Goal: Task Accomplishment & Management: Use online tool/utility

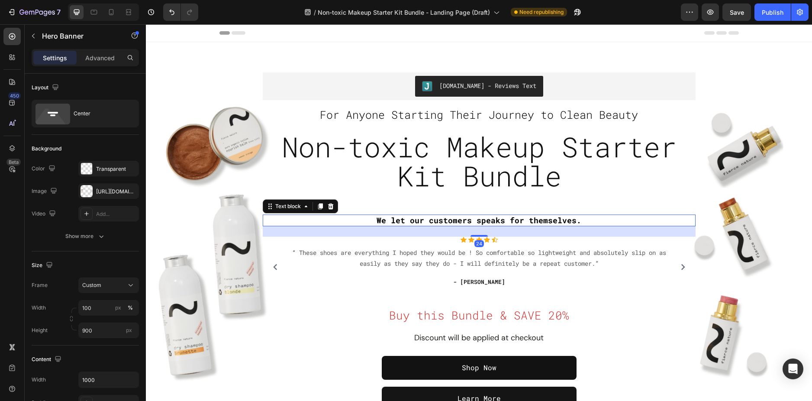
click at [486, 220] on span "We let our customers speaks for themselves." at bounding box center [479, 220] width 205 height 10
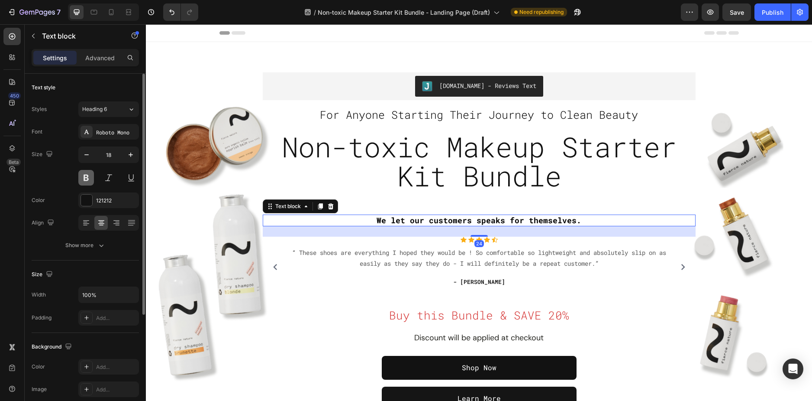
click at [82, 182] on button at bounding box center [86, 178] width 16 height 16
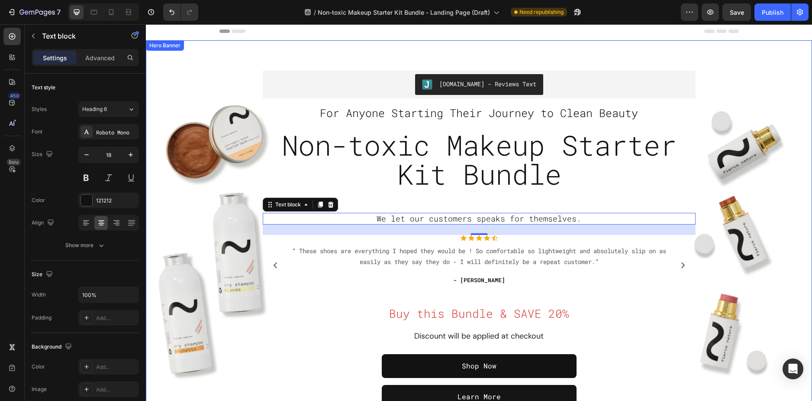
scroll to position [43, 0]
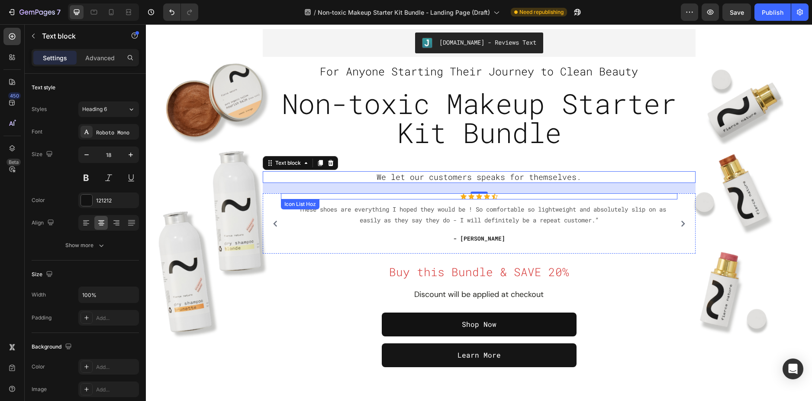
click at [445, 196] on div "Icon Icon Icon Icon Icon" at bounding box center [479, 196] width 397 height 6
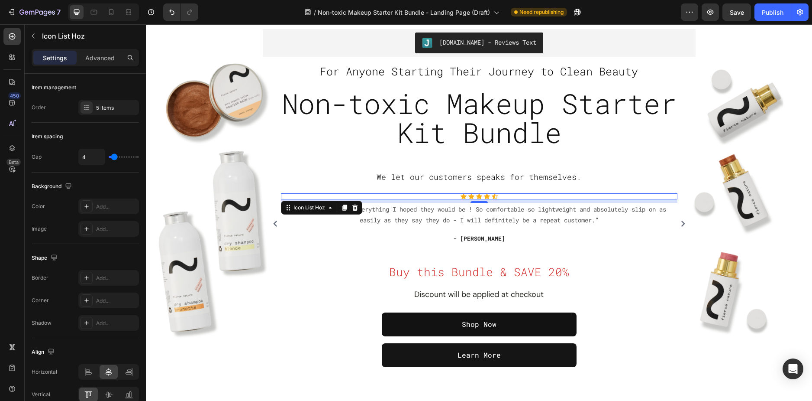
click at [283, 195] on div "Icon Icon Icon Icon Icon" at bounding box center [479, 196] width 397 height 6
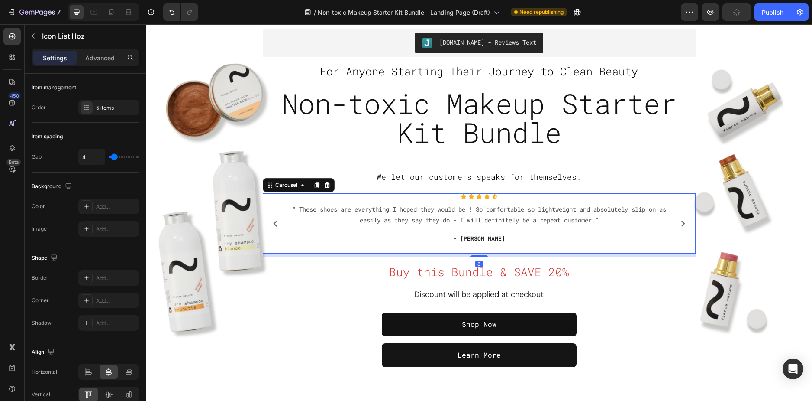
click at [267, 199] on div "Icon Icon Icon Icon Icon Icon List Hoz “ These shoes are everything I hoped the…" at bounding box center [479, 223] width 424 height 60
click at [325, 198] on div "Icon Icon Icon Icon Icon" at bounding box center [479, 196] width 397 height 6
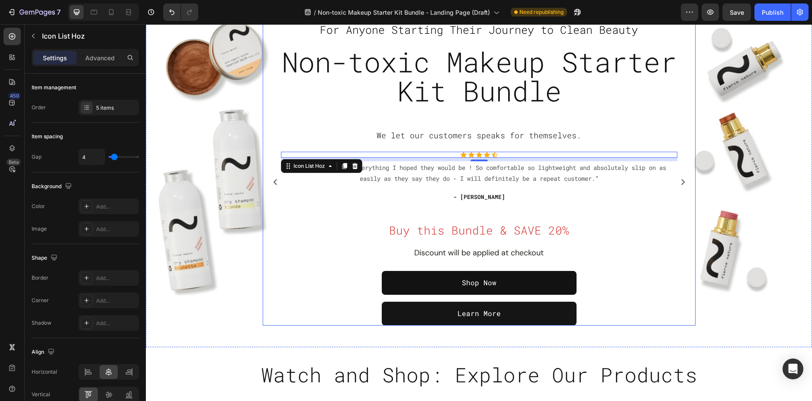
scroll to position [87, 0]
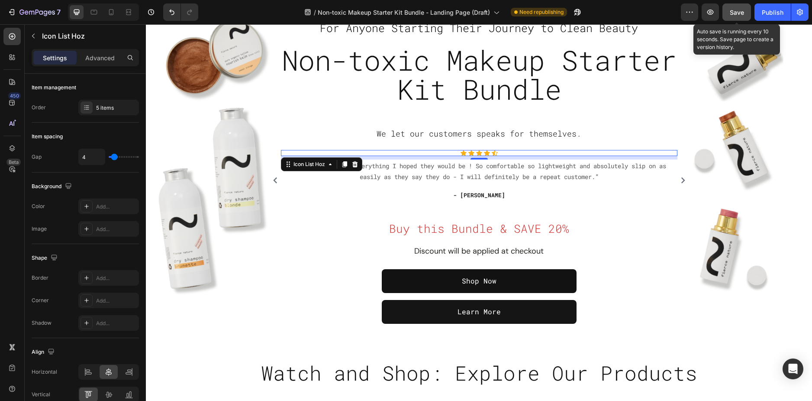
click at [731, 13] on span "Save" at bounding box center [737, 12] width 14 height 7
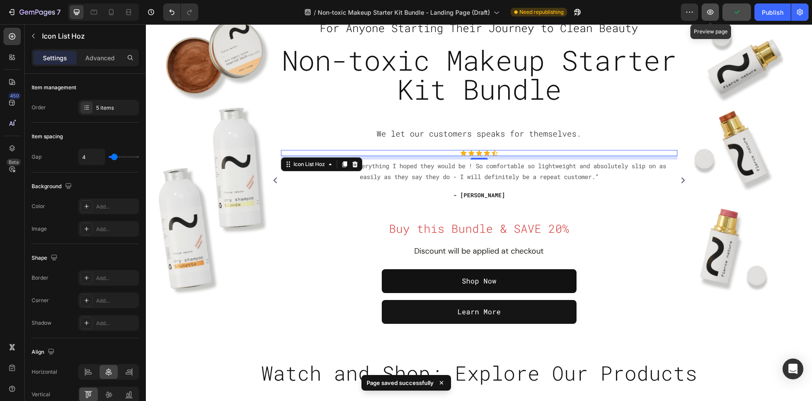
click at [706, 13] on icon "button" at bounding box center [710, 12] width 9 height 9
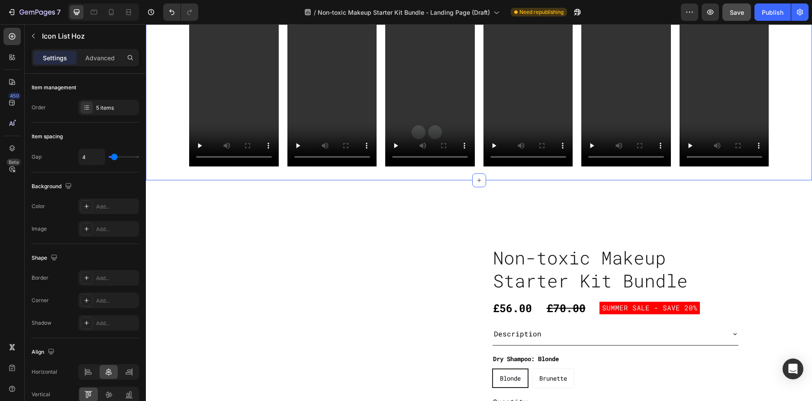
scroll to position [346, 0]
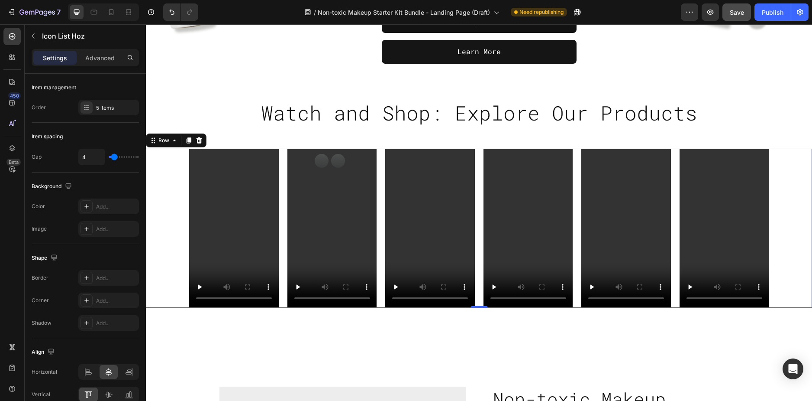
click at [178, 161] on div "Video Video Video Video Video Video Row 0" at bounding box center [479, 228] width 666 height 159
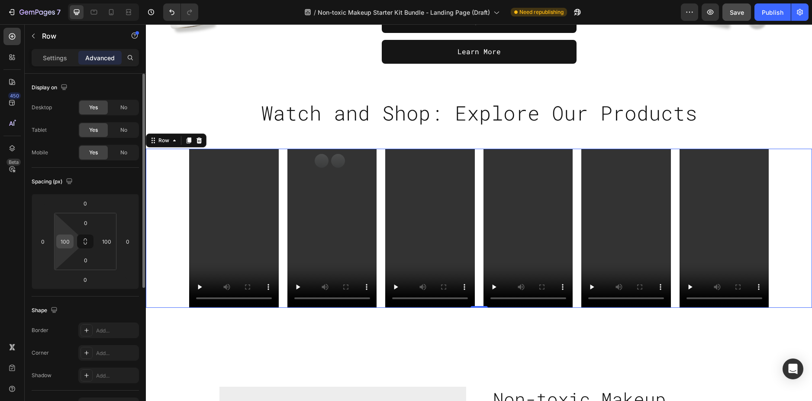
click at [65, 240] on input "100" at bounding box center [64, 241] width 13 height 13
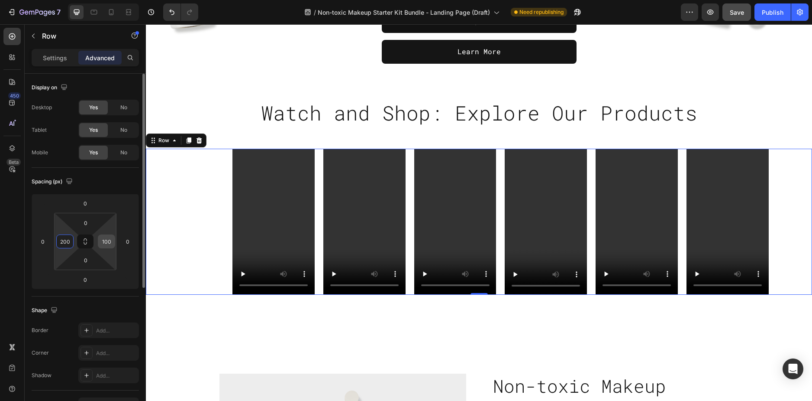
type input "200"
click at [109, 241] on input "100" at bounding box center [106, 241] width 13 height 13
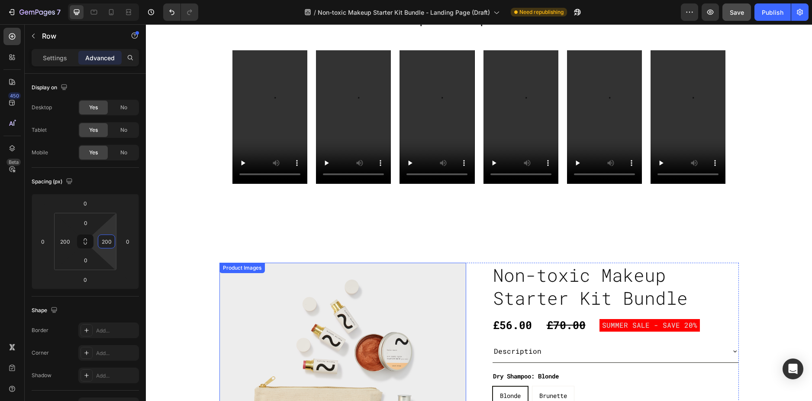
scroll to position [433, 0]
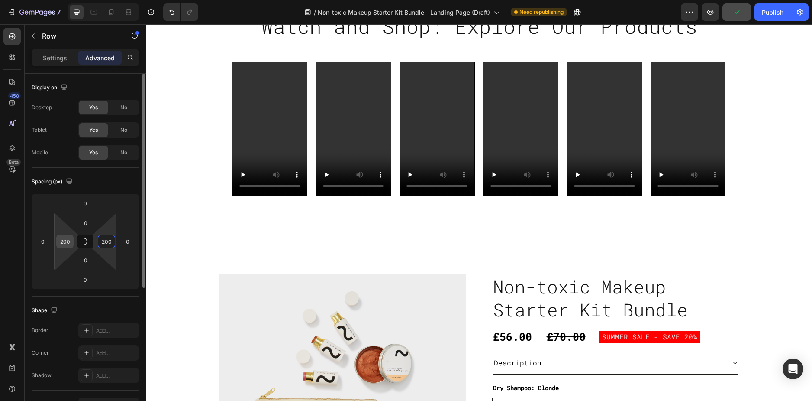
type input "200"
click at [65, 240] on input "200" at bounding box center [64, 241] width 13 height 13
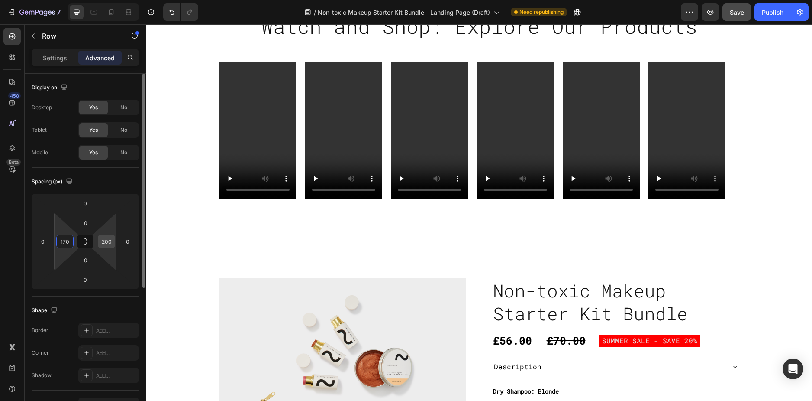
type input "170"
click at [110, 238] on input "200" at bounding box center [106, 241] width 13 height 13
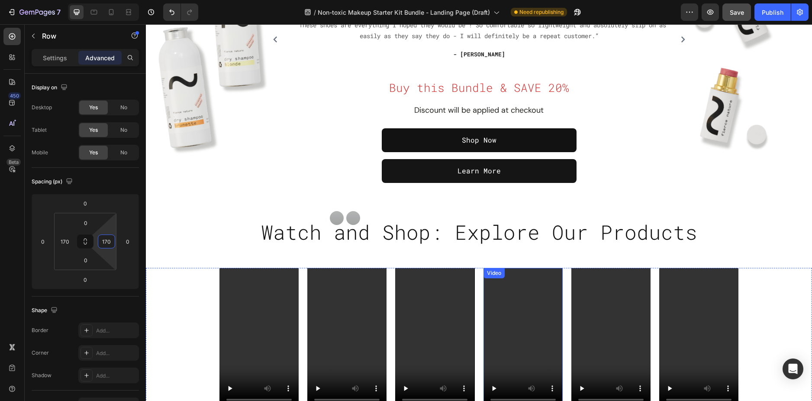
scroll to position [303, 0]
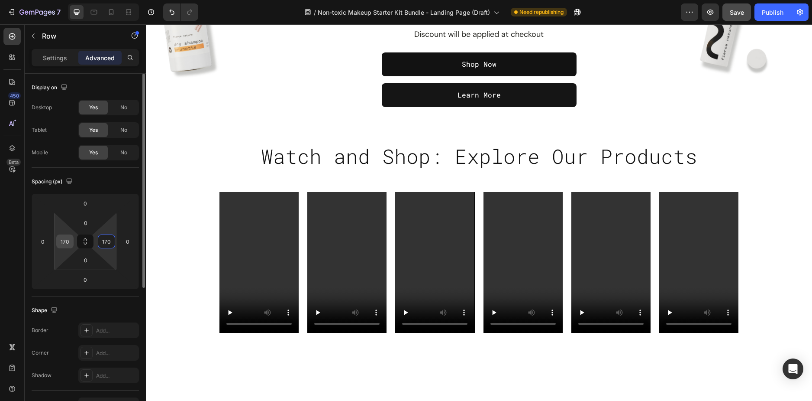
type input "170"
drag, startPoint x: 67, startPoint y: 243, endPoint x: 75, endPoint y: 237, distance: 10.2
click at [67, 243] on input "170" at bounding box center [64, 241] width 13 height 13
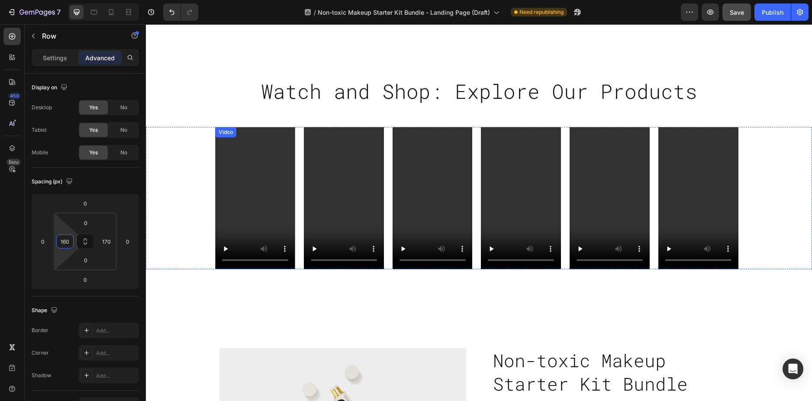
scroll to position [476, 0]
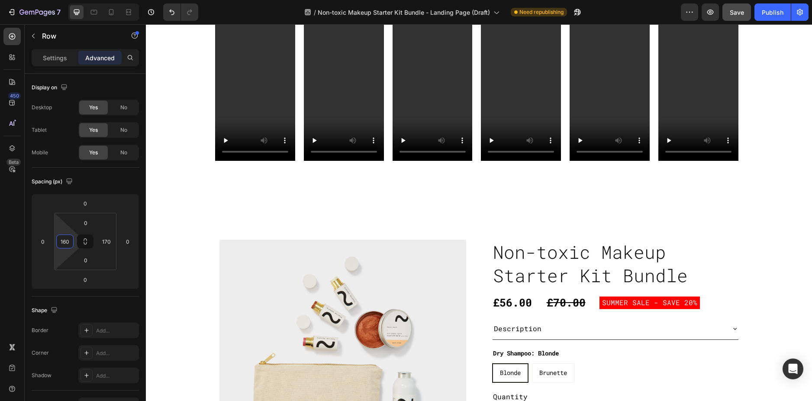
type input "160"
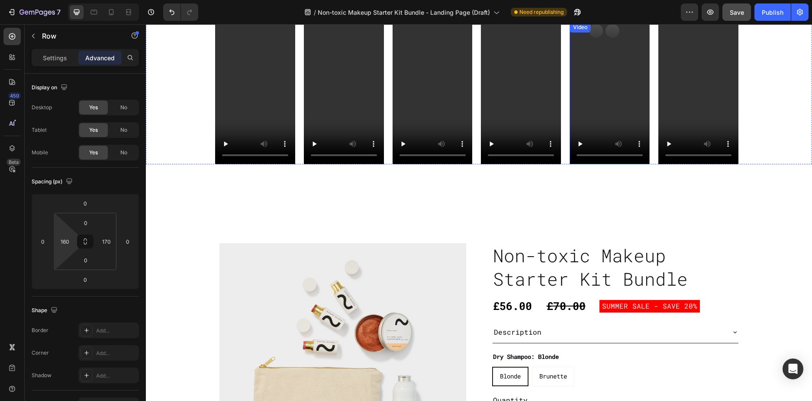
scroll to position [433, 0]
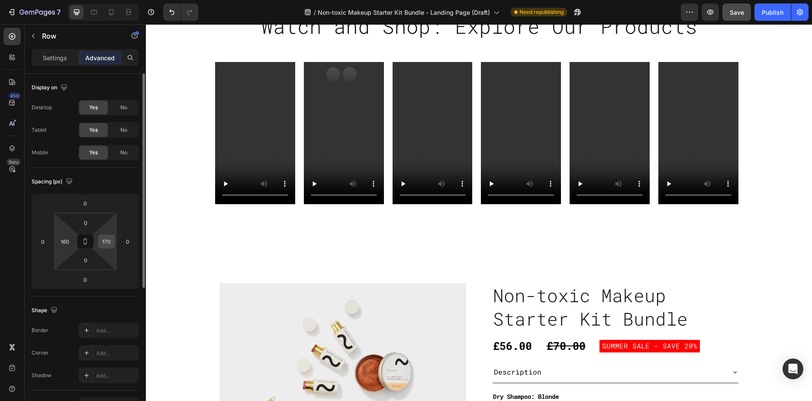
click at [108, 246] on input "170" at bounding box center [106, 241] width 13 height 13
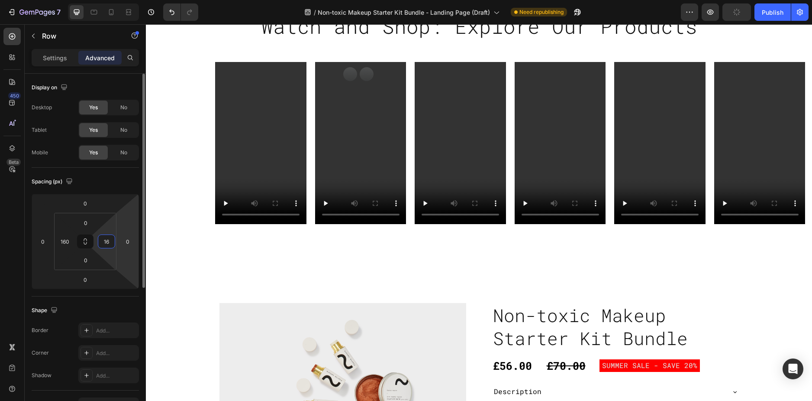
type input "160"
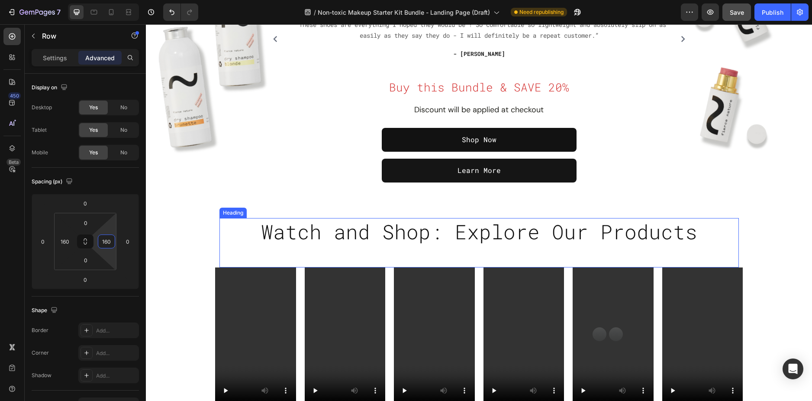
scroll to position [260, 0]
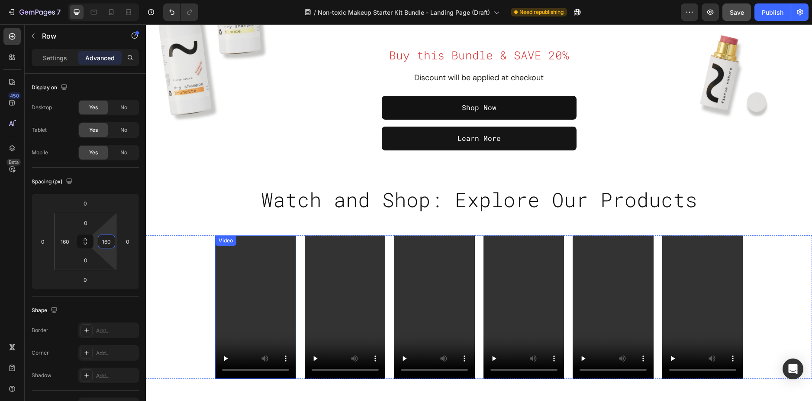
click at [226, 283] on video at bounding box center [255, 307] width 81 height 144
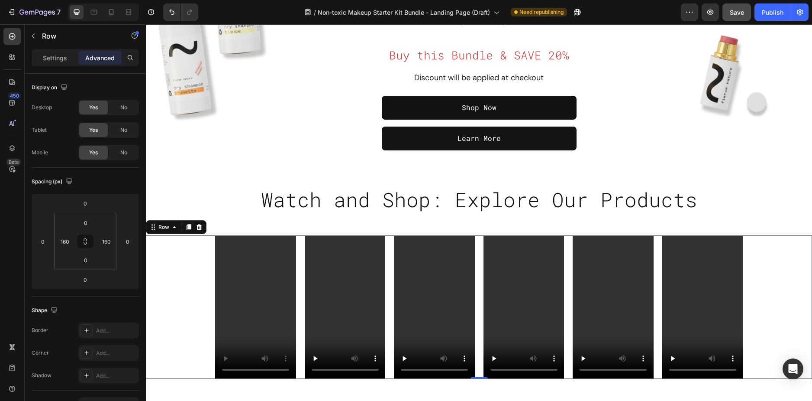
click at [181, 271] on div "Video Video Video Video Video Video Row 0" at bounding box center [479, 307] width 666 height 144
click at [58, 60] on p "Settings" at bounding box center [55, 57] width 24 height 9
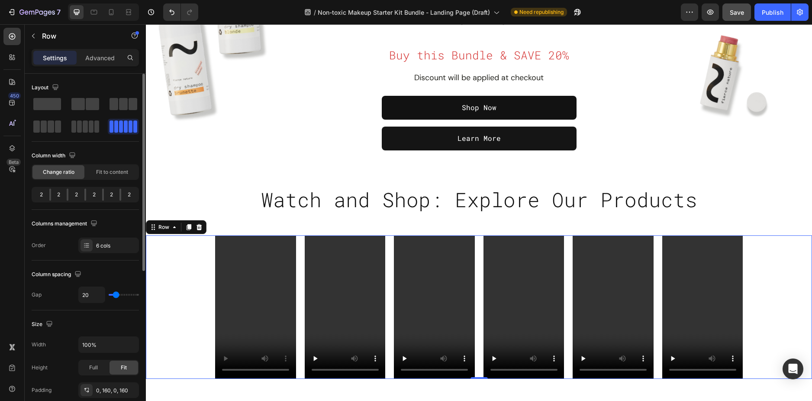
scroll to position [43, 0]
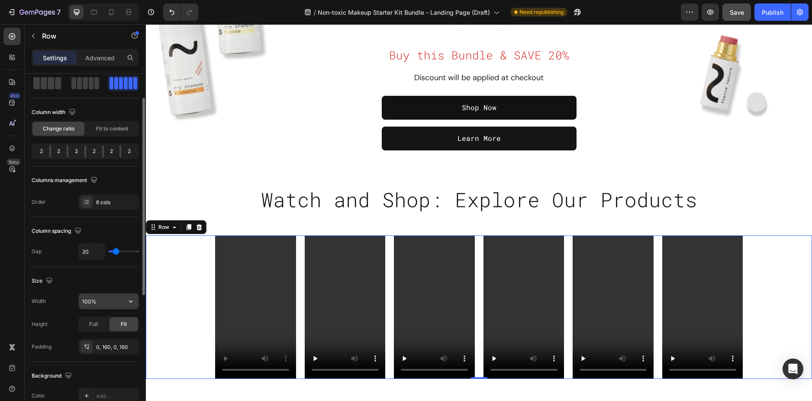
click at [101, 301] on input "100%" at bounding box center [109, 301] width 60 height 16
type input "1200%"
click at [191, 268] on div "Video Video Video Video Video Video Row 0" at bounding box center [479, 307] width 666 height 144
click at [785, 258] on div "Video Video Video Video Video Video Row 0" at bounding box center [479, 307] width 666 height 144
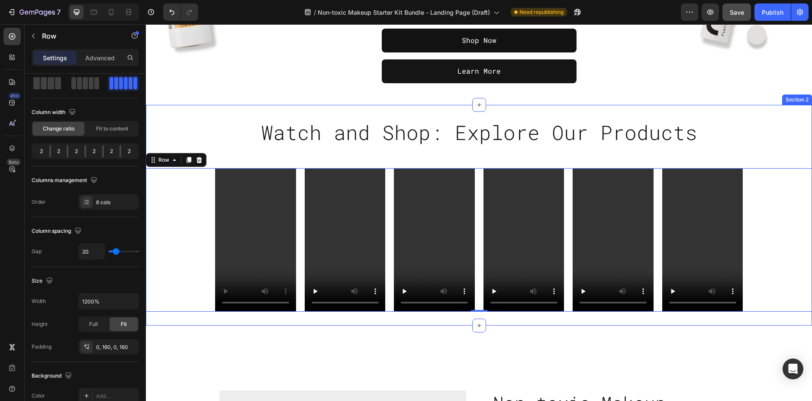
scroll to position [433, 0]
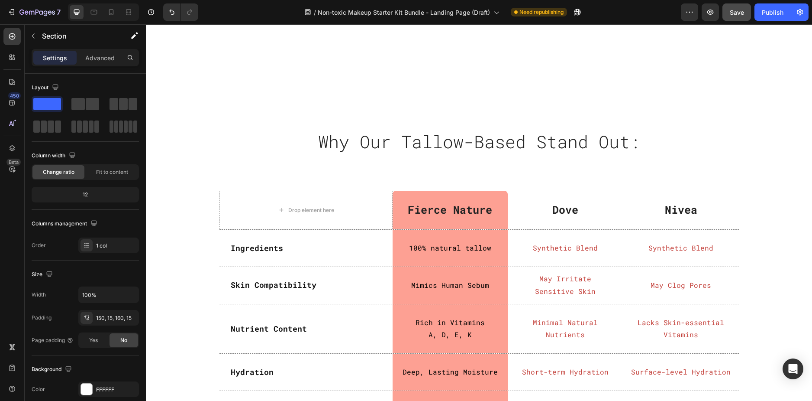
scroll to position [2425, 0]
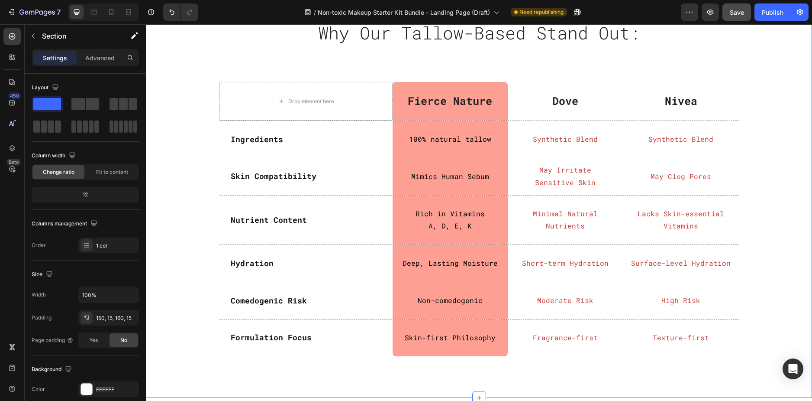
click at [180, 108] on div "Why Our Tallow-Based Stand Out: Heading Row Row Drop element here Fierce Nature…" at bounding box center [478, 190] width 653 height 345
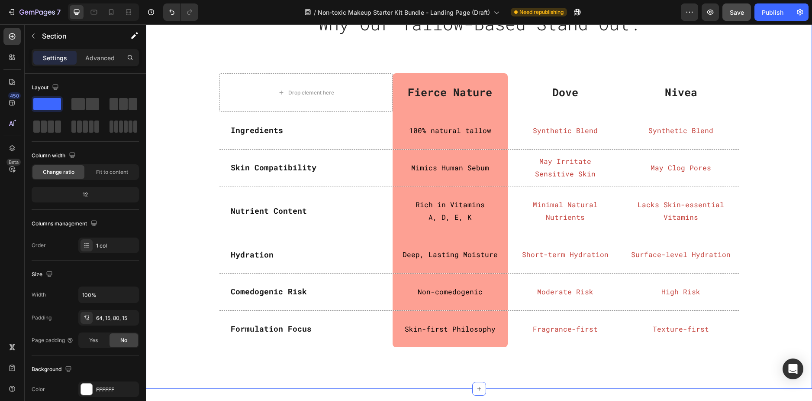
scroll to position [2252, 0]
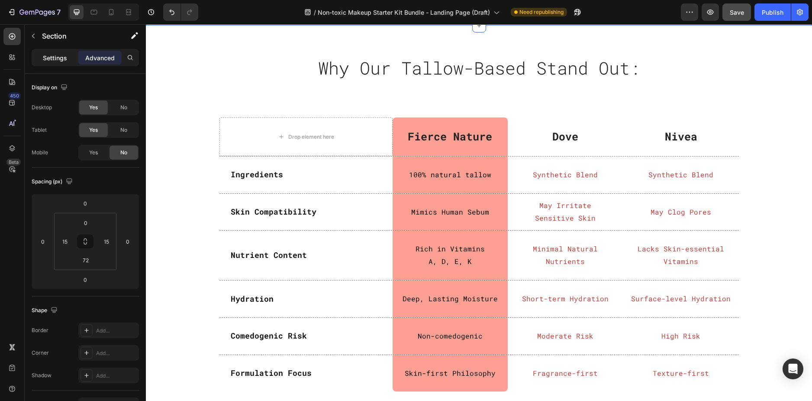
click at [56, 55] on p "Settings" at bounding box center [55, 57] width 24 height 9
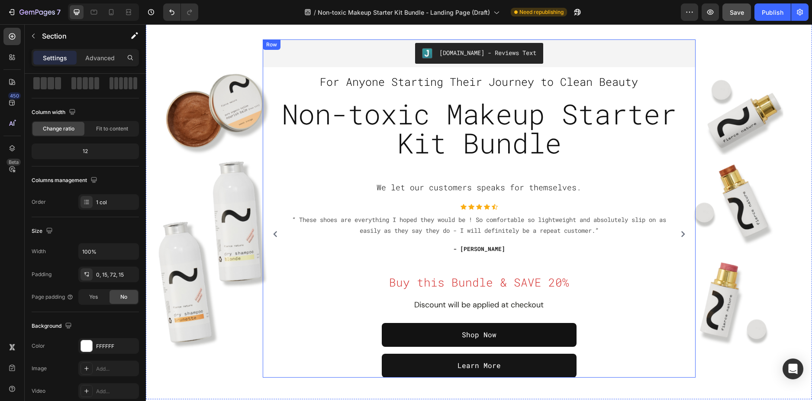
scroll to position [173, 0]
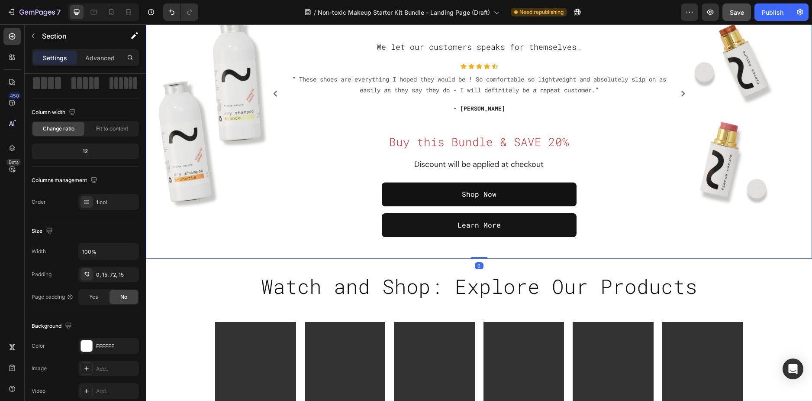
click at [197, 214] on div "Overlay" at bounding box center [479, 67] width 666 height 381
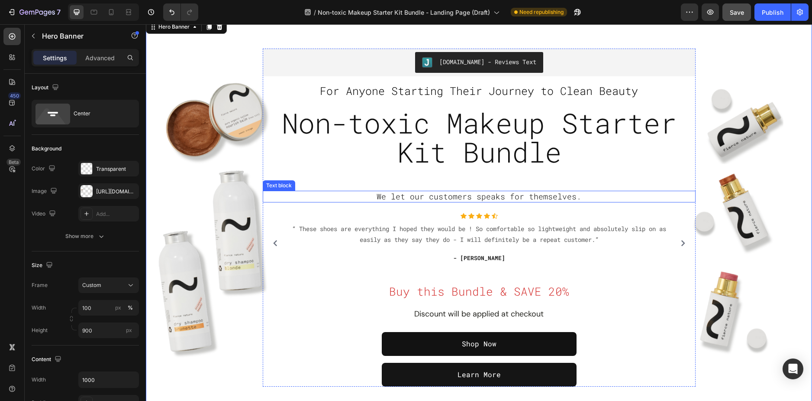
scroll to position [0, 0]
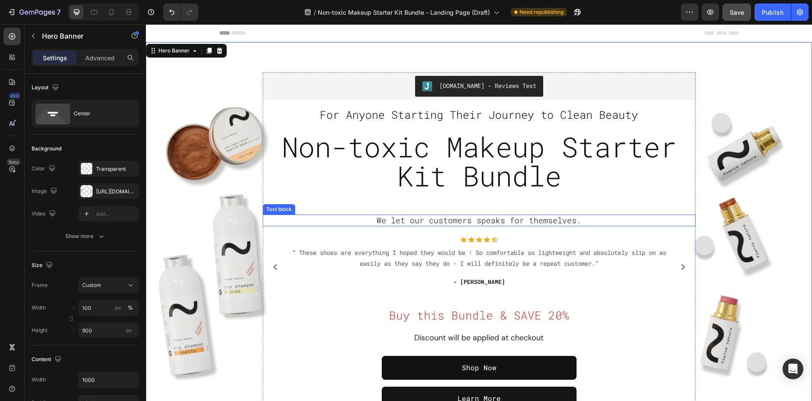
click at [309, 216] on p "We let our customers speaks for themselves." at bounding box center [479, 220] width 431 height 10
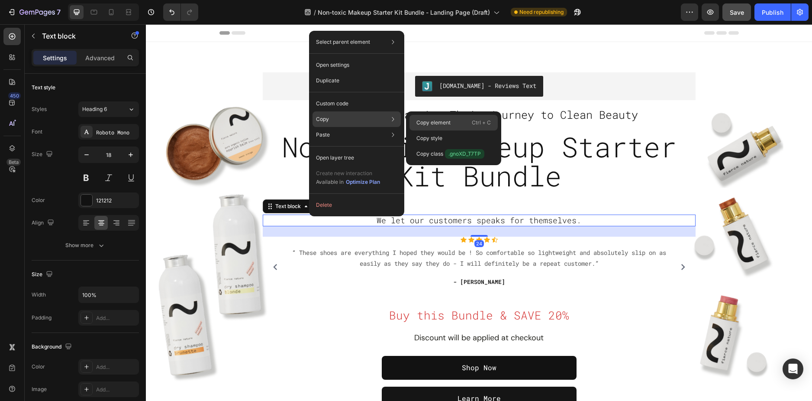
click at [419, 122] on p "Copy element" at bounding box center [434, 123] width 34 height 8
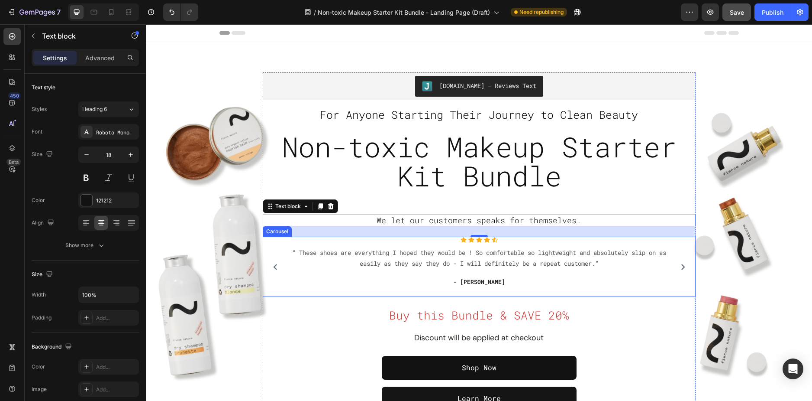
click at [281, 289] on div "Icon Icon Icon Icon Icon Icon List Hoz “ These shoes are everything I hoped the…" at bounding box center [479, 266] width 397 height 60
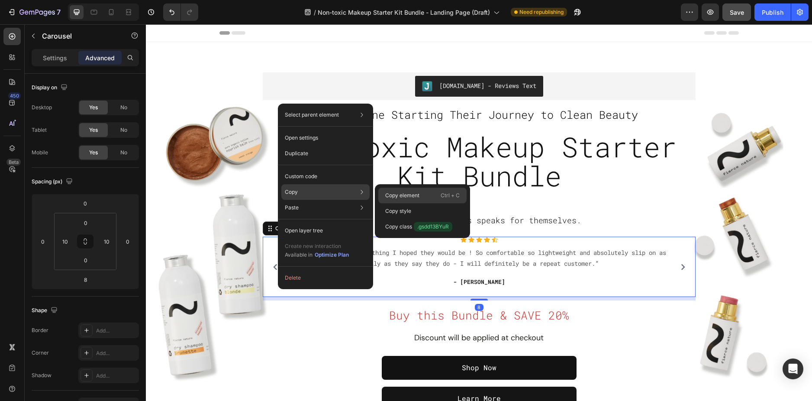
click at [397, 195] on p "Copy element" at bounding box center [402, 195] width 34 height 8
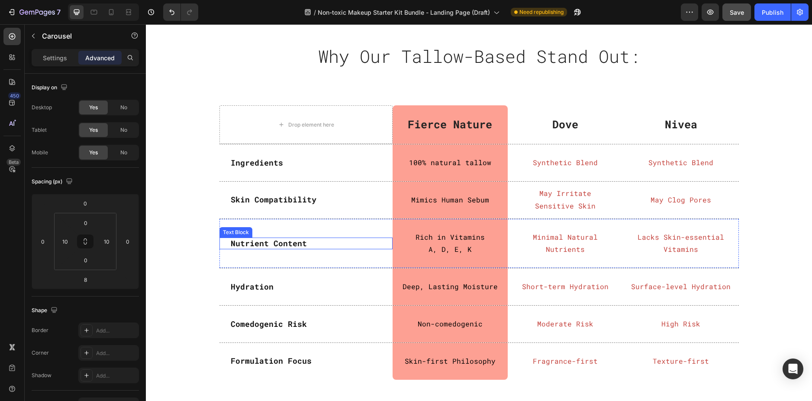
scroll to position [2381, 0]
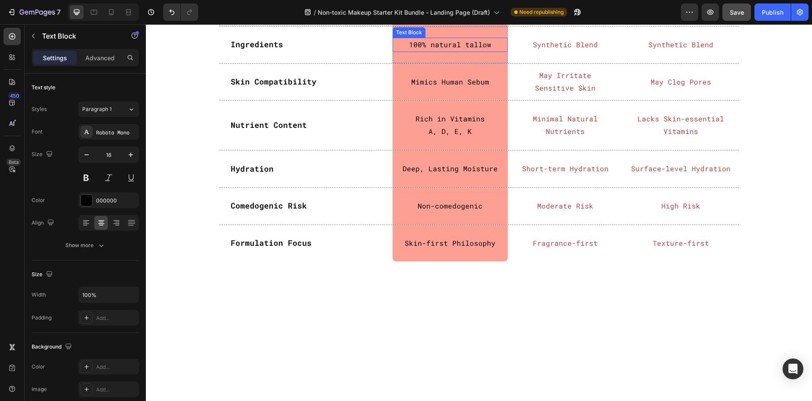
click at [441, 51] on p "100% natural tallow" at bounding box center [451, 45] width 114 height 13
click at [436, 51] on p "100% natural tallow" at bounding box center [451, 45] width 114 height 13
click at [463, 51] on p "100% Natural tallow" at bounding box center [451, 45] width 114 height 13
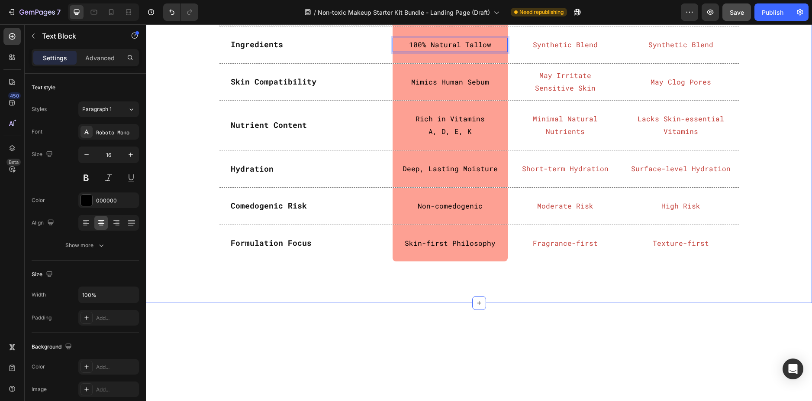
click at [764, 115] on div "Why Our Tallow-Based Stand Out: Heading Row Row Drop element here Fierce Nature…" at bounding box center [478, 95] width 653 height 345
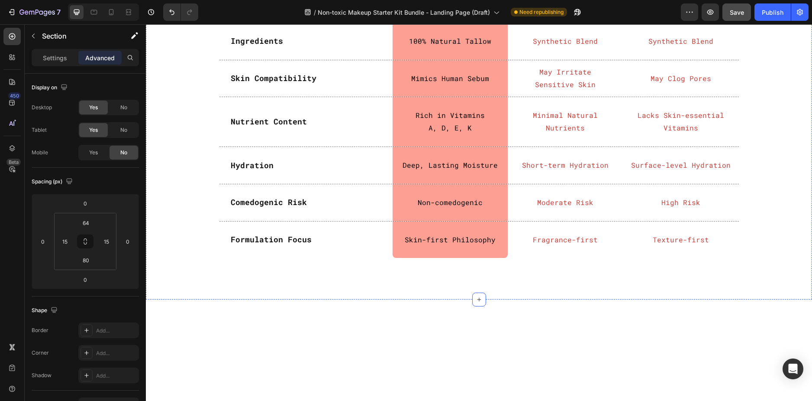
scroll to position [2425, 0]
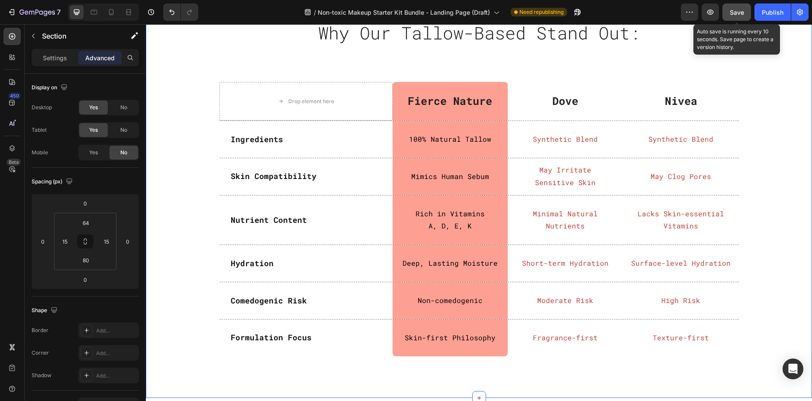
click at [737, 8] on div "Save" at bounding box center [737, 12] width 14 height 9
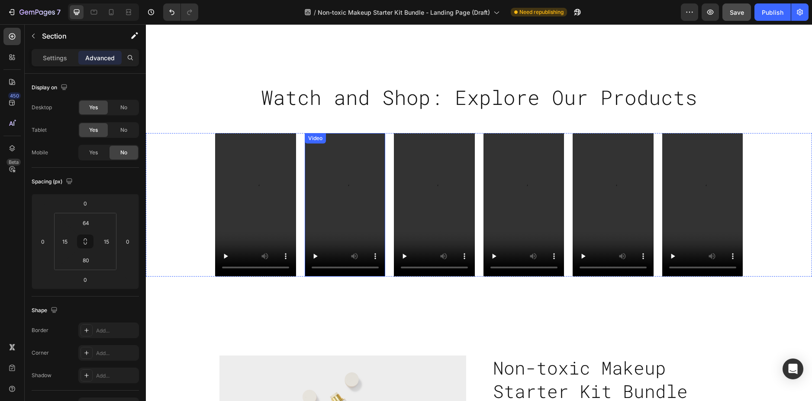
scroll to position [476, 0]
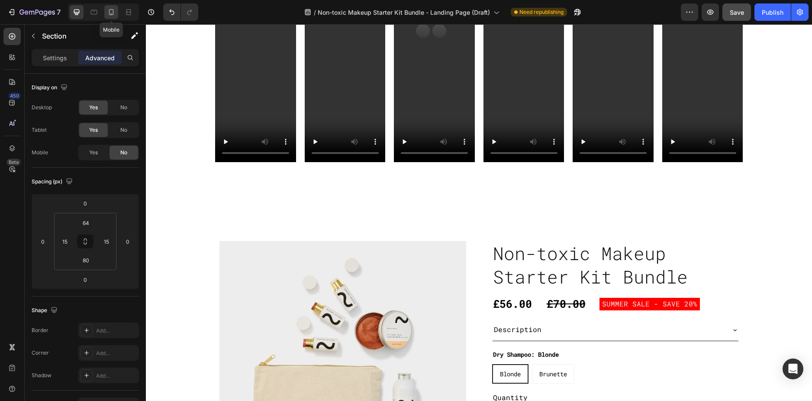
click at [113, 9] on icon at bounding box center [111, 12] width 9 height 9
type input "70"
type input "56"
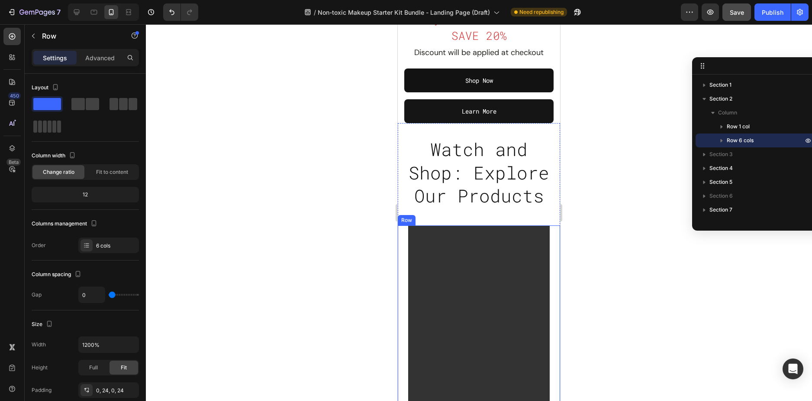
click at [78, 14] on icon at bounding box center [76, 12] width 9 height 9
type input "20"
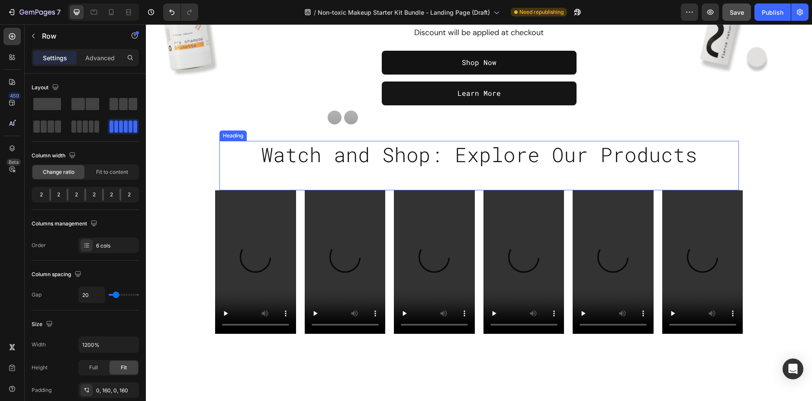
scroll to position [303, 0]
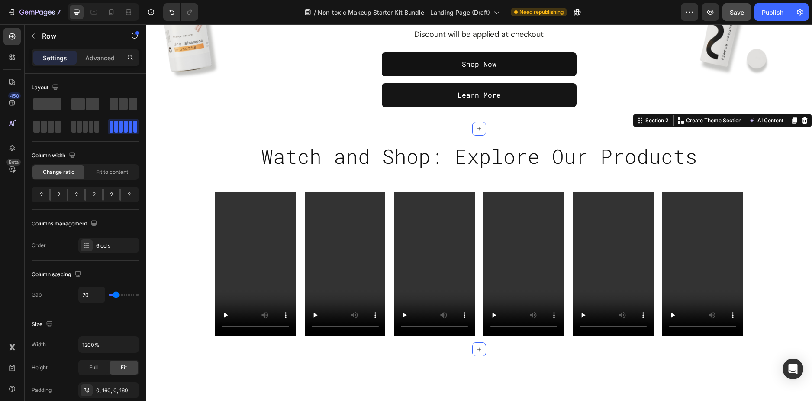
click at [174, 162] on div "Watch and Shop: Explore Our Products Heading Row Video Video Video Video Video …" at bounding box center [479, 238] width 666 height 193
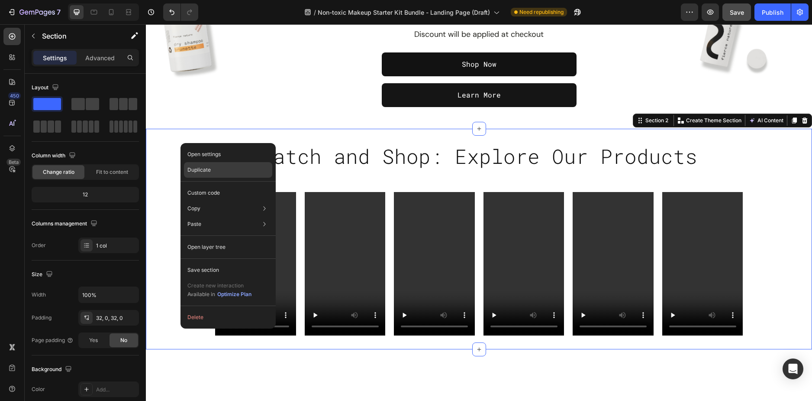
click at [208, 168] on p "Duplicate" at bounding box center [198, 170] width 23 height 8
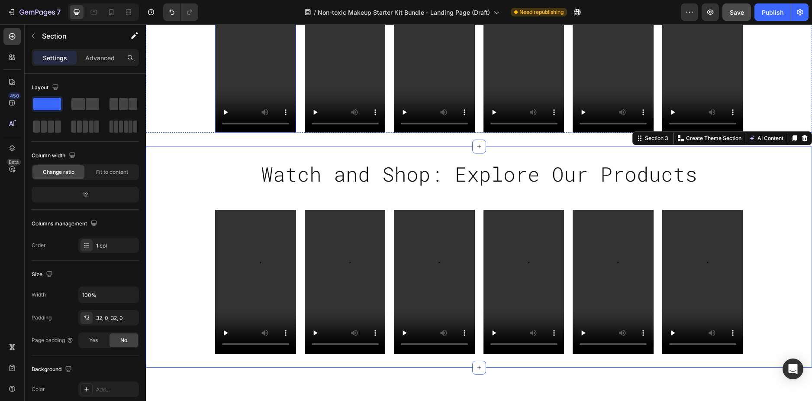
scroll to position [595, 0]
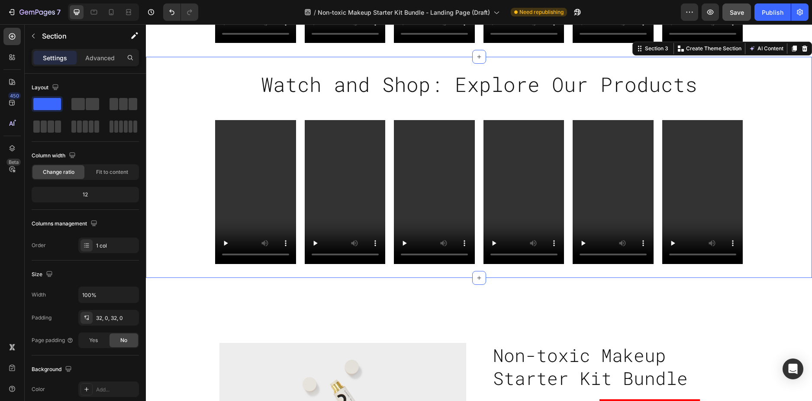
click at [169, 71] on div "Watch and Shop: Explore Our Products Heading Row Video Video Video Video Video …" at bounding box center [479, 167] width 666 height 193
click at [102, 58] on p "Advanced" at bounding box center [99, 57] width 29 height 9
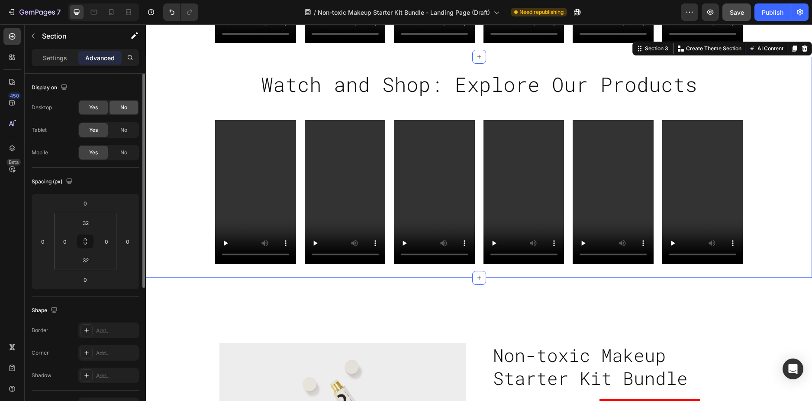
click at [119, 113] on div "No" at bounding box center [124, 107] width 29 height 14
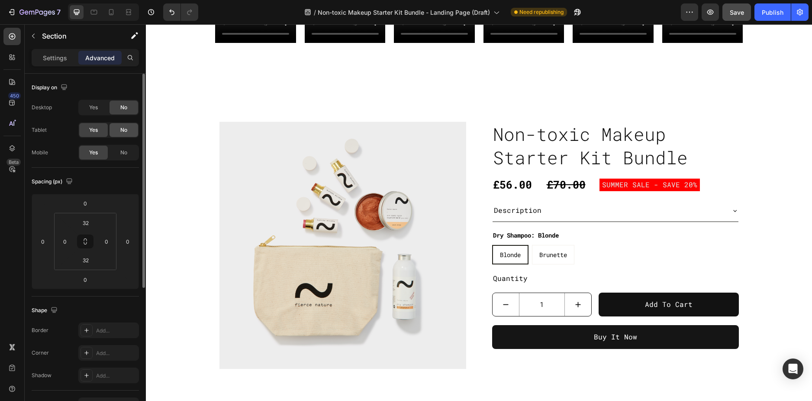
click at [123, 132] on span "No" at bounding box center [123, 130] width 7 height 8
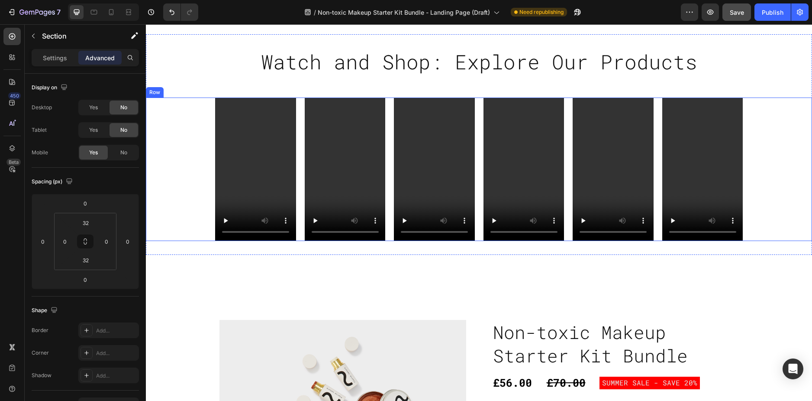
scroll to position [336, 0]
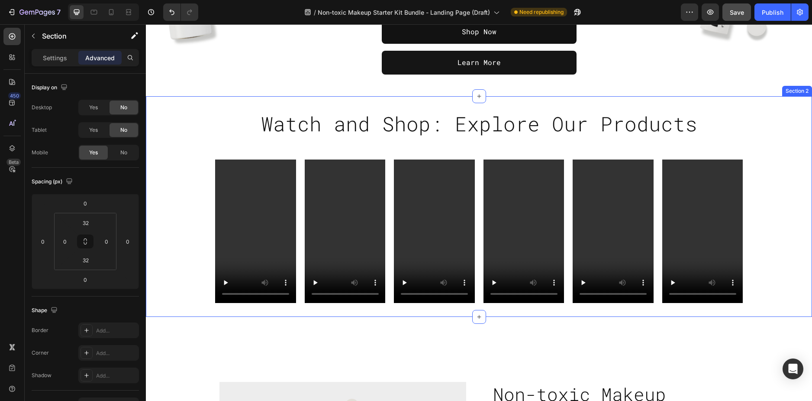
click at [181, 119] on div "Watch and Shop: Explore Our Products Heading Row Video Video Video Video Video …" at bounding box center [479, 206] width 666 height 193
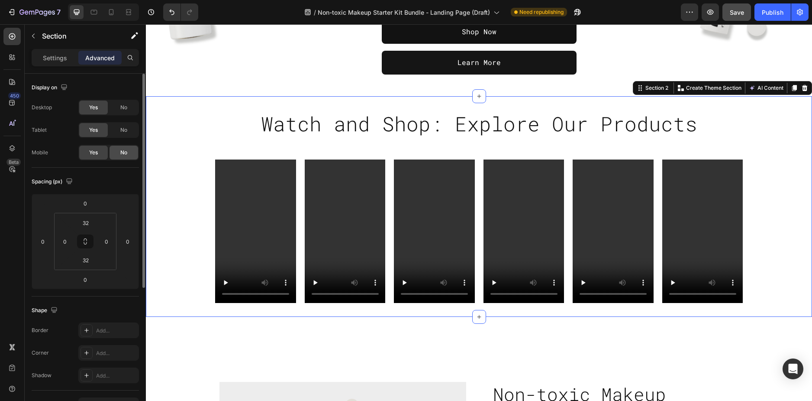
click at [126, 151] on div "No" at bounding box center [124, 152] width 29 height 14
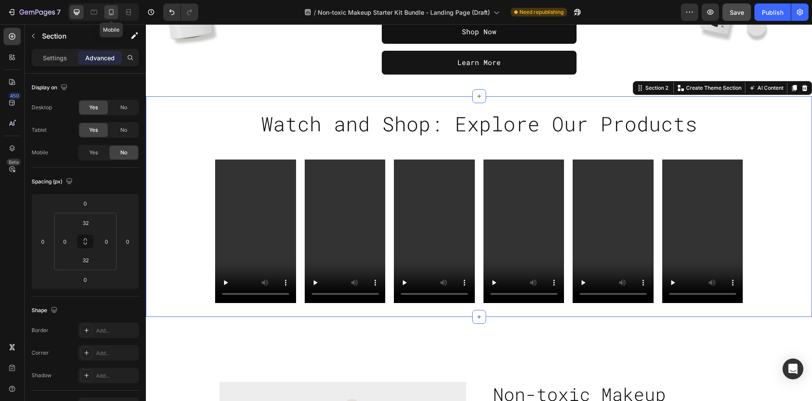
click at [114, 12] on icon at bounding box center [111, 12] width 9 height 9
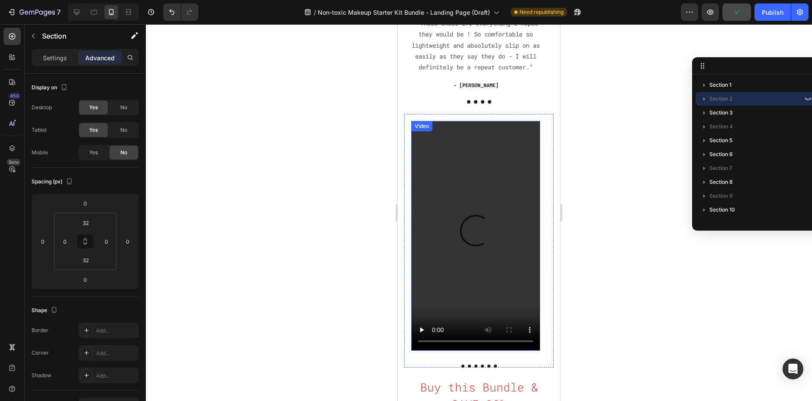
scroll to position [219, 0]
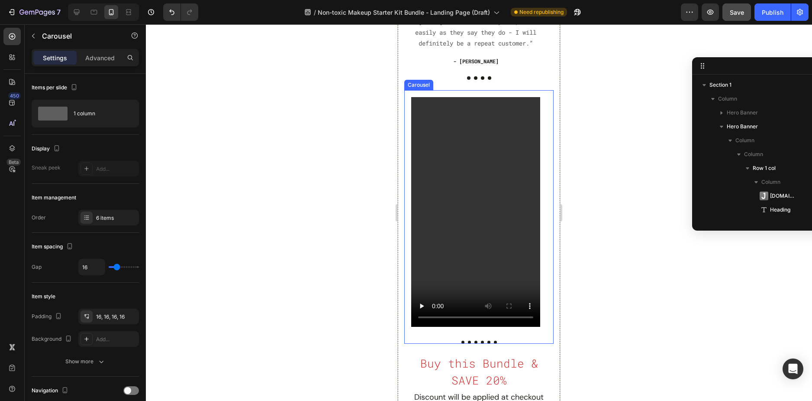
click at [542, 121] on div "Video" at bounding box center [475, 211] width 143 height 243
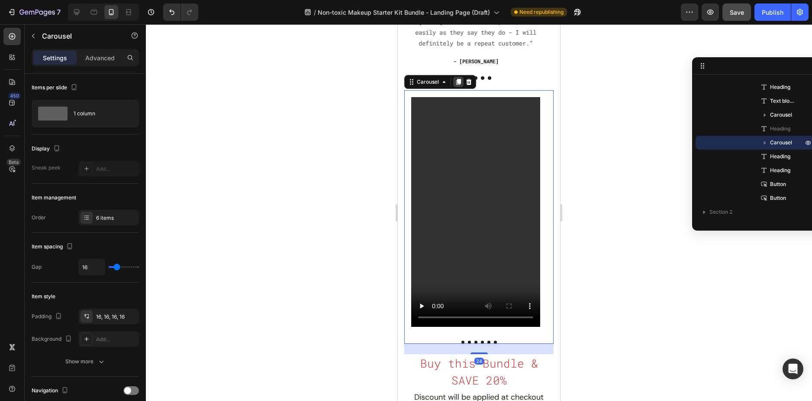
click at [461, 85] on icon at bounding box center [458, 82] width 5 height 6
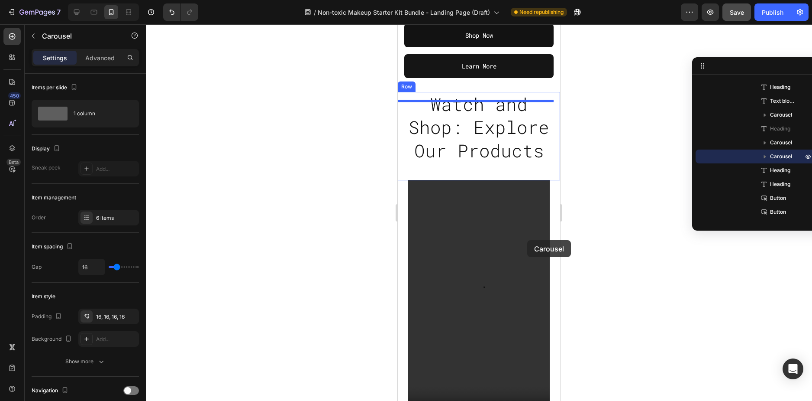
scroll to position [873, 0]
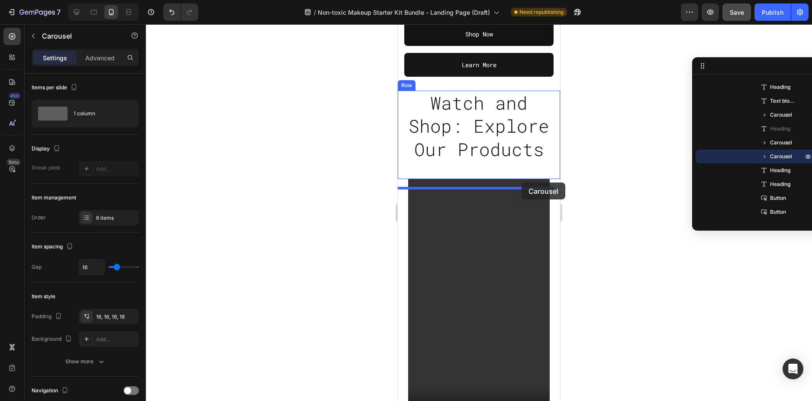
drag, startPoint x: 543, startPoint y: 86, endPoint x: 522, endPoint y: 182, distance: 98.3
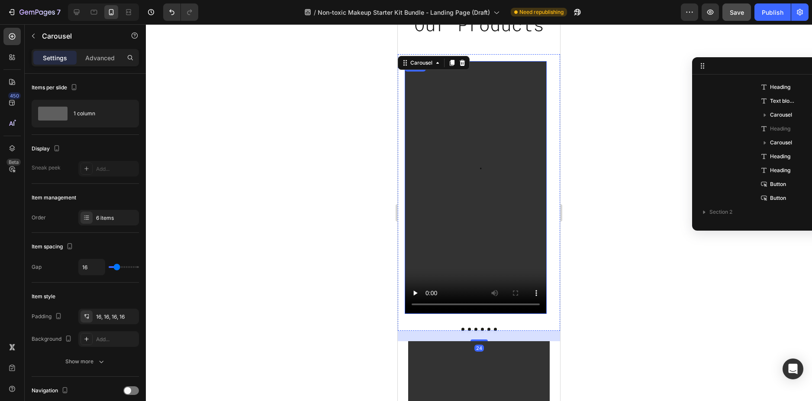
scroll to position [959, 0]
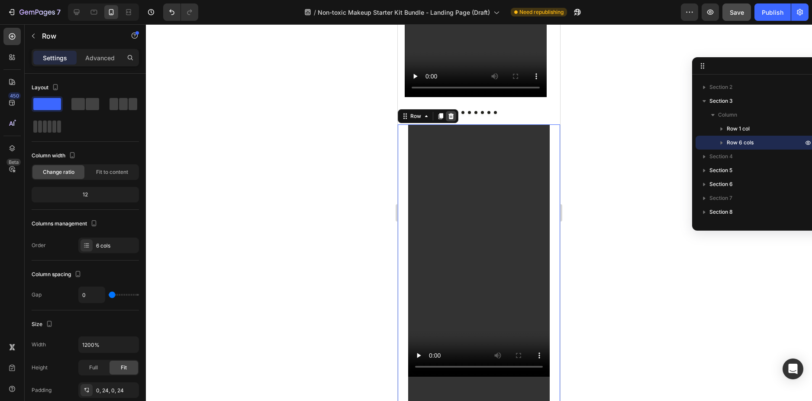
click at [452, 113] on icon at bounding box center [451, 116] width 7 height 7
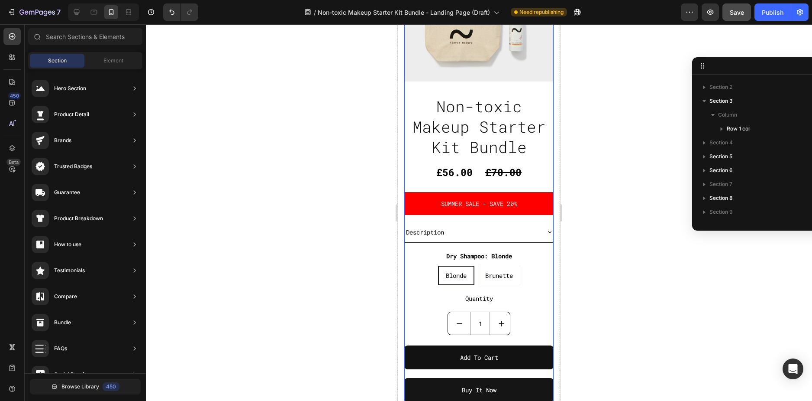
scroll to position [1219, 0]
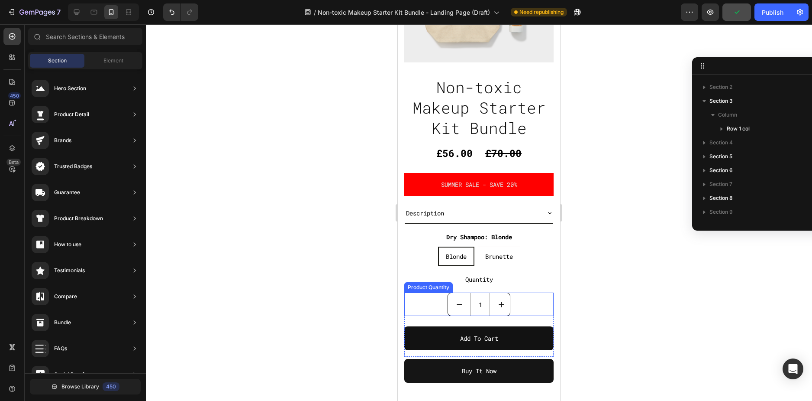
click at [517, 299] on div "1 Product Quantity" at bounding box center [478, 303] width 149 height 23
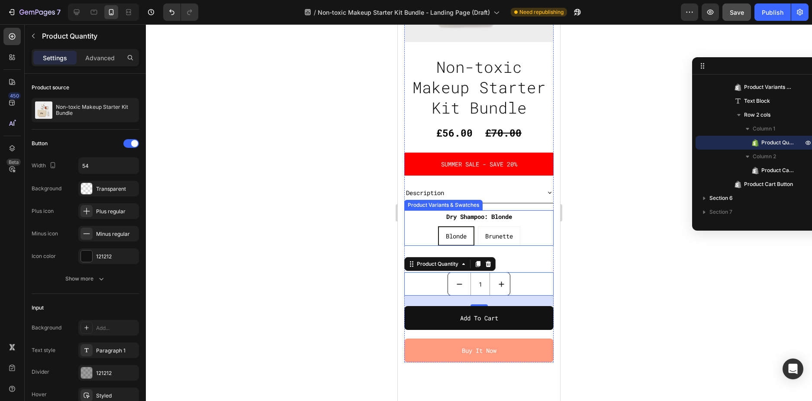
scroll to position [1306, 0]
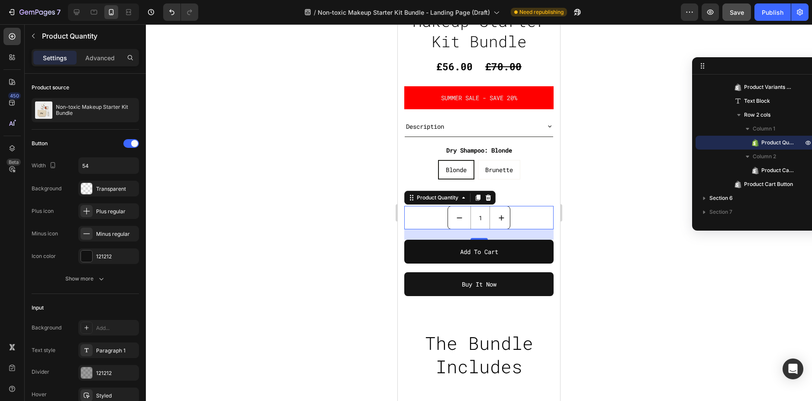
click at [432, 211] on div "1 Product Quantity 24" at bounding box center [478, 217] width 149 height 23
click at [105, 64] on div "Advanced" at bounding box center [99, 58] width 43 height 14
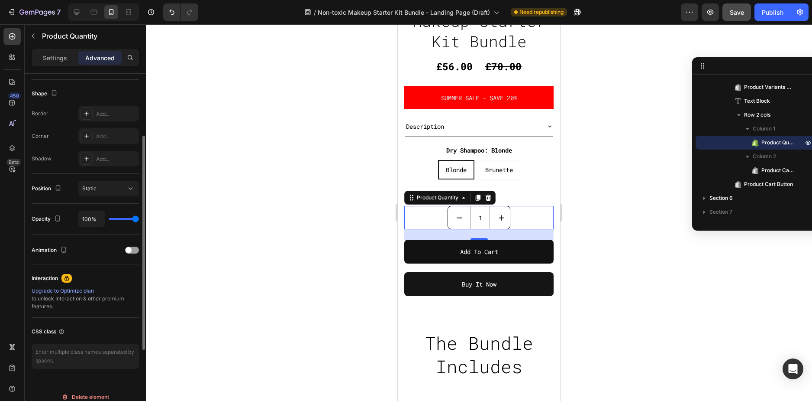
scroll to position [226, 0]
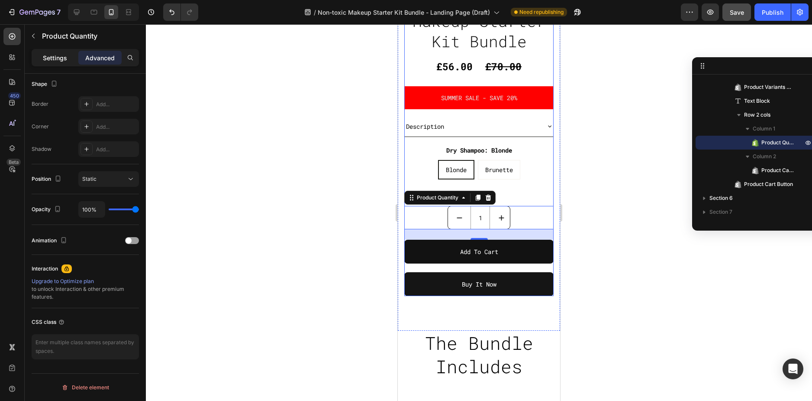
click at [55, 53] on p "Settings" at bounding box center [55, 57] width 24 height 9
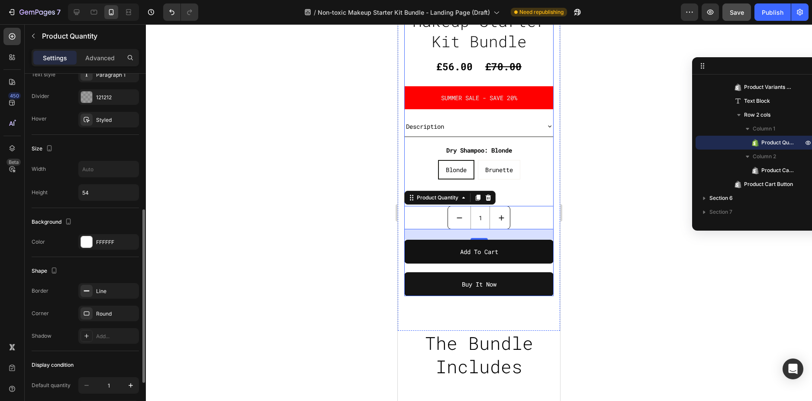
scroll to position [232, 0]
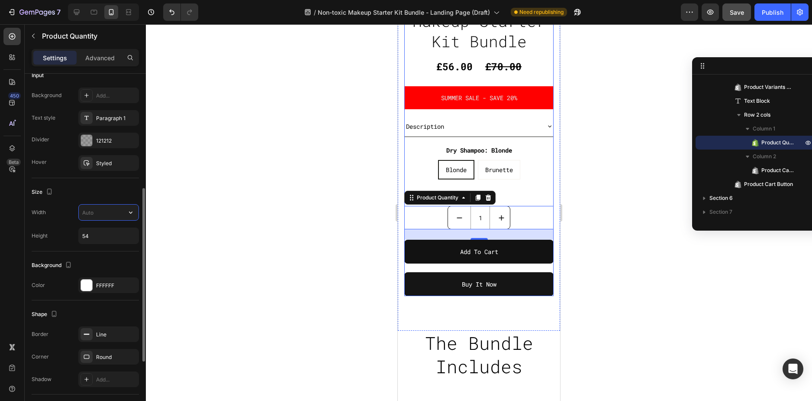
click at [86, 214] on input "text" at bounding box center [109, 212] width 60 height 16
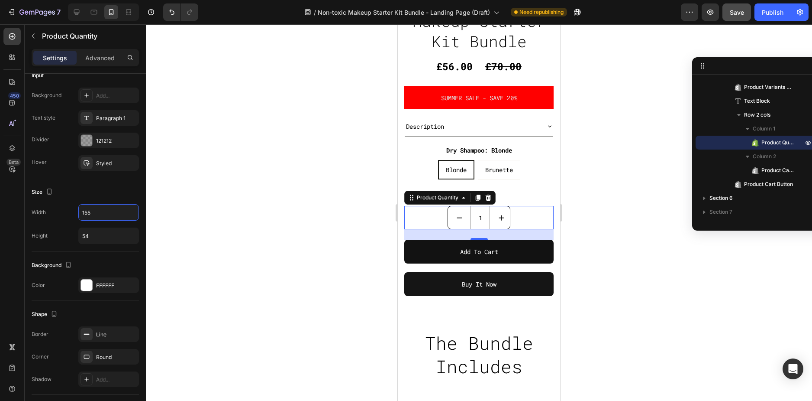
type input "156"
click at [501, 215] on icon "increment" at bounding box center [501, 217] width 5 height 5
click at [424, 209] on div "2 Product Quantity 24" at bounding box center [478, 217] width 149 height 23
click at [431, 194] on div "Product Quantity" at bounding box center [437, 198] width 45 height 8
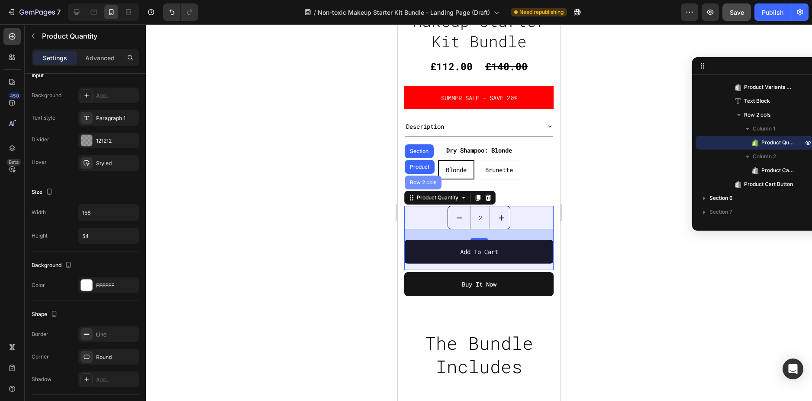
click at [426, 180] on div "Row 2 cols" at bounding box center [423, 182] width 37 height 14
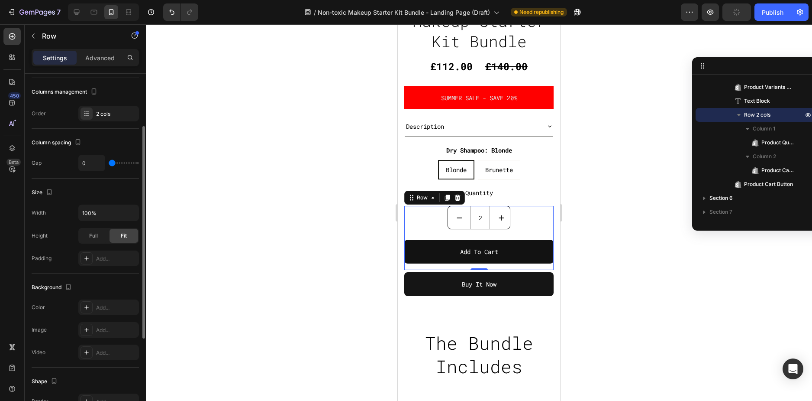
scroll to position [130, 0]
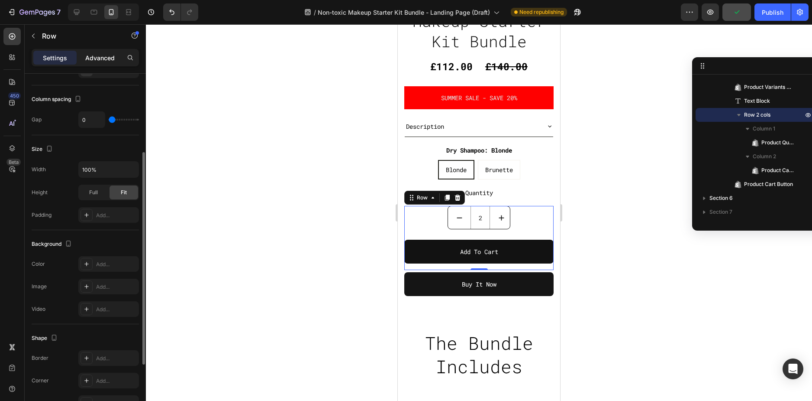
click at [95, 58] on p "Advanced" at bounding box center [99, 57] width 29 height 9
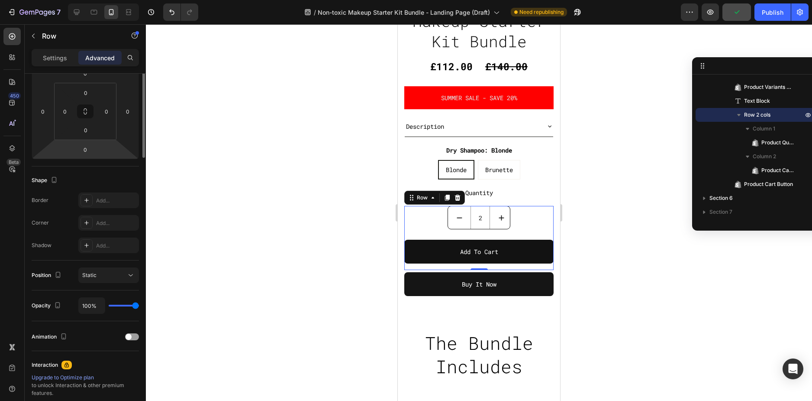
scroll to position [0, 0]
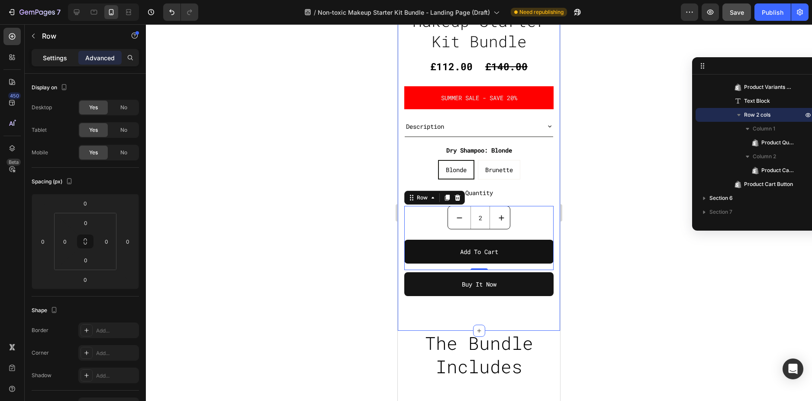
click at [54, 55] on p "Settings" at bounding box center [55, 57] width 24 height 9
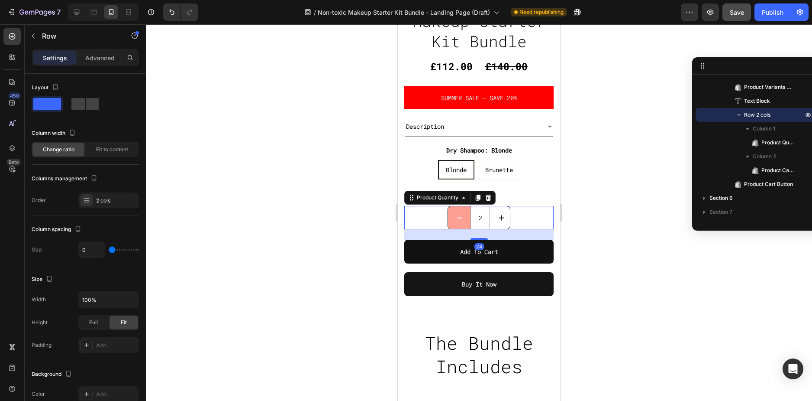
click at [452, 211] on button "decrement" at bounding box center [459, 217] width 23 height 23
type input "1"
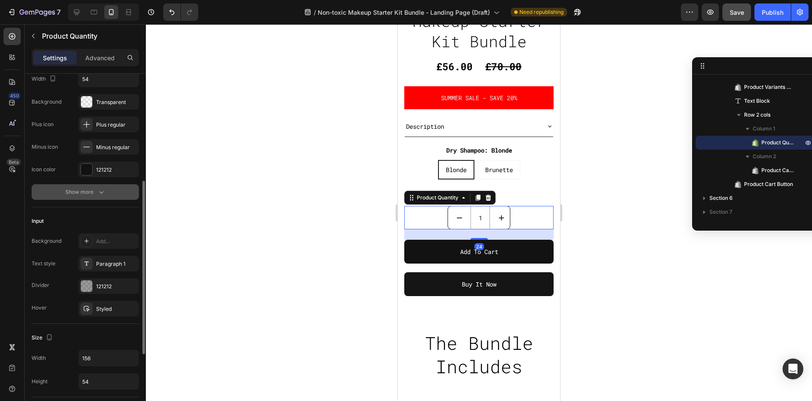
scroll to position [173, 0]
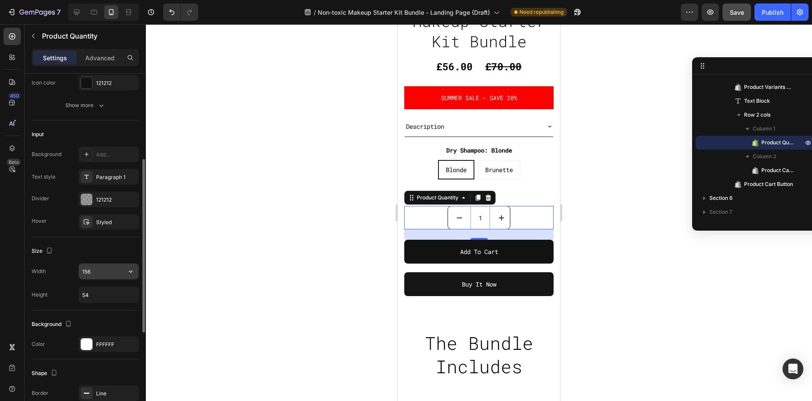
click at [102, 274] on input "156" at bounding box center [109, 271] width 60 height 16
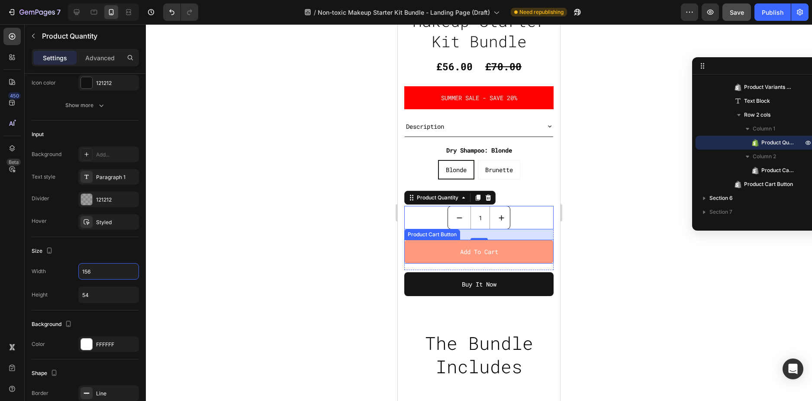
click at [527, 248] on button "Add to cart" at bounding box center [478, 251] width 149 height 24
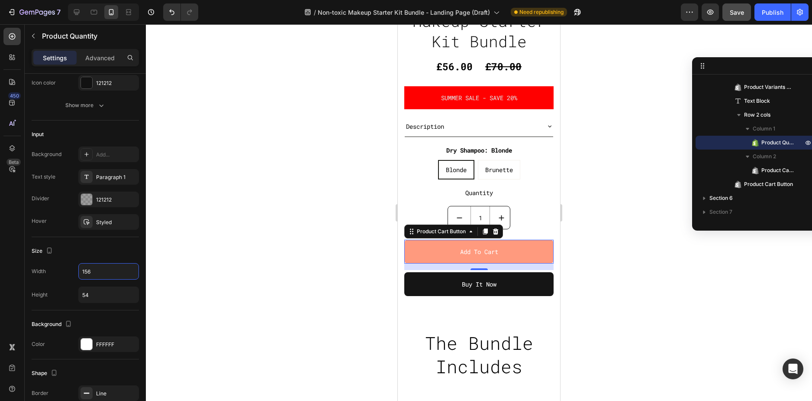
scroll to position [0, 0]
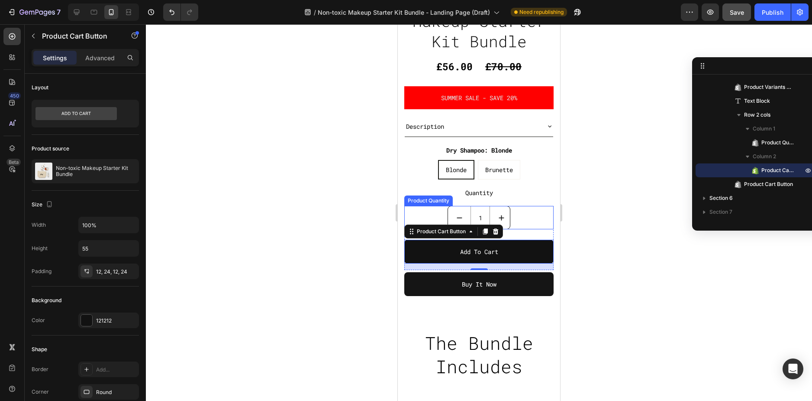
click at [434, 206] on div "1 Product Quantity" at bounding box center [478, 217] width 149 height 23
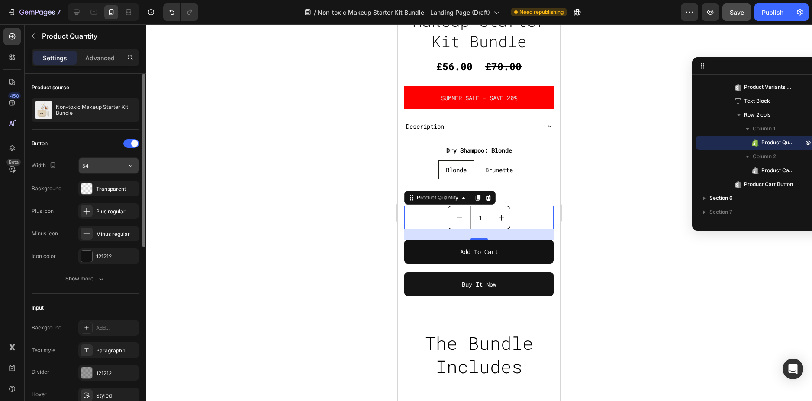
click at [100, 165] on input "54" at bounding box center [109, 166] width 60 height 16
type input "100"
click at [86, 278] on div "Show more" at bounding box center [85, 278] width 40 height 9
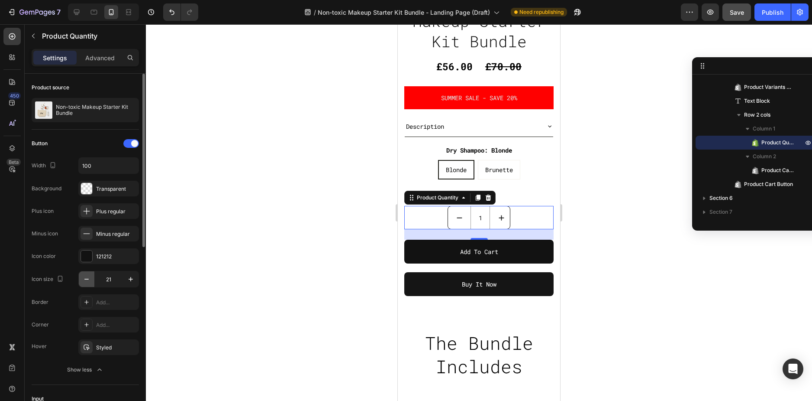
click at [85, 276] on icon "button" at bounding box center [86, 279] width 9 height 9
click at [136, 274] on button "button" at bounding box center [131, 279] width 16 height 16
type input "21"
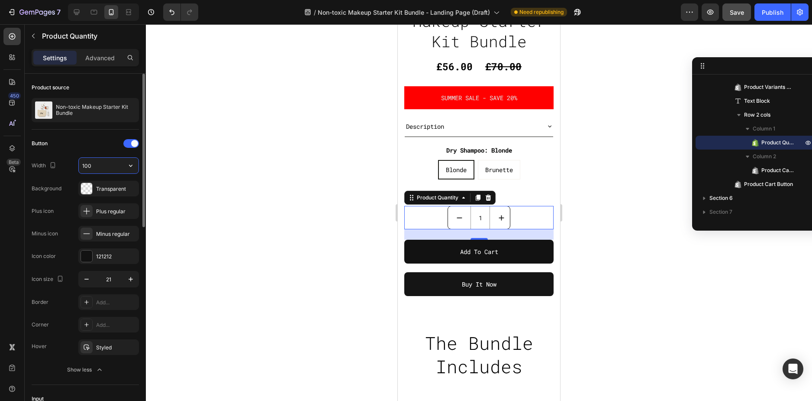
click at [108, 166] on input "100" at bounding box center [109, 166] width 60 height 16
type input "a"
click at [109, 166] on input "a" at bounding box center [109, 166] width 60 height 16
click at [180, 152] on div at bounding box center [479, 212] width 666 height 376
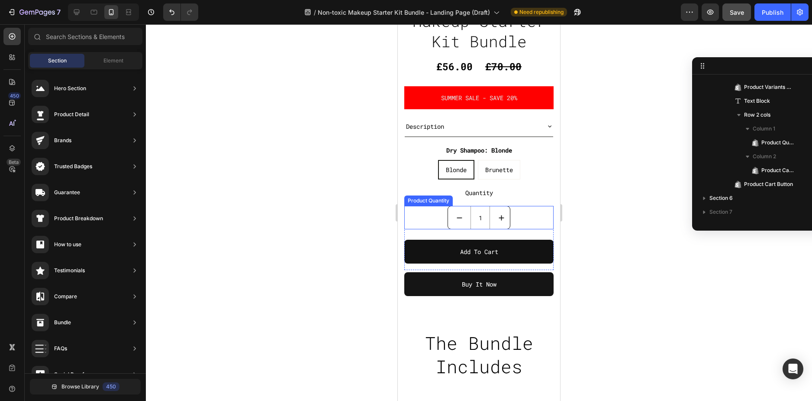
click at [423, 208] on div "1 Product Quantity" at bounding box center [478, 217] width 149 height 23
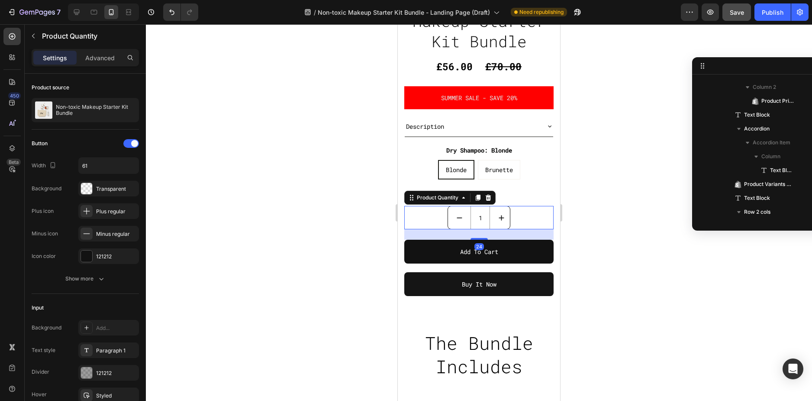
scroll to position [552, 0]
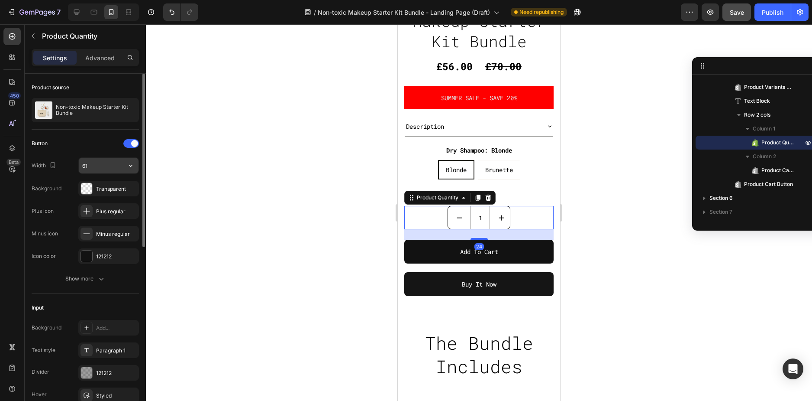
click at [95, 164] on input "61" at bounding box center [109, 166] width 60 height 16
type input "61"
click at [225, 191] on div at bounding box center [479, 212] width 666 height 376
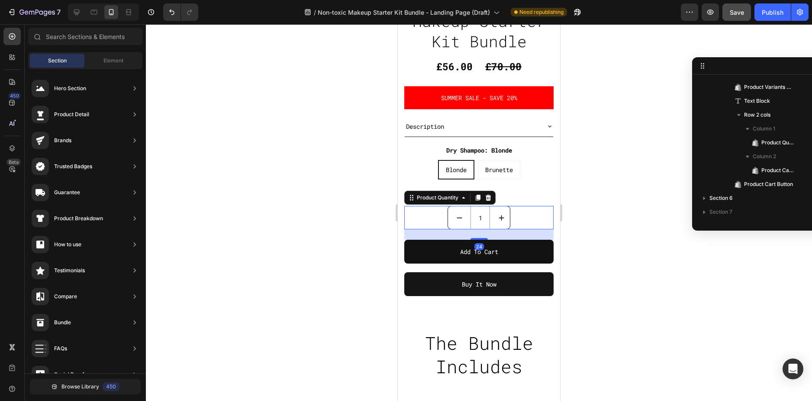
click at [424, 212] on div "1 Product Quantity 24" at bounding box center [478, 217] width 149 height 23
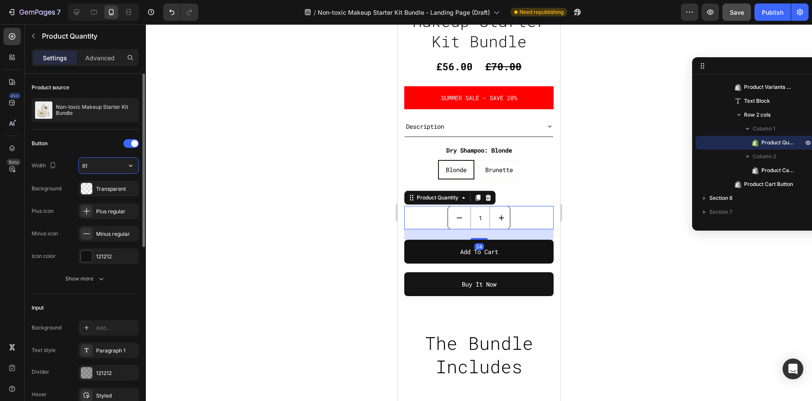
click at [122, 166] on input "61" at bounding box center [109, 166] width 60 height 16
click at [131, 167] on icon "button" at bounding box center [130, 166] width 3 height 2
click at [216, 147] on div at bounding box center [479, 212] width 666 height 376
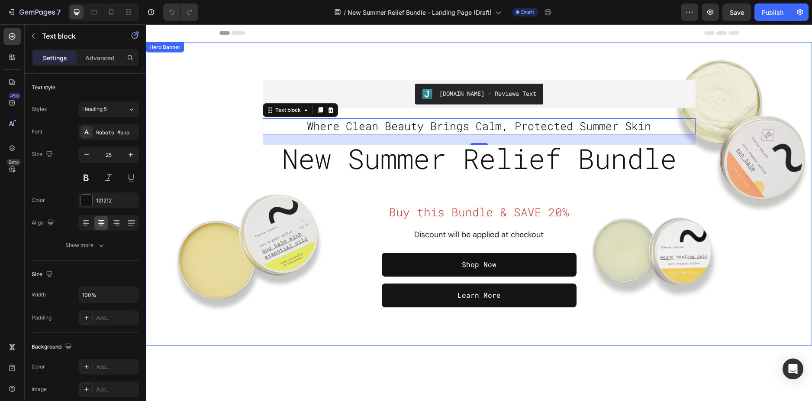
click at [198, 110] on div "Overlay" at bounding box center [479, 193] width 666 height 303
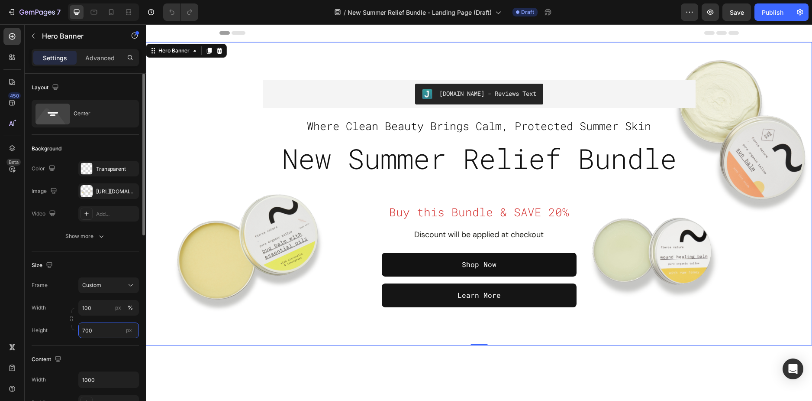
click at [92, 331] on input "700" at bounding box center [108, 330] width 61 height 16
click at [104, 330] on input "700" at bounding box center [108, 330] width 61 height 16
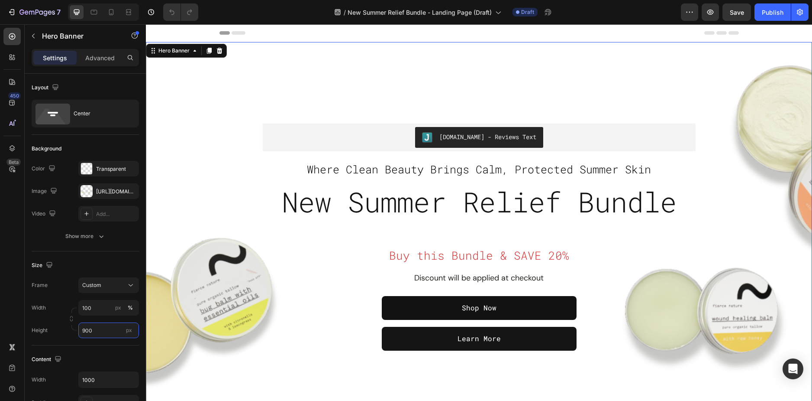
type input "900"
click at [254, 87] on div "Overlay" at bounding box center [479, 237] width 666 height 390
click at [209, 88] on div "Overlay" at bounding box center [479, 237] width 666 height 390
click at [99, 191] on div "https://cdn.shopify.com/s/files/1/0589/5811/9105/files/gempages_503485028945101…" at bounding box center [108, 191] width 25 height 8
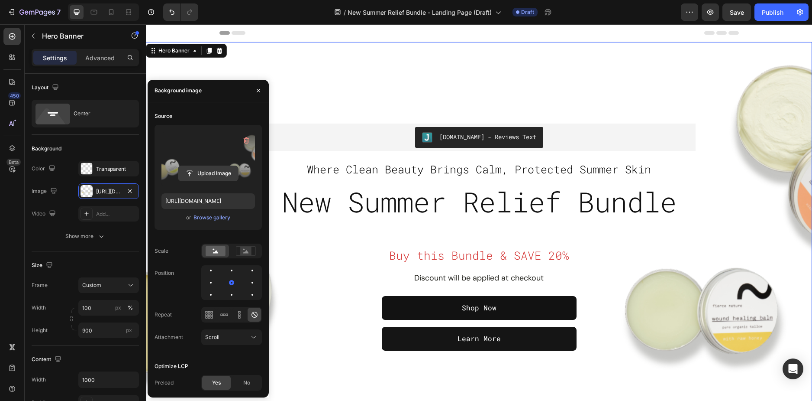
click at [210, 174] on input "file" at bounding box center [208, 173] width 60 height 15
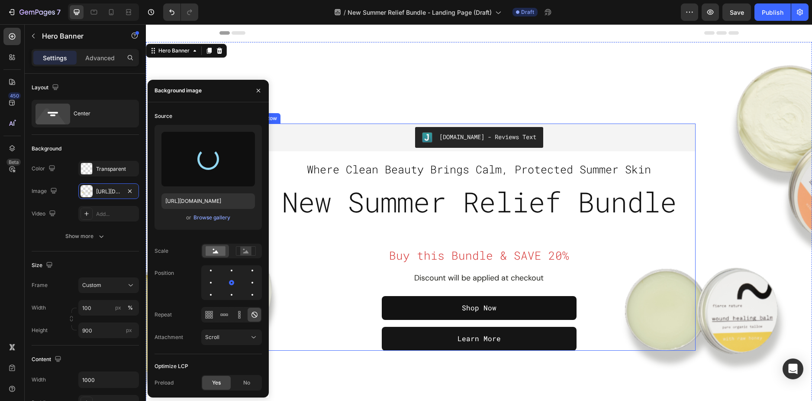
type input "https://cdn.shopify.com/s/files/1/0589/5811/9105/files/gempages_503485028945101…"
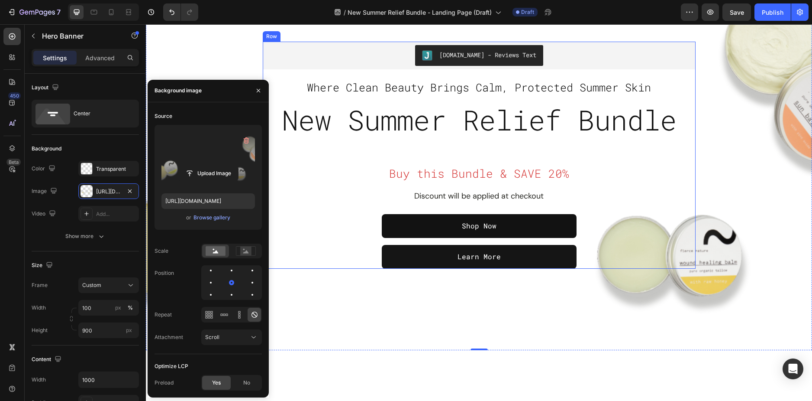
scroll to position [87, 0]
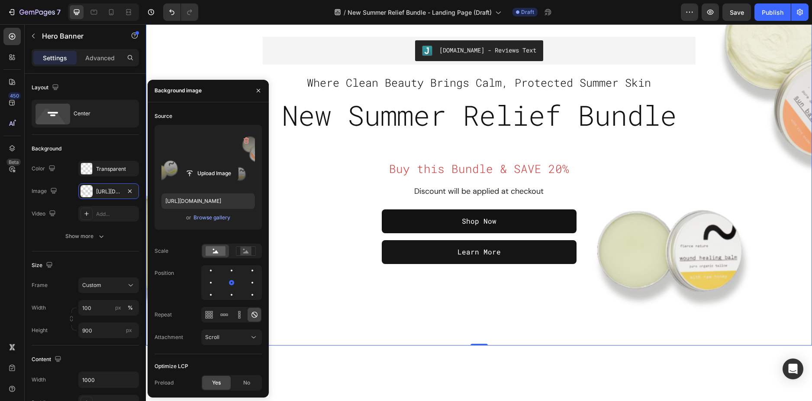
click at [382, 291] on div "Overlay" at bounding box center [479, 150] width 666 height 390
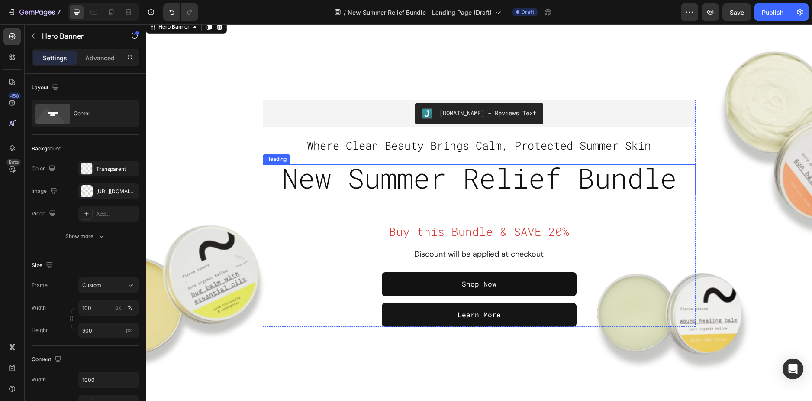
scroll to position [0, 0]
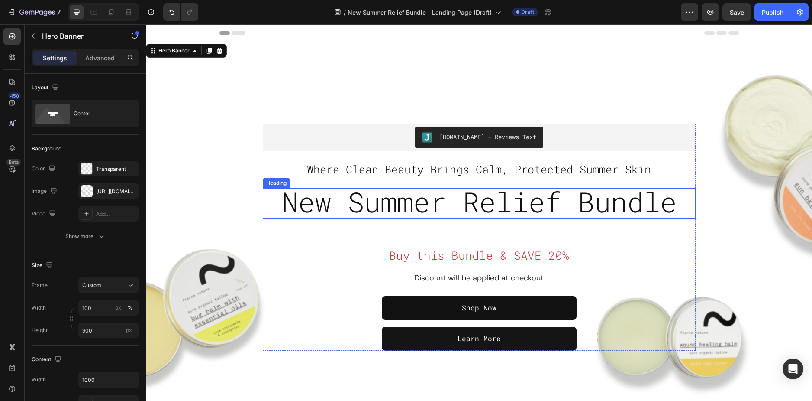
click at [362, 202] on span "New Summer Relief Bundle" at bounding box center [479, 201] width 395 height 36
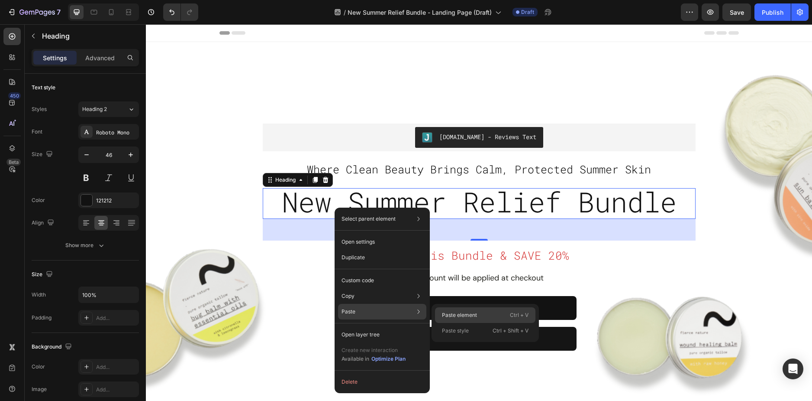
click at [455, 311] on p "Paste element" at bounding box center [459, 315] width 35 height 8
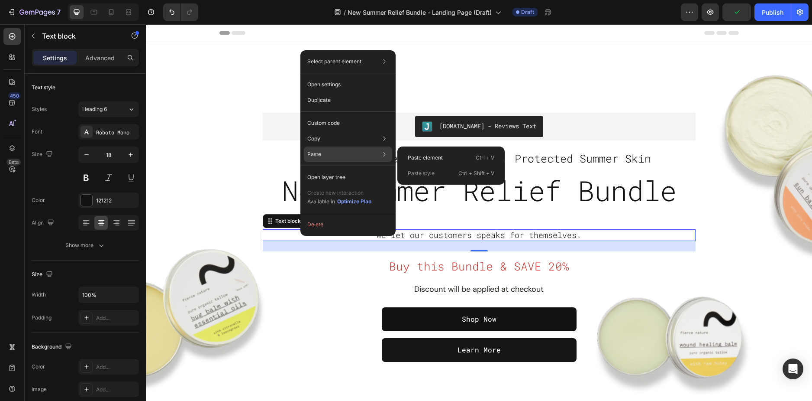
click at [329, 169] on div "Paste Paste element Ctrl + V Paste style Ctrl + Shift + V" at bounding box center [348, 177] width 88 height 16
click at [419, 165] on div "Paste element Ctrl + V" at bounding box center [451, 173] width 100 height 16
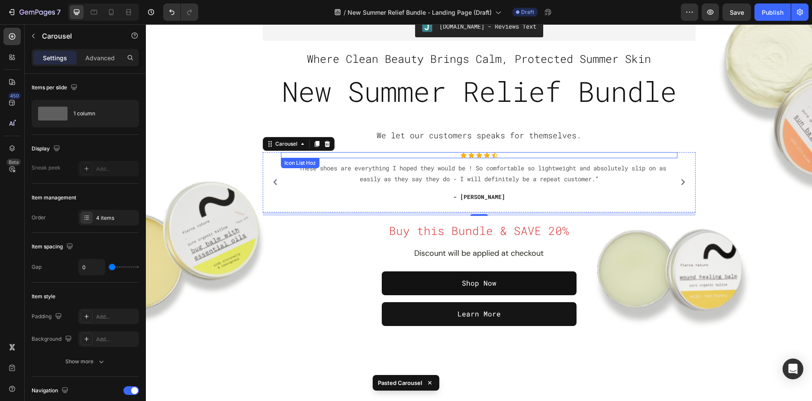
scroll to position [43, 0]
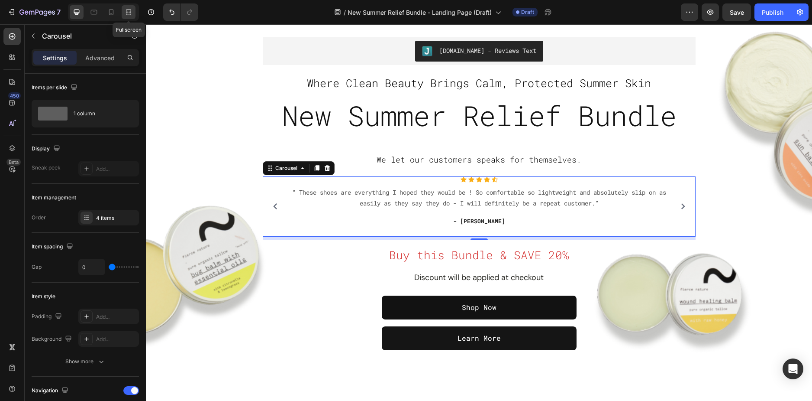
click at [129, 11] on icon at bounding box center [128, 12] width 9 height 9
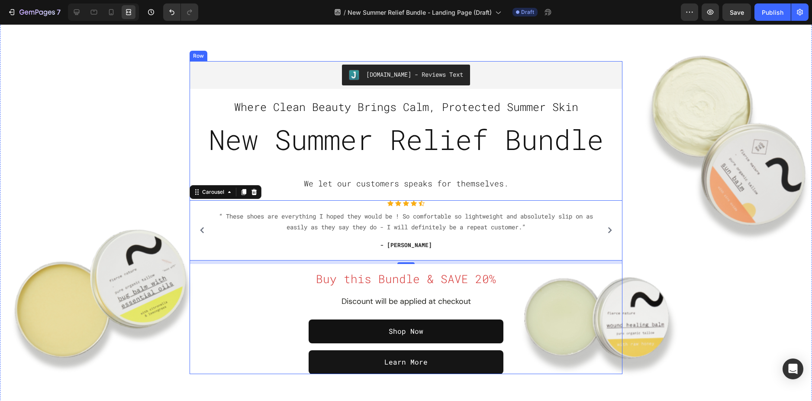
scroll to position [43, 0]
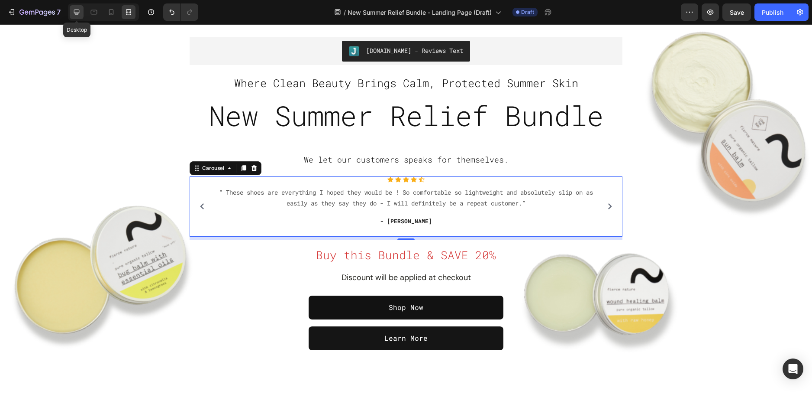
click at [81, 14] on icon at bounding box center [76, 12] width 9 height 9
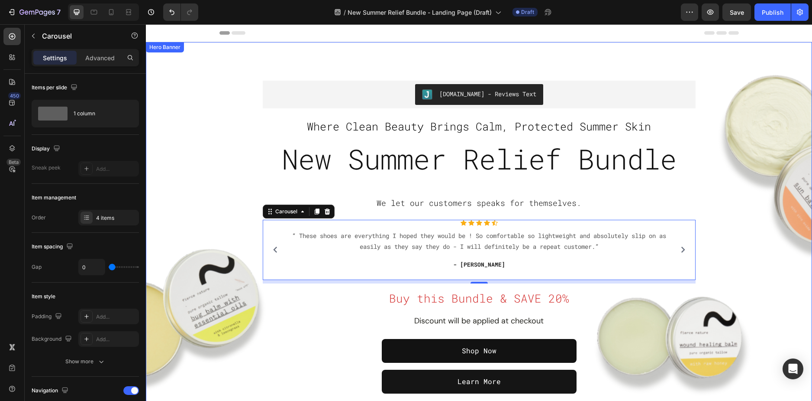
click at [206, 133] on div "Overlay" at bounding box center [479, 237] width 666 height 390
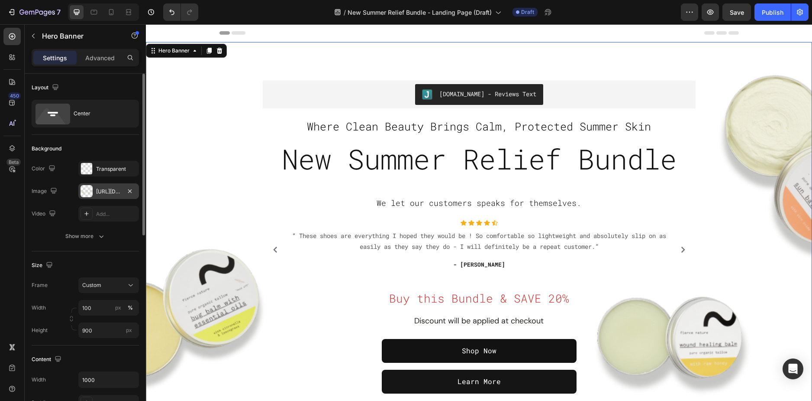
click at [102, 196] on div "https://cdn.shopify.com/s/files/1/0589/5811/9105/files/gempages_503485028945101…" at bounding box center [108, 191] width 61 height 16
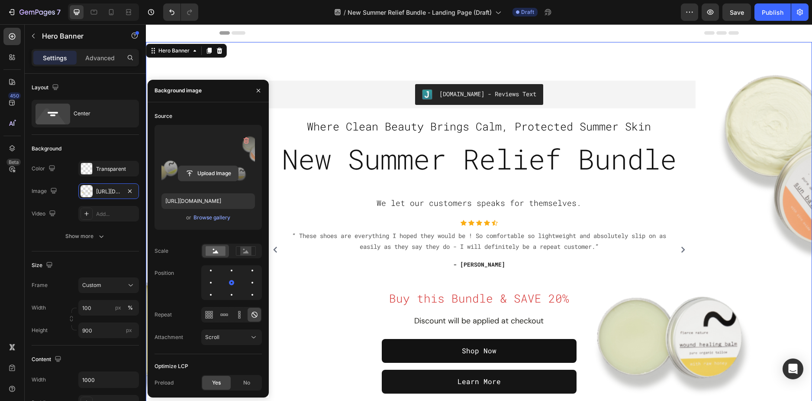
click at [203, 176] on input "file" at bounding box center [208, 173] width 60 height 15
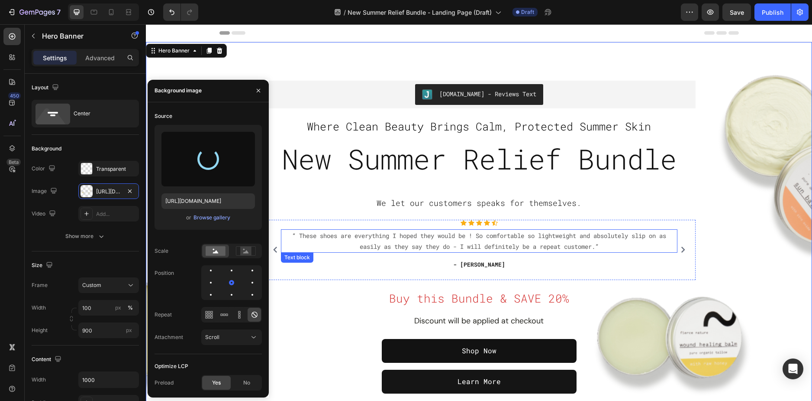
type input "https://cdn.shopify.com/s/files/1/0589/5811/9105/files/gempages_503485028945101…"
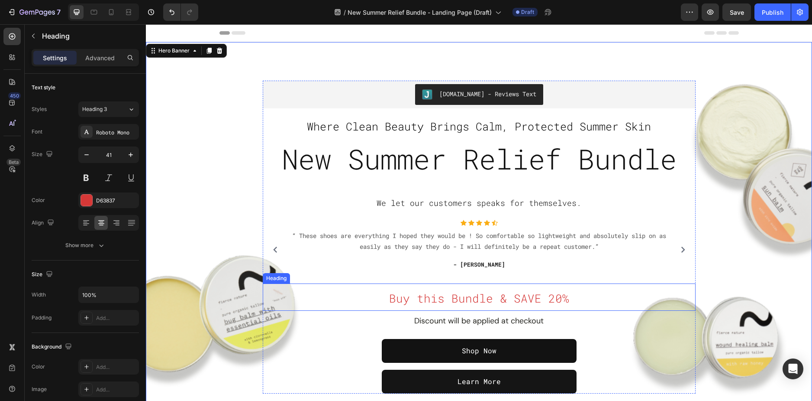
click at [336, 293] on h2 "Buy this Bundle & SAVE 20%" at bounding box center [479, 296] width 433 height 27
click at [238, 191] on div "Overlay" at bounding box center [479, 237] width 666 height 390
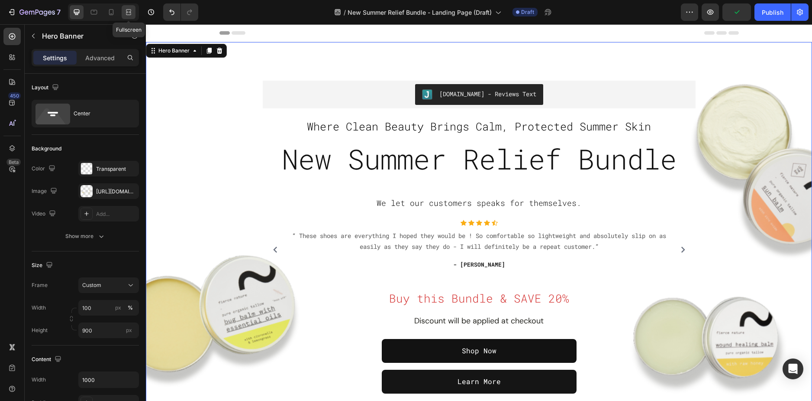
click at [126, 11] on icon at bounding box center [128, 12] width 9 height 9
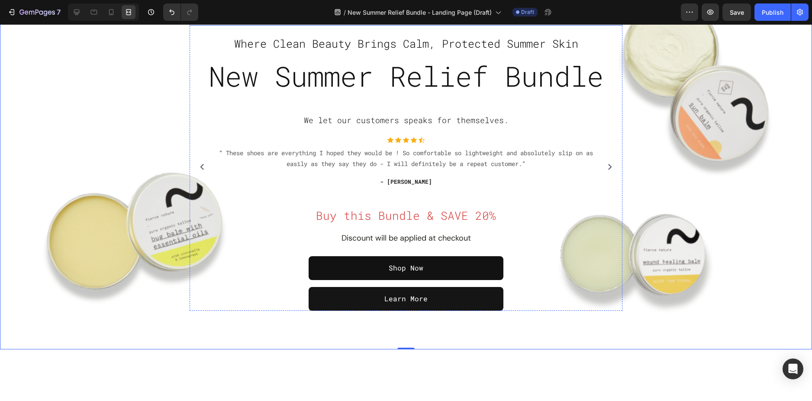
scroll to position [87, 0]
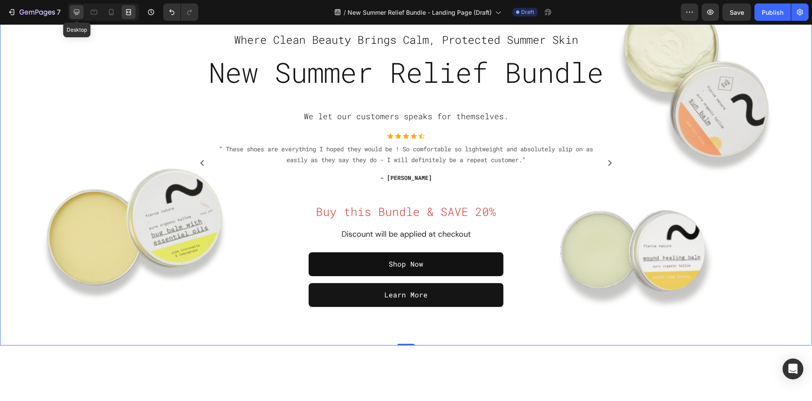
click at [83, 15] on div at bounding box center [77, 12] width 14 height 14
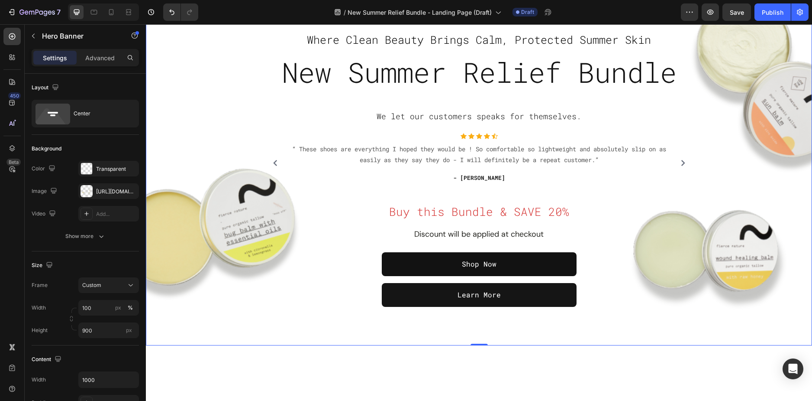
click at [230, 309] on div "Overlay" at bounding box center [479, 150] width 666 height 390
click at [92, 334] on input "900" at bounding box center [108, 330] width 61 height 16
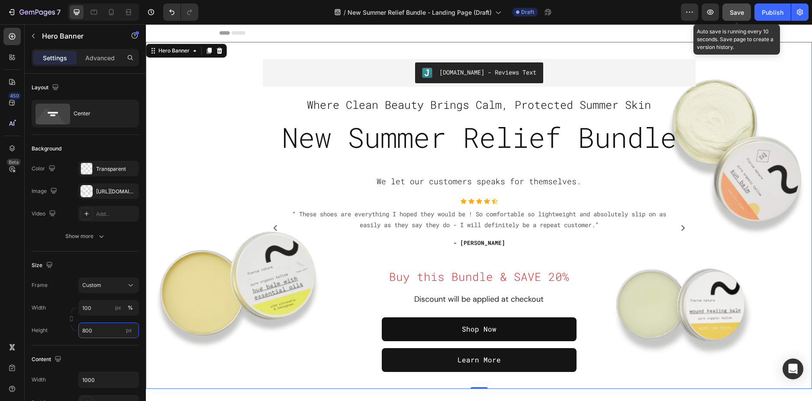
type input "800"
click at [734, 13] on span "Save" at bounding box center [737, 12] width 14 height 7
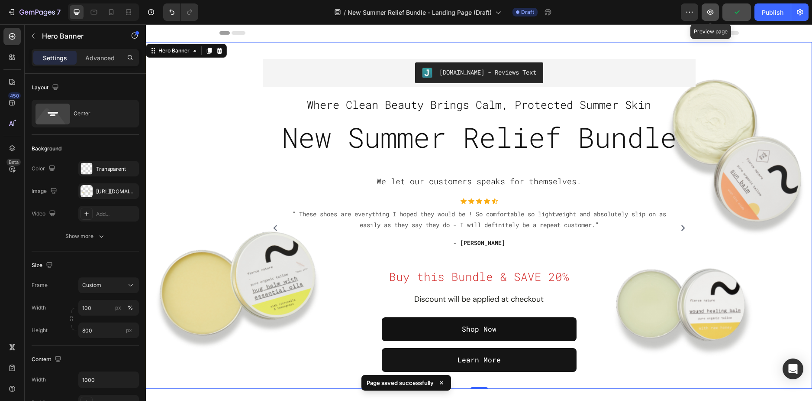
click at [707, 16] on icon "button" at bounding box center [710, 12] width 9 height 9
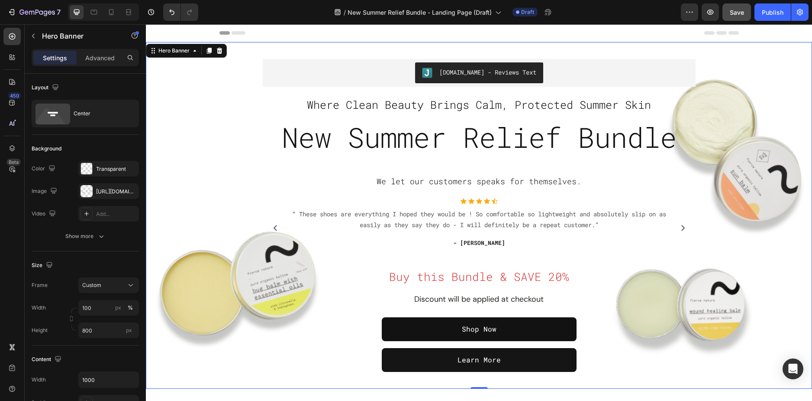
click at [213, 80] on div "Overlay" at bounding box center [479, 215] width 666 height 346
click at [107, 188] on div "https://cdn.shopify.com/s/files/1/0589/5811/9105/files/gempages_503485028945101…" at bounding box center [108, 191] width 25 height 8
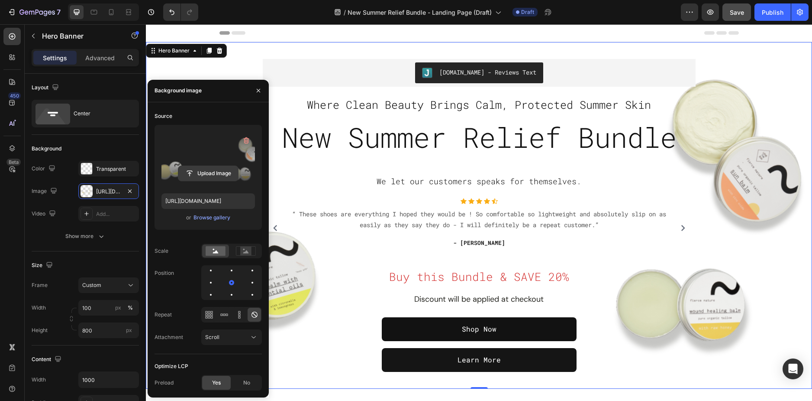
click at [207, 173] on input "file" at bounding box center [208, 173] width 60 height 15
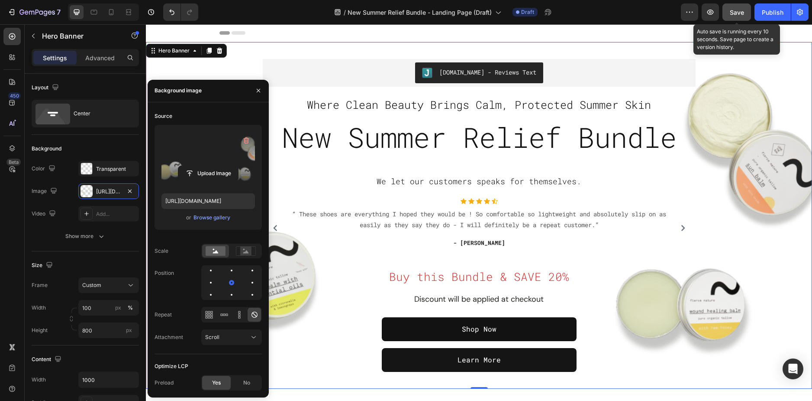
click at [735, 13] on span "Save" at bounding box center [737, 12] width 14 height 7
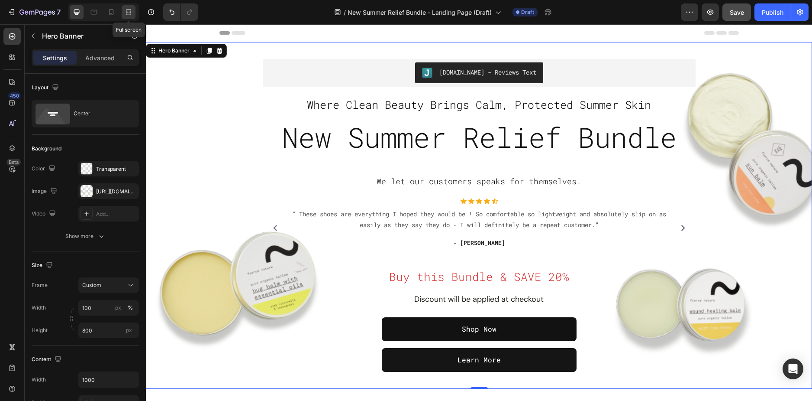
click at [124, 12] on icon at bounding box center [128, 12] width 9 height 9
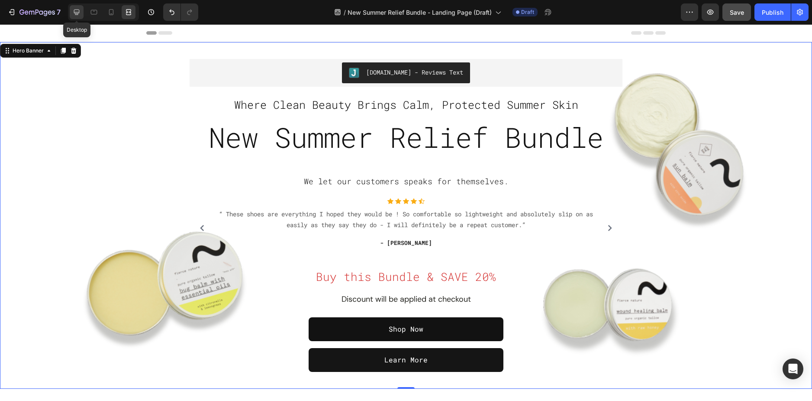
click at [75, 13] on icon at bounding box center [77, 13] width 6 height 6
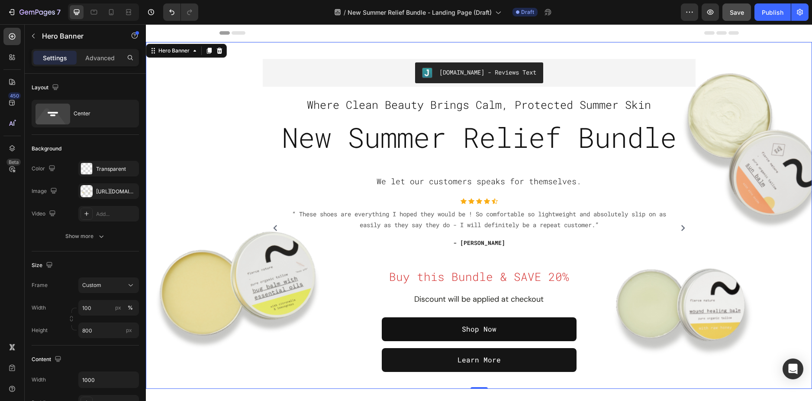
click at [226, 81] on div "Overlay" at bounding box center [479, 215] width 666 height 346
click at [102, 192] on div "https://cdn.shopify.com/s/files/1/0589/5811/9105/files/gempages_503485028945101…" at bounding box center [108, 191] width 25 height 8
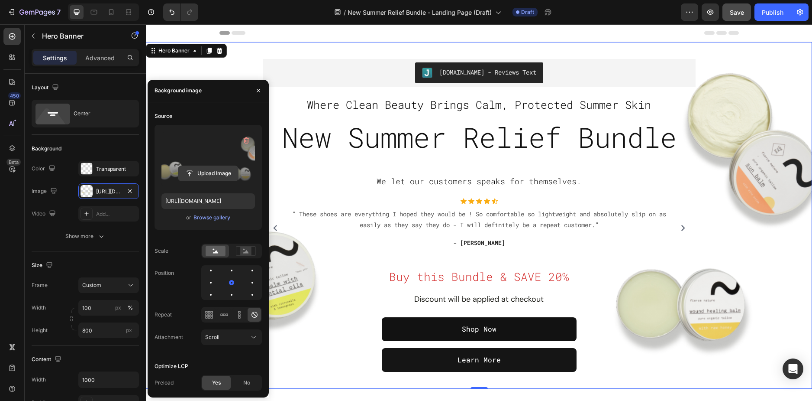
click at [204, 176] on input "file" at bounding box center [208, 173] width 60 height 15
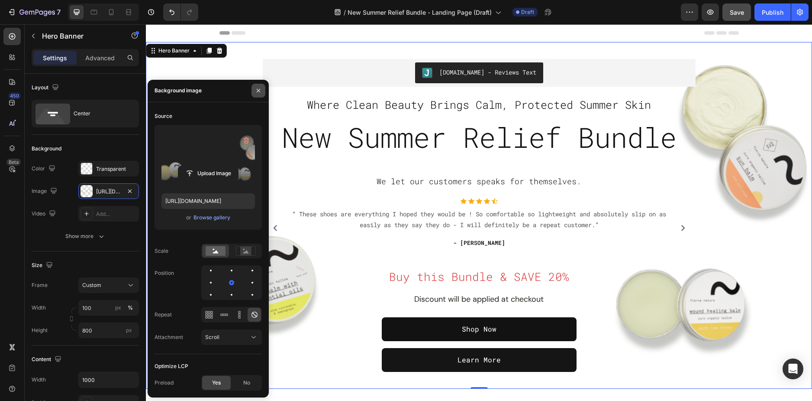
click at [255, 88] on icon "button" at bounding box center [258, 90] width 7 height 7
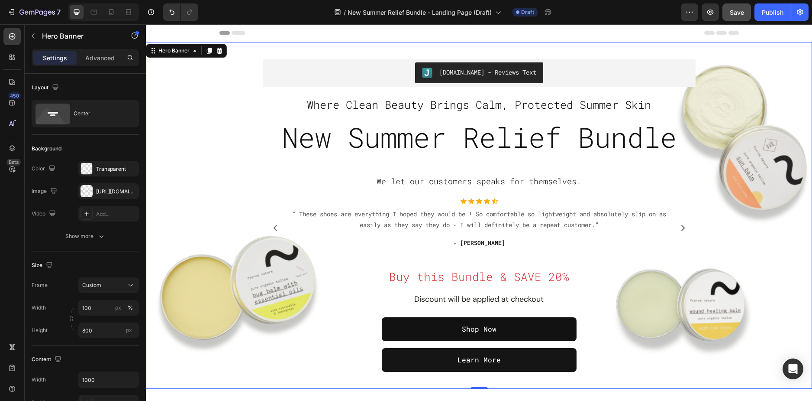
click at [228, 197] on div "Overlay" at bounding box center [479, 215] width 666 height 346
click at [112, 188] on div "https://cdn.shopify.com/s/files/1/0589/5811/9105/files/gempages_503485028945101…" at bounding box center [108, 191] width 25 height 8
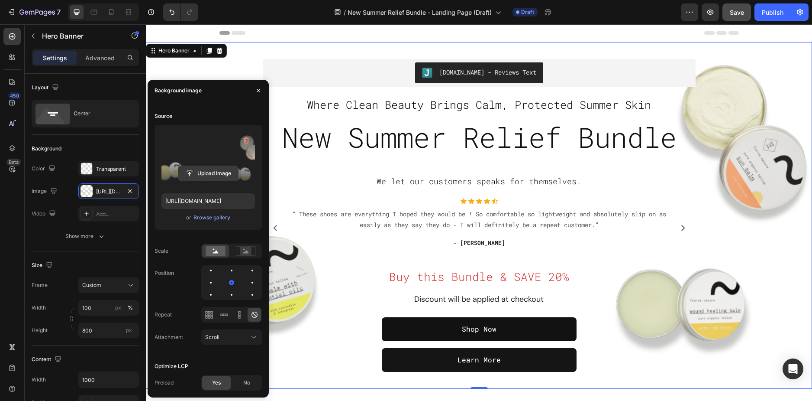
click at [204, 177] on input "file" at bounding box center [208, 173] width 60 height 15
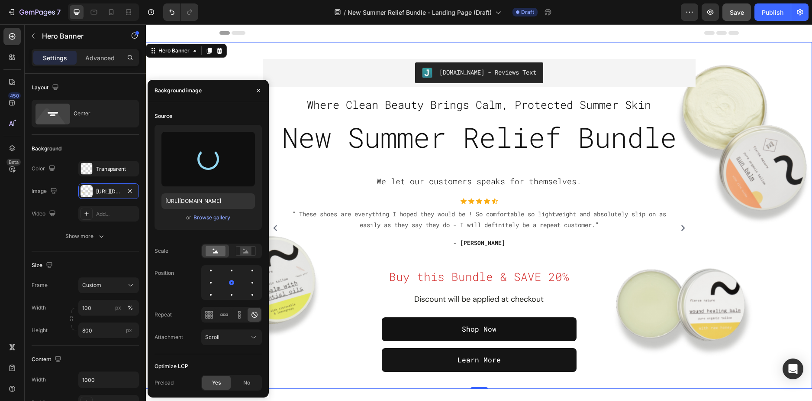
type input "https://cdn.shopify.com/s/files/1/0589/5811/9105/files/gempages_503485028945101…"
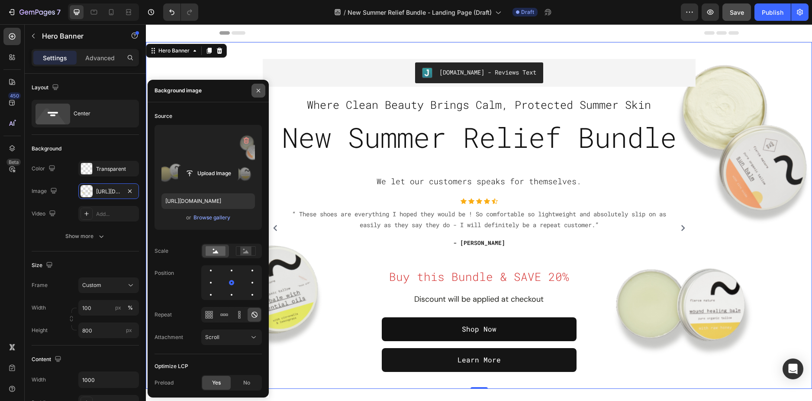
click at [262, 90] on icon "button" at bounding box center [258, 90] width 7 height 7
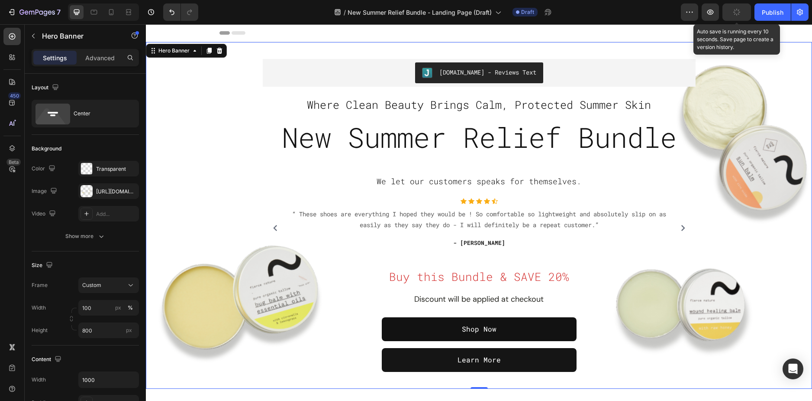
click at [727, 13] on button "button" at bounding box center [737, 11] width 29 height 17
click at [716, 13] on button "button" at bounding box center [710, 11] width 17 height 17
click at [740, 12] on span "Save" at bounding box center [737, 12] width 14 height 7
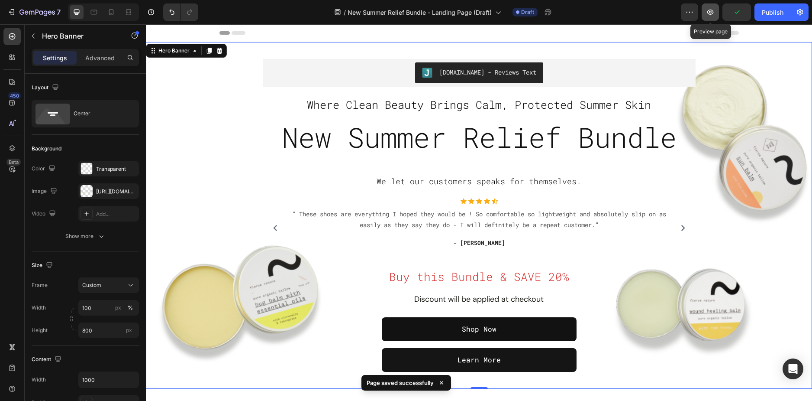
click at [715, 15] on button "button" at bounding box center [710, 11] width 17 height 17
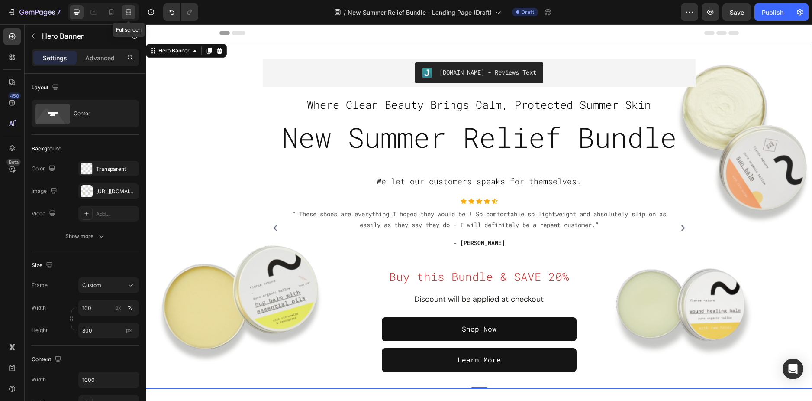
click at [127, 13] on icon at bounding box center [128, 12] width 9 height 9
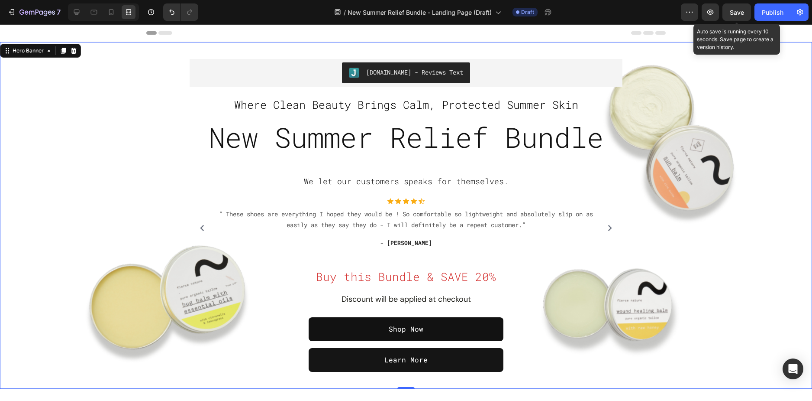
click at [738, 11] on span "Save" at bounding box center [737, 12] width 14 height 7
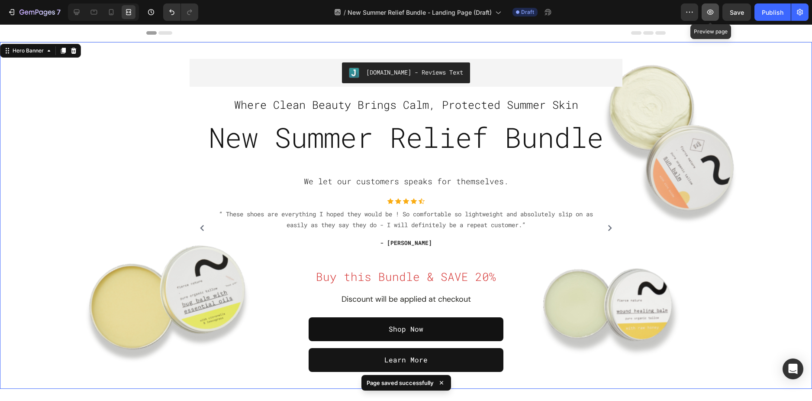
click at [712, 14] on icon "button" at bounding box center [710, 12] width 9 height 9
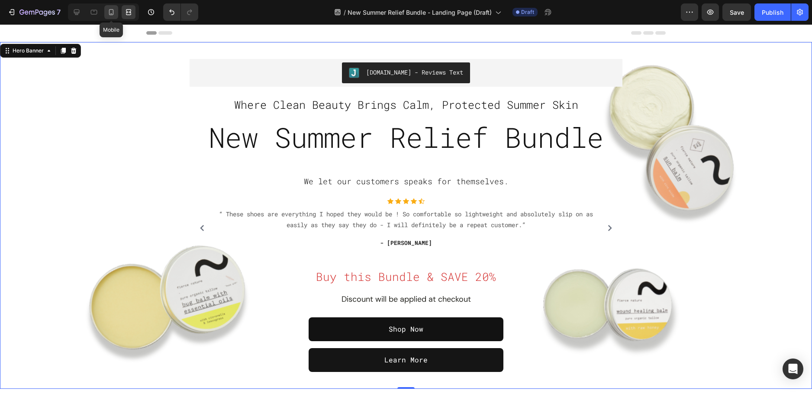
click at [108, 10] on icon at bounding box center [111, 12] width 9 height 9
type input "100%"
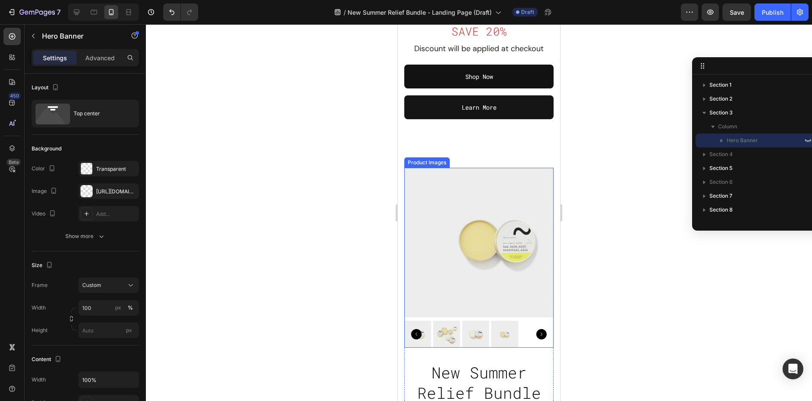
scroll to position [433, 0]
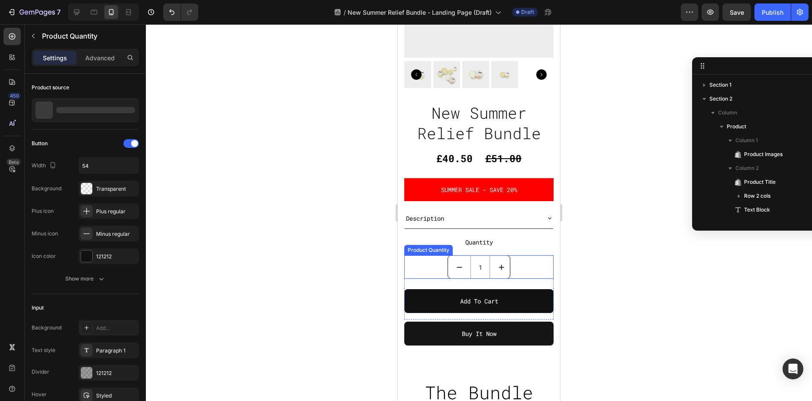
click at [516, 259] on div "1 Product Quantity" at bounding box center [478, 266] width 149 height 23
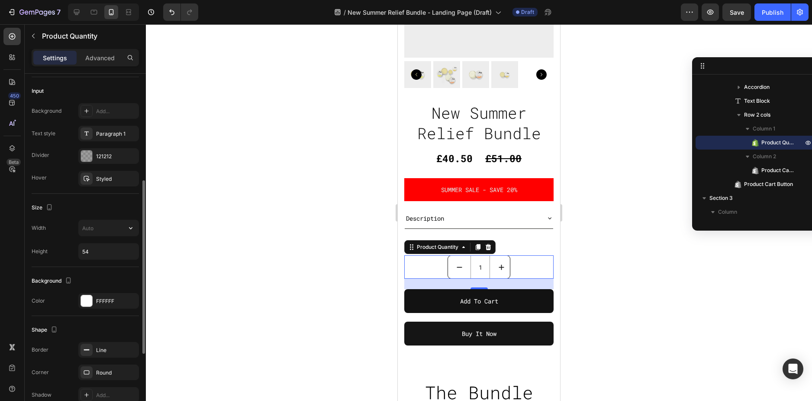
scroll to position [303, 0]
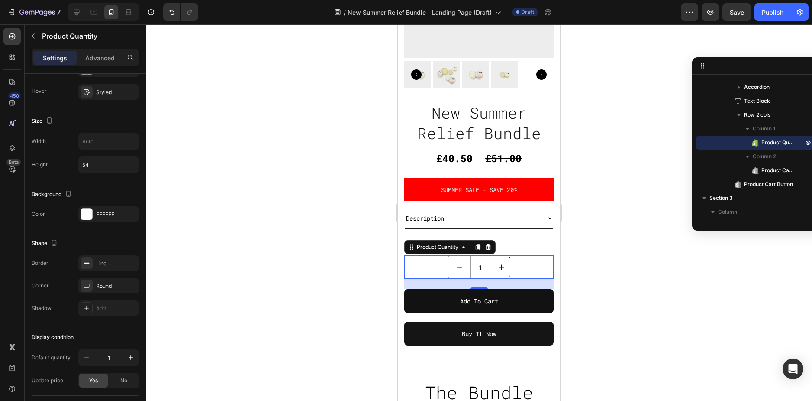
click at [421, 262] on div "1 Product Quantity 24" at bounding box center [478, 266] width 149 height 23
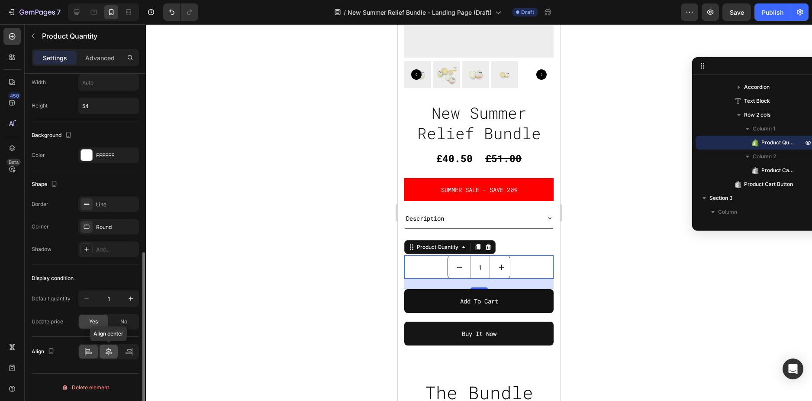
click at [107, 346] on div at bounding box center [109, 351] width 19 height 14
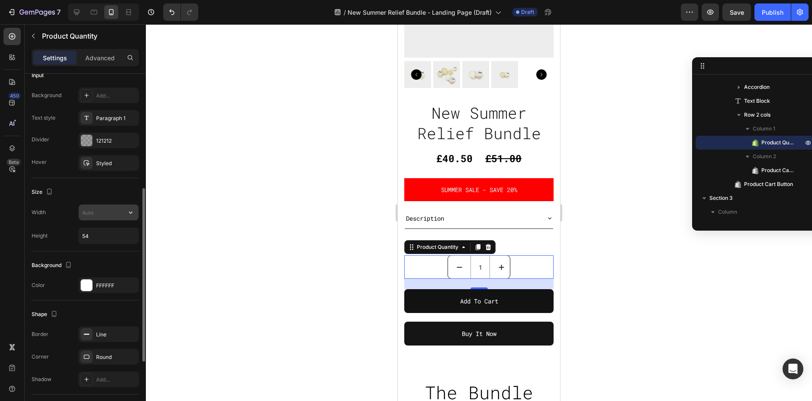
click at [99, 209] on input "text" at bounding box center [109, 212] width 60 height 16
type input "148"
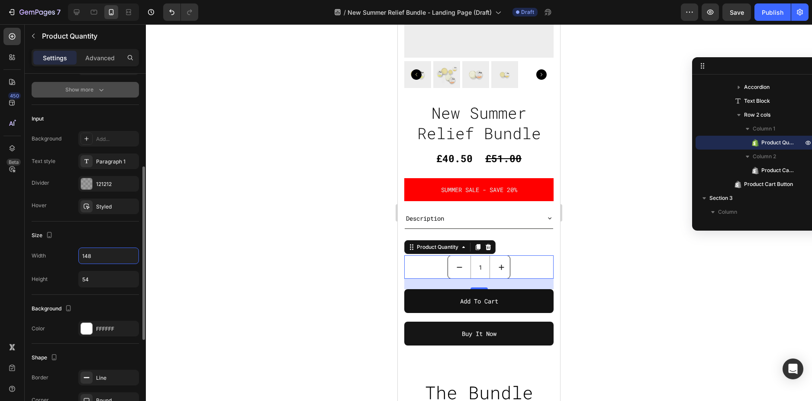
click at [101, 92] on icon "button" at bounding box center [101, 89] width 9 height 9
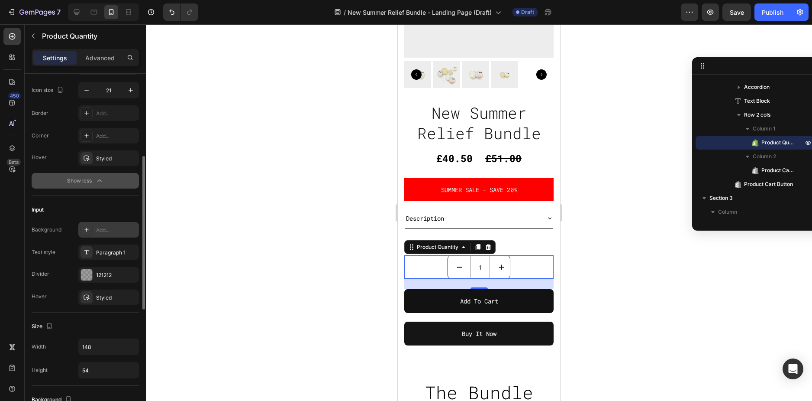
scroll to position [275, 0]
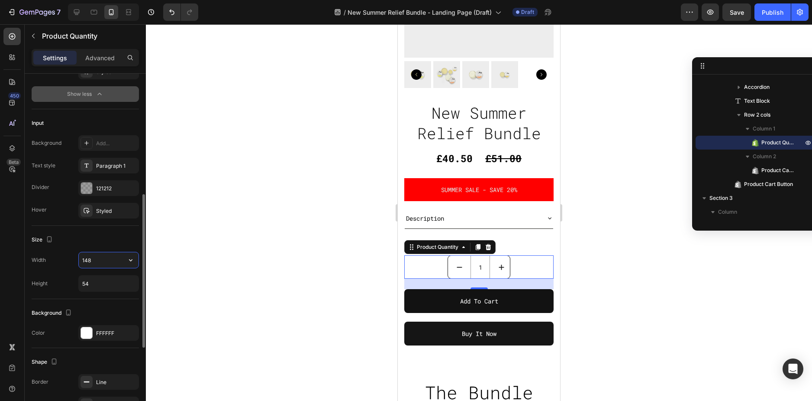
click at [105, 256] on input "148" at bounding box center [109, 260] width 60 height 16
click at [215, 242] on div at bounding box center [479, 212] width 666 height 376
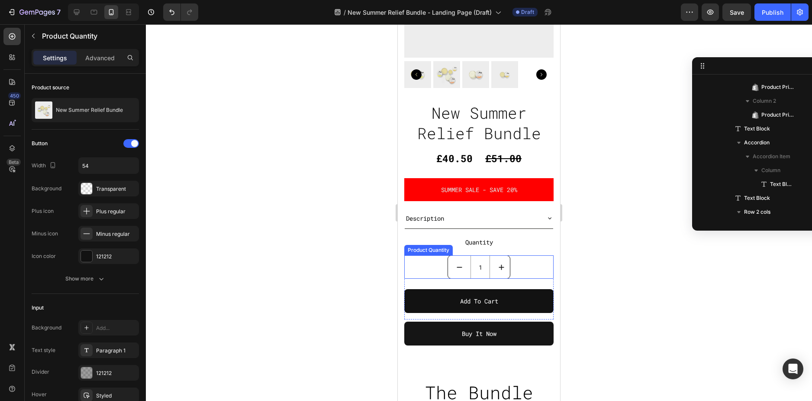
click at [436, 261] on div "1 Product Quantity" at bounding box center [478, 266] width 149 height 23
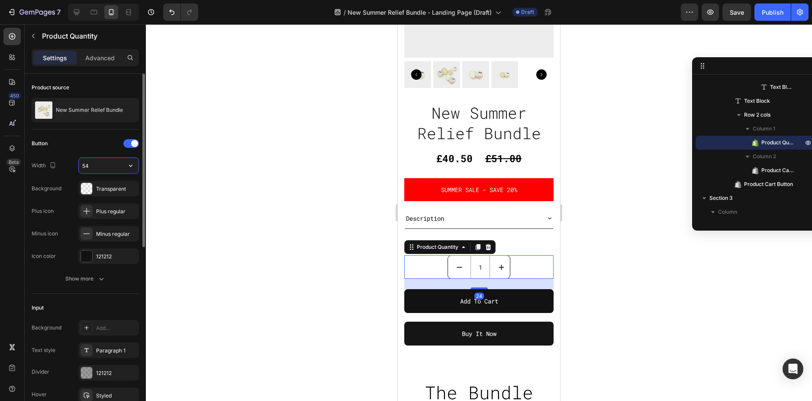
click at [95, 170] on input "54" at bounding box center [109, 166] width 60 height 16
click at [127, 170] on button "button" at bounding box center [131, 166] width 16 height 16
click at [110, 166] on input "55" at bounding box center [109, 166] width 60 height 16
type input "Auto"
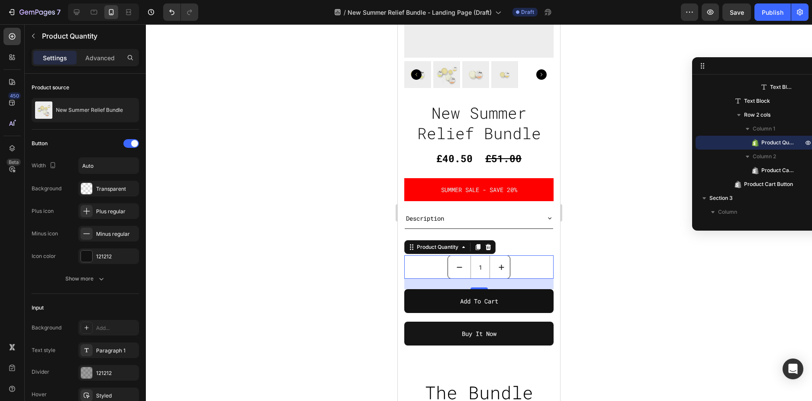
click at [249, 177] on div at bounding box center [479, 212] width 666 height 376
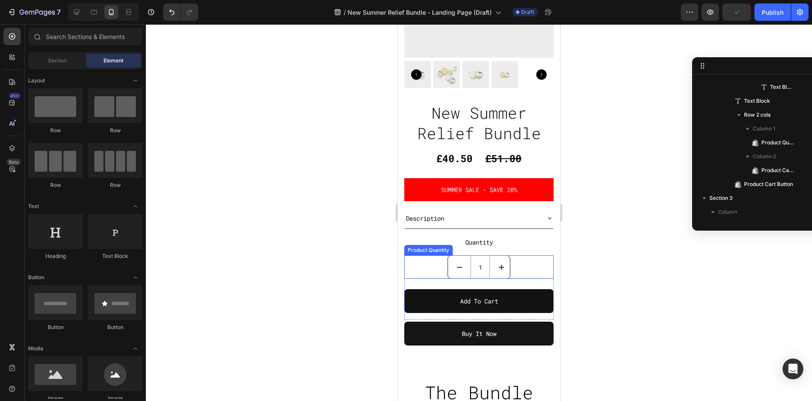
click at [443, 259] on div "1 Product Quantity" at bounding box center [478, 266] width 149 height 23
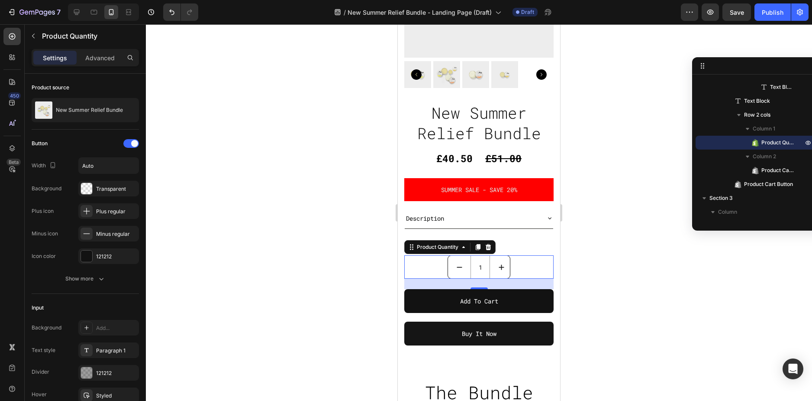
click at [524, 258] on div "1 Product Quantity 24" at bounding box center [478, 266] width 149 height 23
click at [102, 58] on p "Advanced" at bounding box center [99, 57] width 29 height 9
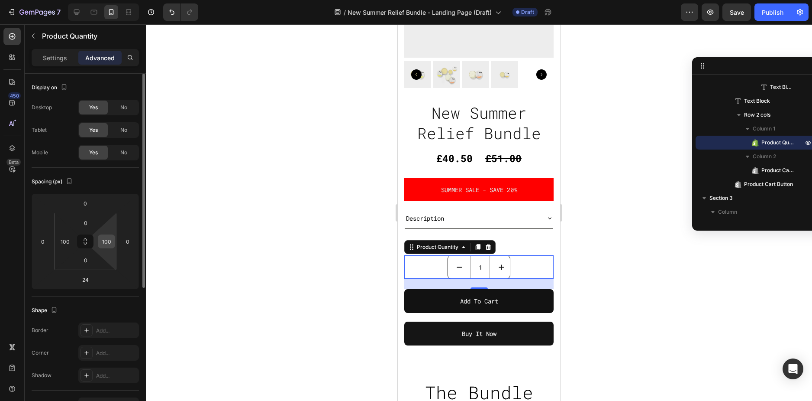
click at [100, 241] on input "100" at bounding box center [106, 241] width 13 height 13
type input "0"
click at [66, 239] on input "100" at bounding box center [64, 241] width 13 height 13
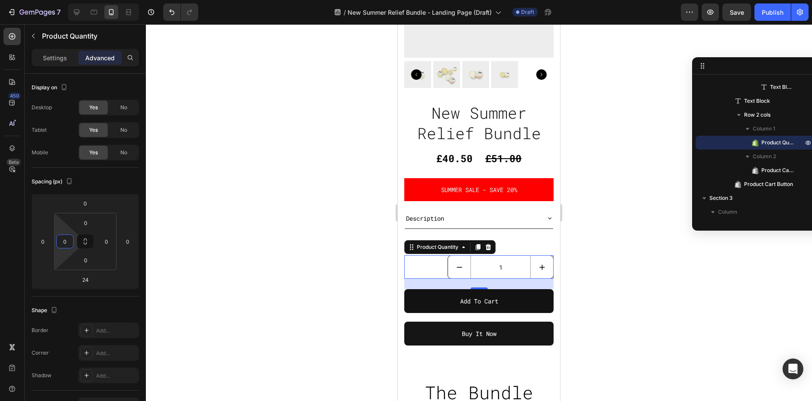
type input "0"
click at [189, 240] on div at bounding box center [479, 212] width 666 height 376
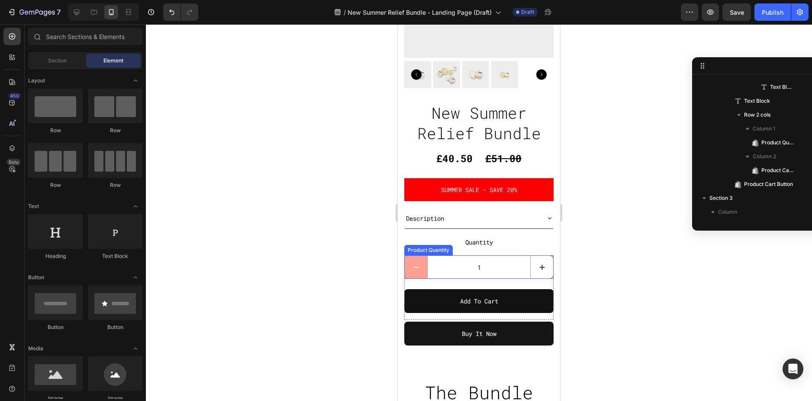
click at [407, 263] on button "decrement" at bounding box center [416, 266] width 23 height 23
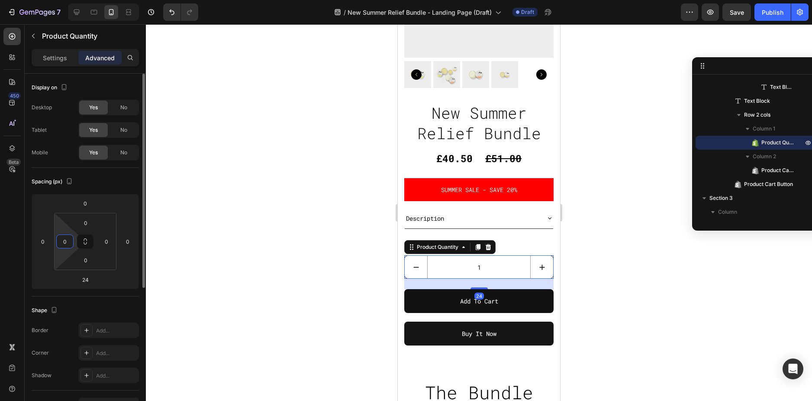
click at [66, 238] on input "0" at bounding box center [64, 241] width 13 height 13
type input "50"
click at [100, 242] on input "0" at bounding box center [106, 241] width 13 height 13
type input "60"
click at [65, 241] on input "50" at bounding box center [64, 241] width 13 height 13
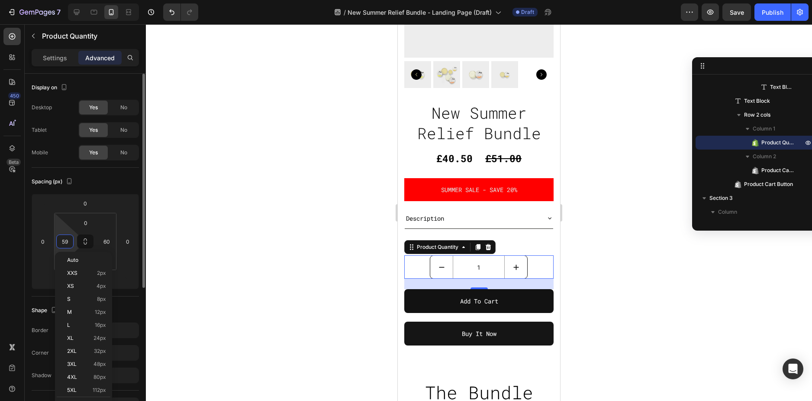
type input "60"
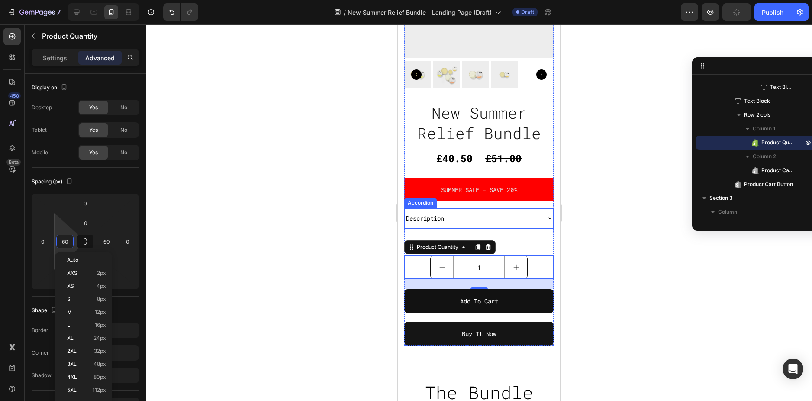
click at [614, 236] on div at bounding box center [479, 212] width 666 height 376
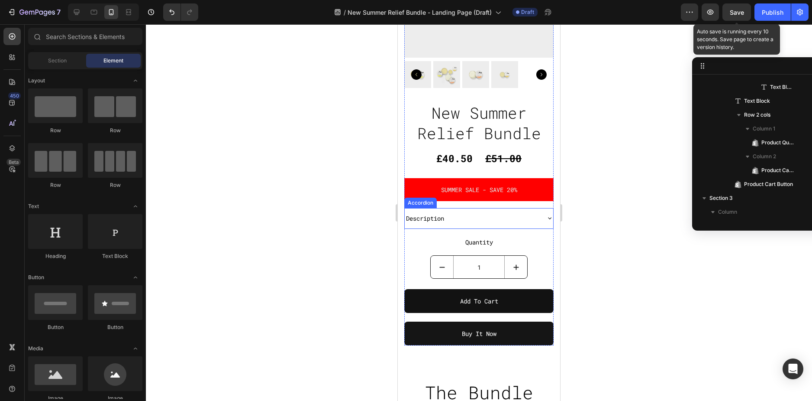
click at [740, 13] on span "Save" at bounding box center [737, 12] width 14 height 7
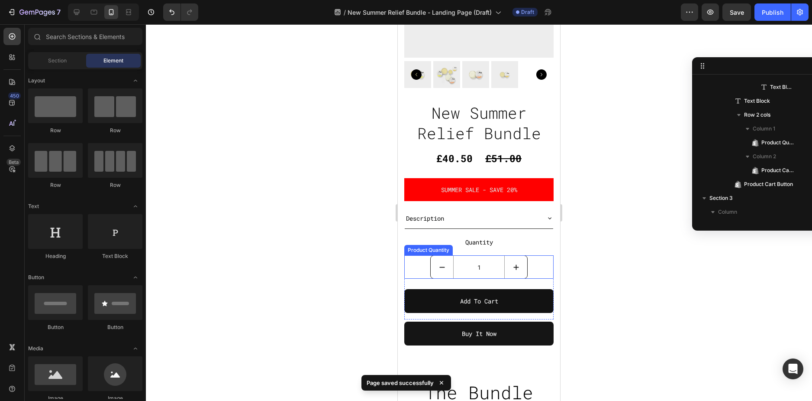
click at [530, 262] on div "1 Product Quantity" at bounding box center [478, 266] width 149 height 23
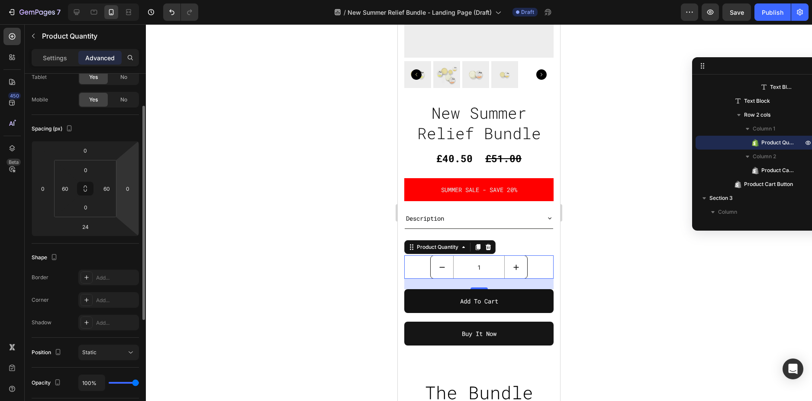
scroll to position [0, 0]
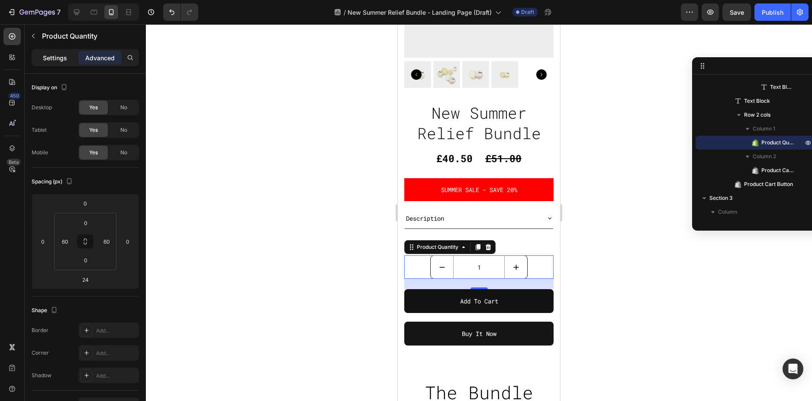
click at [63, 60] on p "Settings" at bounding box center [55, 57] width 24 height 9
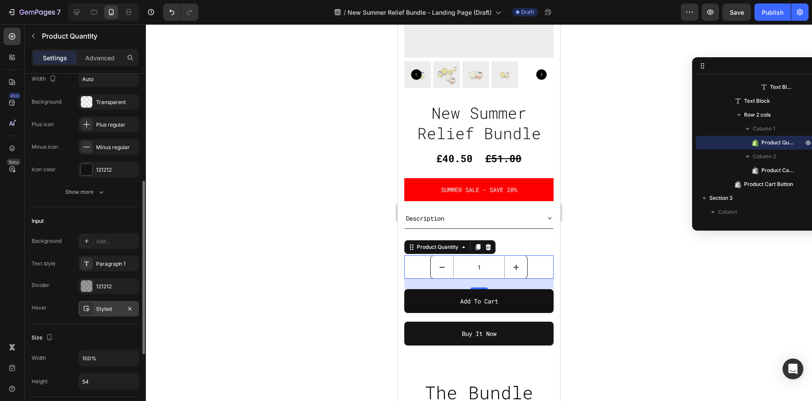
scroll to position [260, 0]
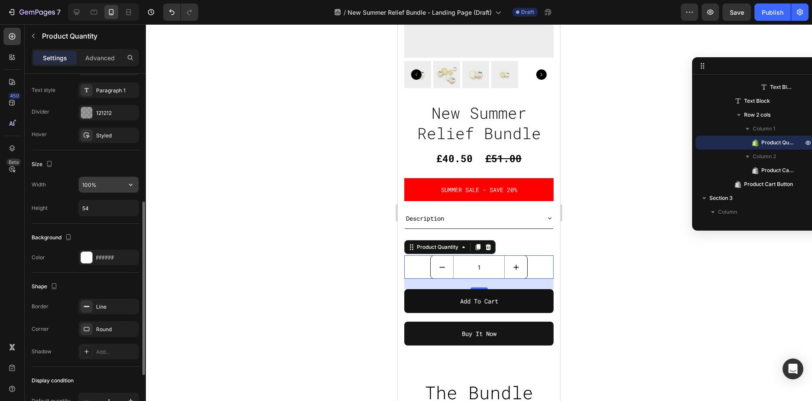
click at [102, 190] on input "100%" at bounding box center [109, 185] width 60 height 16
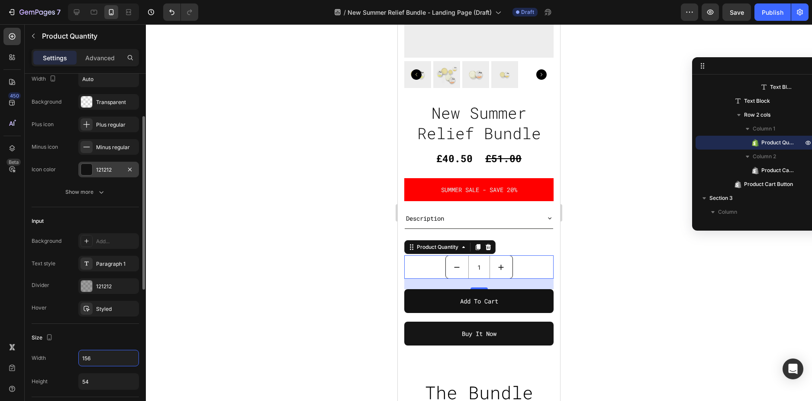
scroll to position [0, 0]
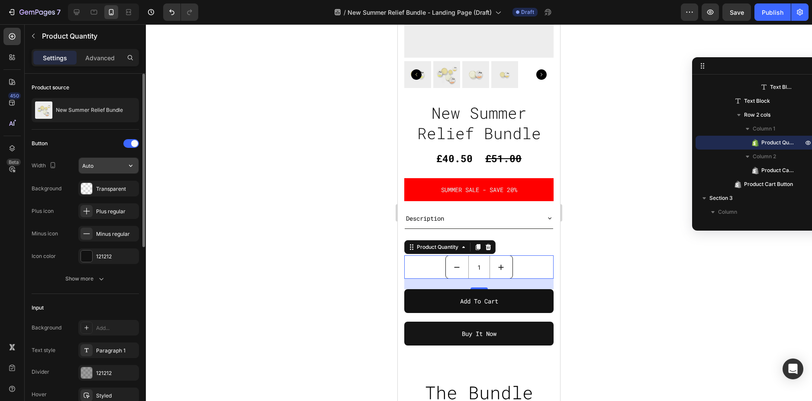
type input "156"
click at [94, 166] on input "Auto" at bounding box center [109, 166] width 60 height 16
type input "61"
click at [275, 198] on div at bounding box center [479, 212] width 666 height 376
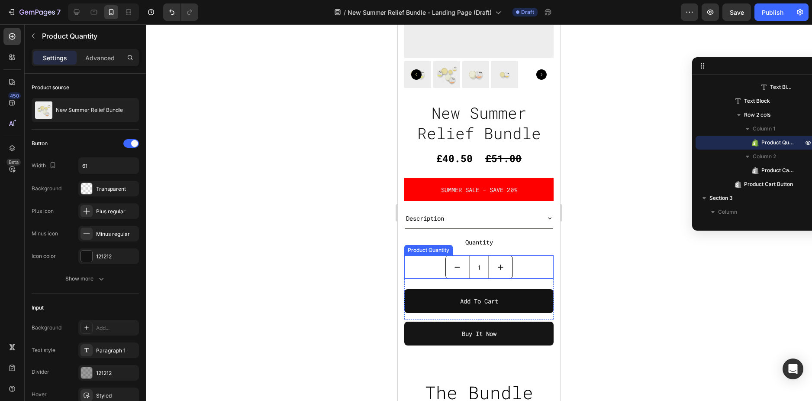
click at [421, 255] on div "1 Product Quantity" at bounding box center [478, 266] width 149 height 23
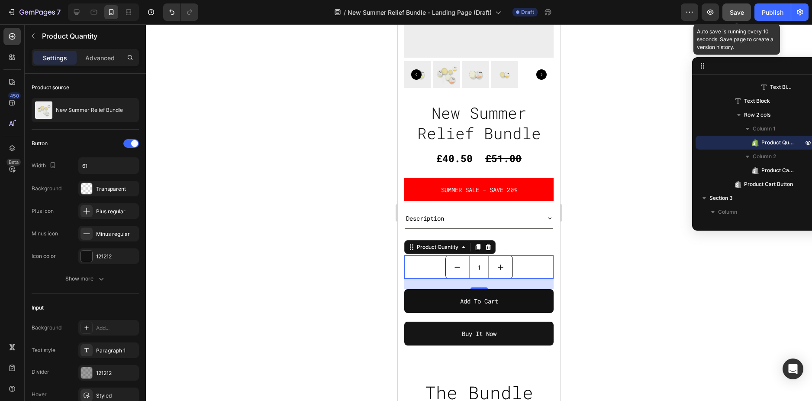
click at [742, 6] on button "Save" at bounding box center [737, 11] width 29 height 17
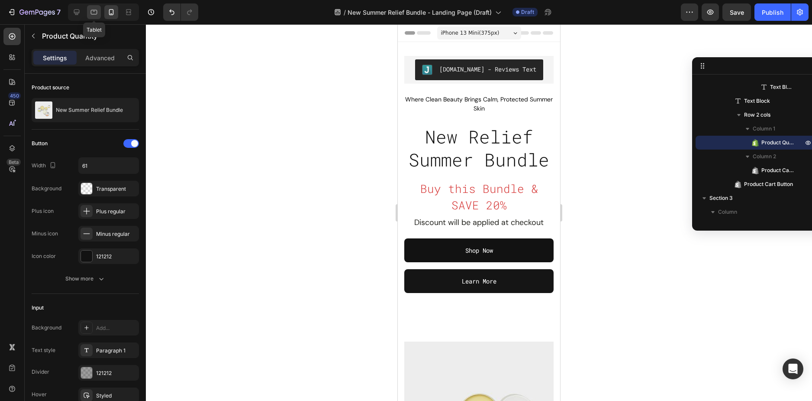
click at [96, 9] on icon at bounding box center [94, 12] width 9 height 9
type input "100%"
type input "55"
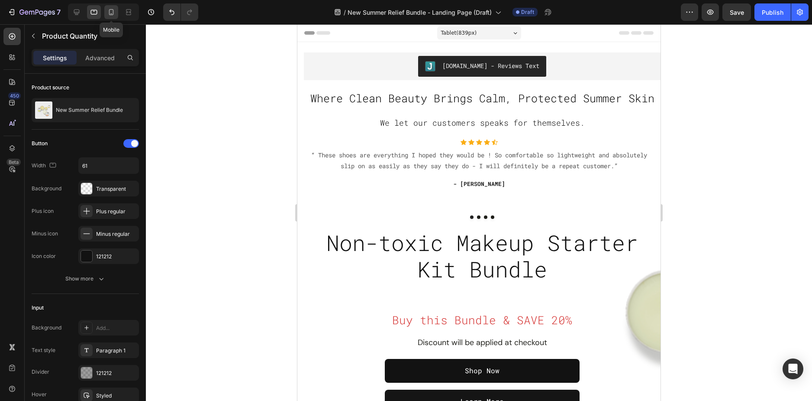
click at [112, 13] on icon at bounding box center [111, 12] width 9 height 9
type input "156"
type input "54"
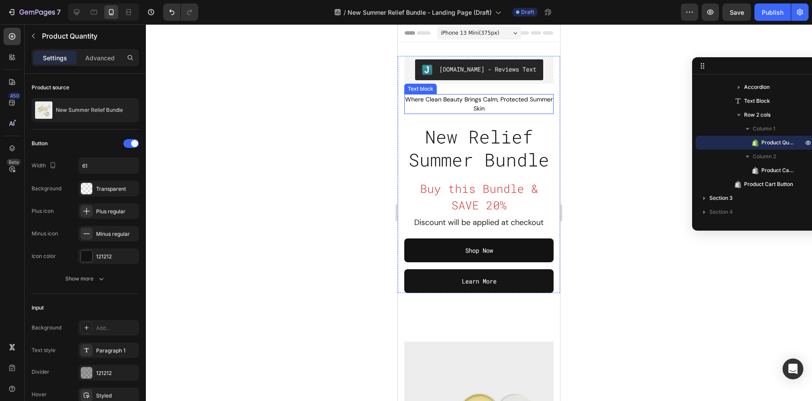
click at [480, 100] on span "Where Clean Beauty Brings Calm, Protected Summer Skin" at bounding box center [479, 103] width 148 height 17
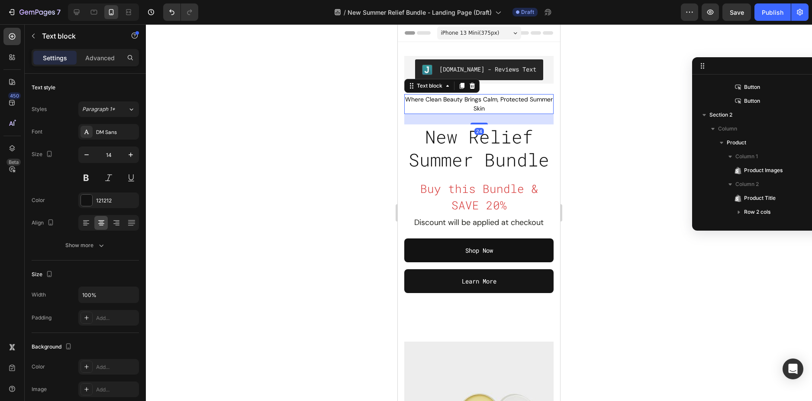
scroll to position [12, 0]
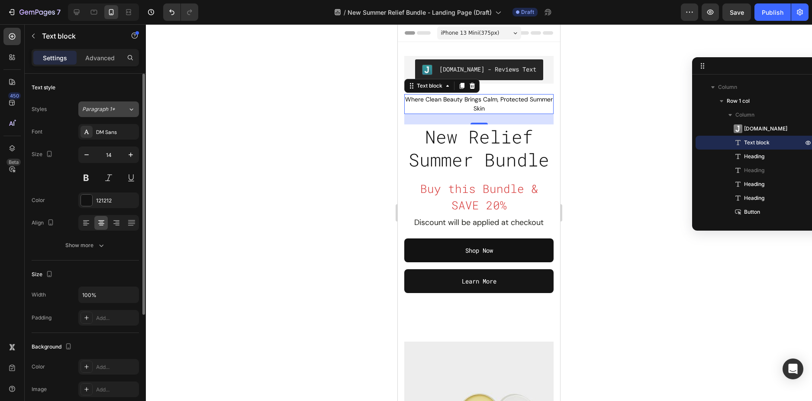
click at [117, 108] on div "Paragraph 1*" at bounding box center [104, 109] width 45 height 8
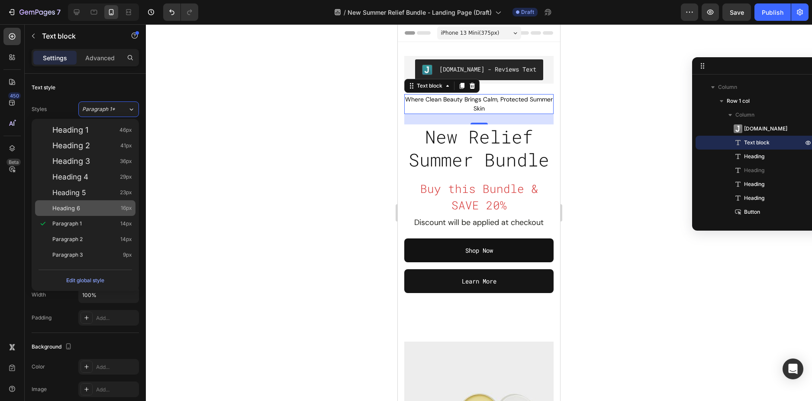
click at [89, 214] on div "Heading 6 16px" at bounding box center [85, 208] width 100 height 16
type input "16"
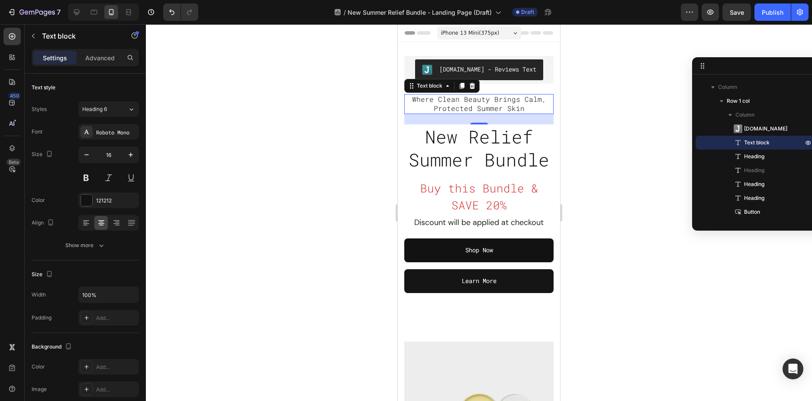
drag, startPoint x: 566, startPoint y: 118, endPoint x: 160, endPoint y: 95, distance: 407.2
click at [566, 118] on div at bounding box center [479, 212] width 666 height 376
click at [493, 106] on span "Where Clean Beauty Brings Calm, Protected Summer Skin" at bounding box center [479, 103] width 134 height 18
click at [442, 111] on span "Where Clean Beauty Brings Calm, Protected Summer Skin" at bounding box center [479, 103] width 134 height 18
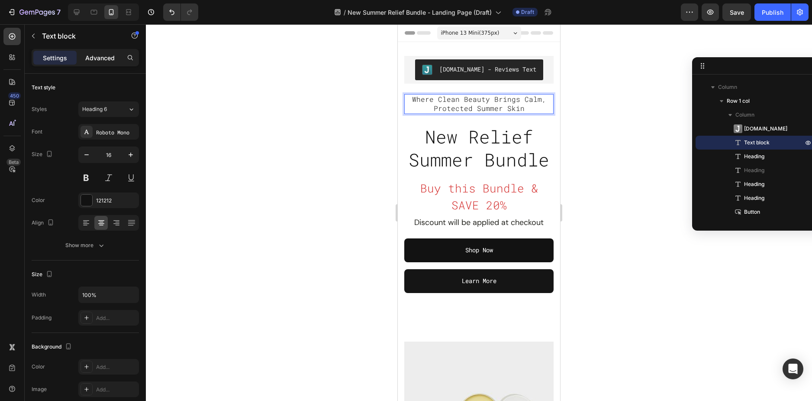
click at [94, 55] on p "Advanced" at bounding box center [99, 57] width 29 height 9
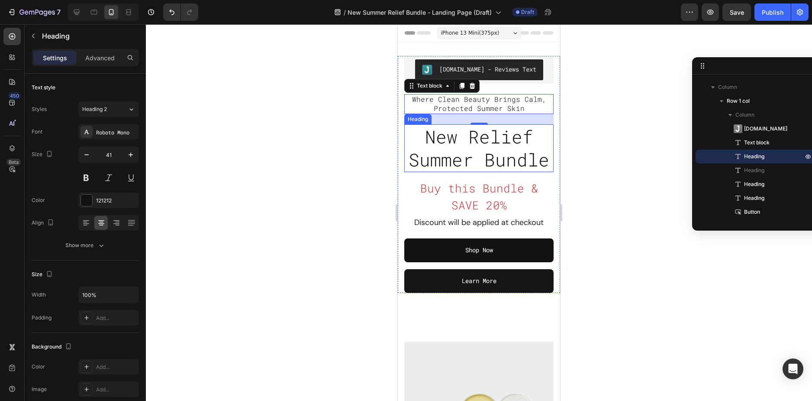
click at [472, 160] on span "New Relief Summer Bundle" at bounding box center [479, 148] width 141 height 46
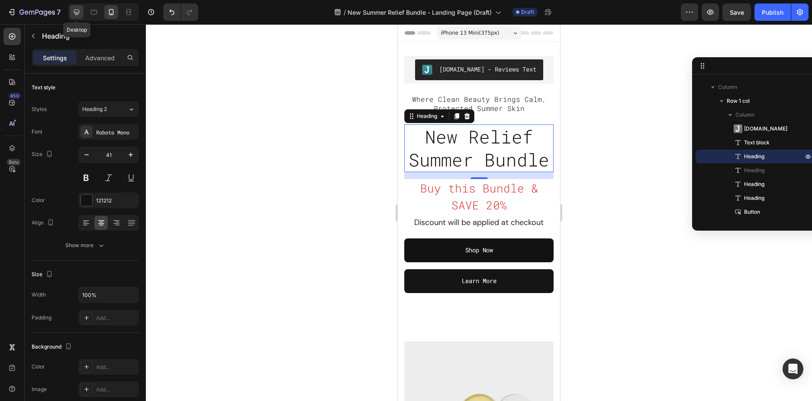
click at [81, 8] on icon at bounding box center [76, 12] width 9 height 9
type input "46"
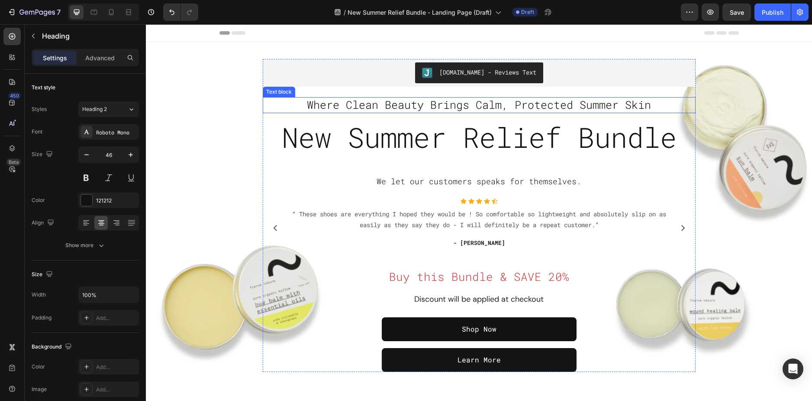
click at [392, 104] on span "Where Clean Beauty Brings Calm, Protected Summer Skin" at bounding box center [479, 104] width 344 height 14
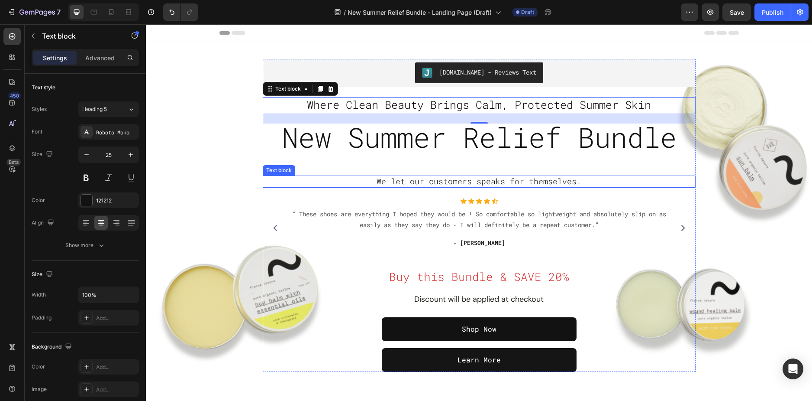
click at [504, 182] on span "We let our customers speaks for themselves." at bounding box center [479, 181] width 205 height 10
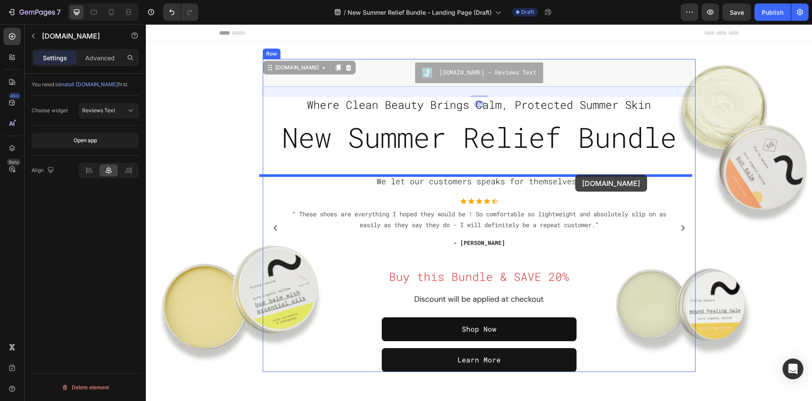
drag, startPoint x: 577, startPoint y: 69, endPoint x: 575, endPoint y: 174, distance: 105.7
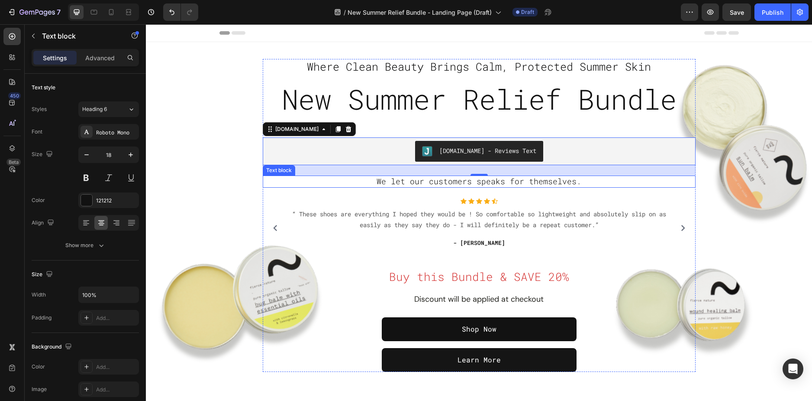
click at [555, 185] on span "We let our customers speaks for themselves." at bounding box center [479, 181] width 205 height 10
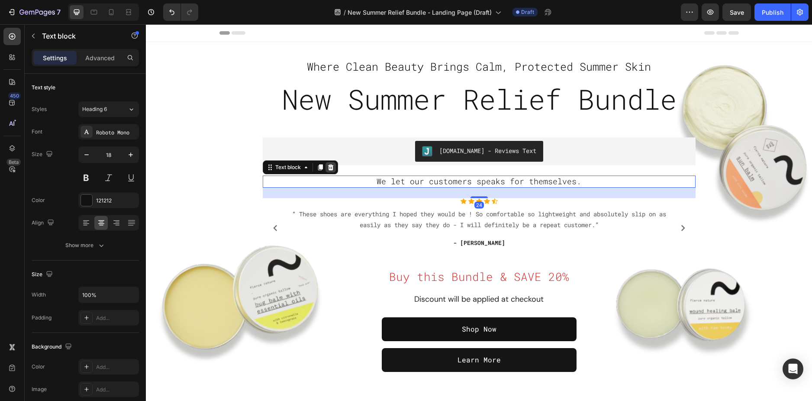
click at [327, 165] on icon at bounding box center [330, 167] width 7 height 7
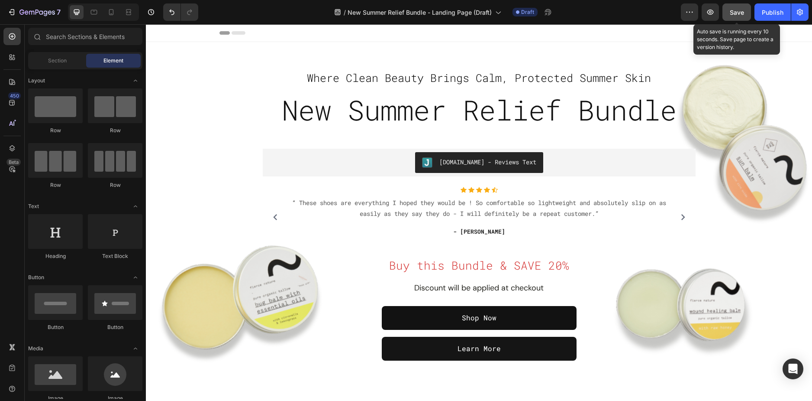
click at [736, 17] on button "Save" at bounding box center [737, 11] width 29 height 17
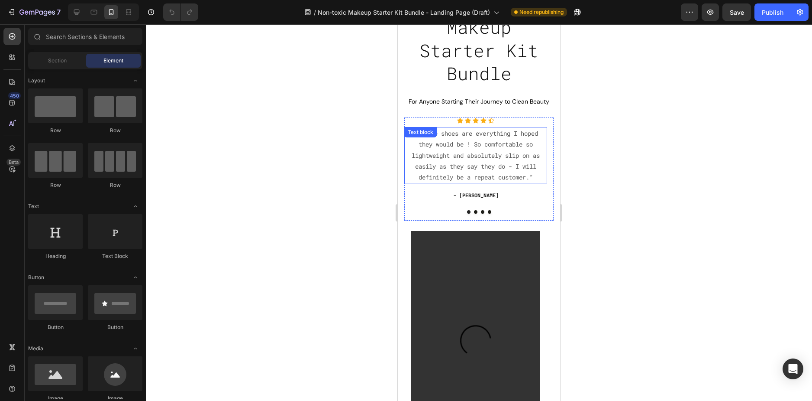
scroll to position [87, 0]
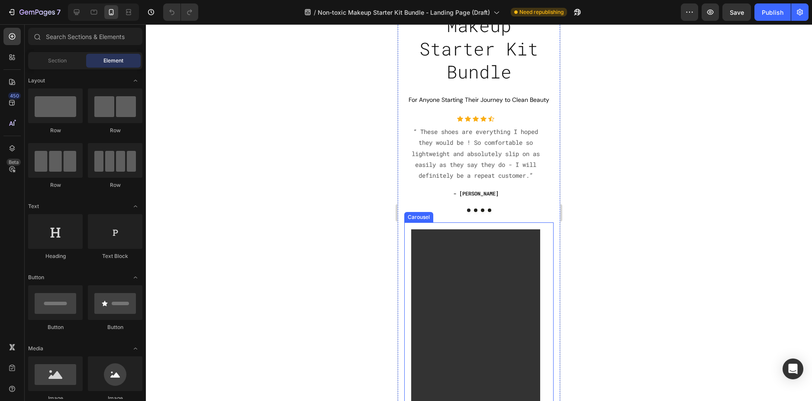
click at [540, 242] on div "Video" at bounding box center [475, 343] width 143 height 243
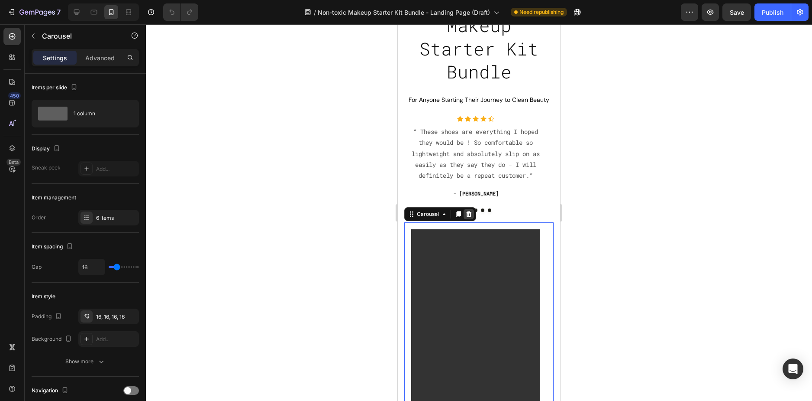
click at [468, 217] on icon at bounding box center [469, 214] width 6 height 6
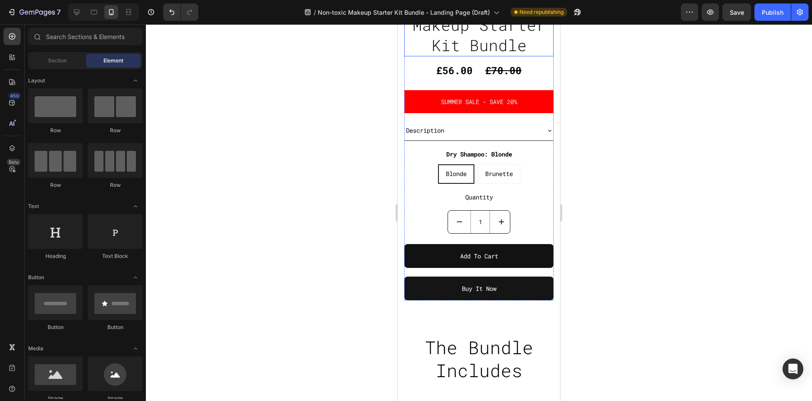
scroll to position [1039, 0]
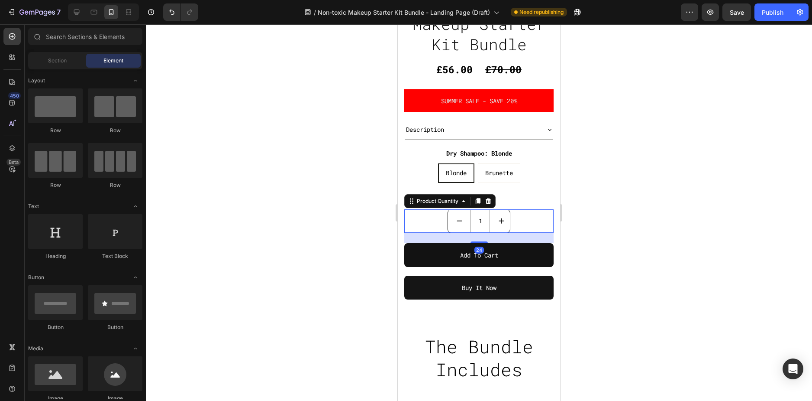
click at [513, 214] on div "1 Product Quantity 24" at bounding box center [478, 220] width 149 height 23
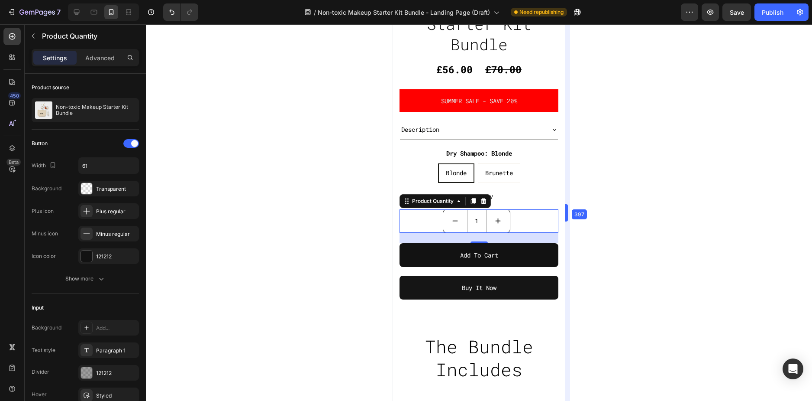
scroll to position [1048, 0]
drag, startPoint x: 562, startPoint y: 210, endPoint x: 571, endPoint y: 211, distance: 8.7
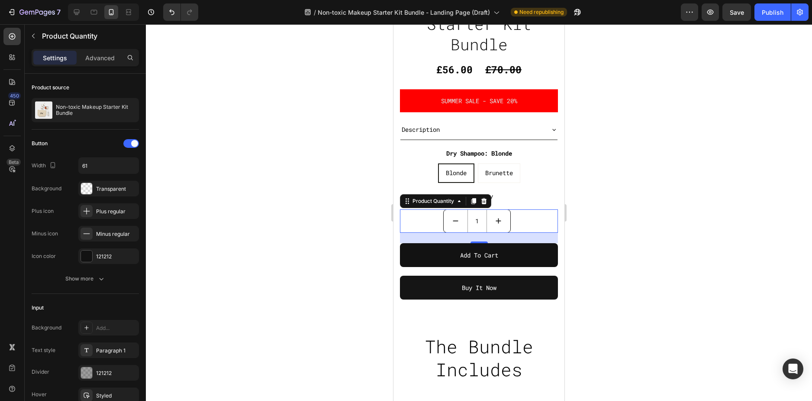
click at [435, 214] on div "1 Product Quantity 24" at bounding box center [479, 220] width 158 height 23
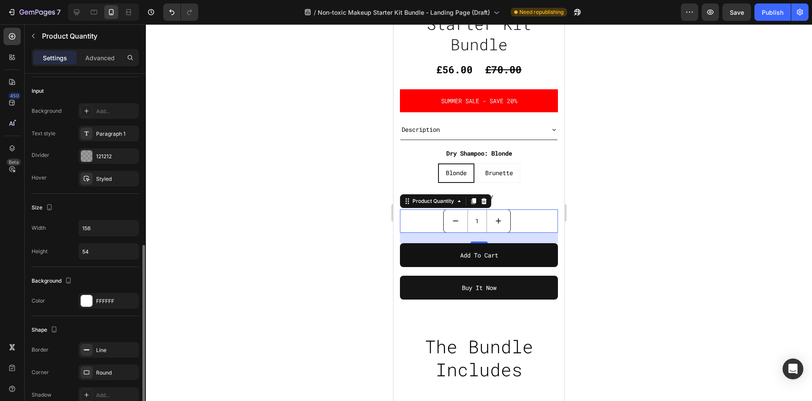
scroll to position [362, 0]
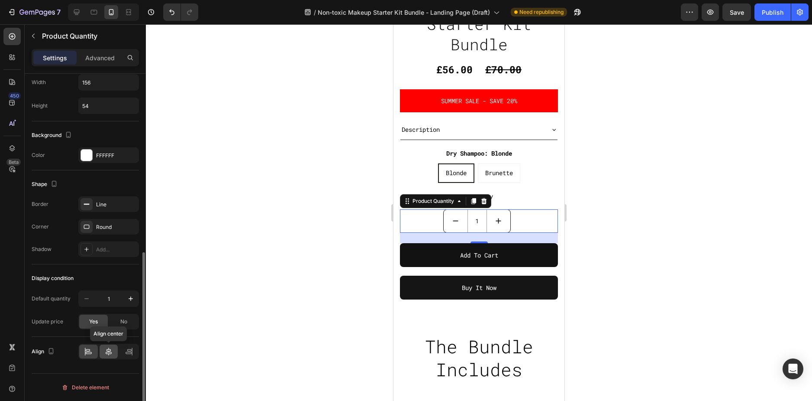
click at [107, 350] on icon at bounding box center [109, 351] width 6 height 8
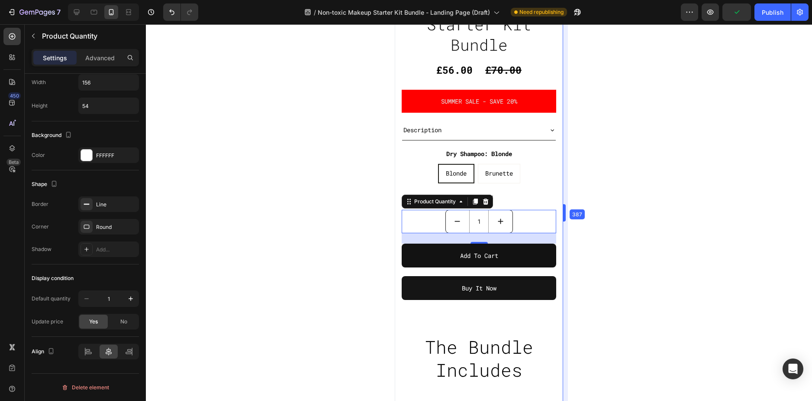
scroll to position [1045, 0]
drag, startPoint x: 569, startPoint y: 215, endPoint x: 126, endPoint y: 107, distance: 455.5
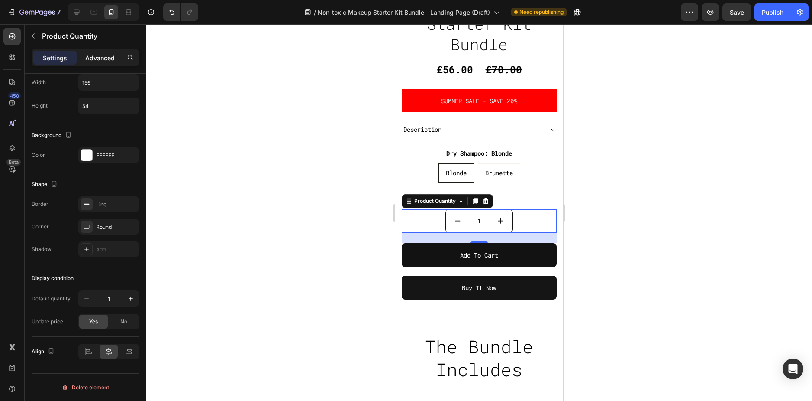
click at [91, 53] on p "Advanced" at bounding box center [99, 57] width 29 height 9
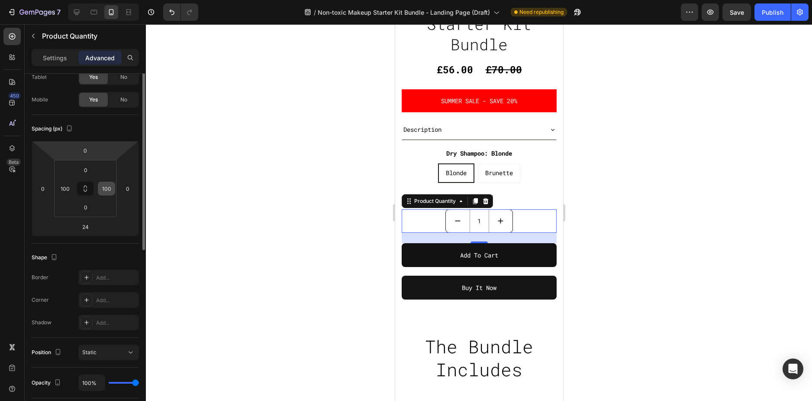
scroll to position [0, 0]
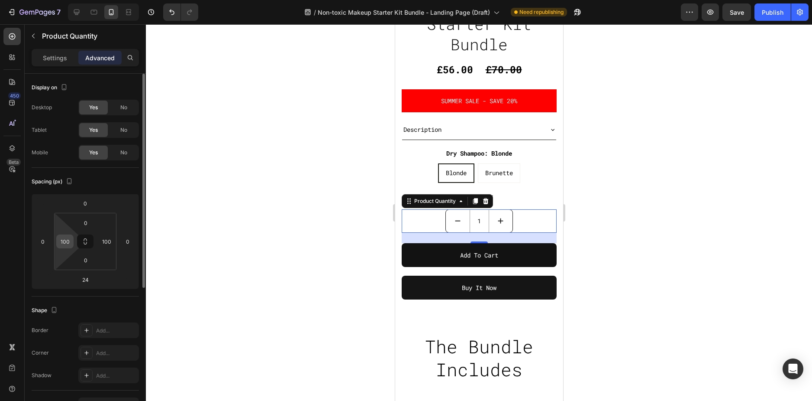
click at [65, 242] on input "100" at bounding box center [64, 241] width 13 height 13
type input "60"
click at [105, 243] on input "100" at bounding box center [106, 241] width 13 height 13
type input "60"
click at [57, 59] on p "Settings" at bounding box center [55, 57] width 24 height 9
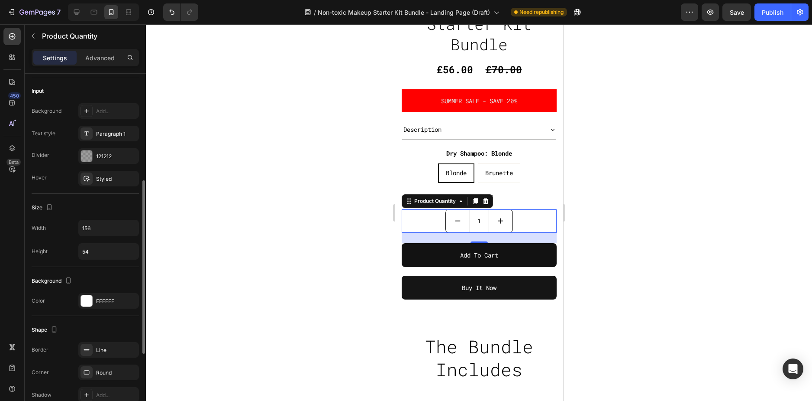
scroll to position [362, 0]
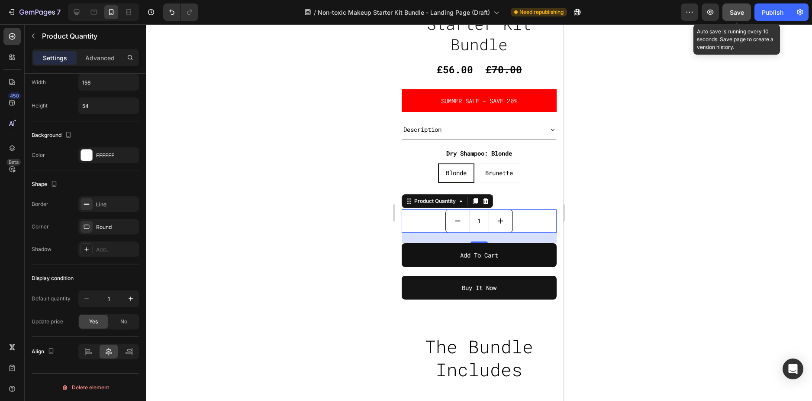
click at [736, 10] on span "Save" at bounding box center [737, 12] width 14 height 7
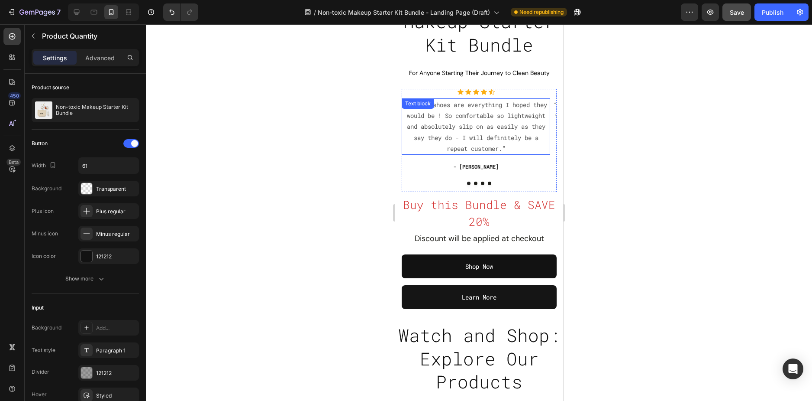
scroll to position [130, 0]
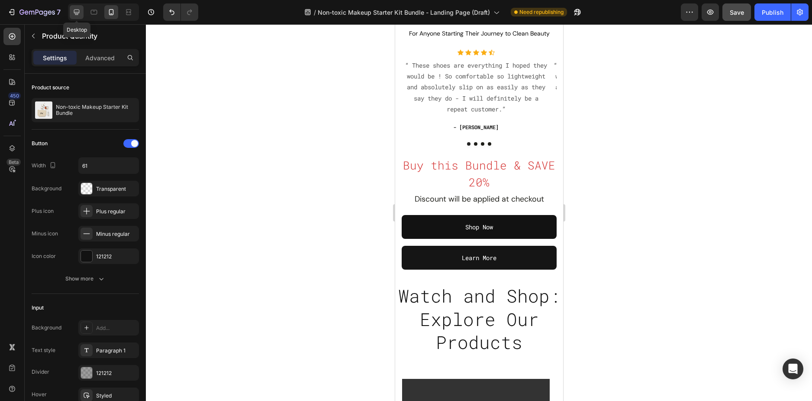
click at [77, 10] on icon at bounding box center [76, 12] width 9 height 9
type input "100%"
type input "55"
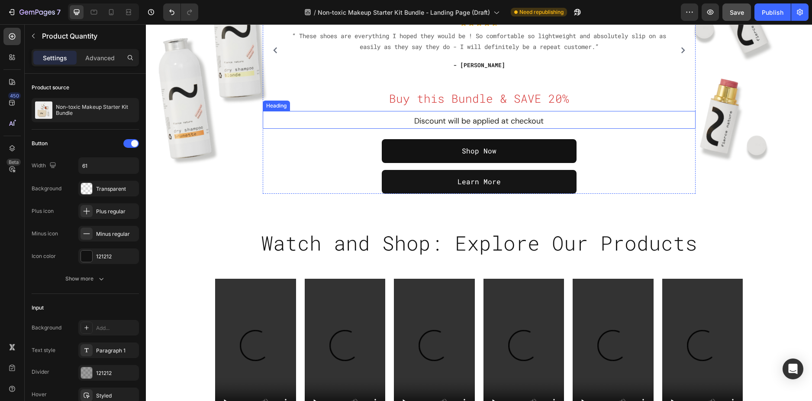
scroll to position [303, 0]
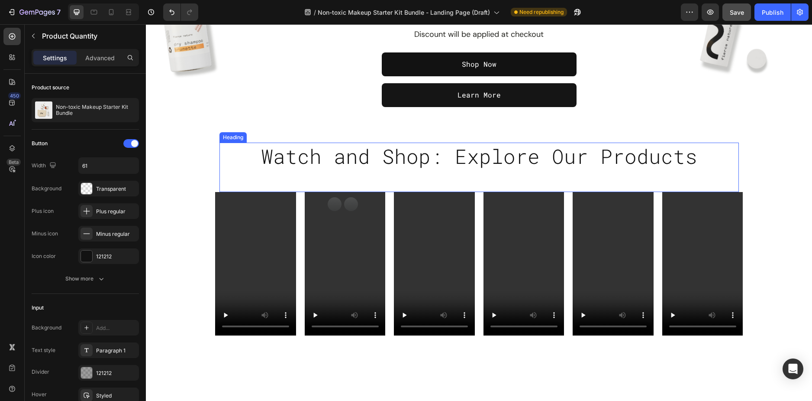
click at [404, 155] on h2 "Watch and Shop: Explore Our Products" at bounding box center [480, 156] width 520 height 28
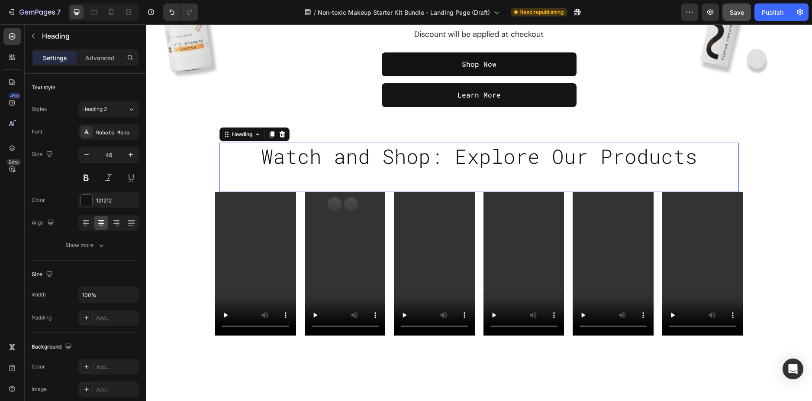
click at [404, 155] on h2 "Watch and Shop: Explore Our Products" at bounding box center [480, 156] width 520 height 28
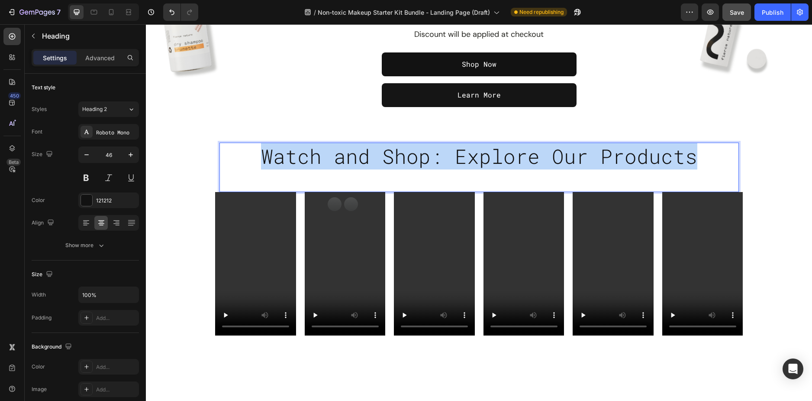
click at [404, 155] on p "Watch and Shop: Explore Our Products" at bounding box center [479, 156] width 518 height 26
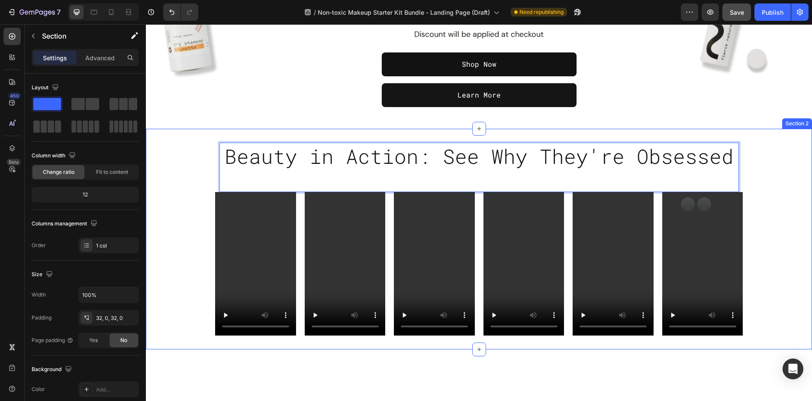
click at [776, 189] on div "Beauty in Action: See Why They're Obsessed Heading 0 Row Video Video Video Vide…" at bounding box center [479, 238] width 666 height 193
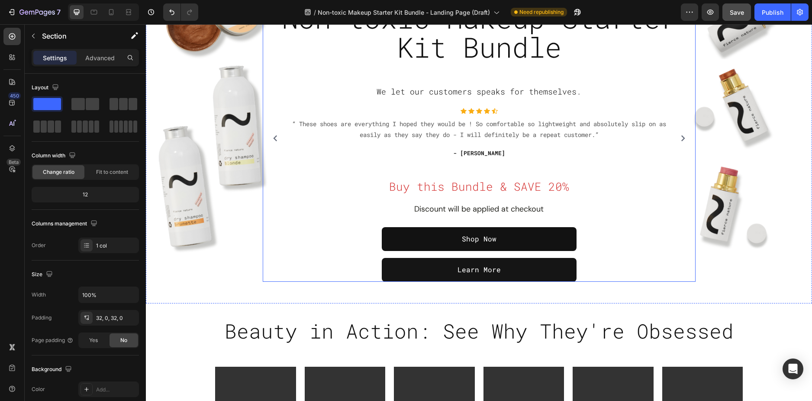
scroll to position [130, 0]
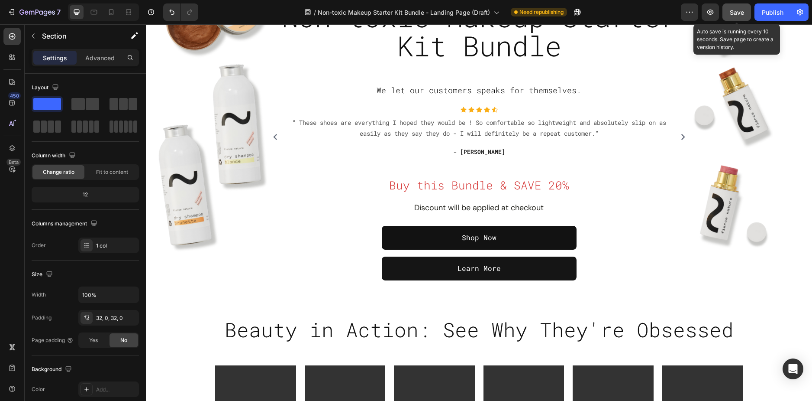
click at [742, 9] on span "Save" at bounding box center [737, 12] width 14 height 7
click at [116, 12] on div at bounding box center [111, 12] width 14 height 14
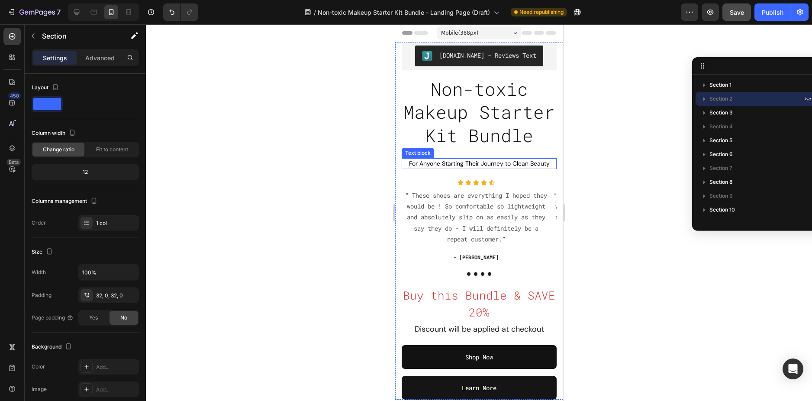
click at [497, 167] on span "For Anyone Starting Their Journey to Clean Beauty" at bounding box center [479, 163] width 141 height 8
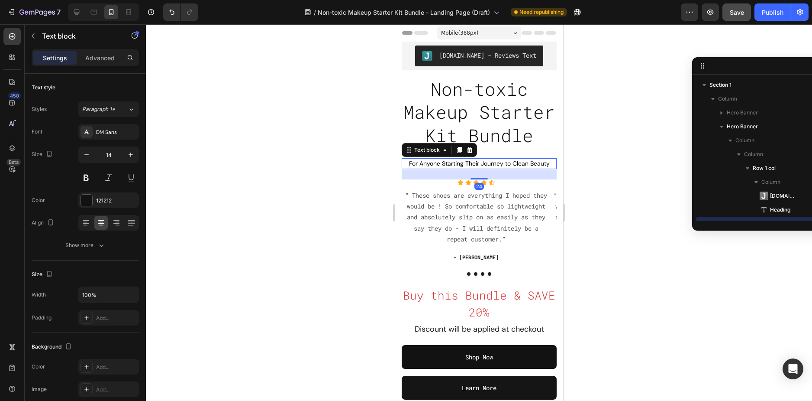
scroll to position [81, 0]
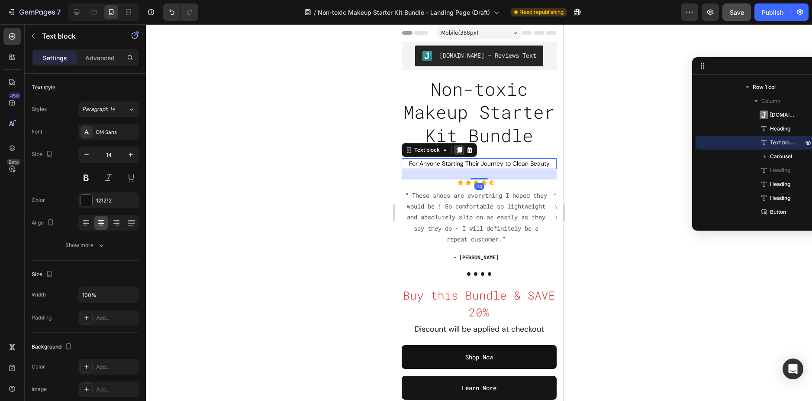
click at [459, 153] on icon at bounding box center [458, 149] width 7 height 7
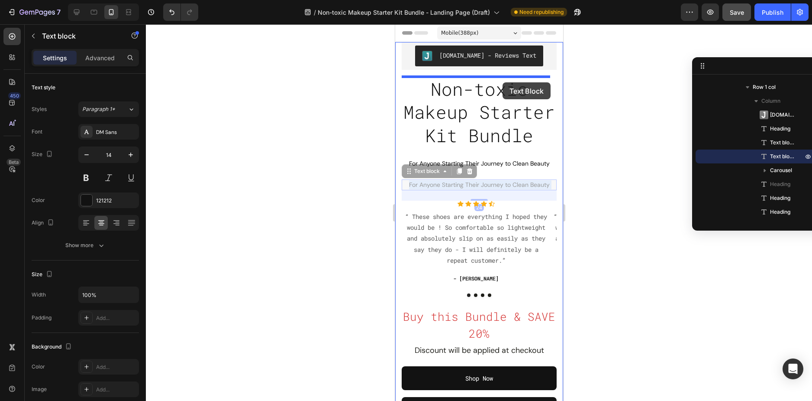
drag, startPoint x: 515, startPoint y: 207, endPoint x: 502, endPoint y: 82, distance: 125.8
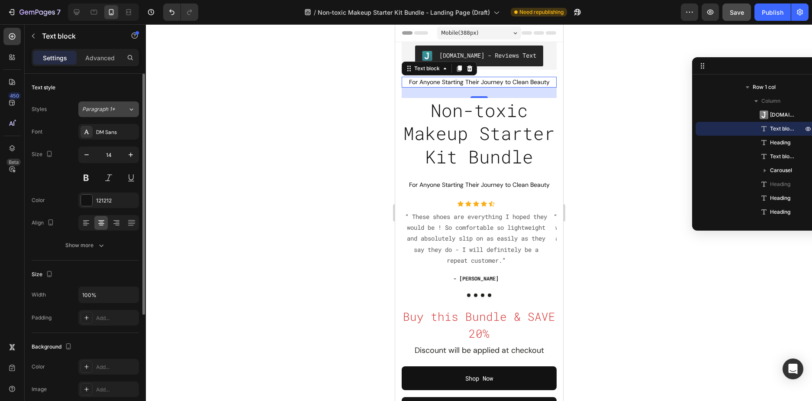
click at [110, 107] on span "Paragraph 1*" at bounding box center [98, 109] width 33 height 8
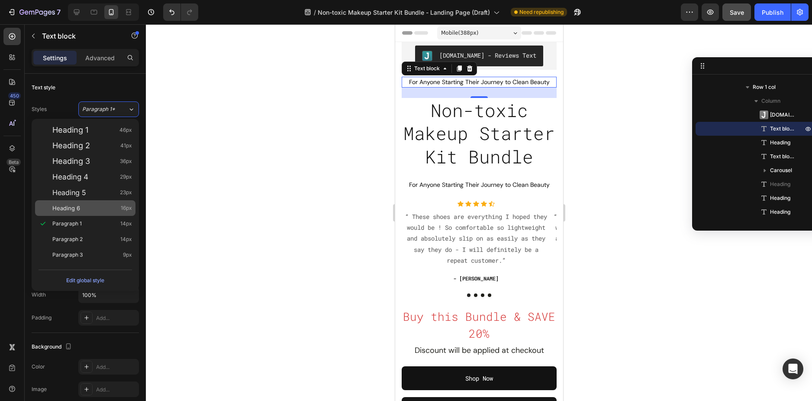
click at [84, 205] on div "Heading 6 16px" at bounding box center [92, 208] width 80 height 9
type input "16"
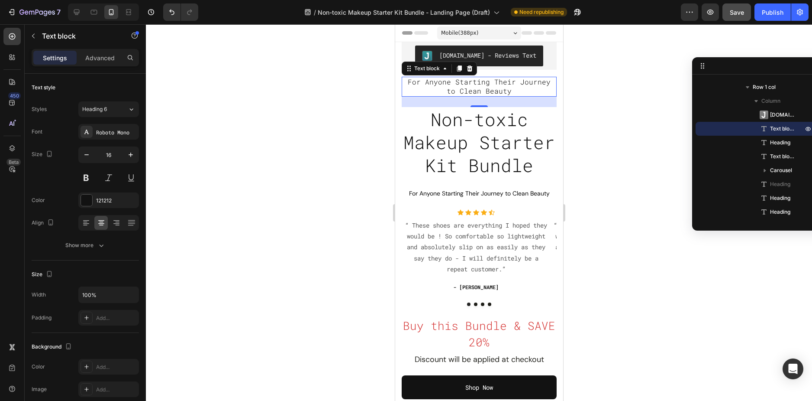
click at [592, 86] on div at bounding box center [479, 212] width 666 height 376
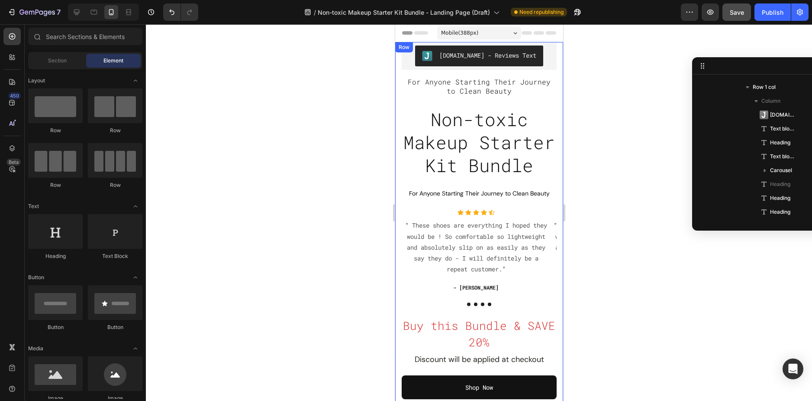
click at [481, 81] on span "For Anyone Starting Their Journey to Clean Beauty" at bounding box center [478, 86] width 143 height 18
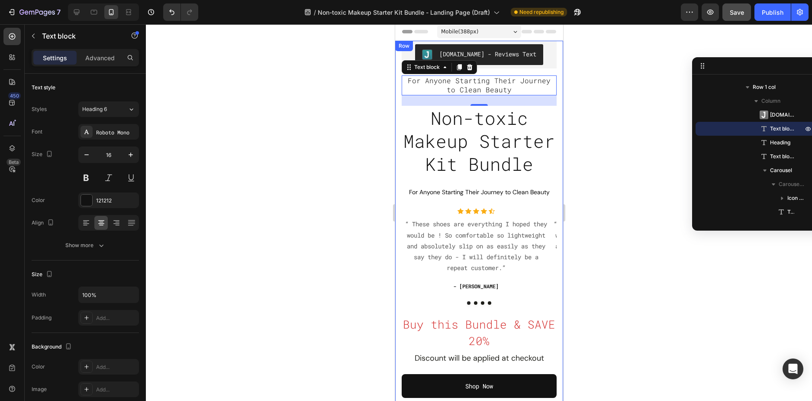
scroll to position [0, 0]
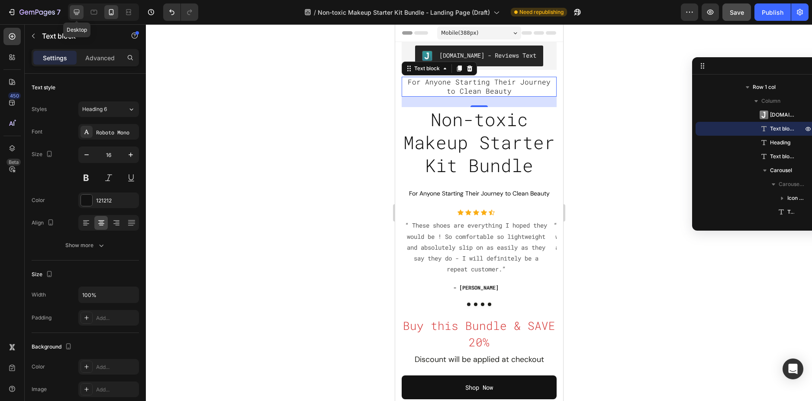
click at [83, 16] on div at bounding box center [77, 12] width 14 height 14
type input "18"
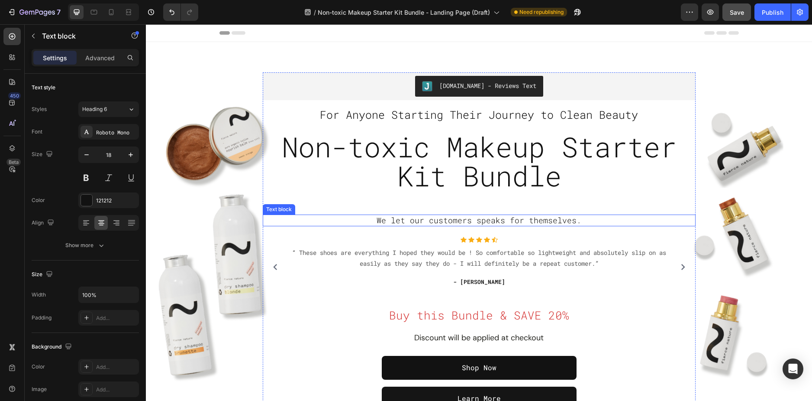
click at [446, 220] on span "We let our customers speaks for themselves." at bounding box center [479, 220] width 205 height 10
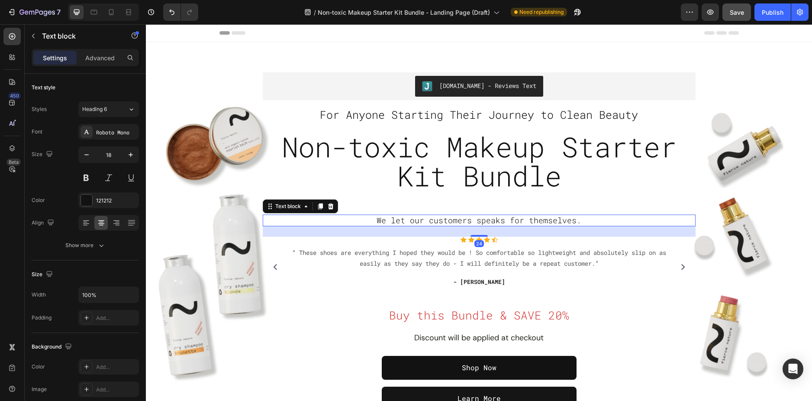
click at [446, 220] on span "We let our customers speaks for themselves." at bounding box center [479, 220] width 205 height 10
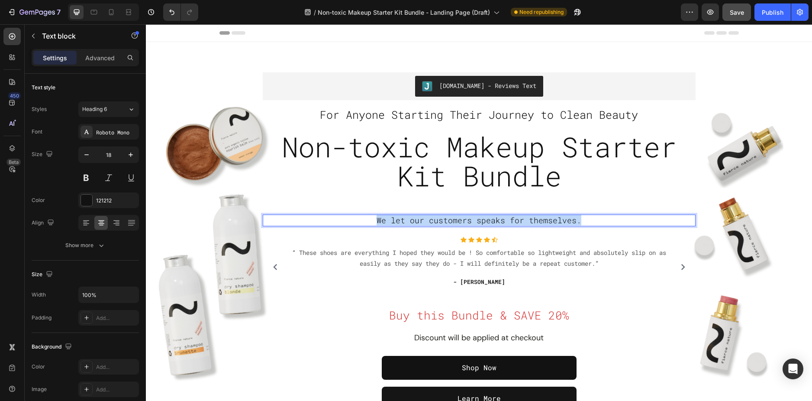
click at [446, 220] on span "We let our customers speaks for themselves." at bounding box center [479, 220] width 205 height 10
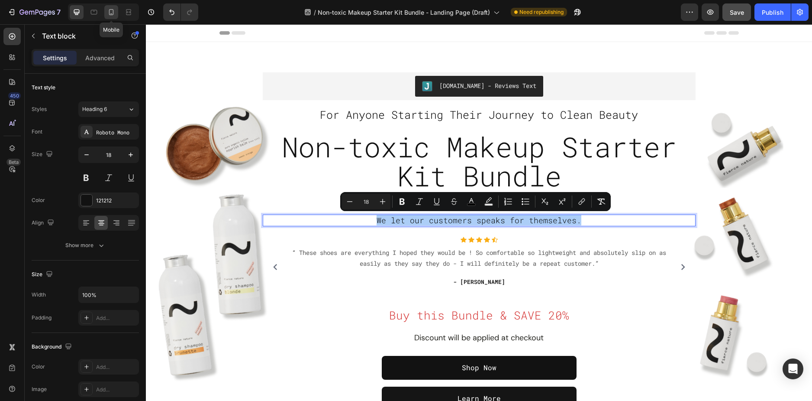
click at [110, 8] on icon at bounding box center [111, 12] width 9 height 9
type input "16"
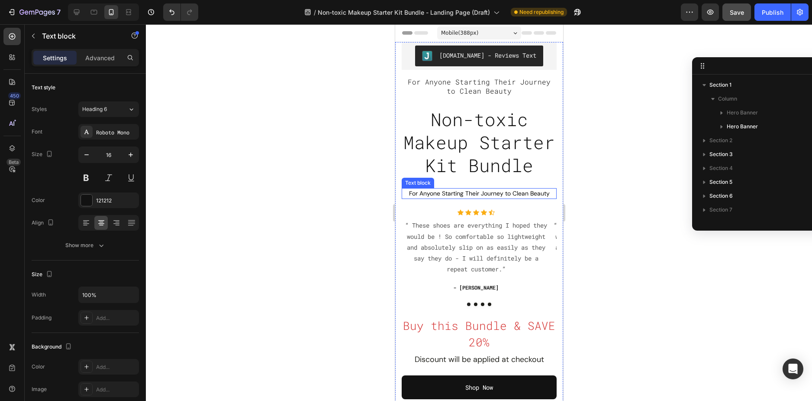
click at [475, 197] on span "For Anyone Starting Their Journey to Clean Beauty" at bounding box center [479, 193] width 141 height 8
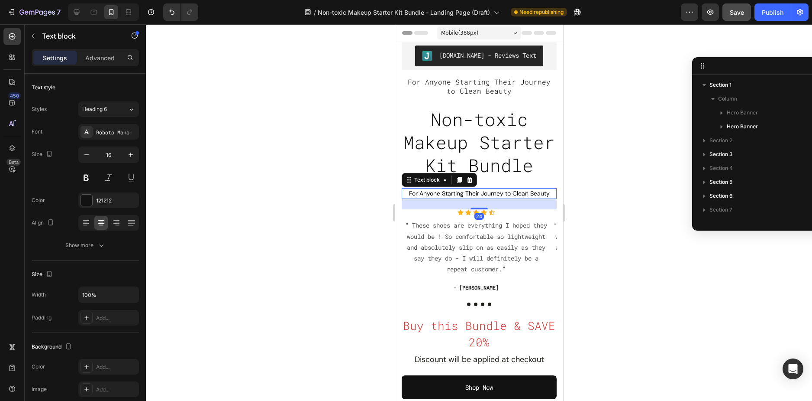
scroll to position [95, 0]
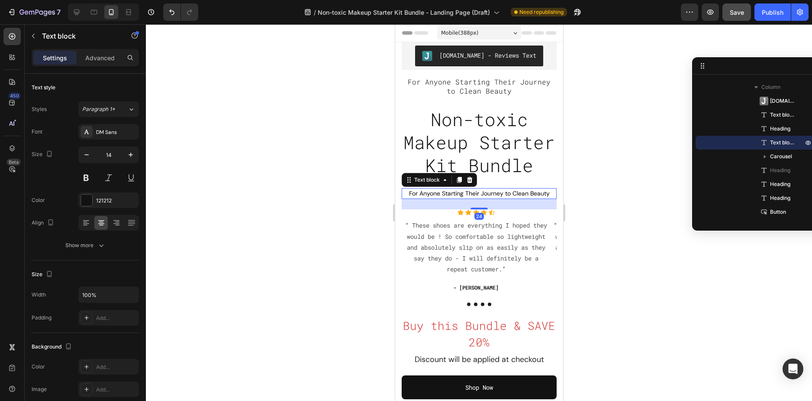
click at [475, 197] on span "For Anyone Starting Their Journey to Clean Beauty" at bounding box center [479, 193] width 141 height 8
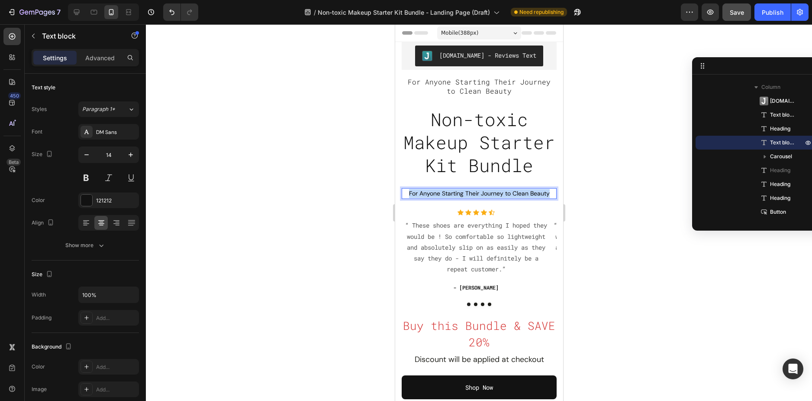
click at [475, 197] on span "For Anyone Starting Their Journey to Clean Beauty" at bounding box center [479, 193] width 141 height 8
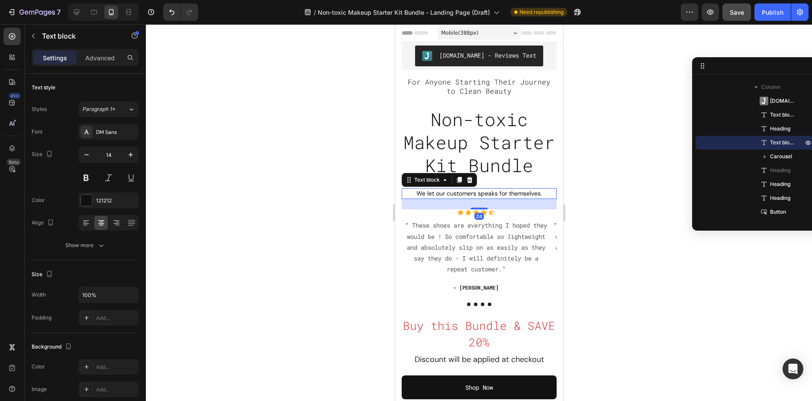
click at [569, 191] on div at bounding box center [479, 212] width 666 height 376
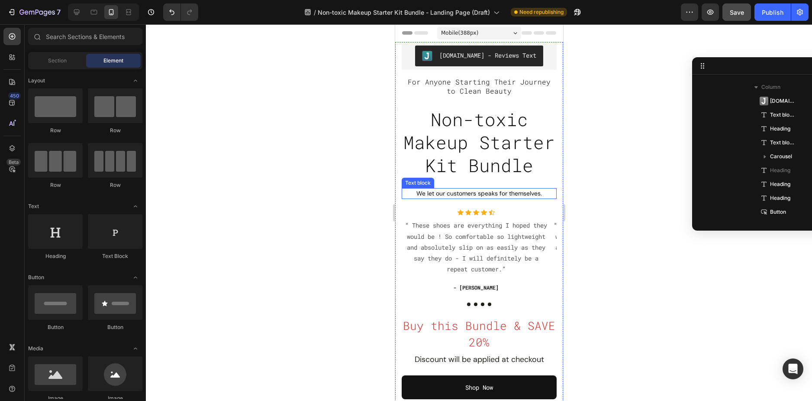
click at [476, 197] on span "We let our customers speaks for themselves." at bounding box center [479, 193] width 126 height 8
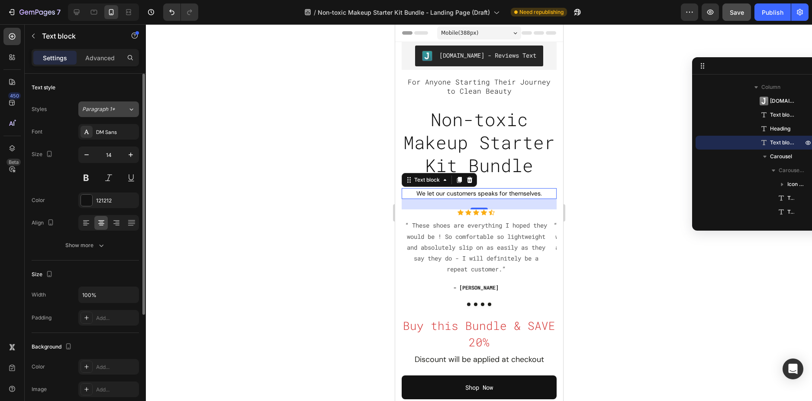
click at [124, 110] on div "Paragraph 1*" at bounding box center [104, 109] width 45 height 8
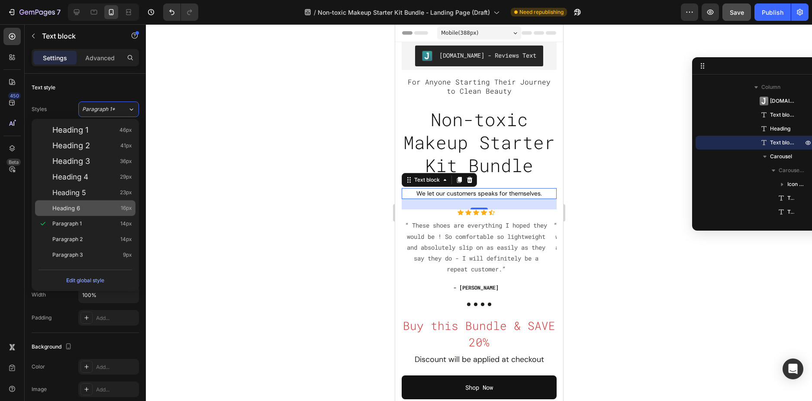
click at [83, 209] on div "Heading 6 16px" at bounding box center [92, 208] width 80 height 9
type input "16"
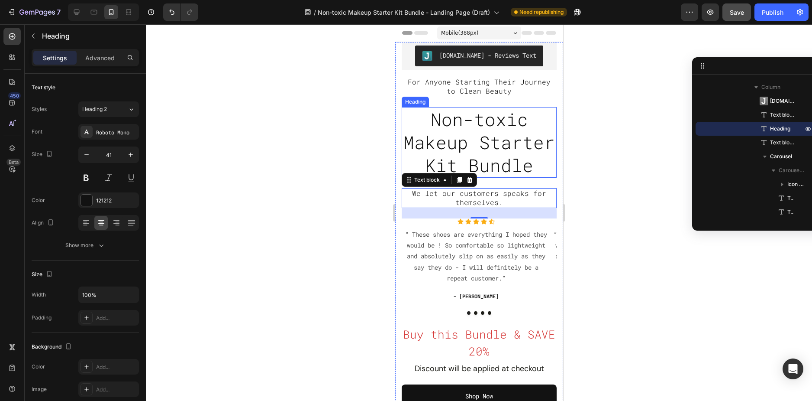
click at [510, 178] on h2 "Non-toxic Makeup Starter Kit Bundle" at bounding box center [478, 142] width 155 height 71
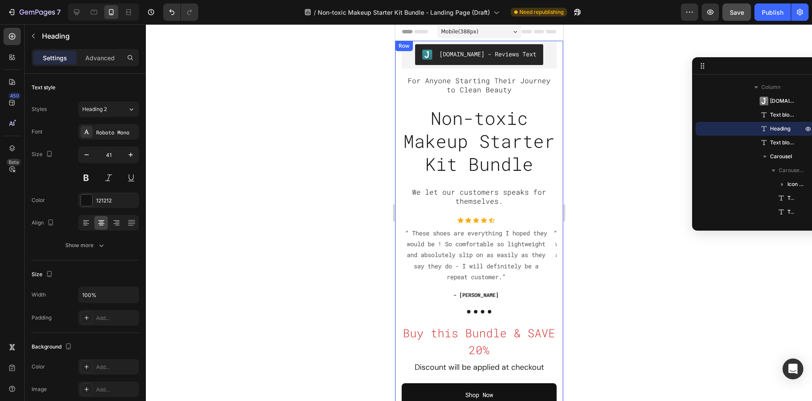
scroll to position [0, 0]
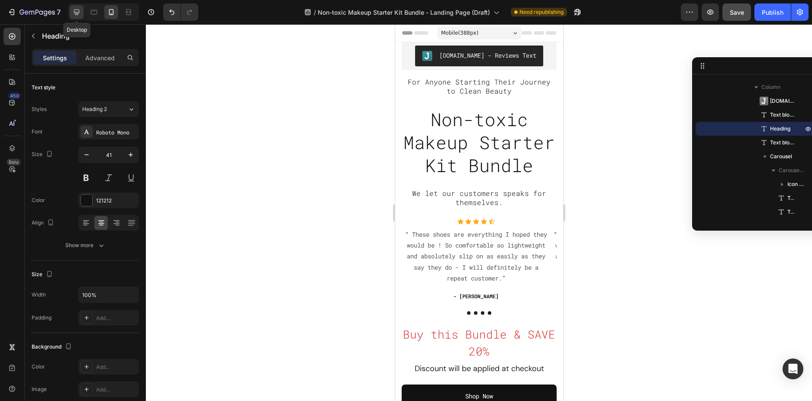
click at [78, 13] on icon at bounding box center [77, 13] width 6 height 6
type input "46"
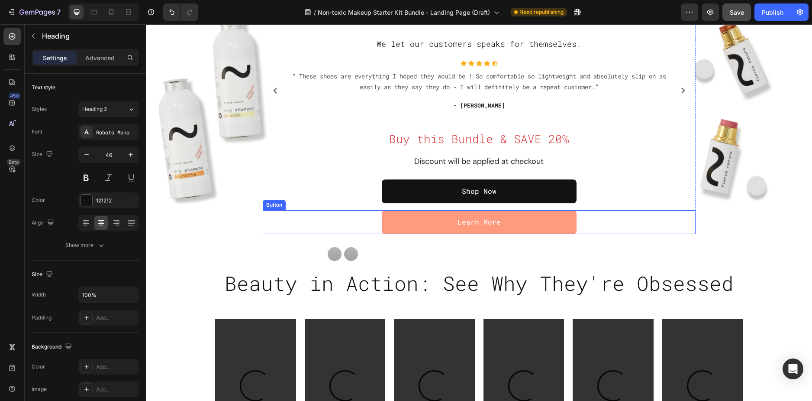
scroll to position [173, 0]
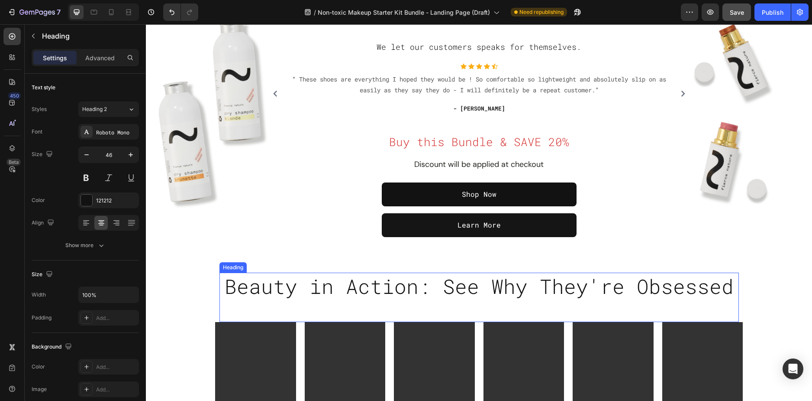
click at [547, 293] on h2 "Beauty in Action: See Why They're Obsessed" at bounding box center [480, 286] width 520 height 28
click at [287, 284] on p "Beauty in Action: See Why They're Obsessed" at bounding box center [479, 286] width 518 height 26
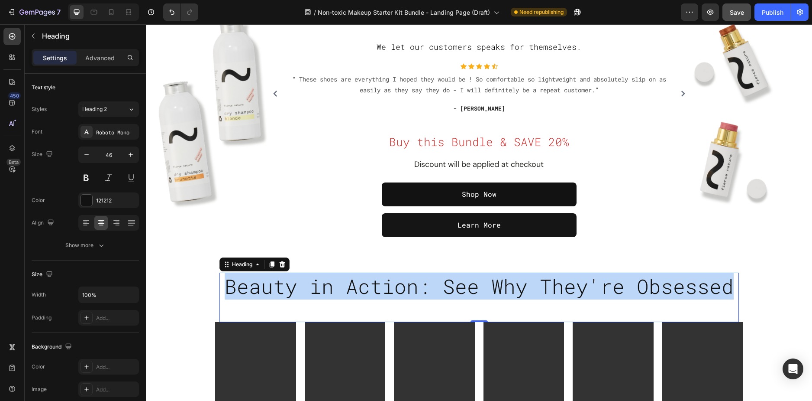
click at [287, 284] on p "Beauty in Action: See Why They're Obsessed" at bounding box center [479, 286] width 518 height 26
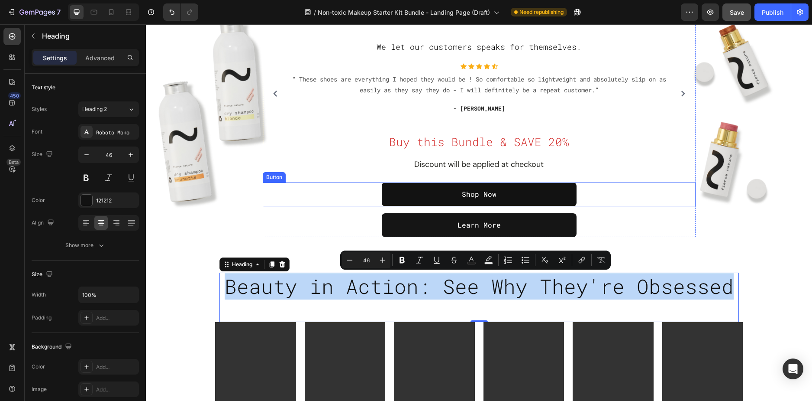
click at [285, 204] on div "Shop Now Button" at bounding box center [479, 194] width 433 height 24
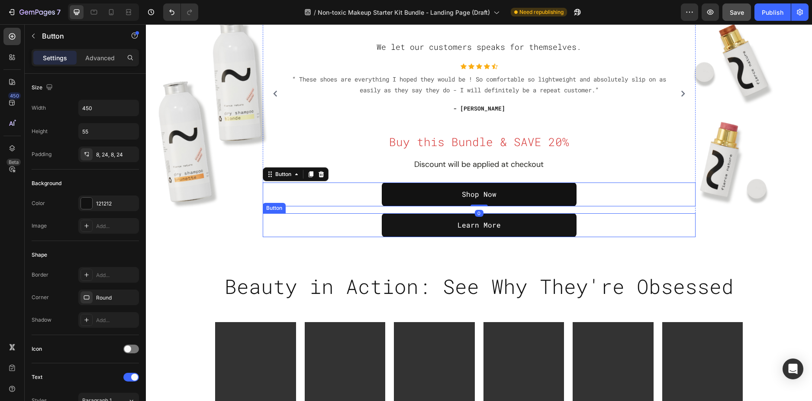
click at [238, 235] on div "Overlay" at bounding box center [479, 67] width 666 height 381
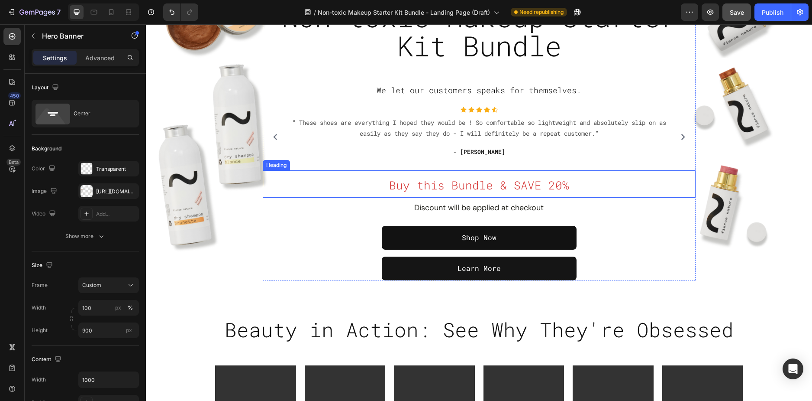
scroll to position [0, 0]
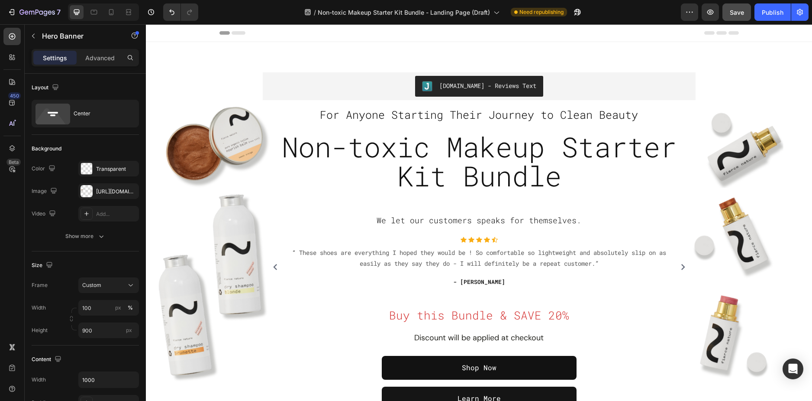
click at [325, 52] on div "Overlay" at bounding box center [479, 241] width 666 height 381
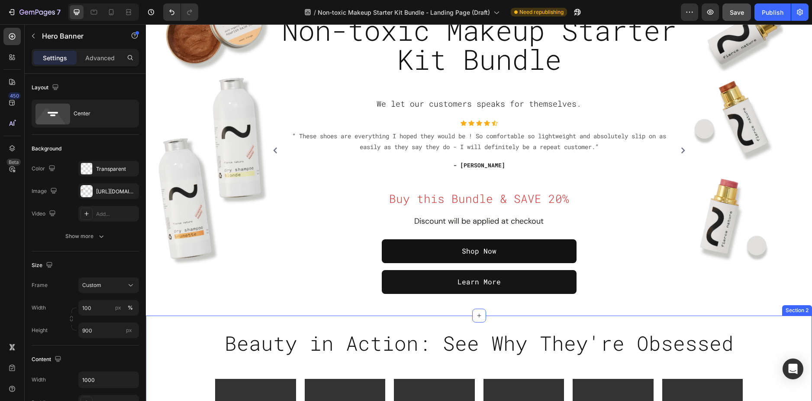
scroll to position [173, 0]
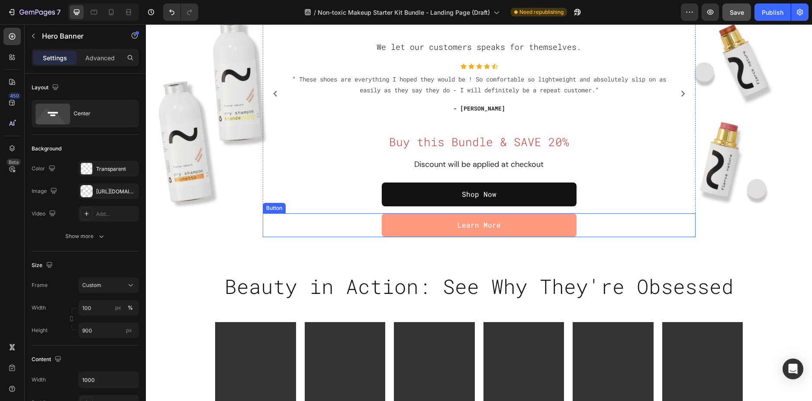
click at [407, 228] on link "Learn More" at bounding box center [479, 225] width 195 height 24
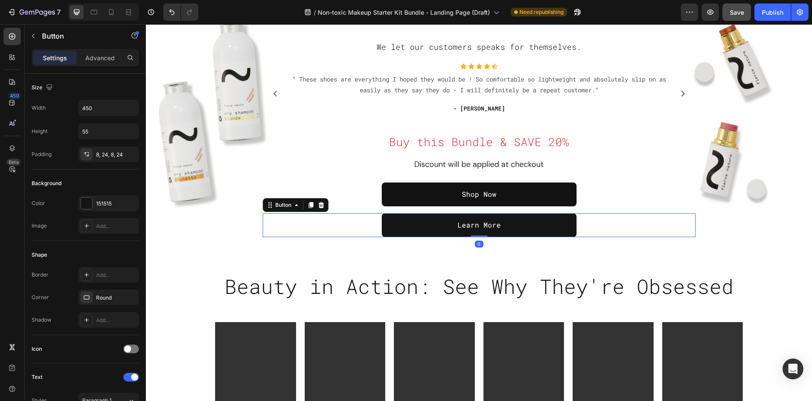
click at [295, 223] on div "Learn More Button 0" at bounding box center [479, 225] width 433 height 24
click at [277, 204] on div "Button" at bounding box center [283, 205] width 19 height 8
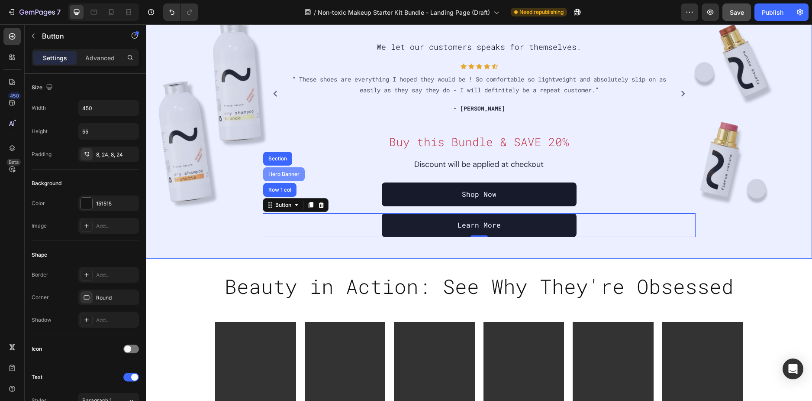
click at [277, 171] on div "Hero Banner" at bounding box center [284, 174] width 42 height 14
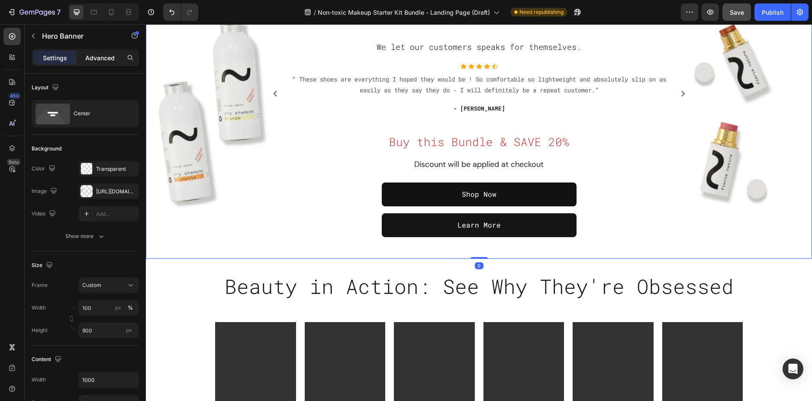
click at [96, 59] on p "Advanced" at bounding box center [99, 57] width 29 height 9
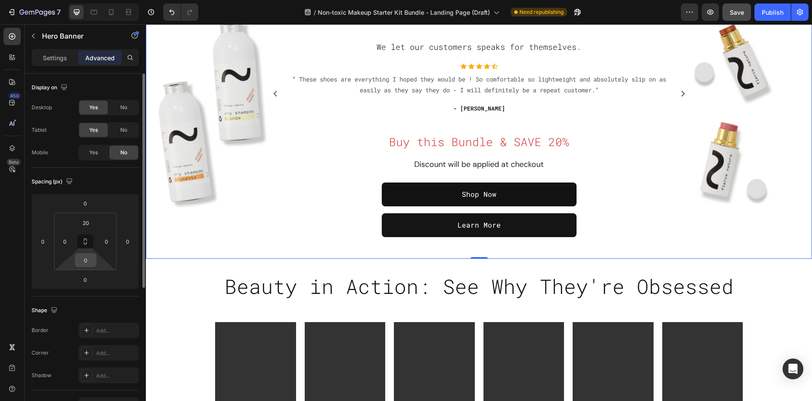
click at [86, 259] on input "0" at bounding box center [85, 259] width 17 height 13
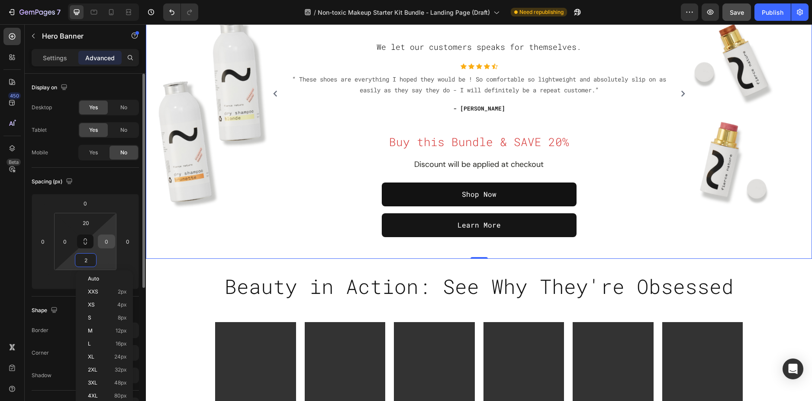
type input "20"
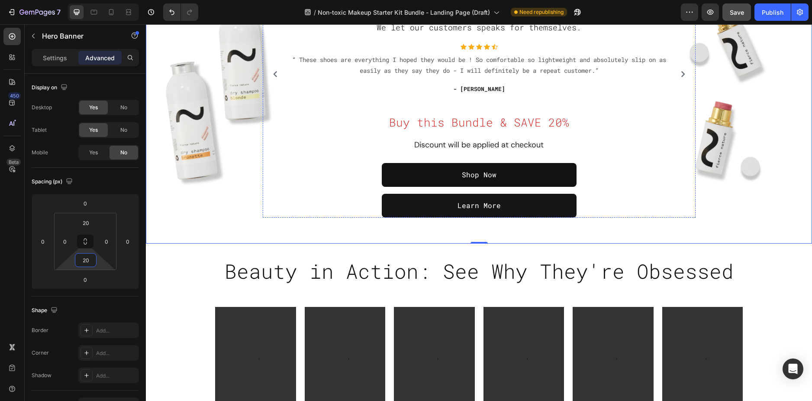
scroll to position [216, 0]
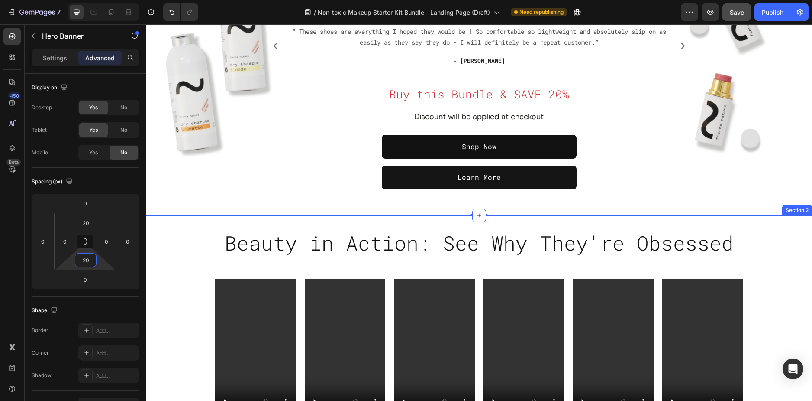
click at [201, 228] on div "Beauty in Action: See Why They're Obsessed Heading Row Video Video Video Video …" at bounding box center [479, 325] width 666 height 220
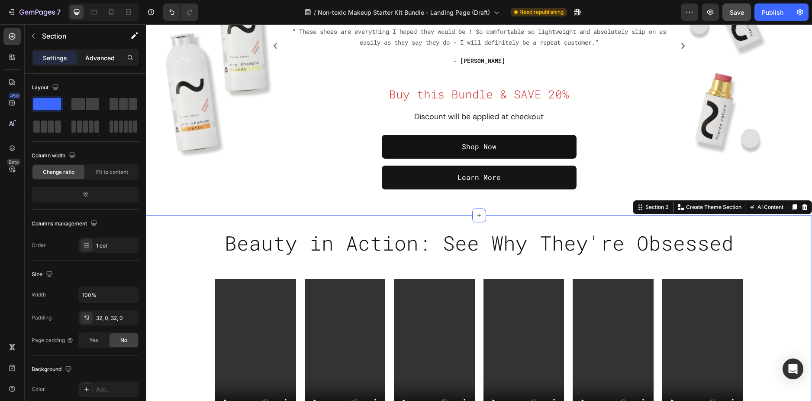
click at [101, 59] on p "Advanced" at bounding box center [99, 57] width 29 height 9
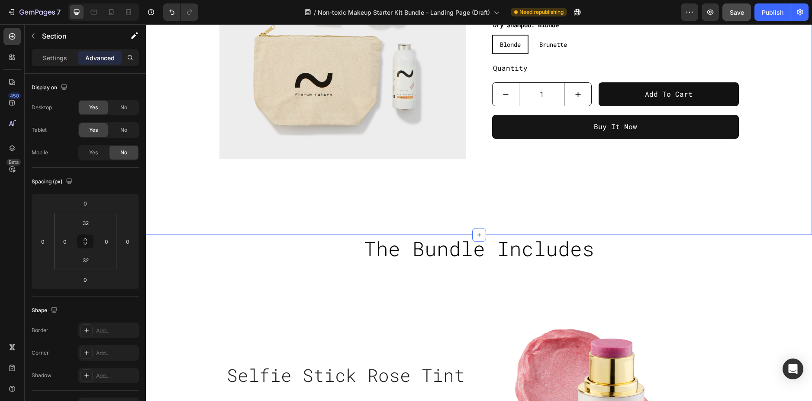
scroll to position [823, 0]
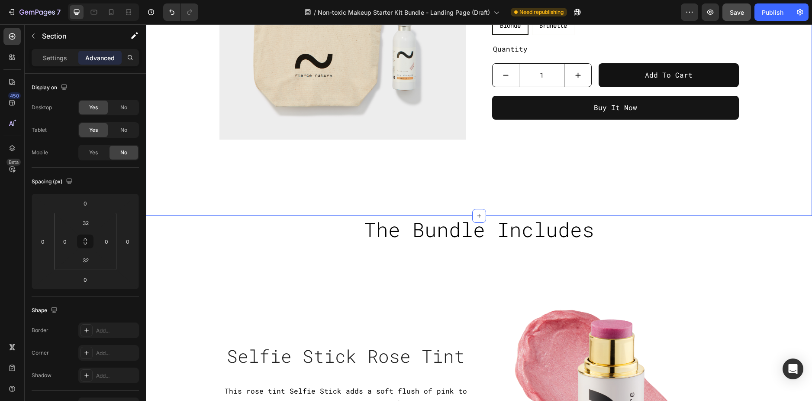
click at [383, 184] on div "Product Images Non-toxic Makeup Starter Kit Bundle Product Title £56.00 Product…" at bounding box center [479, 22] width 666 height 388
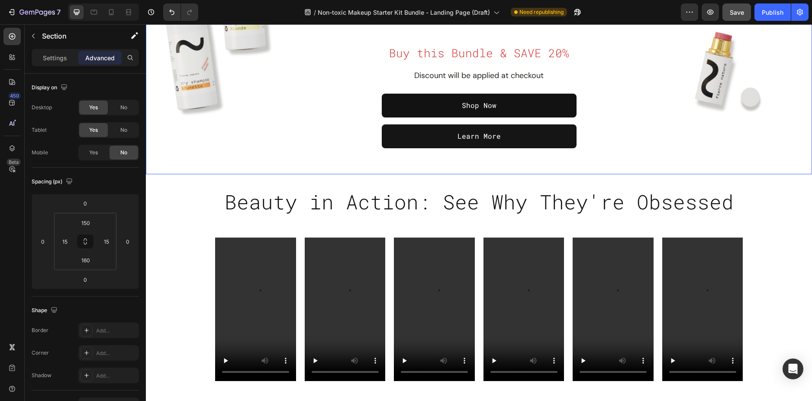
scroll to position [260, 0]
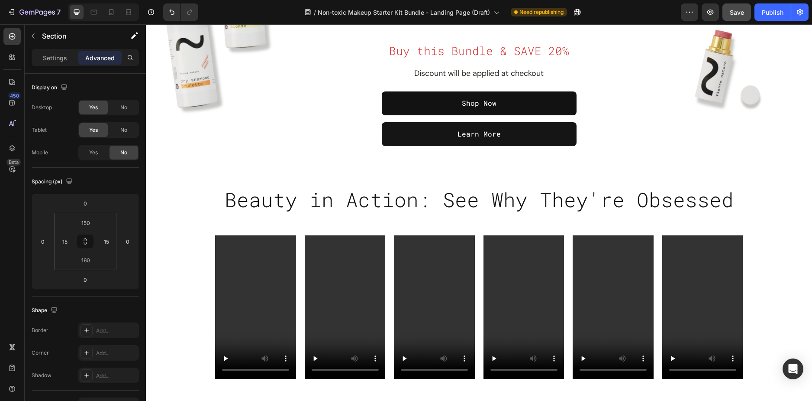
click at [739, 18] on button "Save" at bounding box center [737, 11] width 29 height 17
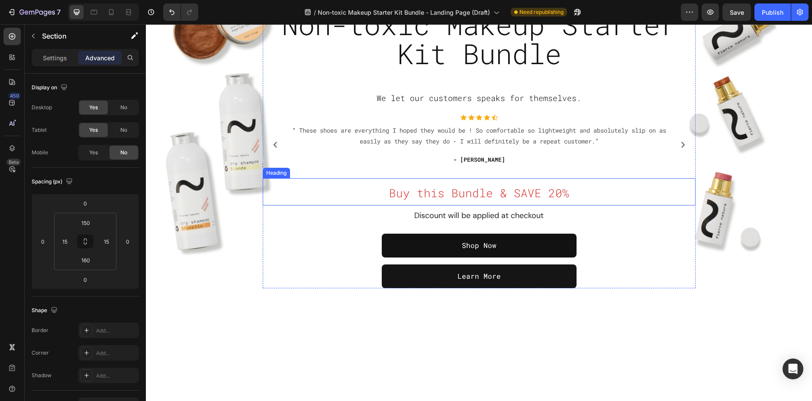
scroll to position [0, 0]
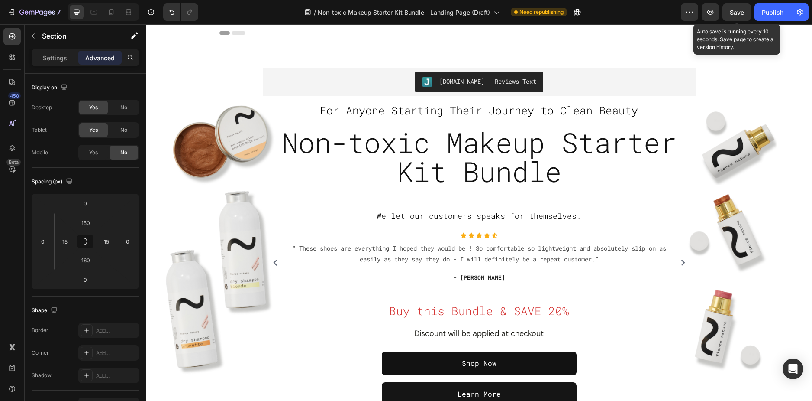
click at [732, 15] on span "Save" at bounding box center [737, 12] width 14 height 7
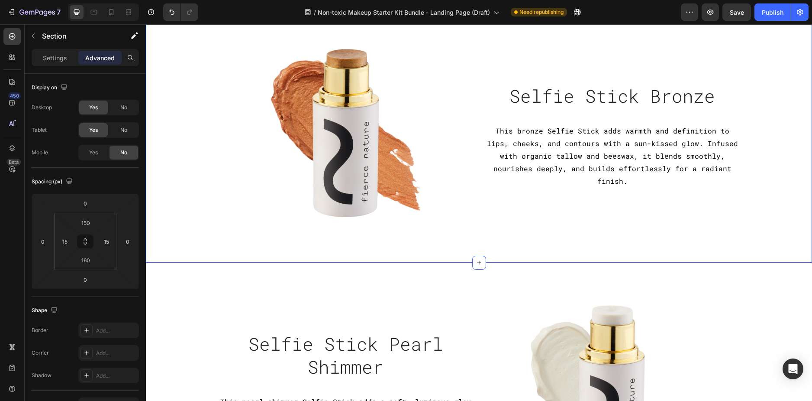
scroll to position [1472, 0]
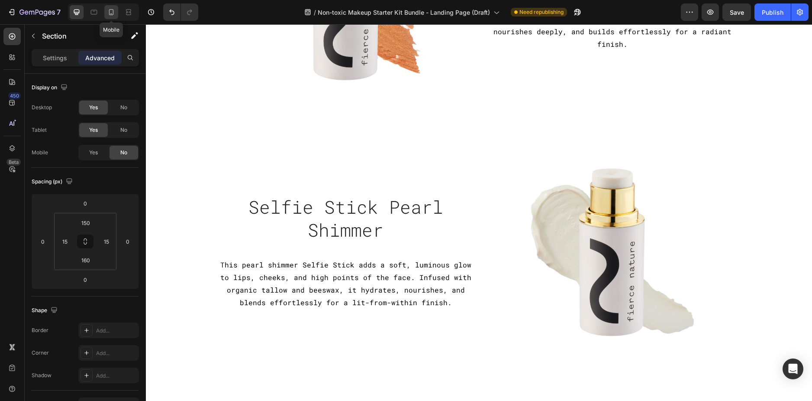
click at [111, 10] on icon at bounding box center [111, 12] width 5 height 6
type input "80"
type input "8"
type input "80"
type input "8"
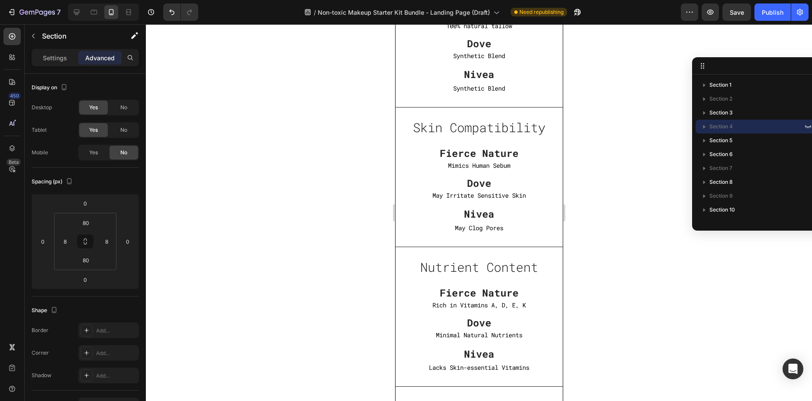
scroll to position [3222, 0]
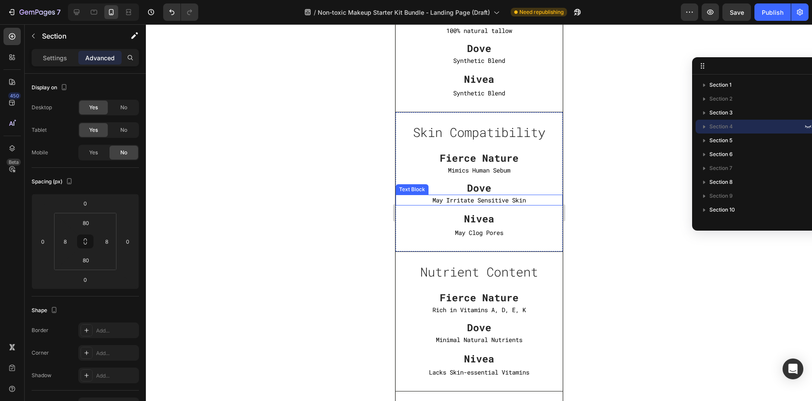
click at [521, 199] on p "May Irritate Sensitive Skin" at bounding box center [478, 199] width 167 height 11
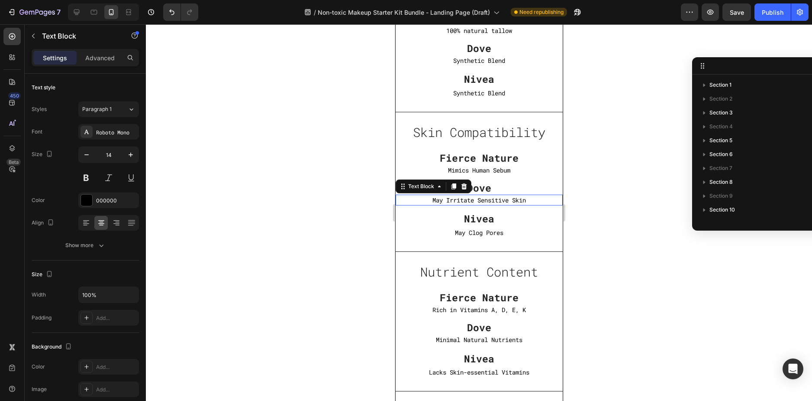
scroll to position [400, 0]
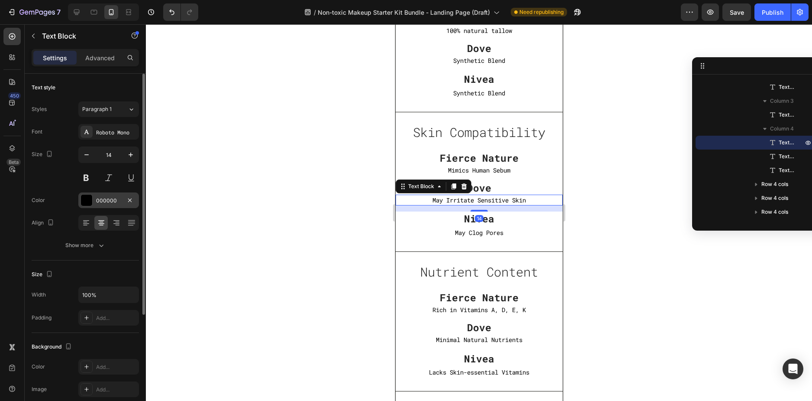
click at [106, 198] on div "000000" at bounding box center [108, 201] width 25 height 8
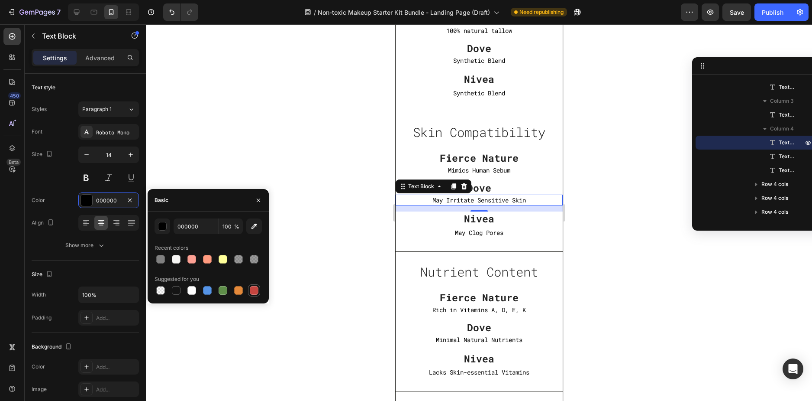
click at [254, 291] on div at bounding box center [254, 290] width 9 height 9
type input "C5453F"
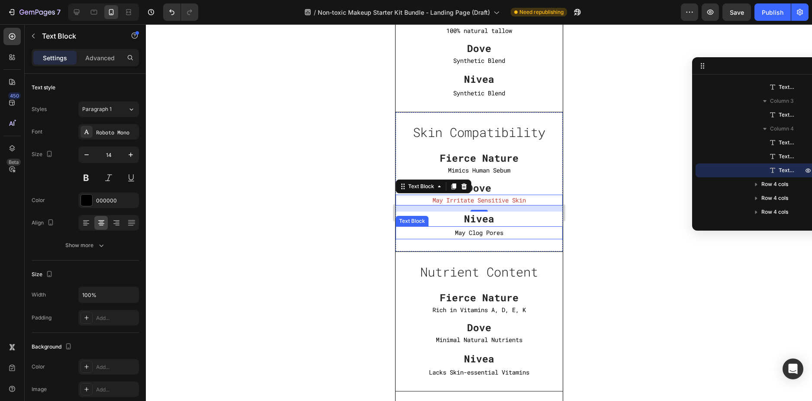
click at [492, 235] on p "May Clog Pores" at bounding box center [478, 232] width 165 height 11
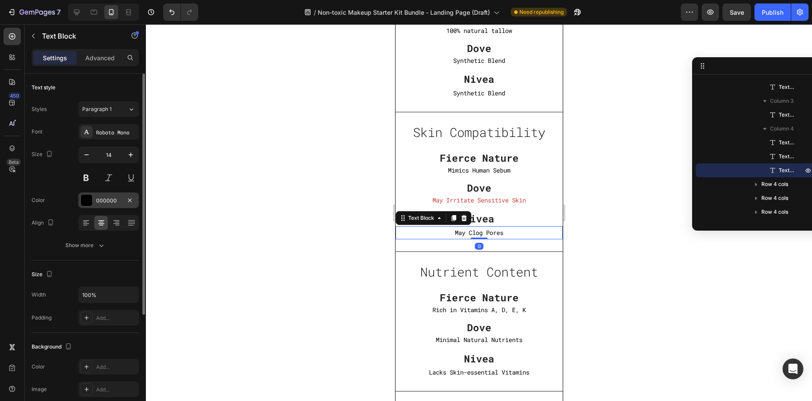
click at [110, 200] on div "000000" at bounding box center [108, 201] width 25 height 8
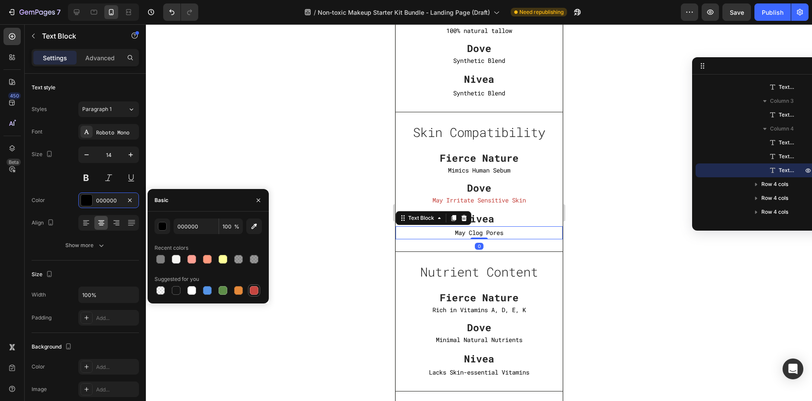
click at [257, 288] on div at bounding box center [254, 290] width 9 height 9
type input "C5453F"
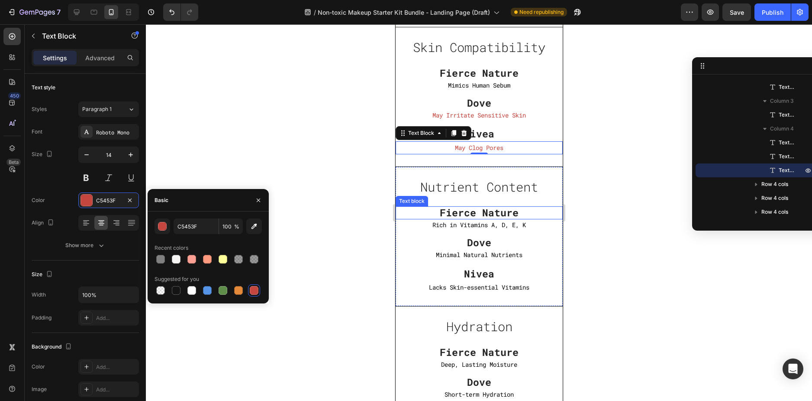
scroll to position [3309, 0]
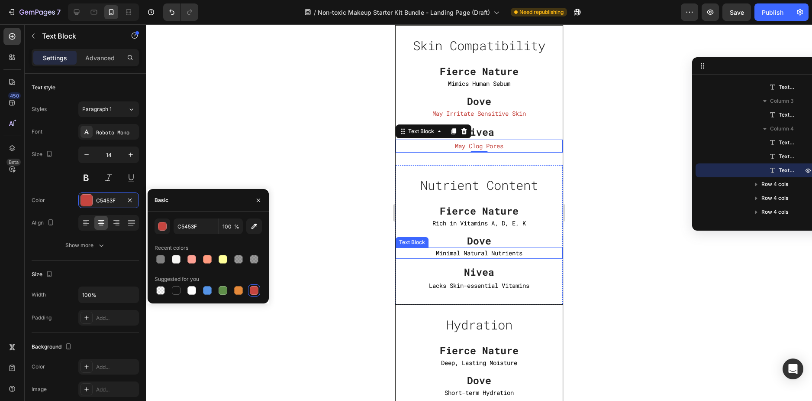
click at [511, 253] on p "Minimal Natural Nutrients" at bounding box center [478, 252] width 167 height 11
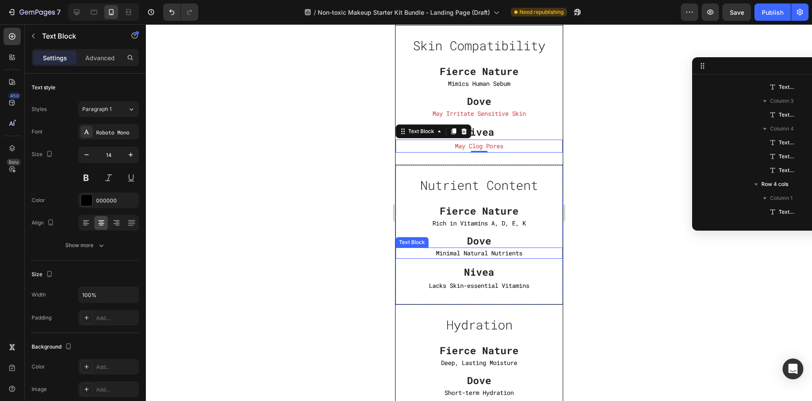
scroll to position [566, 0]
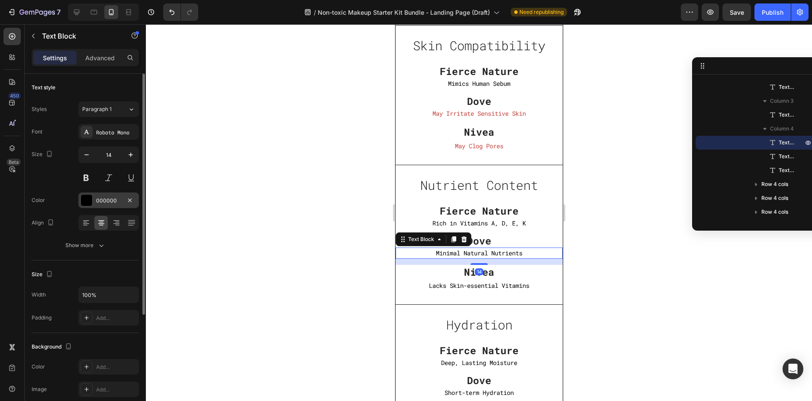
click at [104, 197] on div "000000" at bounding box center [108, 201] width 25 height 8
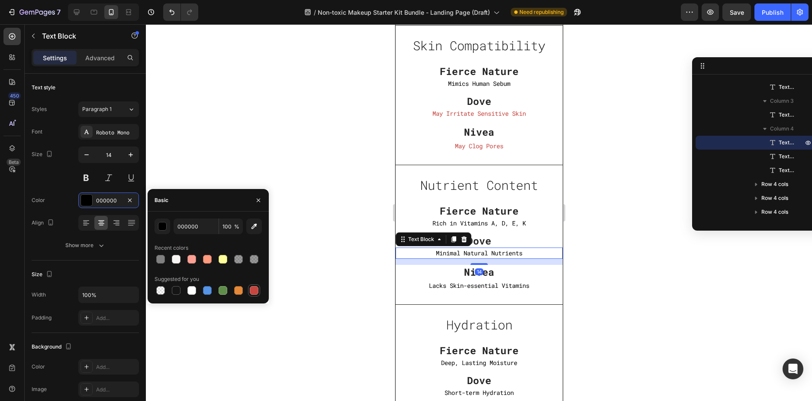
click at [256, 292] on div at bounding box center [254, 290] width 9 height 9
type input "C5453F"
click at [513, 285] on p "Lacks Skin-essential Vitamins" at bounding box center [478, 285] width 165 height 11
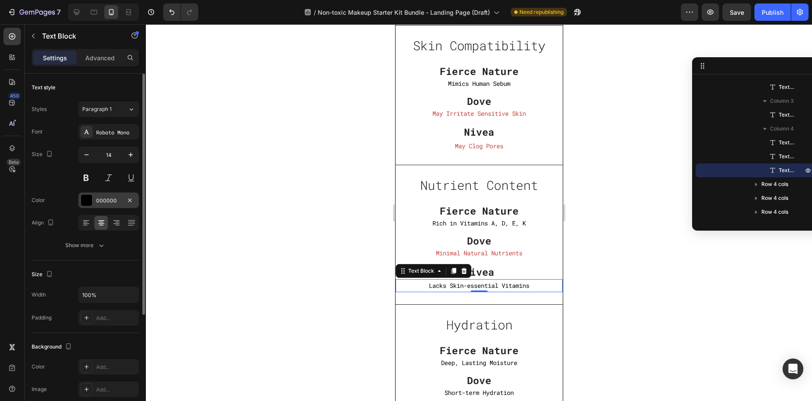
click at [99, 203] on div "000000" at bounding box center [108, 201] width 25 height 8
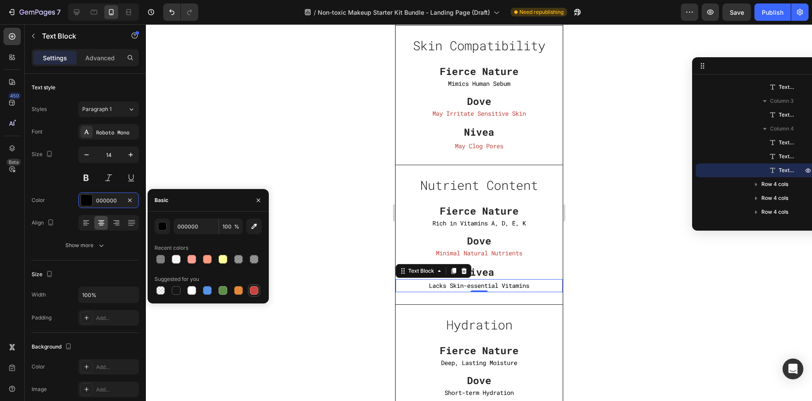
drag, startPoint x: 261, startPoint y: 292, endPoint x: 255, endPoint y: 289, distance: 7.2
click at [259, 291] on div at bounding box center [208, 290] width 107 height 12
click at [255, 289] on div at bounding box center [254, 290] width 9 height 9
type input "C5453F"
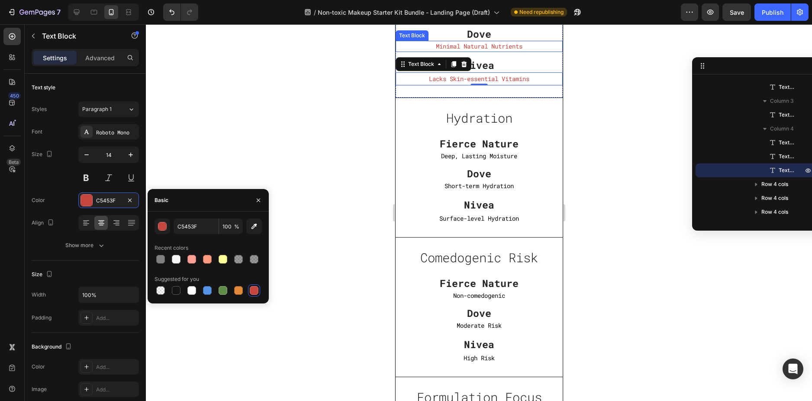
scroll to position [3525, 0]
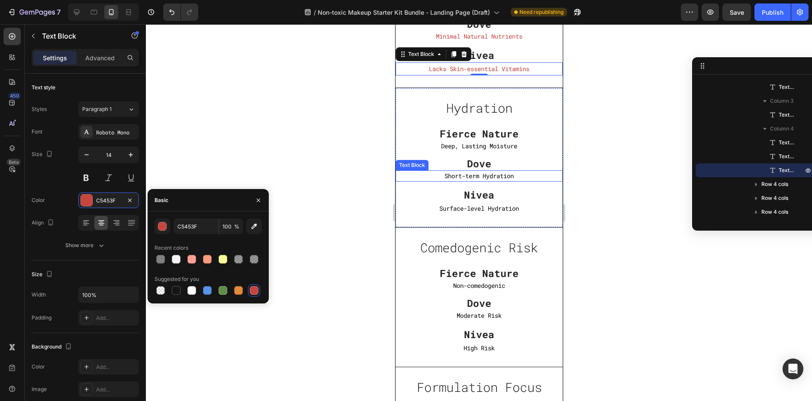
click at [502, 178] on p "Short-term Hydration" at bounding box center [478, 175] width 167 height 11
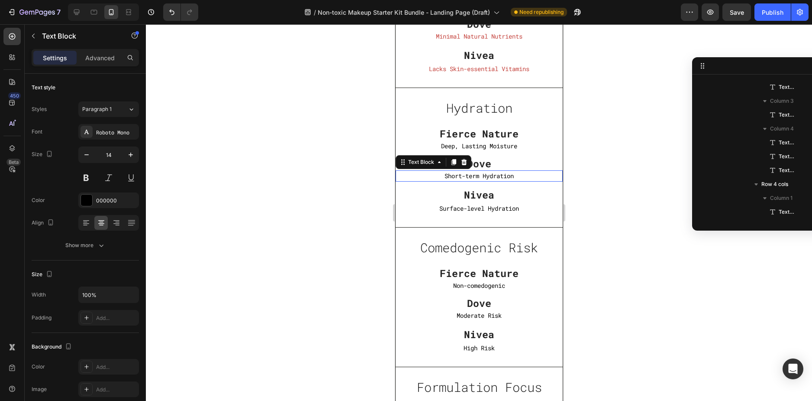
scroll to position [730, 0]
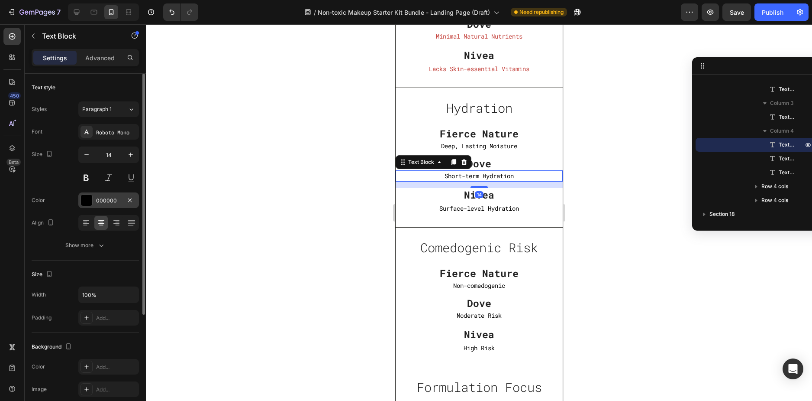
click at [105, 198] on div "000000" at bounding box center [108, 201] width 25 height 8
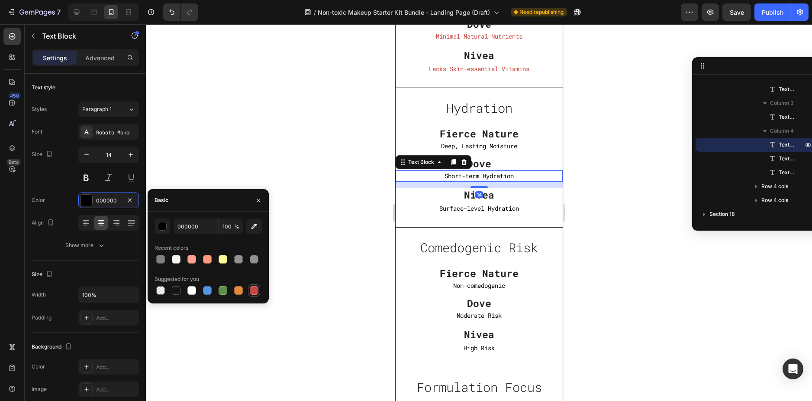
click at [256, 289] on div at bounding box center [254, 290] width 9 height 9
type input "C5453F"
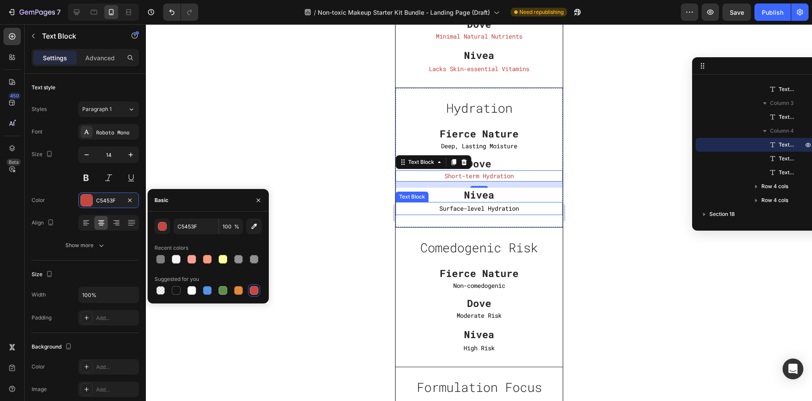
click at [464, 212] on p "Surface-level Hydration" at bounding box center [478, 208] width 165 height 11
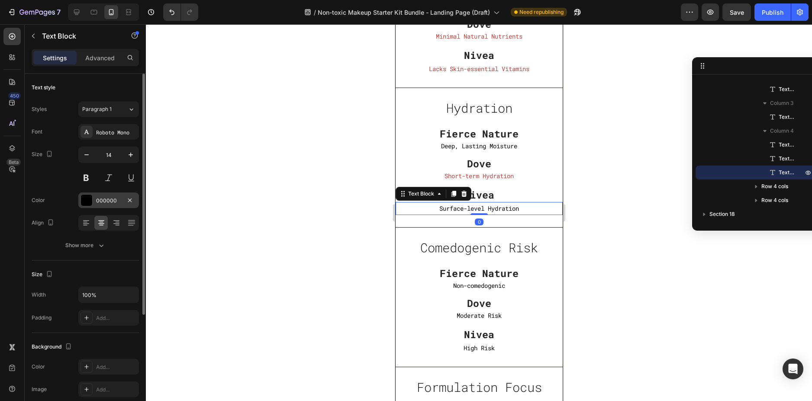
click at [105, 200] on div "000000" at bounding box center [108, 201] width 25 height 8
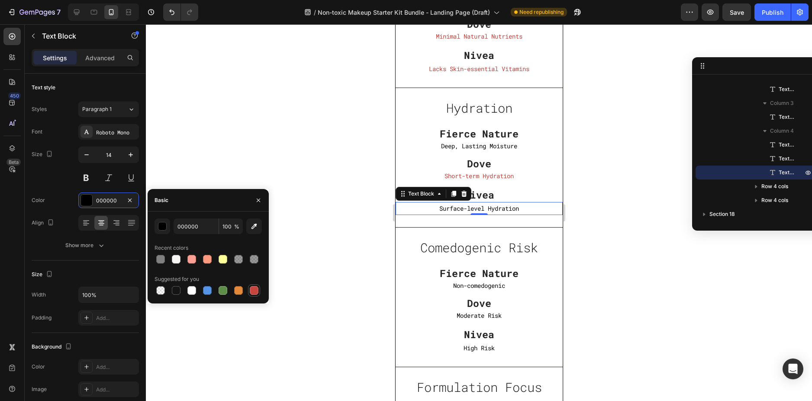
click at [251, 291] on div at bounding box center [254, 290] width 9 height 9
type input "C5453F"
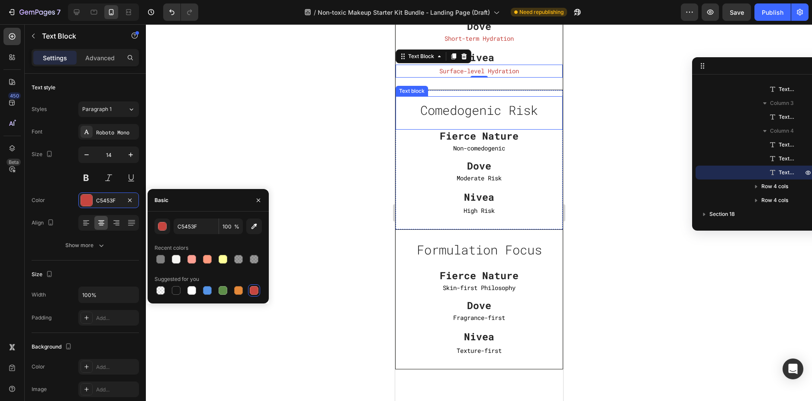
scroll to position [3699, 0]
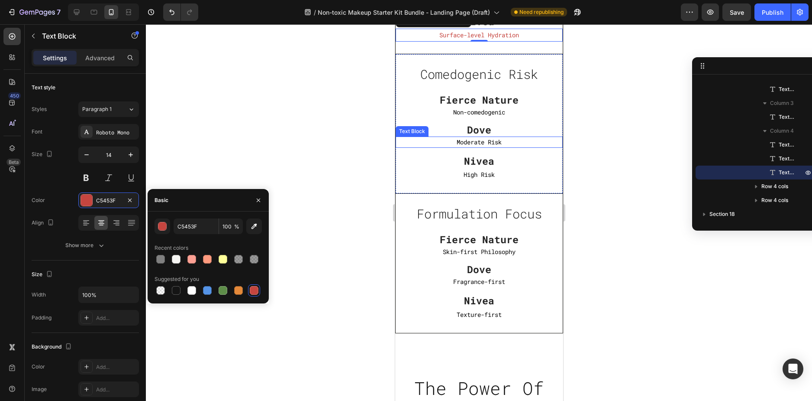
click at [494, 145] on p "Moderate Risk" at bounding box center [478, 141] width 167 height 11
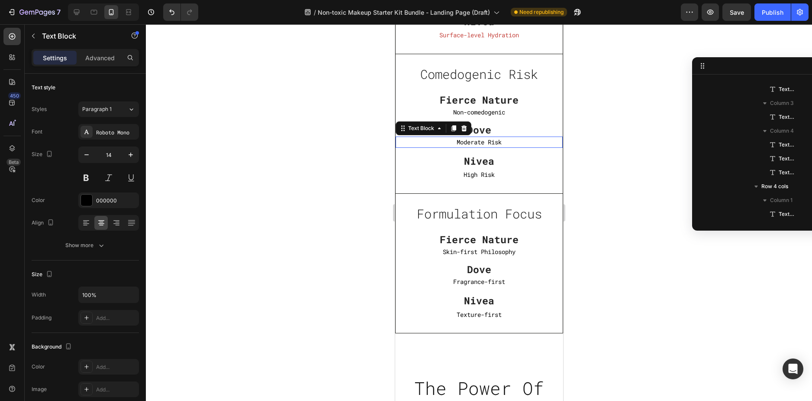
scroll to position [882, 0]
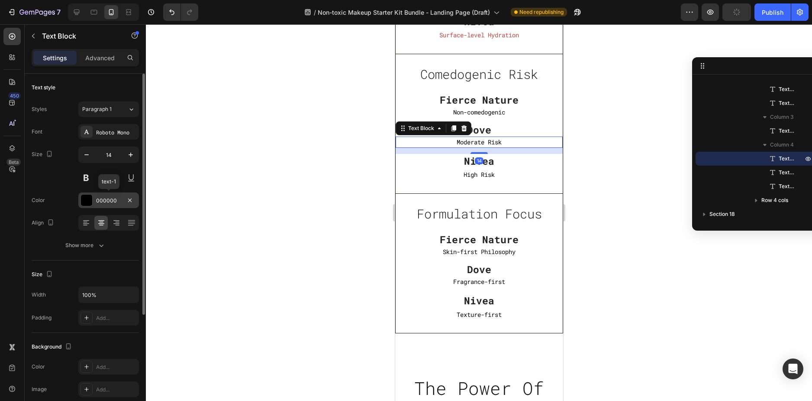
click at [111, 203] on div "000000" at bounding box center [108, 201] width 25 height 8
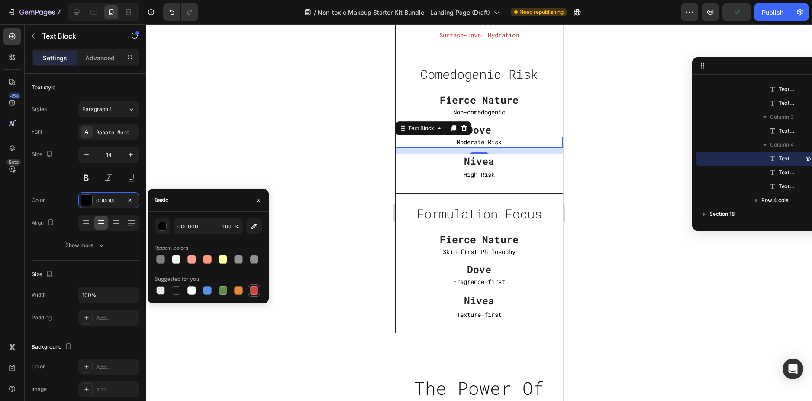
click at [252, 288] on div at bounding box center [254, 290] width 9 height 9
type input "C5453F"
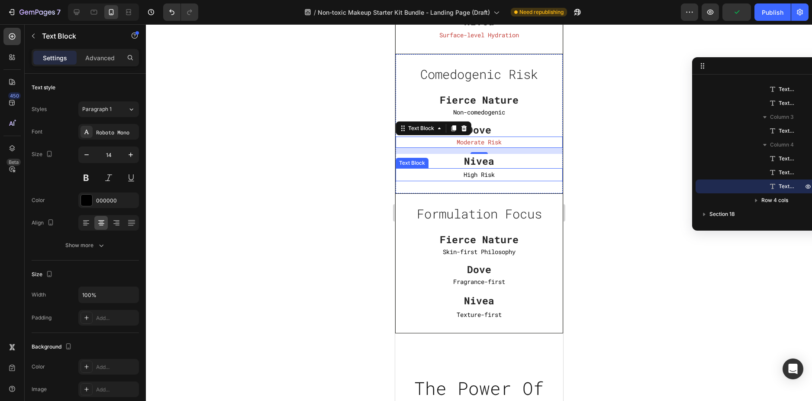
click at [476, 176] on p "High Risk" at bounding box center [478, 174] width 165 height 11
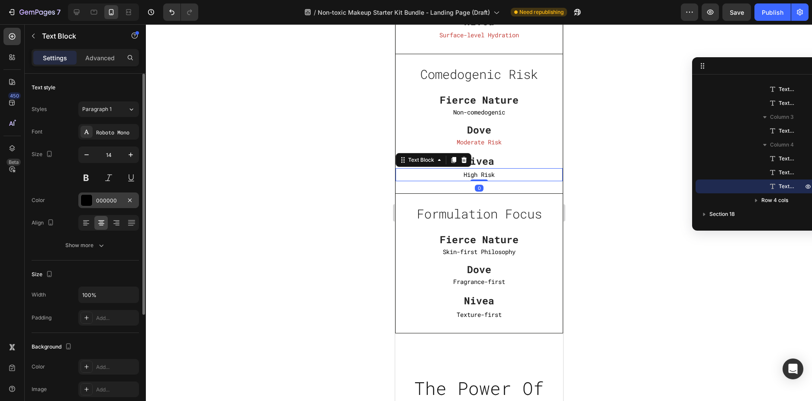
click at [99, 202] on div "000000" at bounding box center [108, 201] width 25 height 8
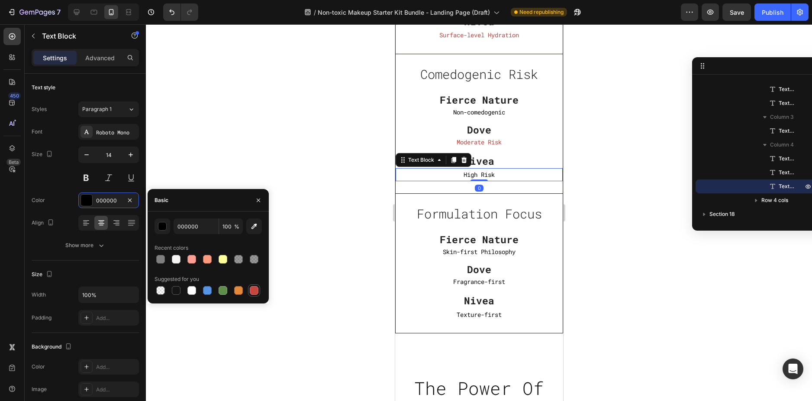
click at [255, 287] on div at bounding box center [254, 290] width 9 height 9
type input "C5453F"
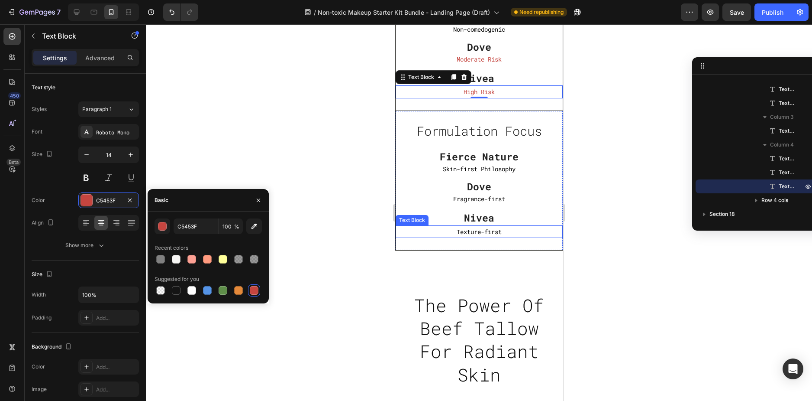
scroll to position [3785, 0]
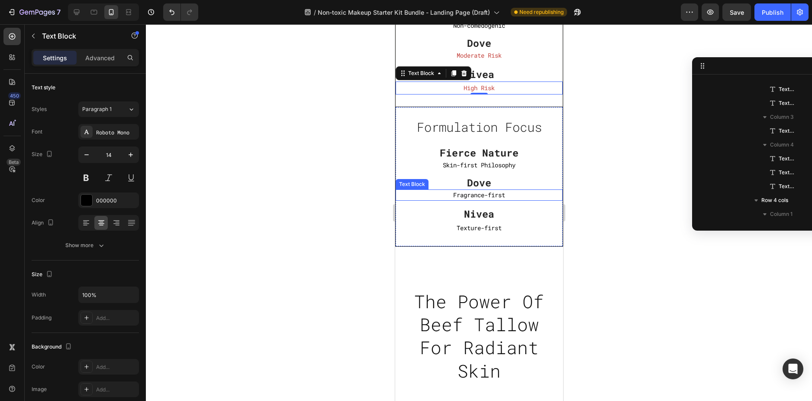
click at [501, 195] on p "Fragrance-first" at bounding box center [478, 194] width 167 height 11
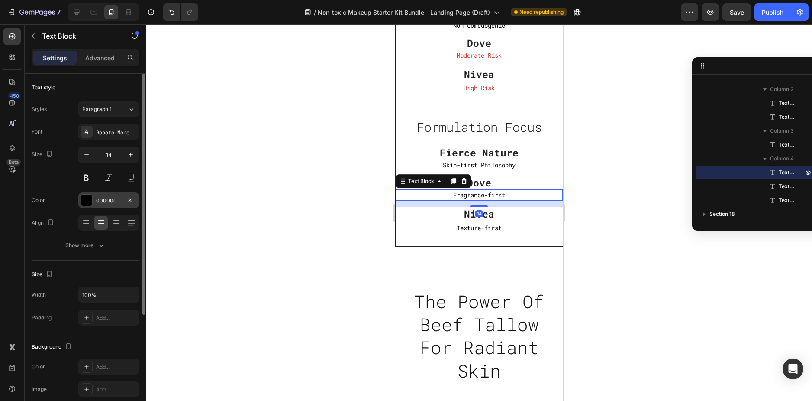
click at [103, 200] on div "000000" at bounding box center [108, 201] width 25 height 8
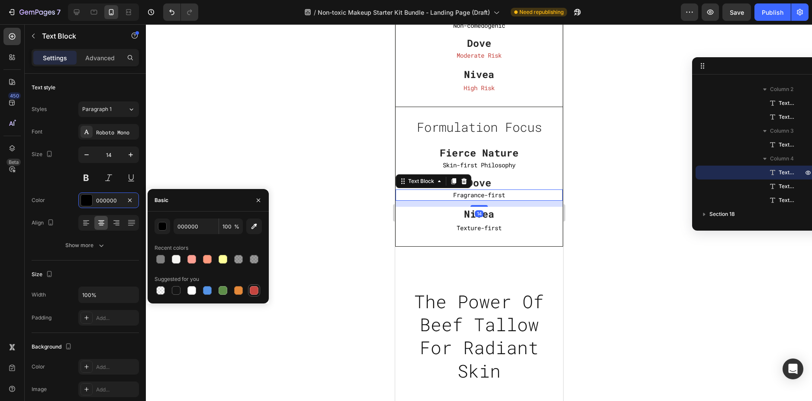
click at [258, 287] on div at bounding box center [254, 290] width 9 height 9
type input "C5453F"
click at [481, 228] on p "Texture-first" at bounding box center [478, 227] width 165 height 11
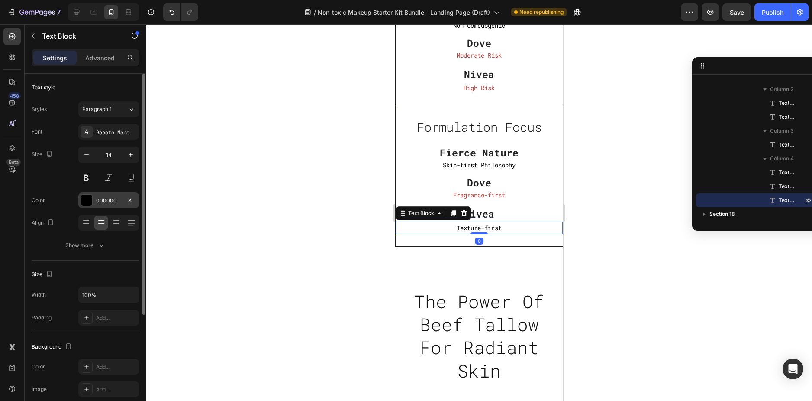
click at [104, 206] on div "000000" at bounding box center [108, 200] width 61 height 16
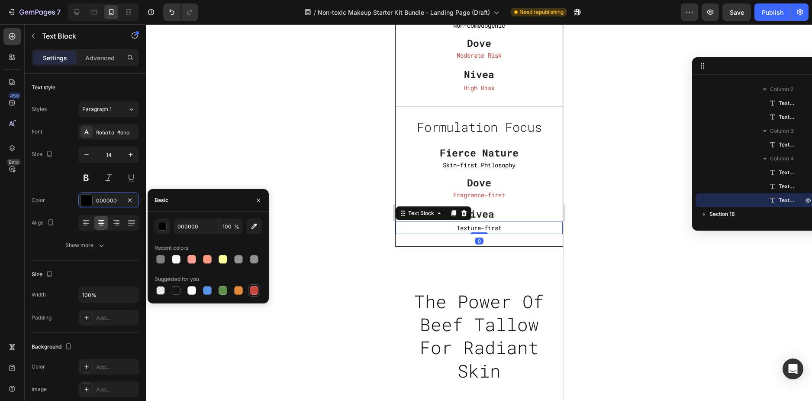
click at [252, 293] on div at bounding box center [254, 290] width 9 height 9
type input "C5453F"
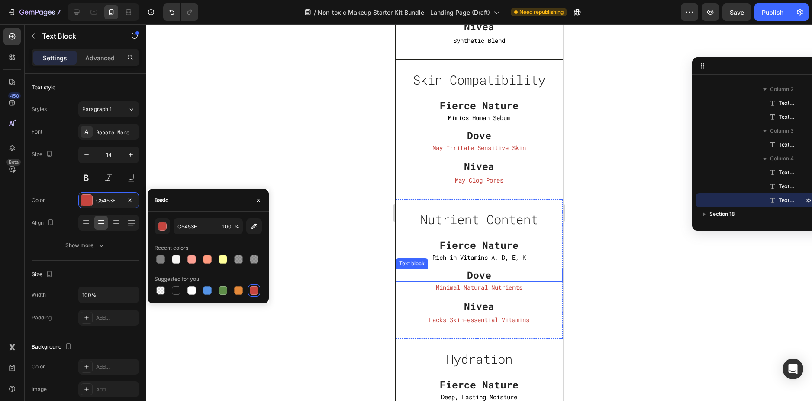
scroll to position [3266, 0]
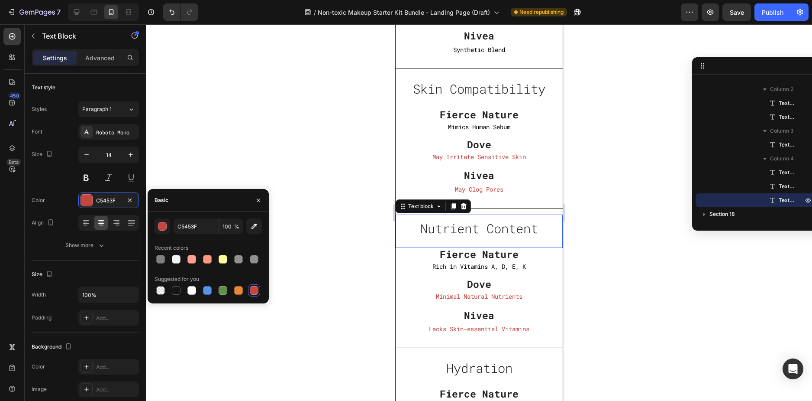
click at [542, 229] on p "Nutrient Content" at bounding box center [478, 228] width 165 height 16
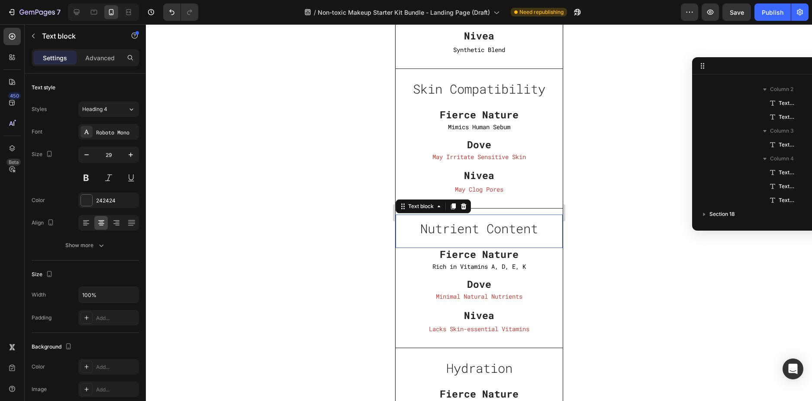
scroll to position [469, 0]
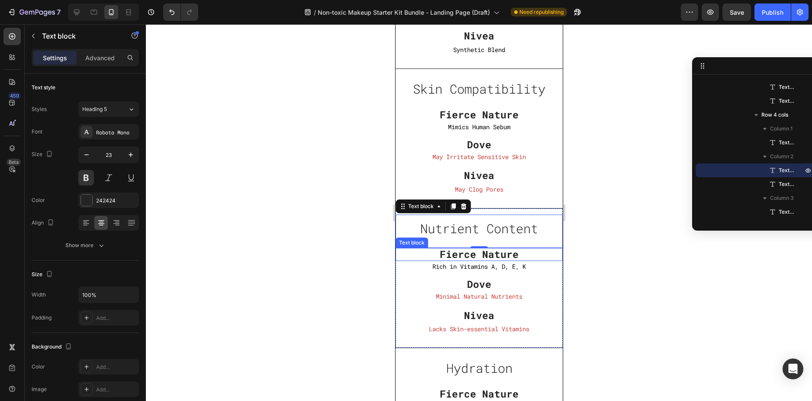
click at [542, 257] on p "Fierce Nature" at bounding box center [478, 254] width 167 height 13
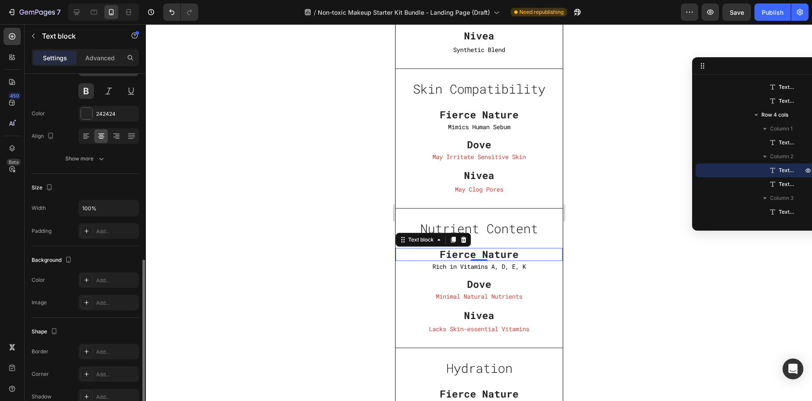
scroll to position [162, 0]
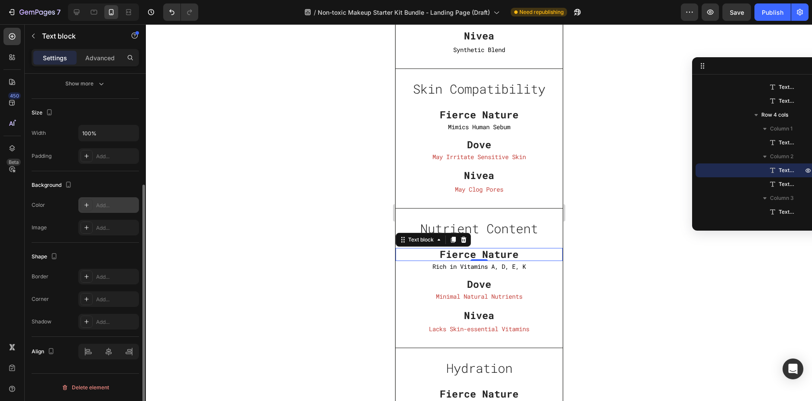
click at [108, 206] on div "Add..." at bounding box center [116, 205] width 41 height 8
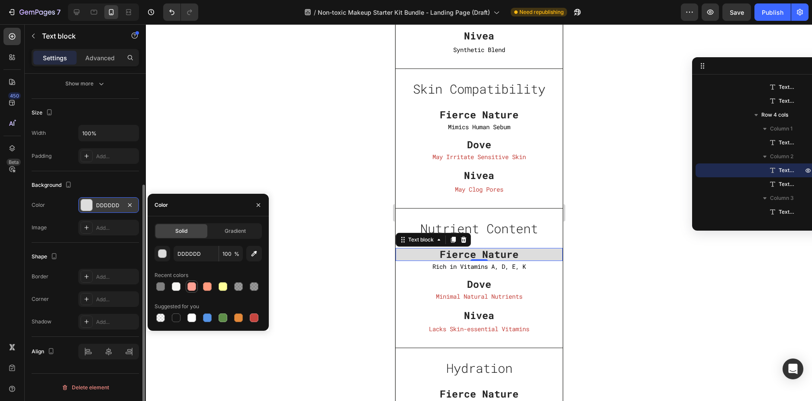
click at [194, 285] on div at bounding box center [191, 286] width 9 height 9
type input "FDA093"
click at [408, 268] on p "Rich in Vitamins A, D, E, K" at bounding box center [478, 266] width 167 height 11
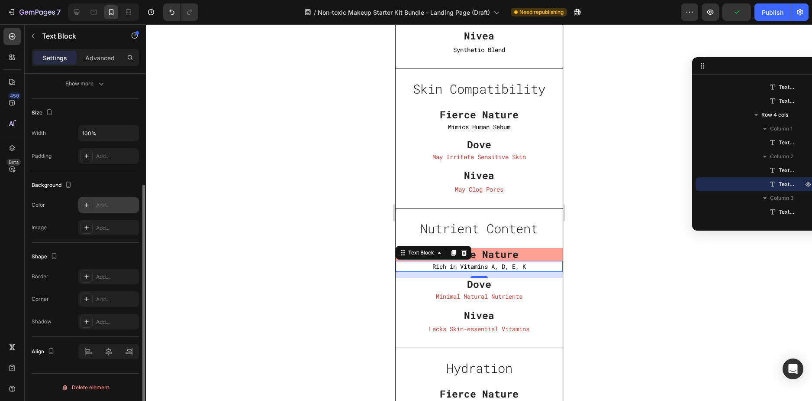
click at [109, 200] on div "Add..." at bounding box center [108, 205] width 61 height 16
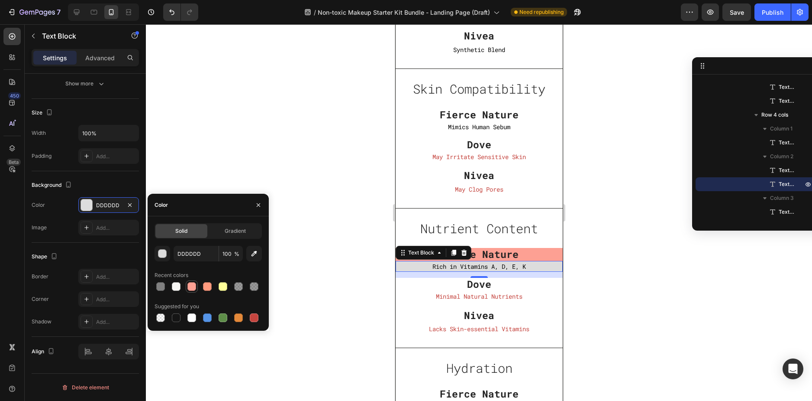
click at [194, 284] on div at bounding box center [191, 286] width 9 height 9
type input "FDA093"
click at [595, 242] on div at bounding box center [479, 212] width 666 height 376
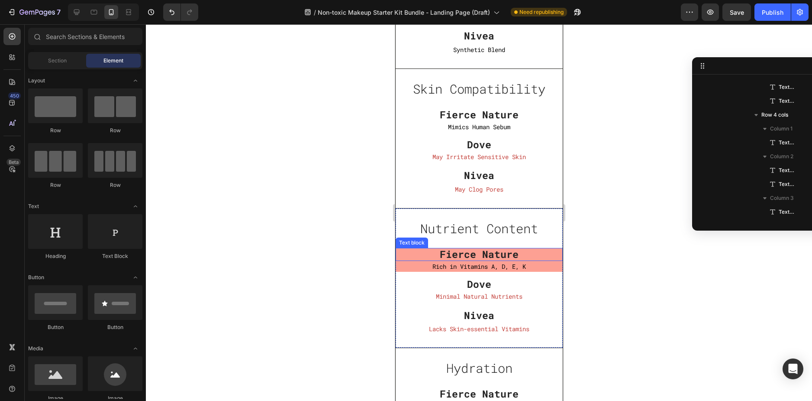
click at [621, 222] on div at bounding box center [479, 212] width 666 height 376
click at [524, 168] on div "Nivea" at bounding box center [478, 175] width 167 height 15
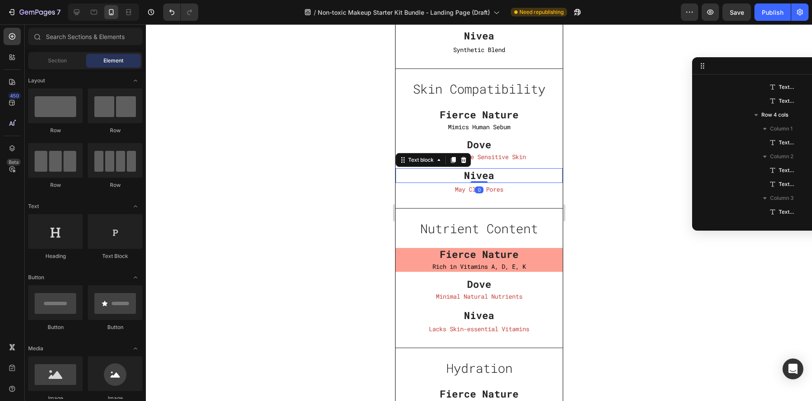
scroll to position [594, 0]
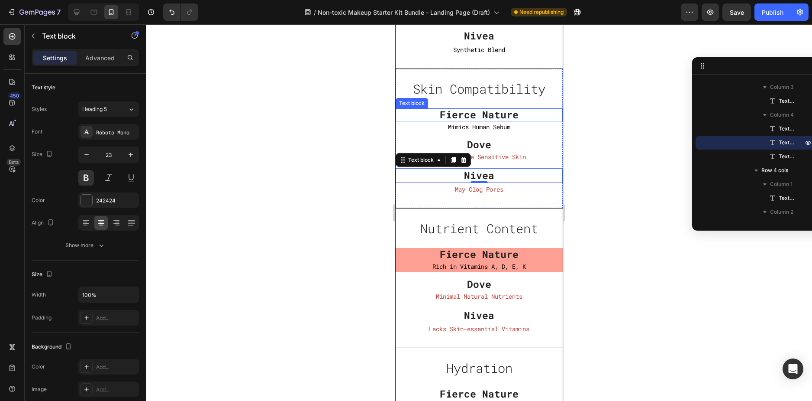
click at [531, 112] on p "Fierce Nature" at bounding box center [478, 114] width 167 height 13
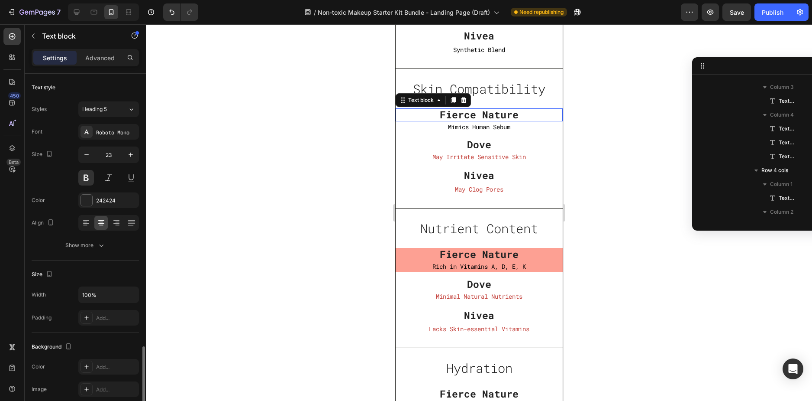
scroll to position [510, 0]
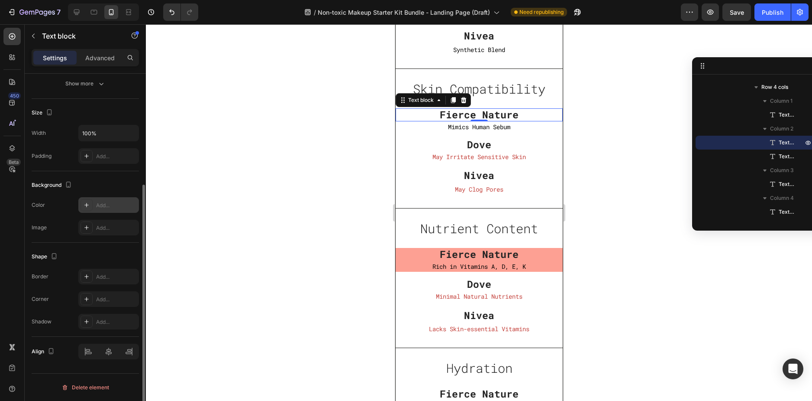
click at [100, 202] on div "Add..." at bounding box center [116, 205] width 41 height 8
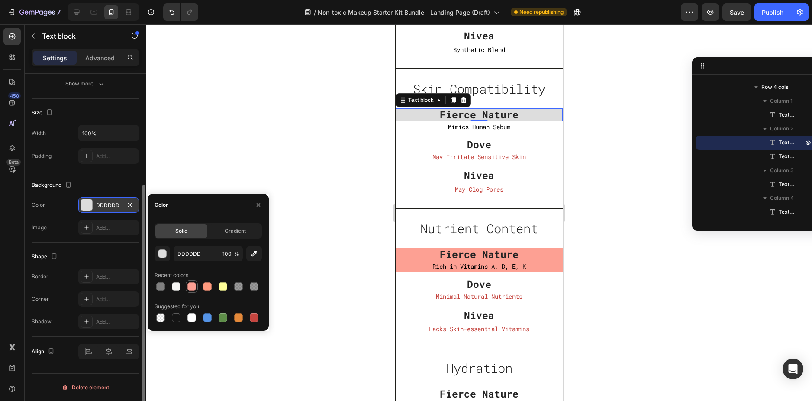
click at [192, 284] on div at bounding box center [191, 286] width 9 height 9
type input "FDA093"
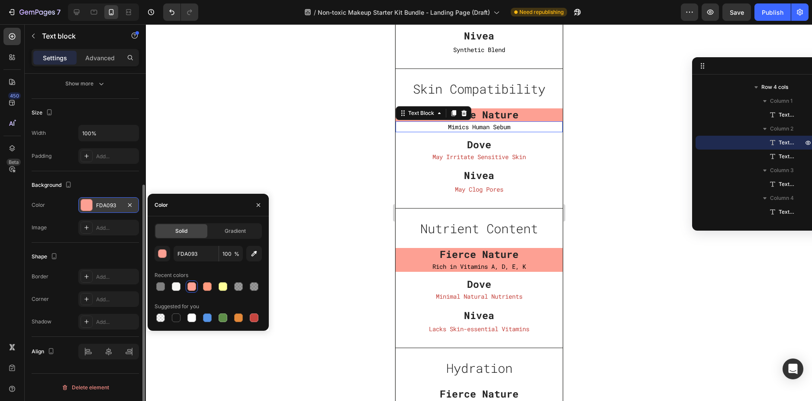
click at [435, 127] on p "Mimics Human Sebum" at bounding box center [478, 126] width 167 height 11
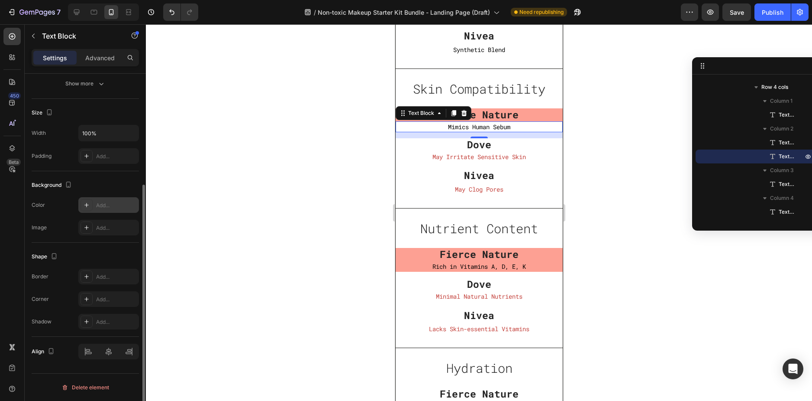
click at [104, 205] on div "Add..." at bounding box center [116, 205] width 41 height 8
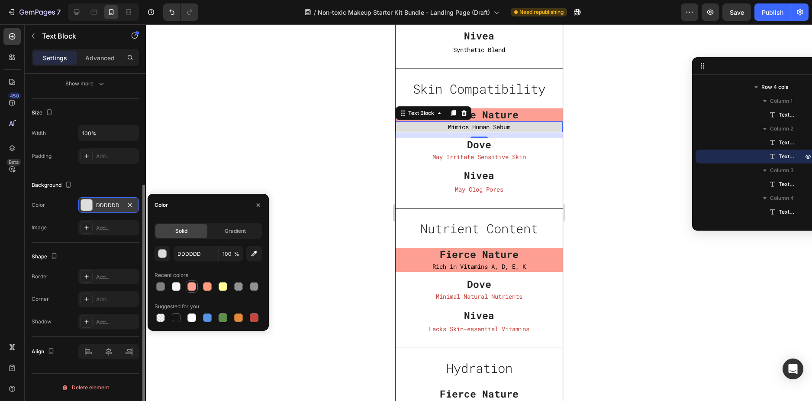
click at [194, 286] on div at bounding box center [191, 286] width 9 height 9
type input "FDA093"
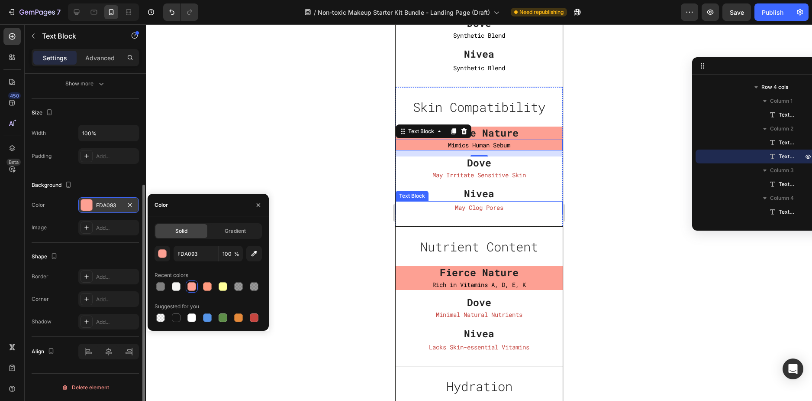
scroll to position [3222, 0]
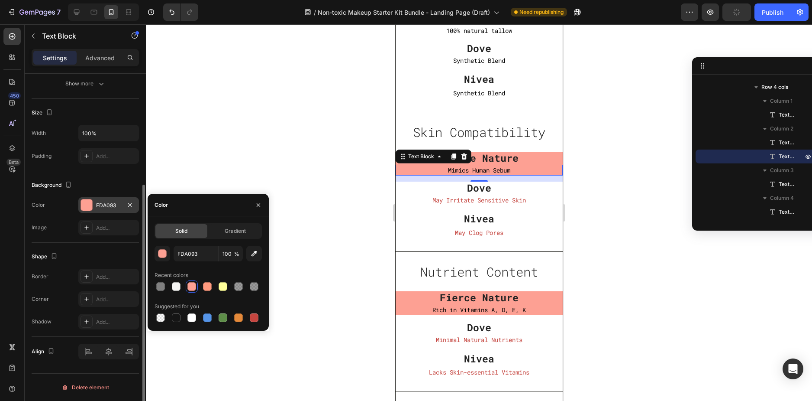
click at [604, 163] on div at bounding box center [479, 212] width 666 height 376
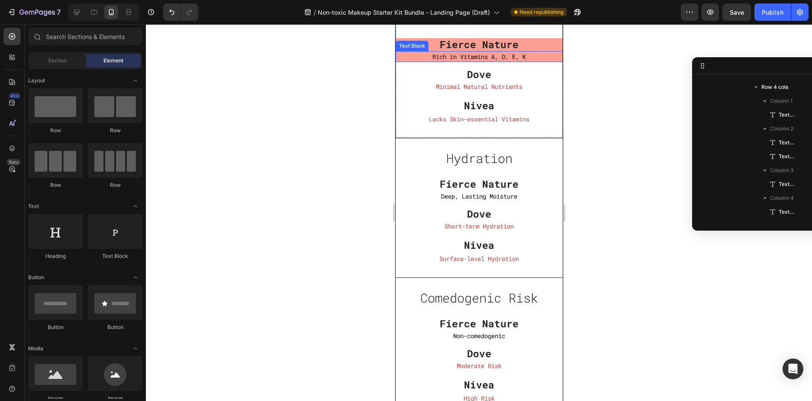
scroll to position [3482, 0]
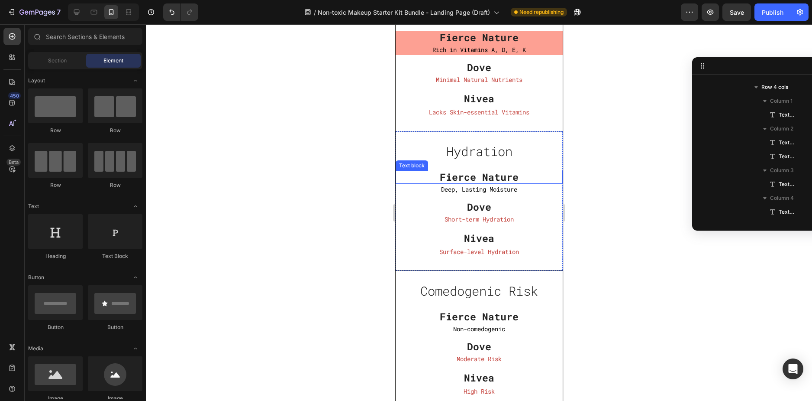
click at [497, 180] on p "Fierce Nature" at bounding box center [478, 177] width 167 height 13
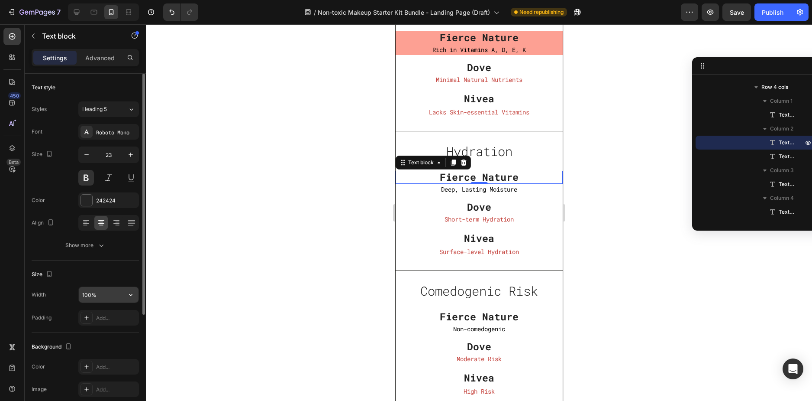
scroll to position [43, 0]
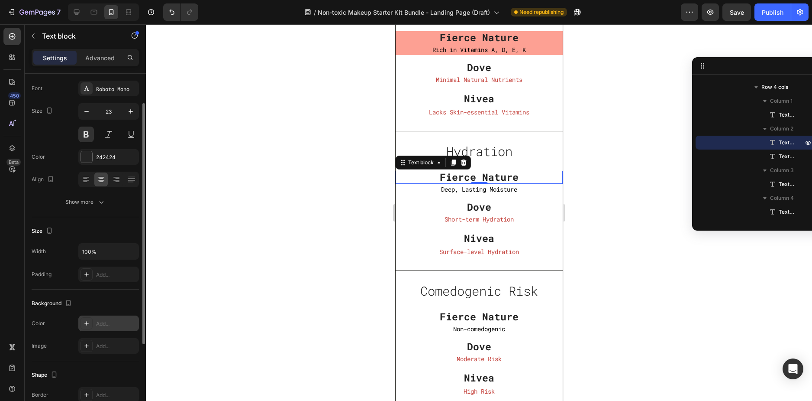
click at [99, 319] on div "Add..." at bounding box center [108, 323] width 61 height 16
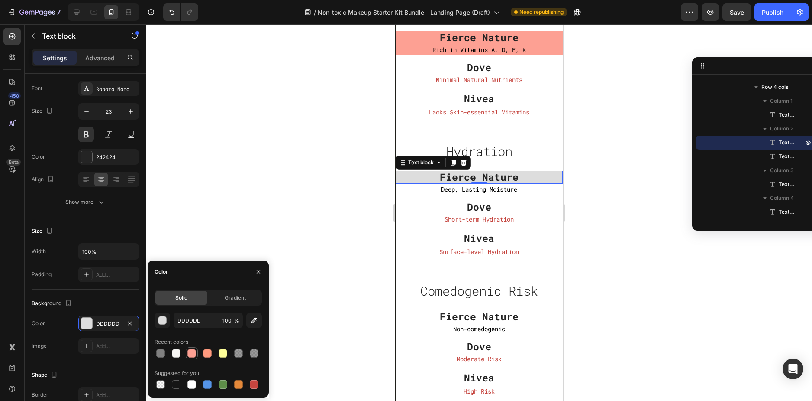
click at [194, 354] on div at bounding box center [191, 353] width 9 height 9
type input "FDA093"
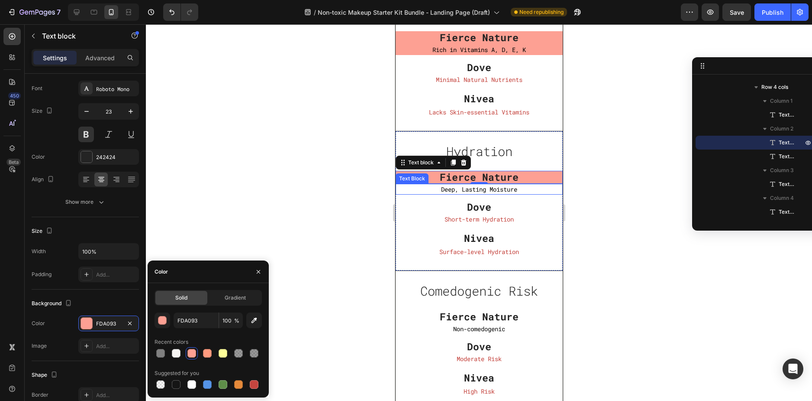
click at [533, 186] on p "Deep, Lasting Moisture" at bounding box center [478, 189] width 167 height 11
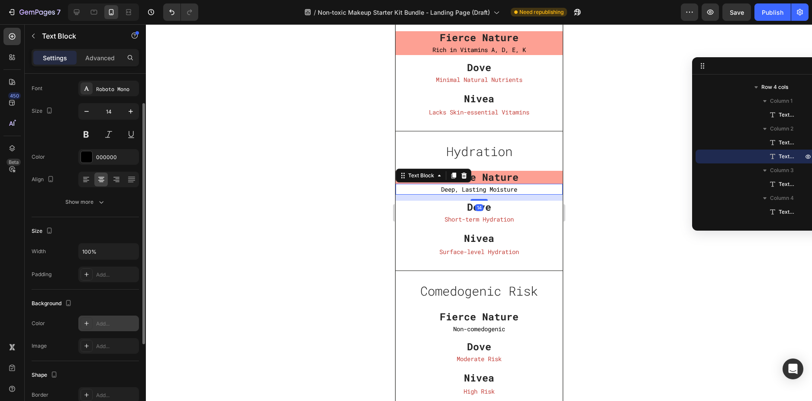
click at [108, 318] on div "Add..." at bounding box center [108, 323] width 61 height 16
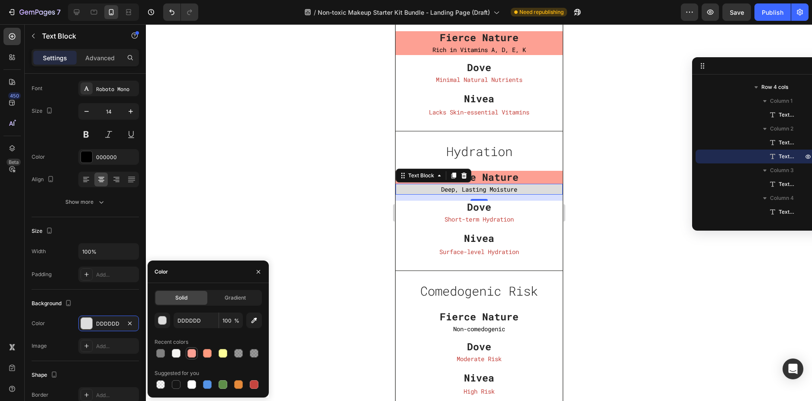
click at [193, 352] on div at bounding box center [191, 353] width 9 height 9
type input "FDA093"
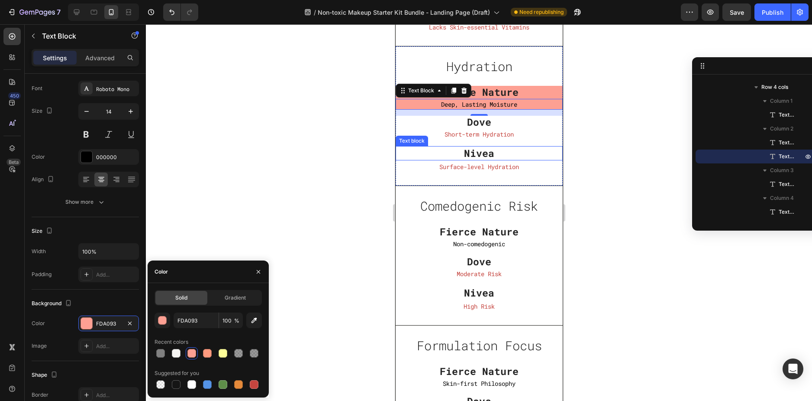
scroll to position [3569, 0]
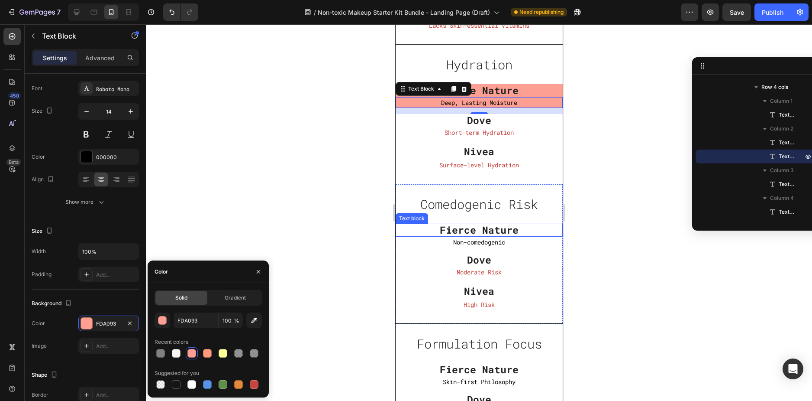
click at [529, 231] on p "Fierce Nature" at bounding box center [478, 229] width 167 height 13
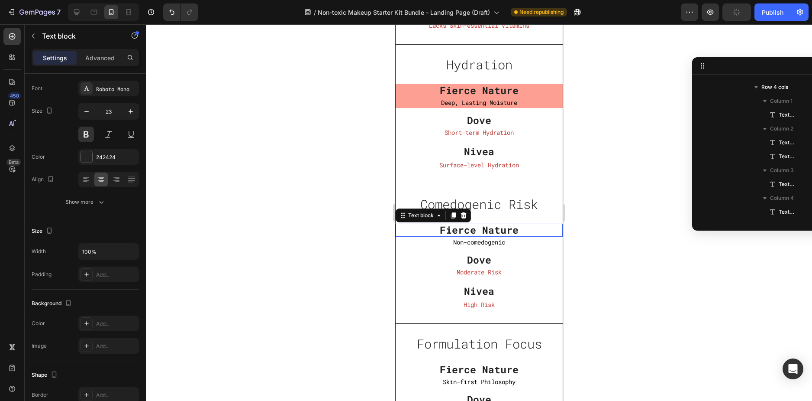
scroll to position [1009, 0]
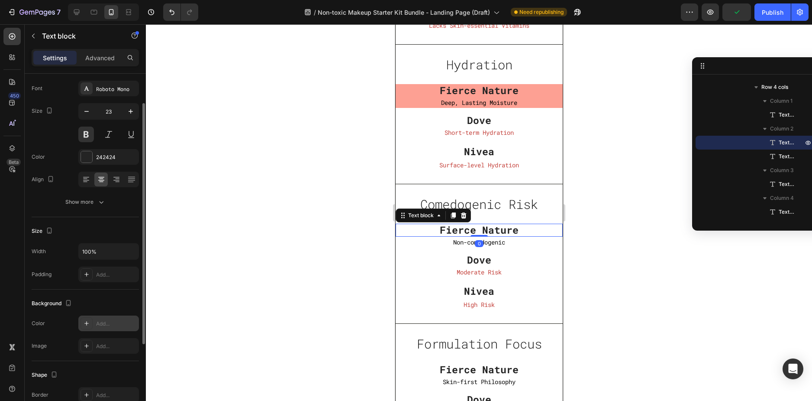
click at [103, 327] on div "Add..." at bounding box center [108, 323] width 61 height 16
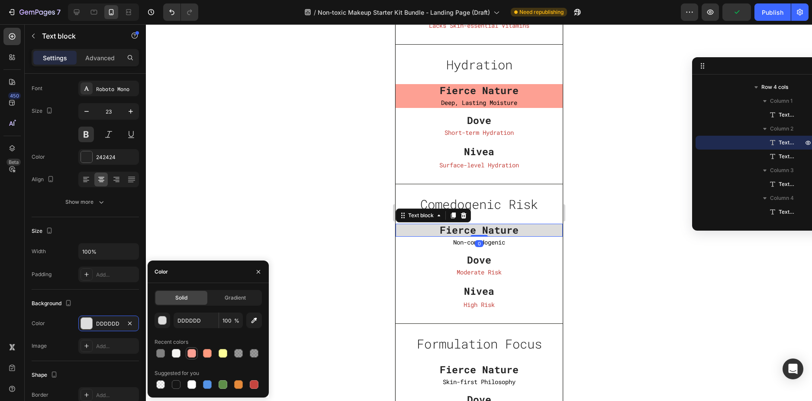
click at [194, 353] on div at bounding box center [191, 353] width 9 height 9
type input "FDA093"
click at [533, 242] on p "Non-comedogenic" at bounding box center [478, 241] width 167 height 11
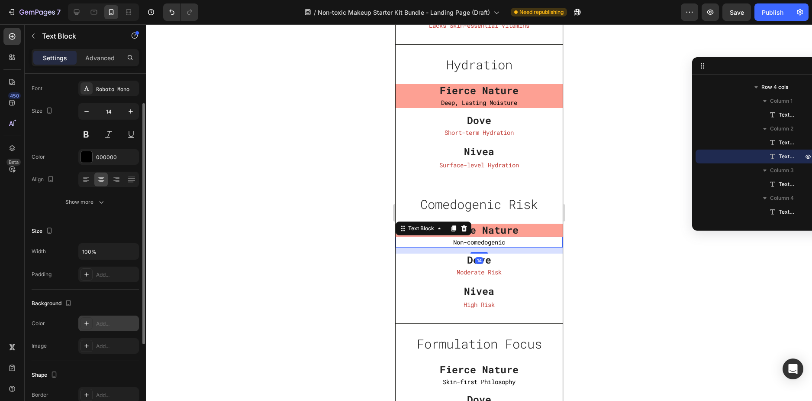
click at [98, 320] on div "Add..." at bounding box center [116, 324] width 41 height 8
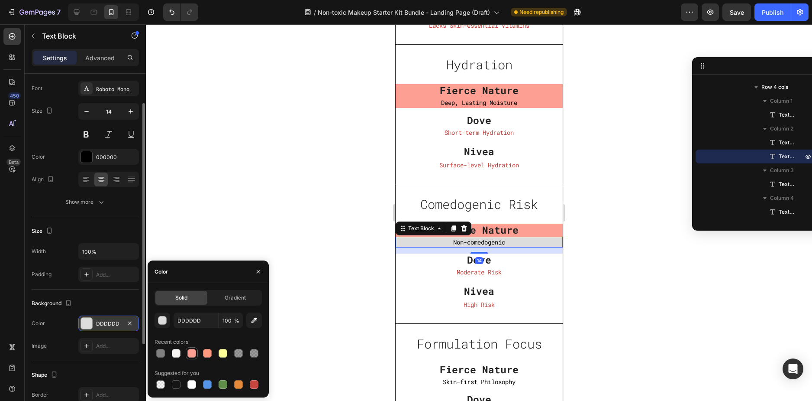
click at [191, 349] on div at bounding box center [191, 353] width 9 height 9
type input "FDA093"
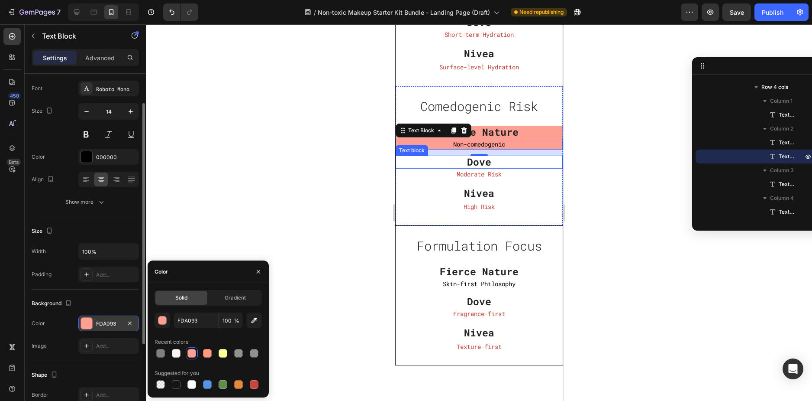
scroll to position [3699, 0]
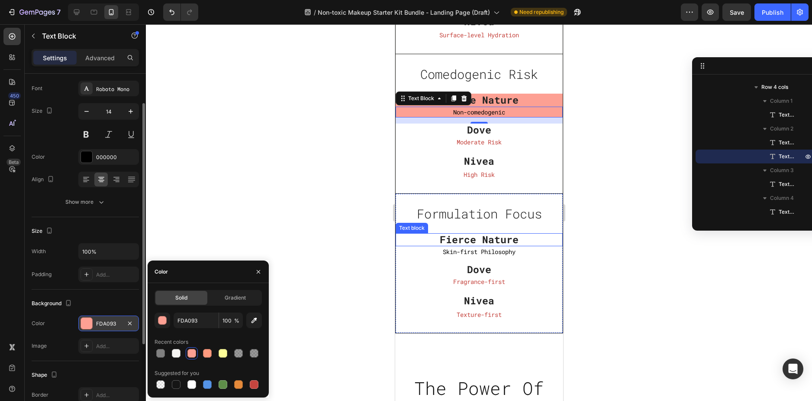
click at [534, 240] on p "Fierce Nature" at bounding box center [478, 239] width 167 height 13
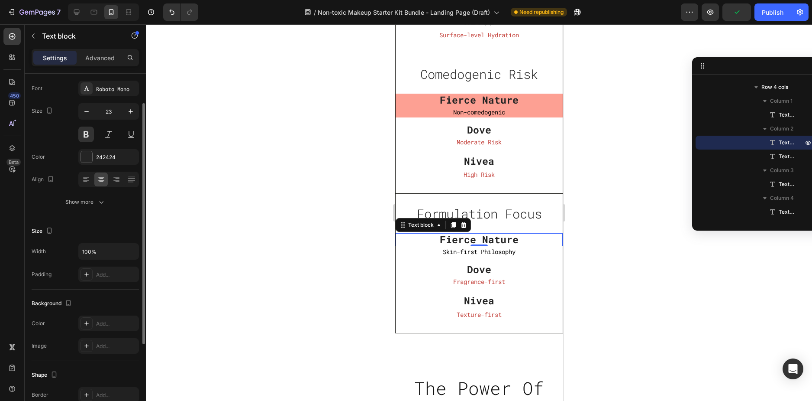
click at [106, 315] on div "Background The changes might be hidden by the video. Color Add... Image Add..." at bounding box center [85, 324] width 107 height 71
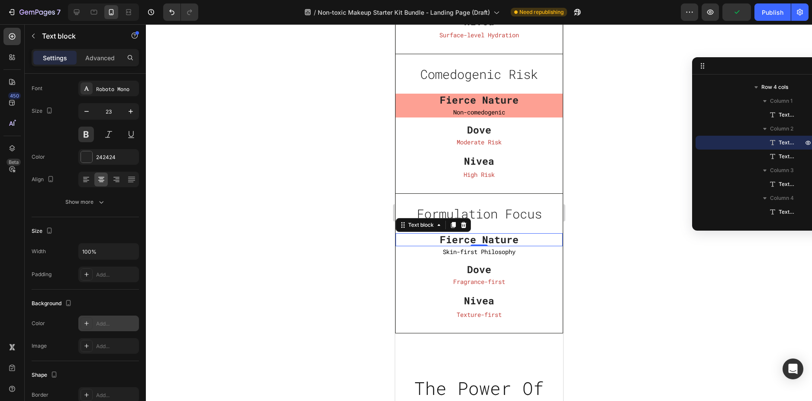
click at [104, 323] on div "Add..." at bounding box center [116, 324] width 41 height 8
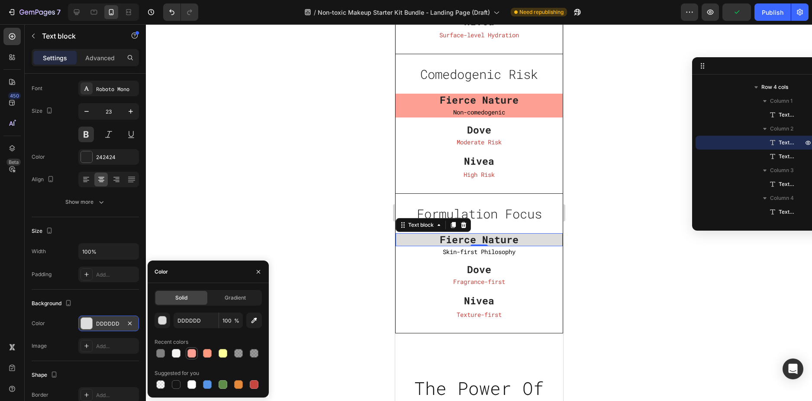
click at [193, 352] on div at bounding box center [191, 353] width 9 height 9
type input "FDA093"
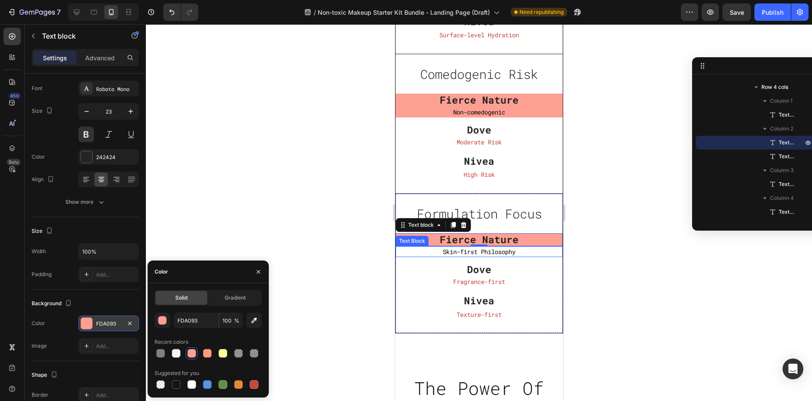
click at [530, 251] on p "Skin-first Philosophy" at bounding box center [478, 251] width 167 height 11
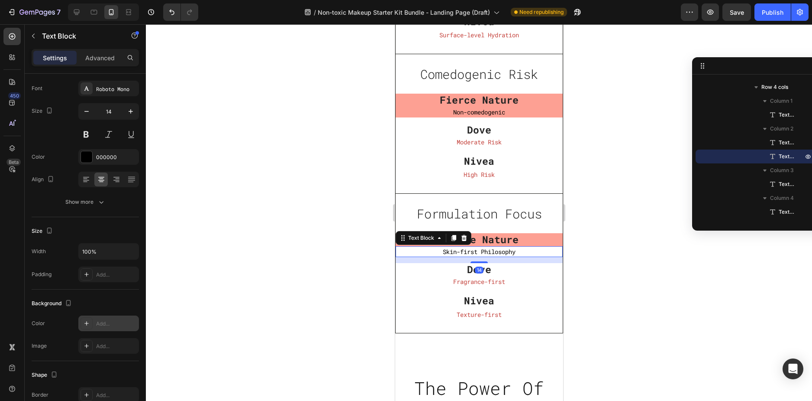
click at [107, 323] on div "Add..." at bounding box center [116, 324] width 41 height 8
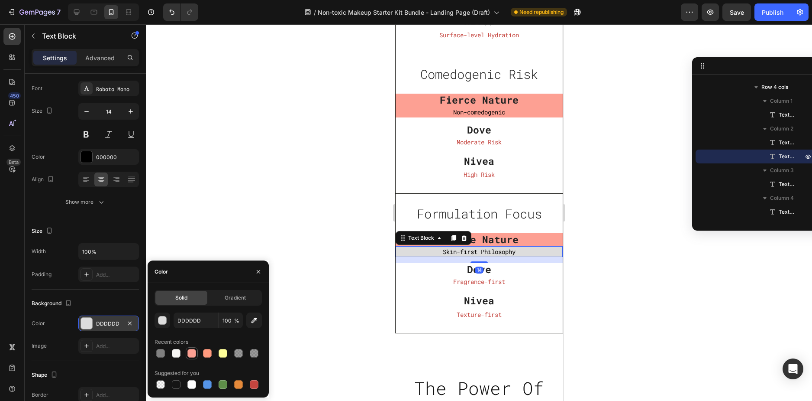
click at [193, 350] on div at bounding box center [191, 353] width 9 height 9
type input "FDA093"
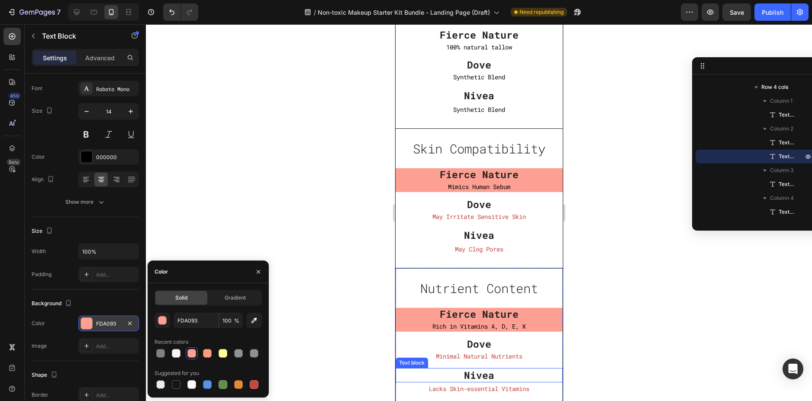
scroll to position [3179, 0]
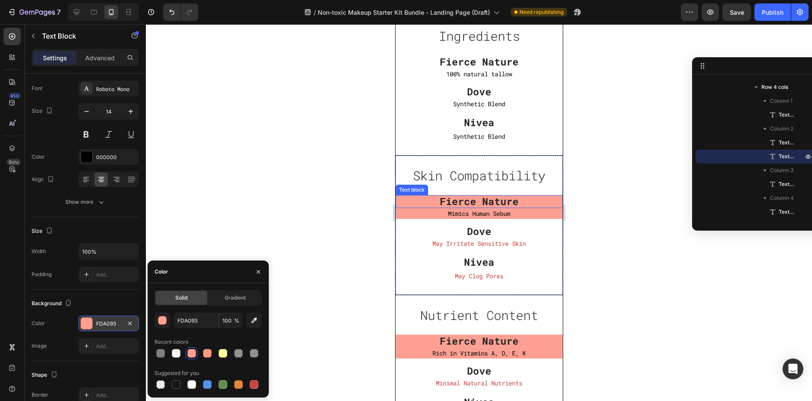
click at [540, 203] on p "Fierce Nature" at bounding box center [478, 201] width 167 height 13
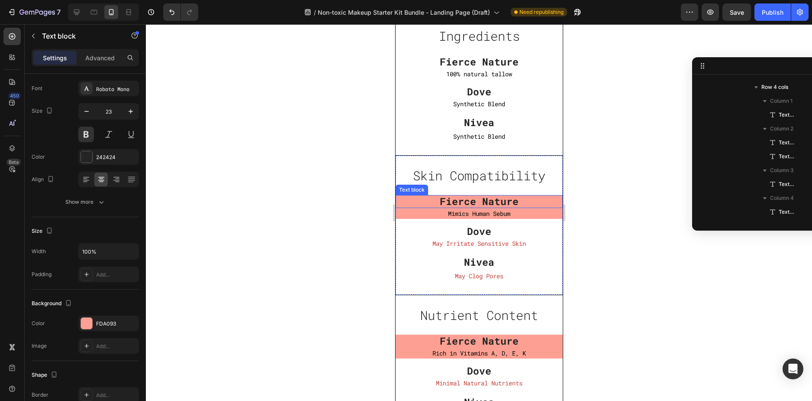
scroll to position [510, 0]
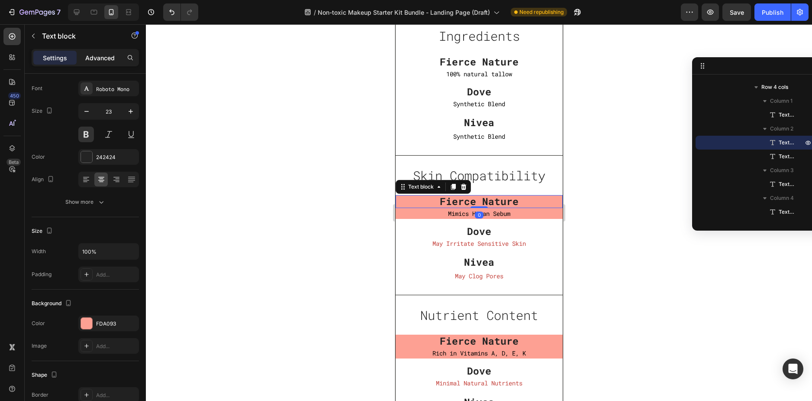
click at [102, 54] on p "Advanced" at bounding box center [99, 57] width 29 height 9
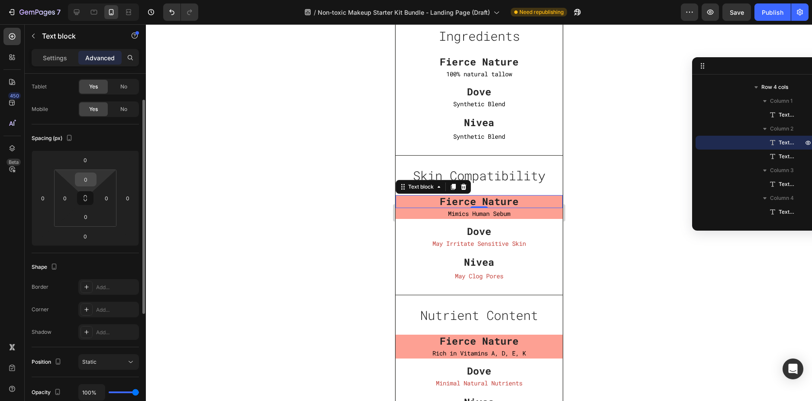
click at [87, 181] on input "0" at bounding box center [85, 179] width 17 height 13
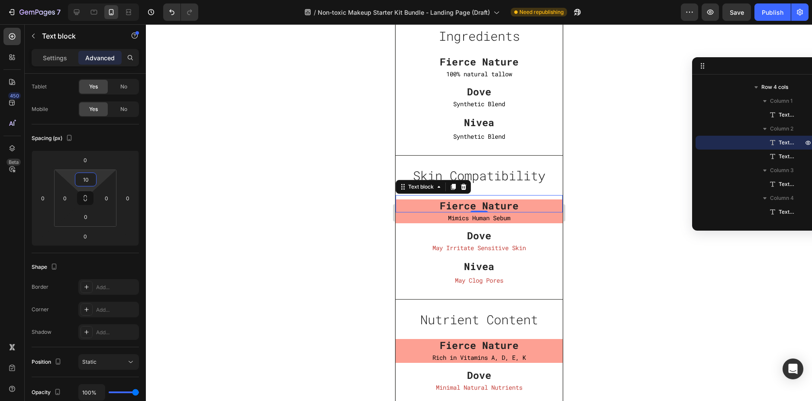
type input "1"
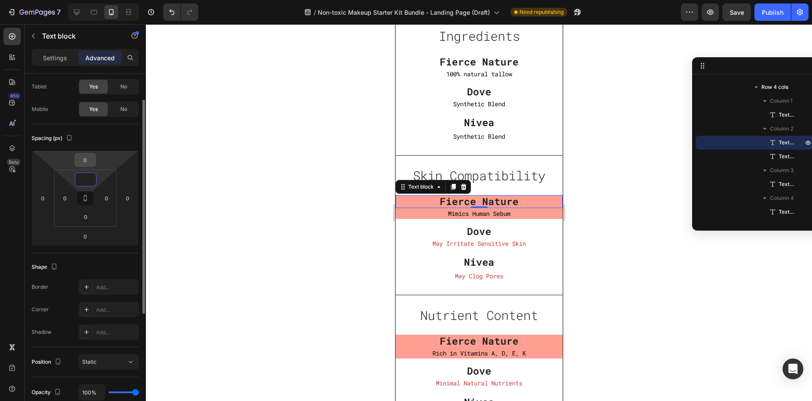
click at [88, 158] on input "0" at bounding box center [85, 159] width 17 height 13
type input "0"
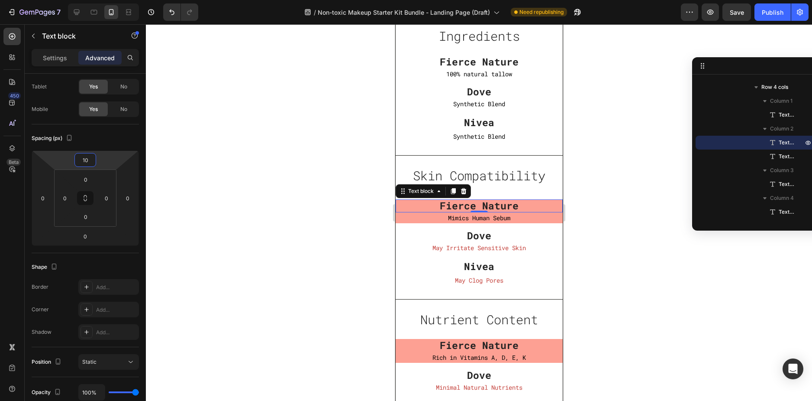
type input "1"
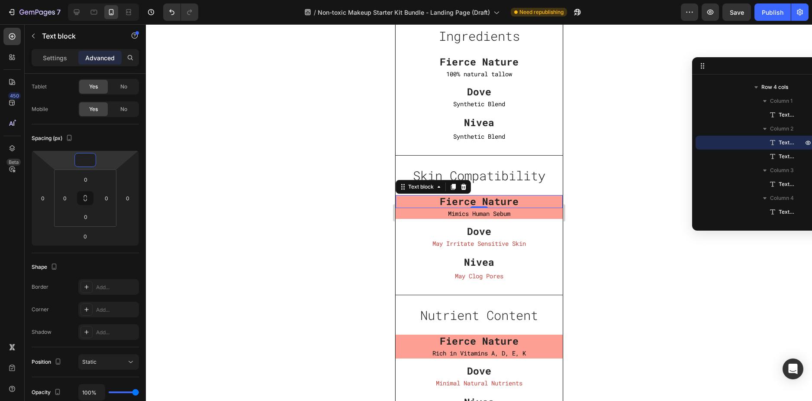
type input "0"
click at [423, 202] on p "Fierce Nature" at bounding box center [478, 201] width 167 height 13
click at [46, 60] on p "Settings" at bounding box center [55, 57] width 24 height 9
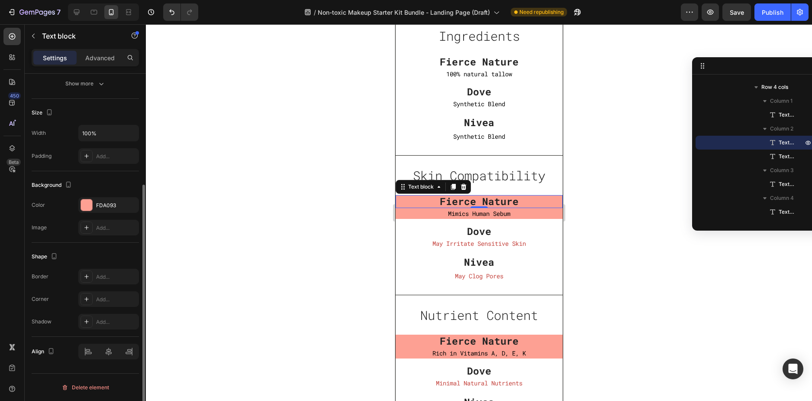
scroll to position [118, 0]
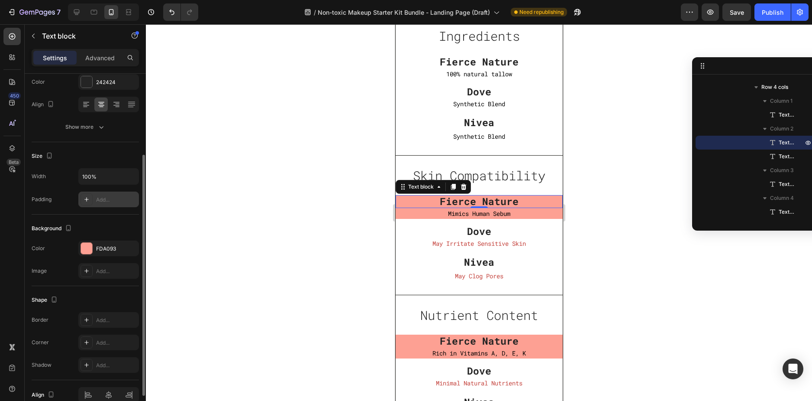
click at [109, 202] on div "Add..." at bounding box center [116, 200] width 41 height 8
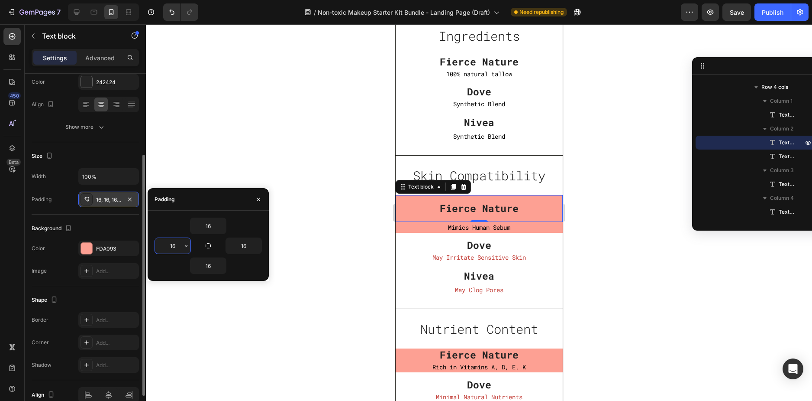
click at [175, 246] on input "16" at bounding box center [173, 246] width 36 height 16
type input "0"
click at [218, 266] on button "button" at bounding box center [221, 266] width 9 height 16
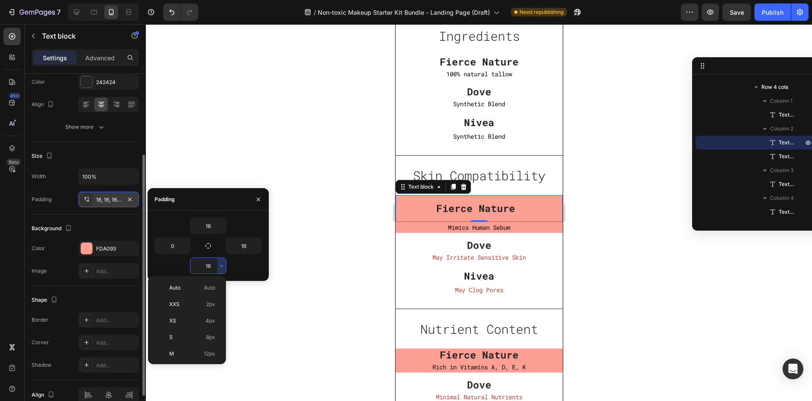
click at [211, 266] on input "16" at bounding box center [209, 266] width 36 height 16
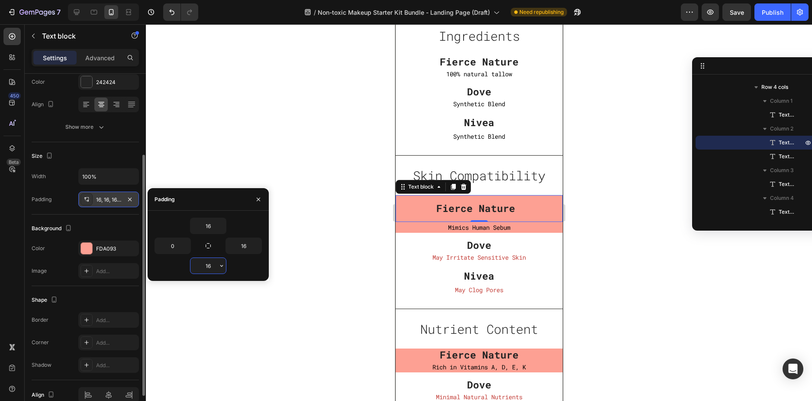
click at [211, 266] on input "16" at bounding box center [209, 266] width 36 height 16
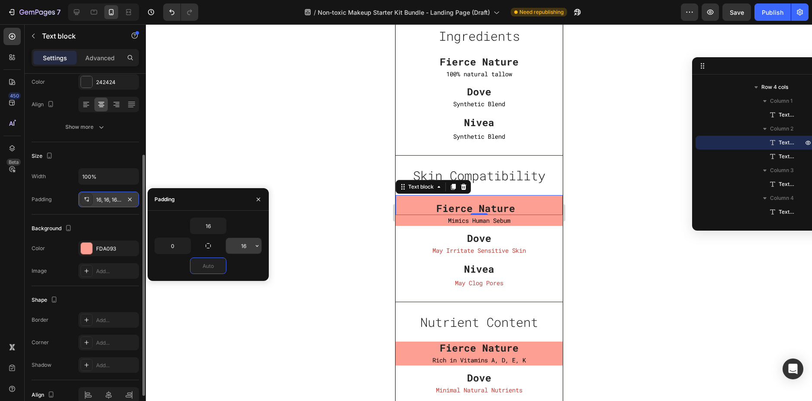
type input "0"
click at [246, 243] on input "16" at bounding box center [244, 246] width 36 height 16
type input "0"
click at [210, 224] on input "16" at bounding box center [209, 226] width 36 height 16
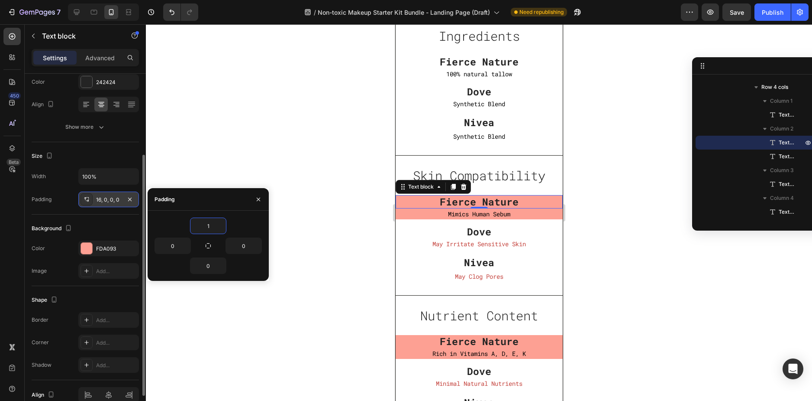
type input "10"
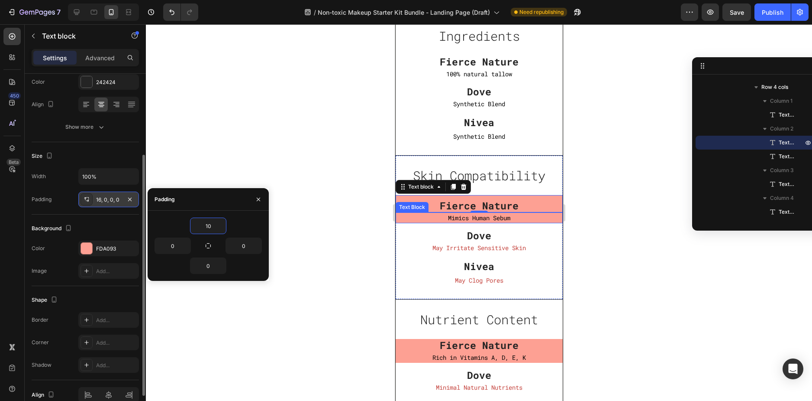
click at [438, 218] on p "Mimics Human Sebum" at bounding box center [478, 217] width 167 height 11
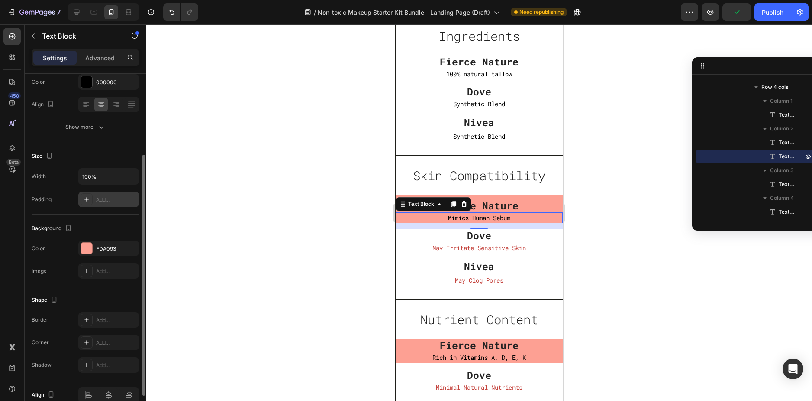
click at [100, 201] on div "Add..." at bounding box center [116, 200] width 41 height 8
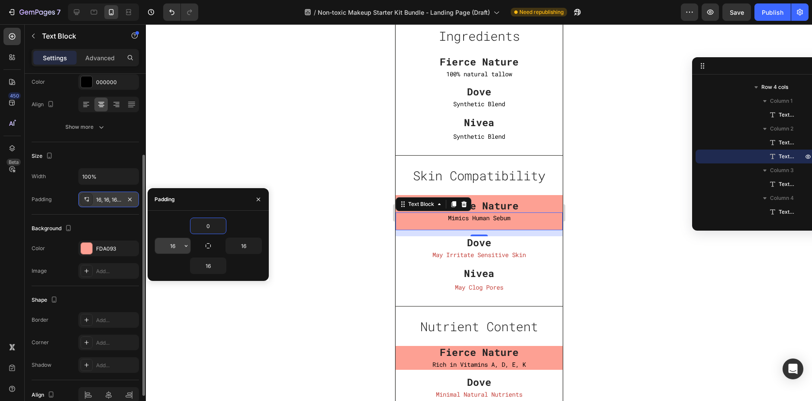
type input "0"
click at [173, 247] on input "16" at bounding box center [173, 246] width 36 height 16
type input "0"
click at [242, 243] on input "16" at bounding box center [244, 246] width 36 height 16
type input "0"
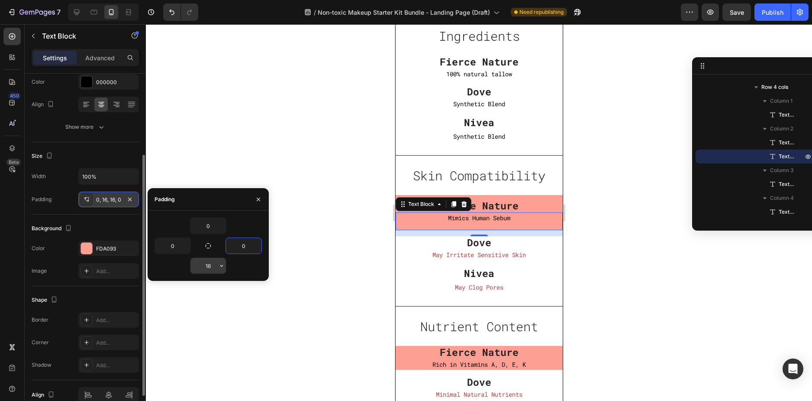
click at [215, 265] on input "16" at bounding box center [209, 266] width 36 height 16
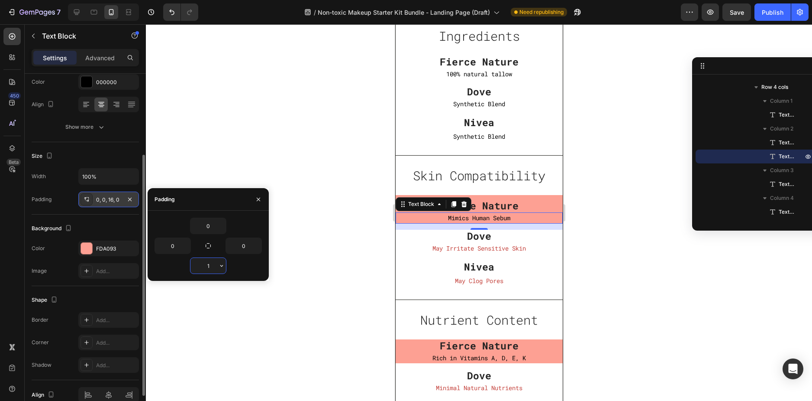
type input "10"
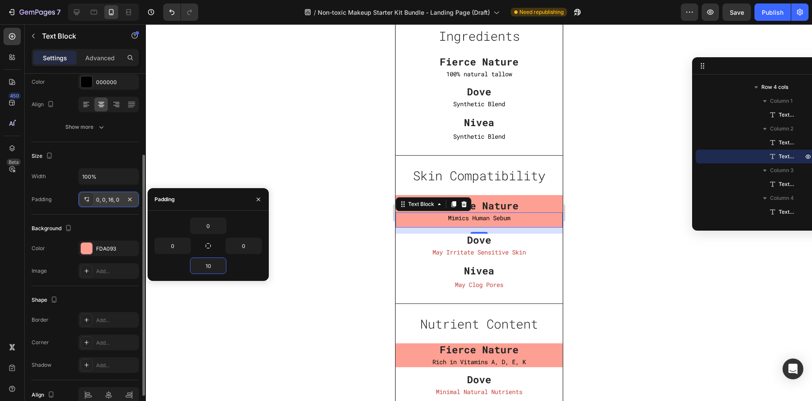
click at [617, 215] on div at bounding box center [479, 212] width 666 height 376
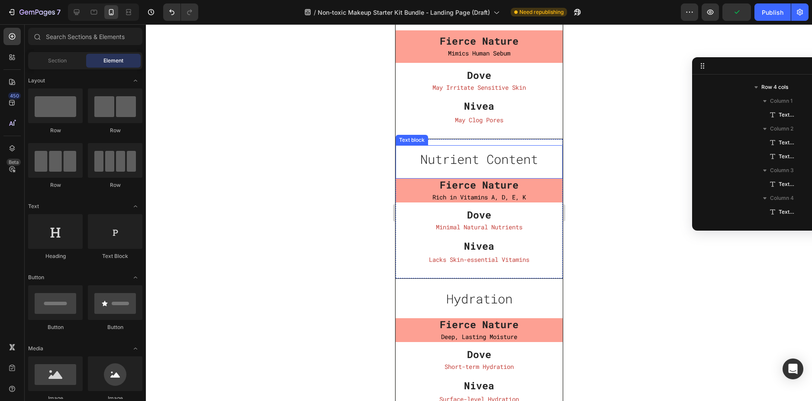
scroll to position [3352, 0]
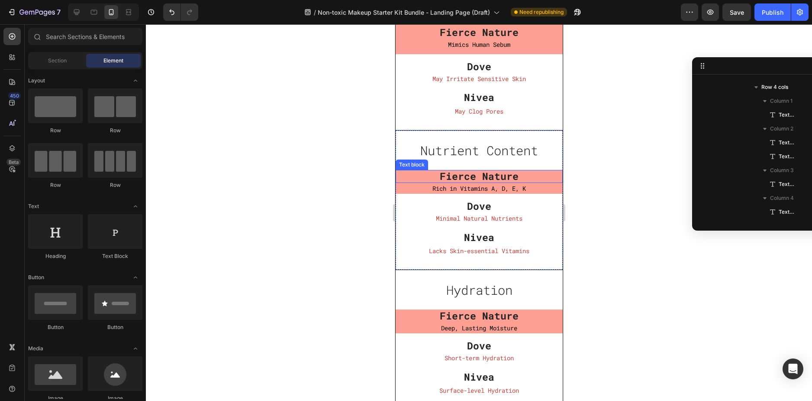
click at [529, 174] on p "Fierce Nature" at bounding box center [478, 176] width 167 height 13
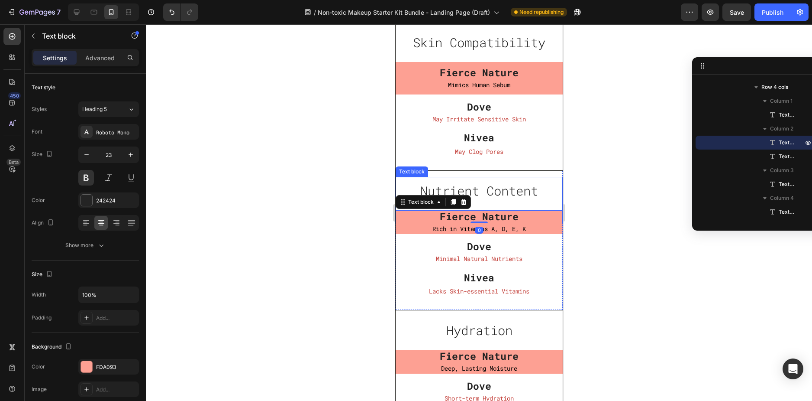
scroll to position [3222, 0]
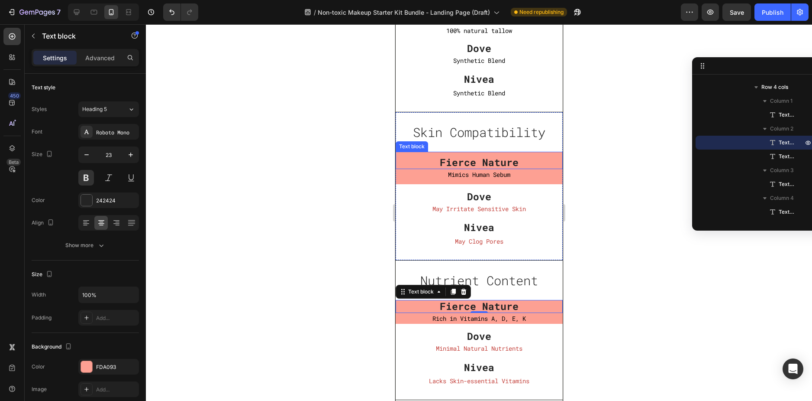
click at [490, 156] on p "Fierce Nature" at bounding box center [478, 162] width 167 height 13
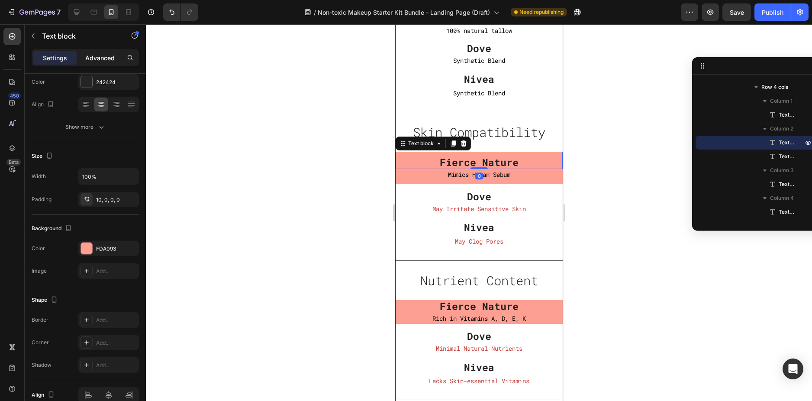
click at [96, 56] on p "Advanced" at bounding box center [99, 57] width 29 height 9
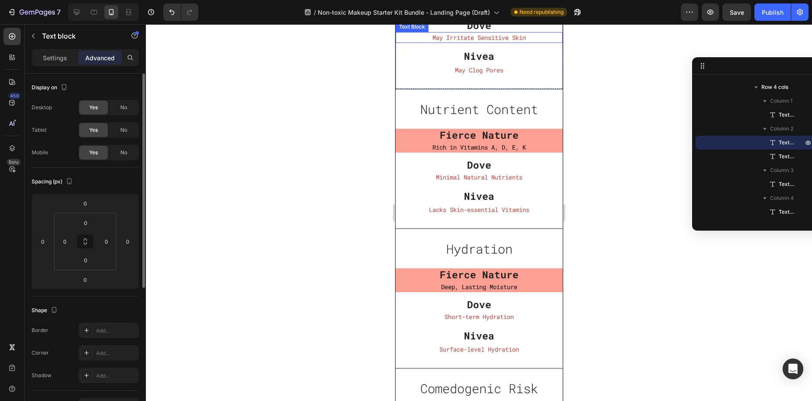
scroll to position [3395, 0]
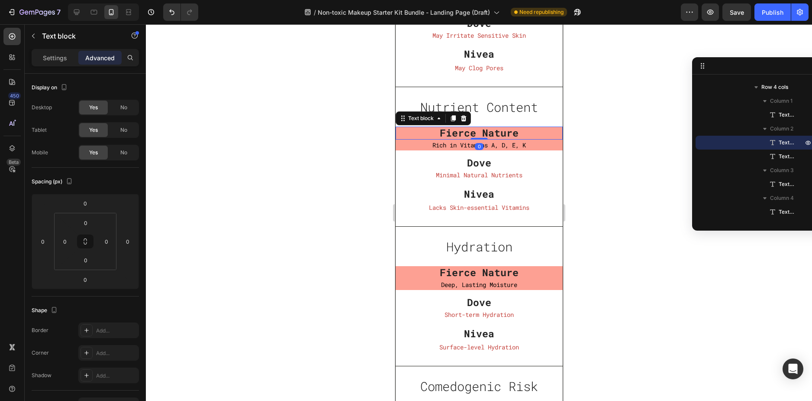
click at [410, 134] on p "Fierce Nature" at bounding box center [478, 132] width 167 height 13
click at [58, 58] on p "Settings" at bounding box center [55, 57] width 24 height 9
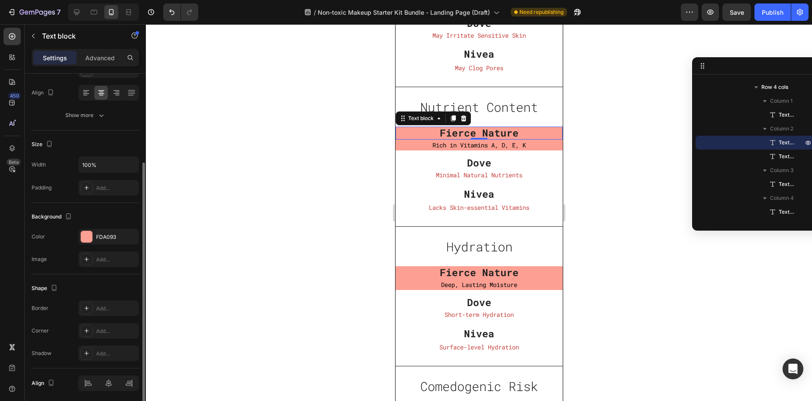
scroll to position [43, 0]
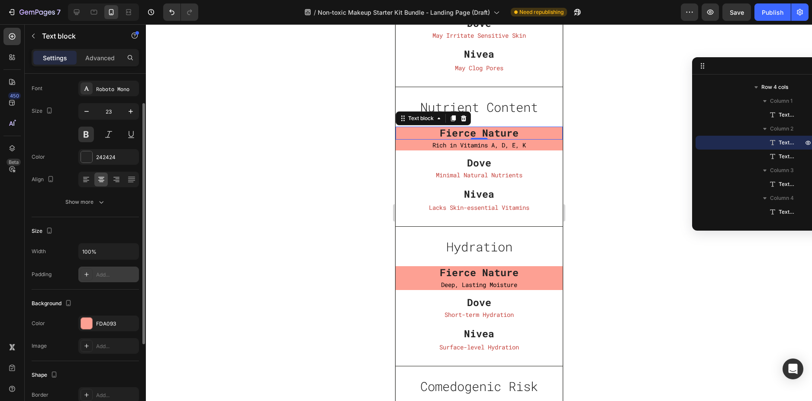
click at [106, 269] on div "Add..." at bounding box center [108, 274] width 61 height 16
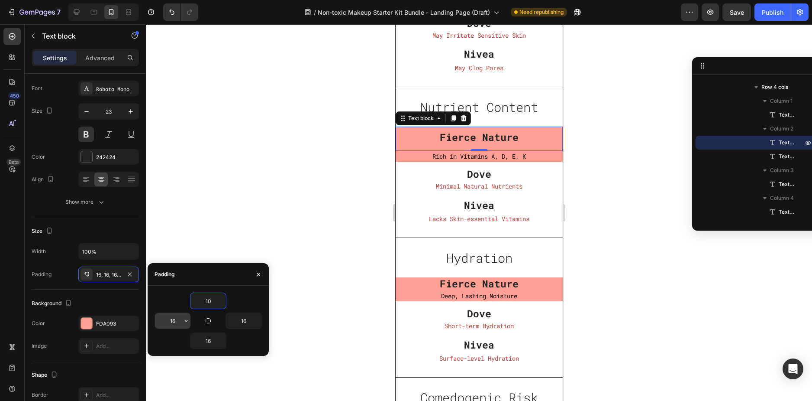
type input "10"
click at [176, 319] on input "16" at bounding box center [173, 321] width 36 height 16
type input "0"
click at [238, 317] on input "16" at bounding box center [244, 321] width 36 height 16
type input "0"
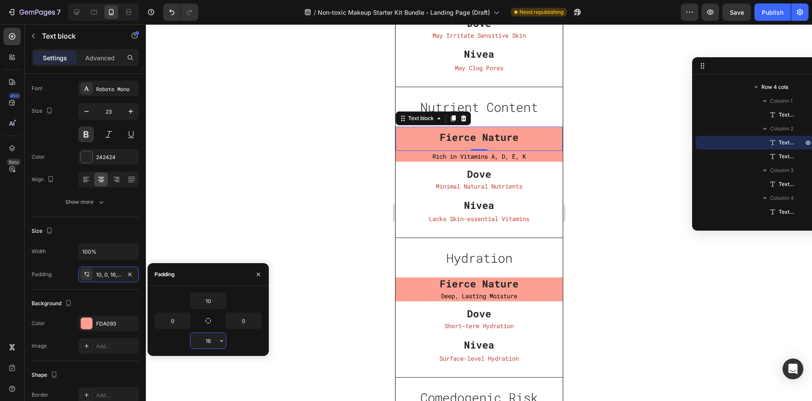
click at [209, 340] on input "16" at bounding box center [209, 341] width 36 height 16
type input "0"
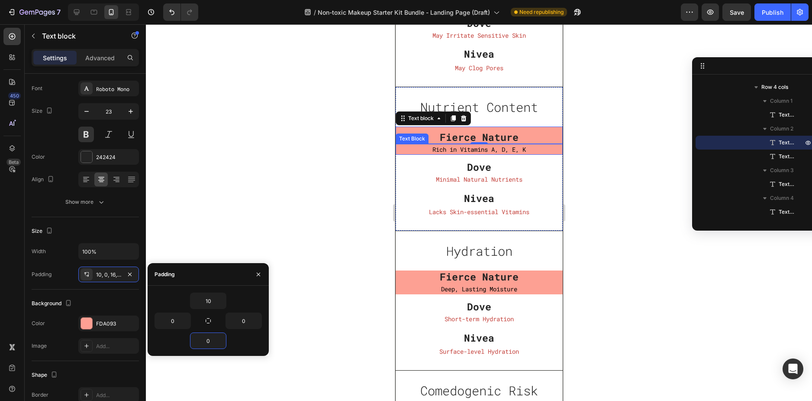
click at [414, 150] on p "Rich in Vitamins A, D, E, K" at bounding box center [478, 149] width 167 height 11
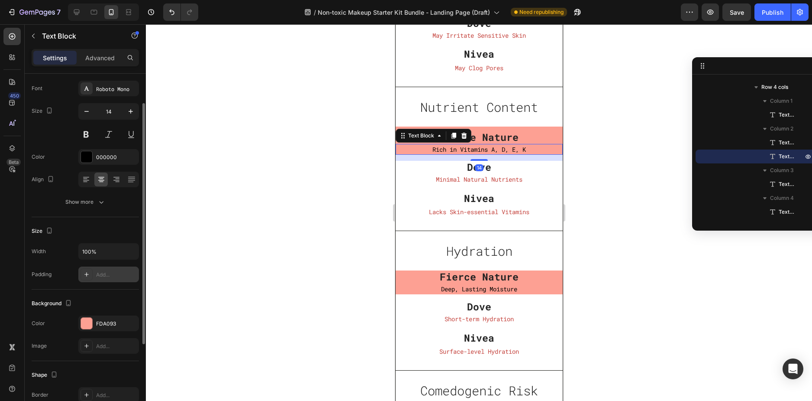
click at [100, 276] on div "Add..." at bounding box center [116, 275] width 41 height 8
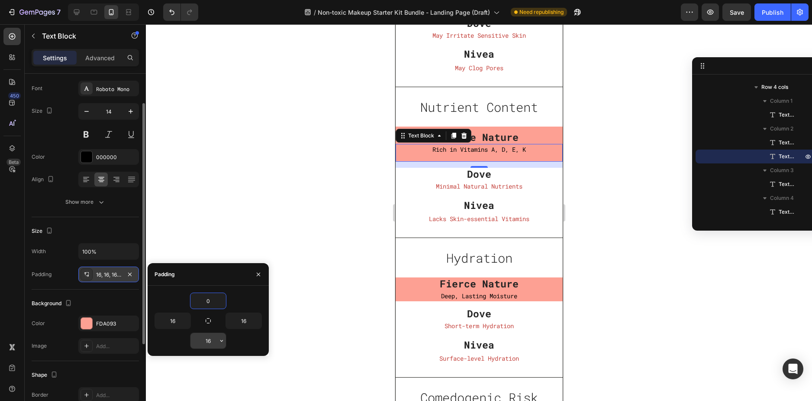
type input "0"
click at [210, 338] on input "16" at bounding box center [209, 341] width 36 height 16
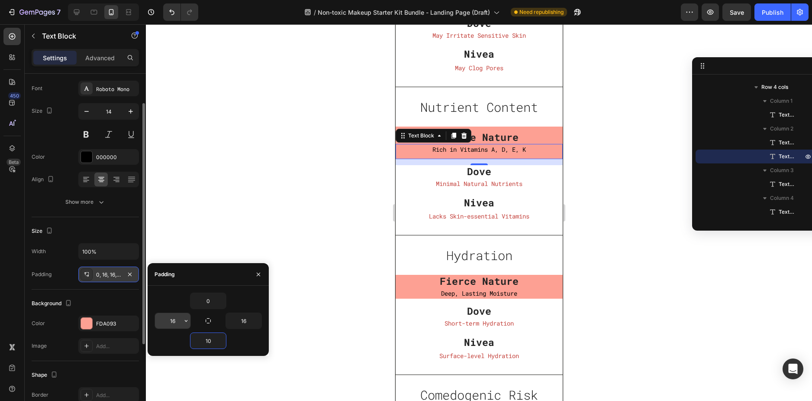
type input "10"
click at [174, 319] on input "16" at bounding box center [173, 321] width 36 height 16
type input "0"
click at [239, 319] on input "16" at bounding box center [244, 321] width 36 height 16
type input "0"
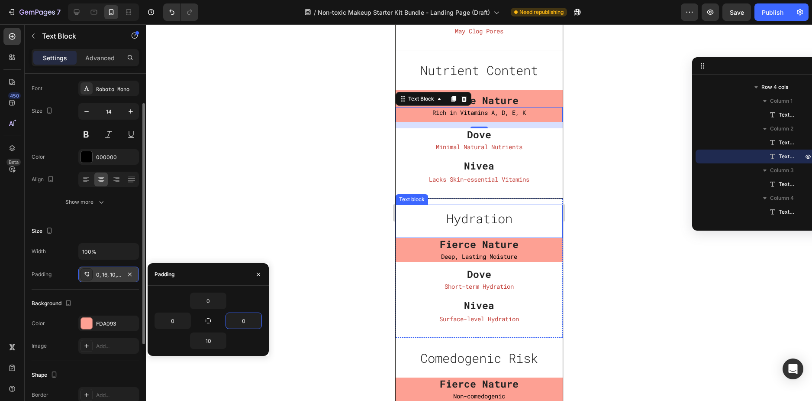
scroll to position [3395, 0]
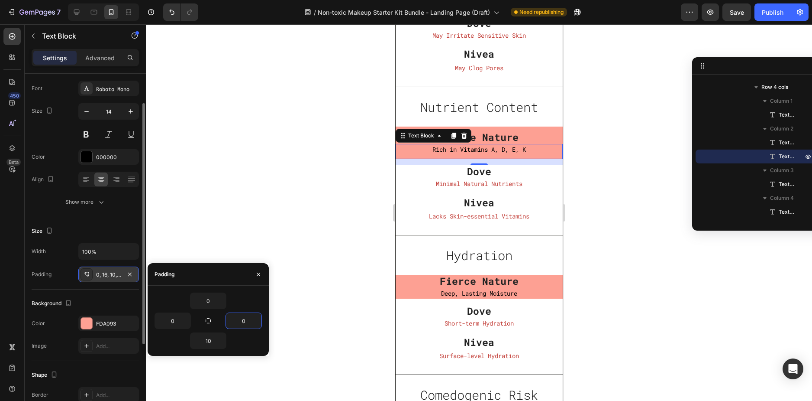
click at [570, 164] on div at bounding box center [479, 212] width 666 height 376
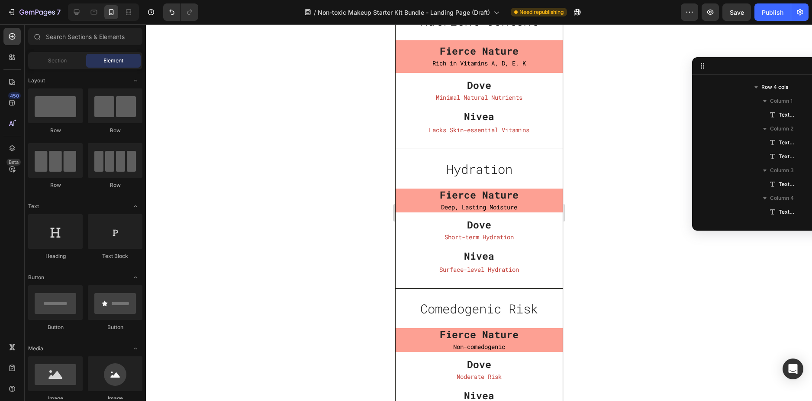
scroll to position [3482, 0]
click at [531, 188] on p "Fierce Nature" at bounding box center [478, 194] width 167 height 13
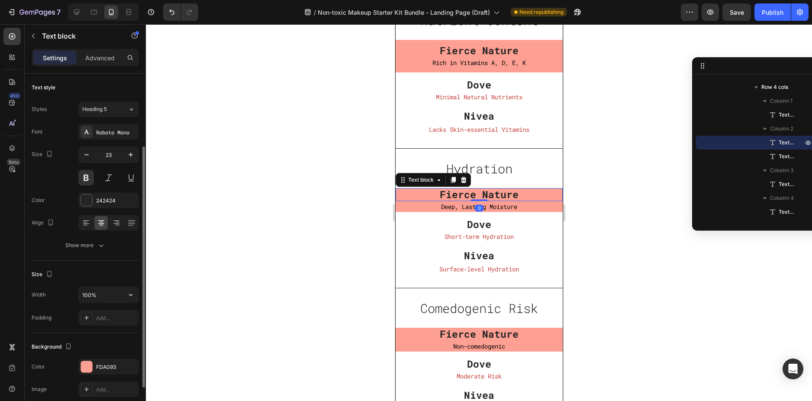
scroll to position [130, 0]
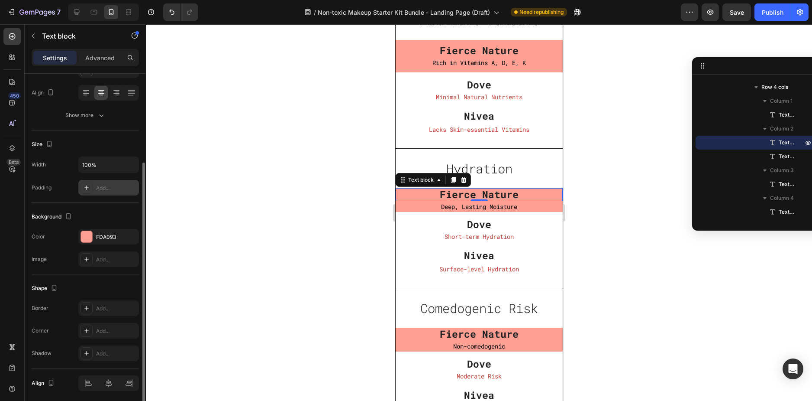
click at [103, 187] on div "Add..." at bounding box center [116, 188] width 41 height 8
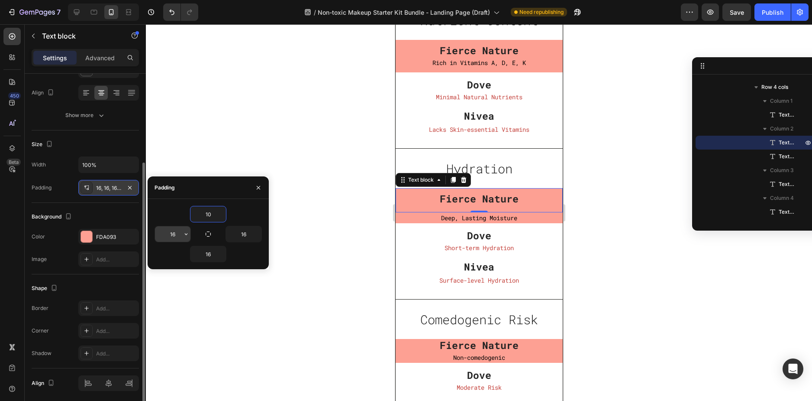
type input "10"
click at [173, 229] on input "16" at bounding box center [173, 234] width 36 height 16
type input "0"
click at [244, 230] on input "16" at bounding box center [244, 234] width 36 height 16
type input "0"
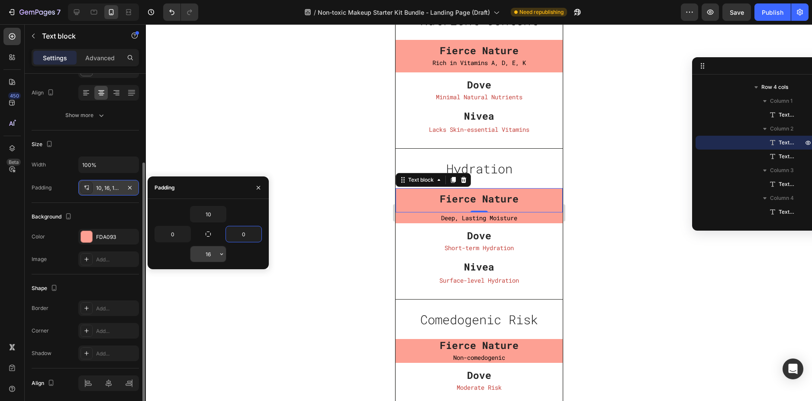
click at [216, 255] on input "16" at bounding box center [209, 254] width 36 height 16
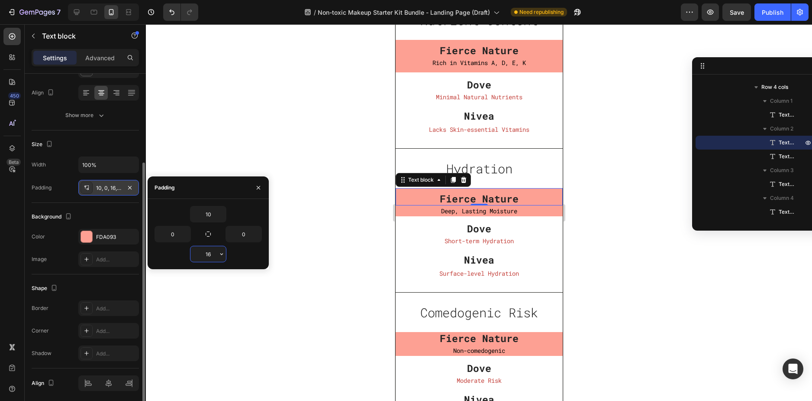
type input "0"
click at [416, 210] on p "Deep, Lasting Moisture" at bounding box center [478, 210] width 167 height 11
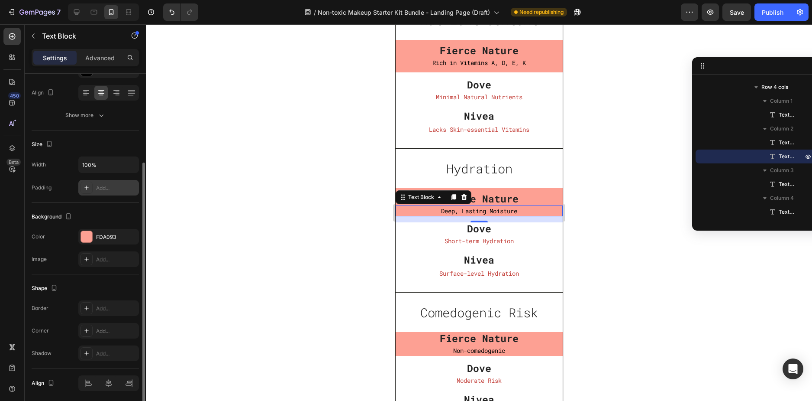
click at [102, 188] on div "Add..." at bounding box center [116, 188] width 41 height 8
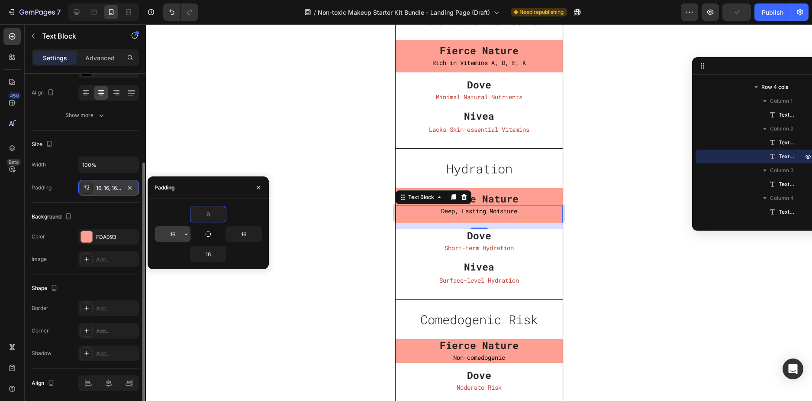
type input "0"
drag, startPoint x: 173, startPoint y: 238, endPoint x: 184, endPoint y: 238, distance: 10.4
click at [173, 238] on input "16" at bounding box center [173, 234] width 36 height 16
type input "0"
click at [246, 238] on input "16" at bounding box center [244, 234] width 36 height 16
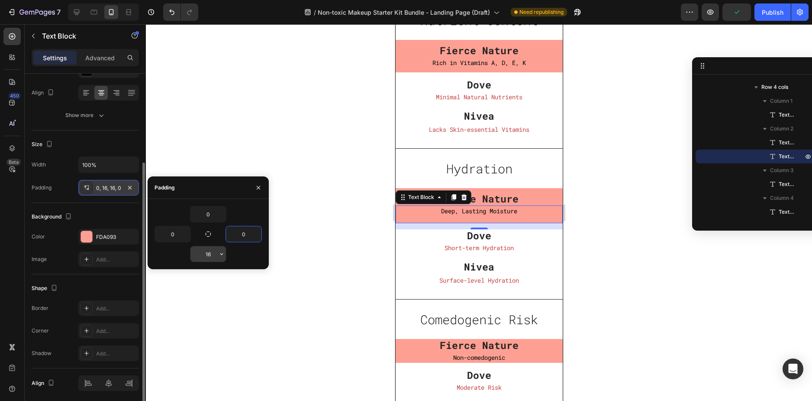
type input "0"
click at [212, 256] on input "16" at bounding box center [209, 254] width 36 height 16
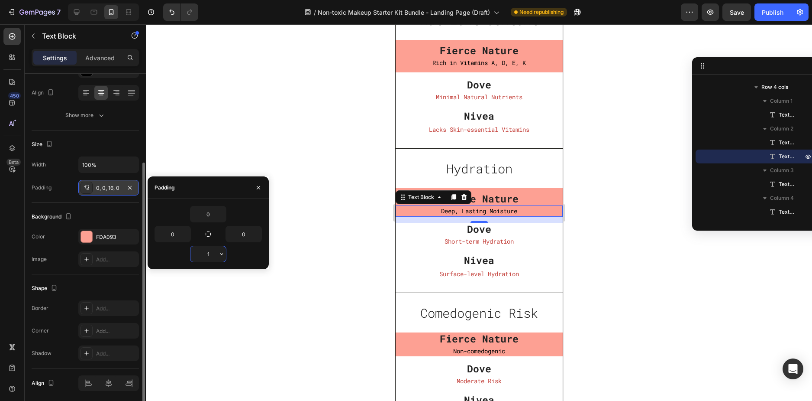
type input "10"
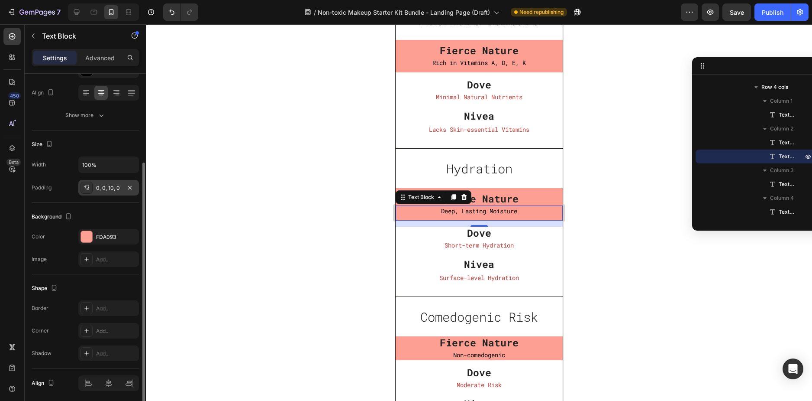
click at [636, 182] on div at bounding box center [479, 212] width 666 height 376
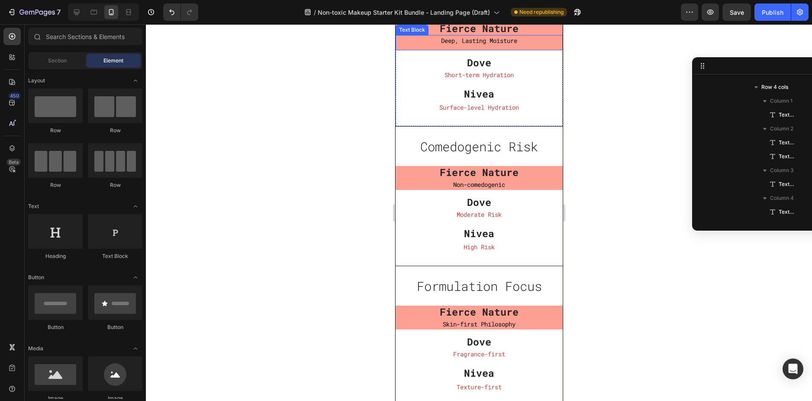
scroll to position [3655, 0]
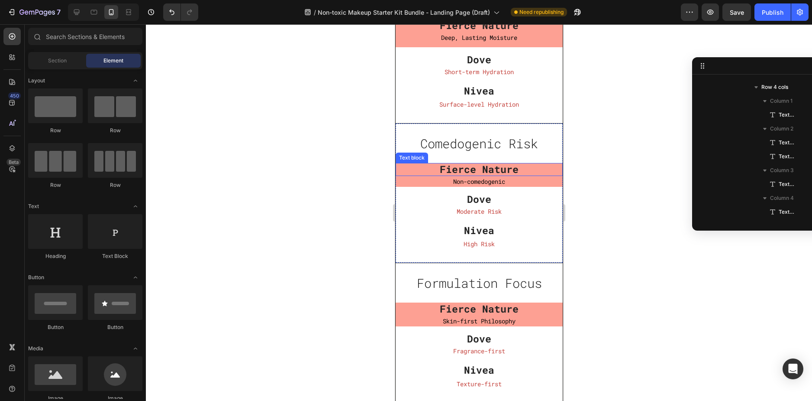
click at [530, 169] on p "Fierce Nature" at bounding box center [478, 169] width 167 height 13
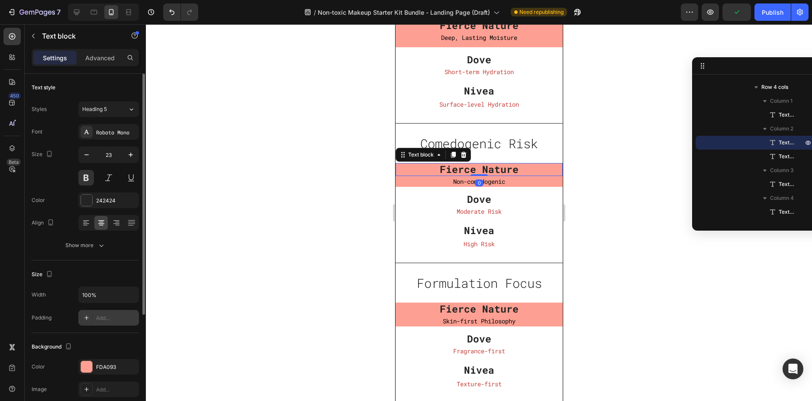
click at [103, 317] on div "Add..." at bounding box center [116, 318] width 41 height 8
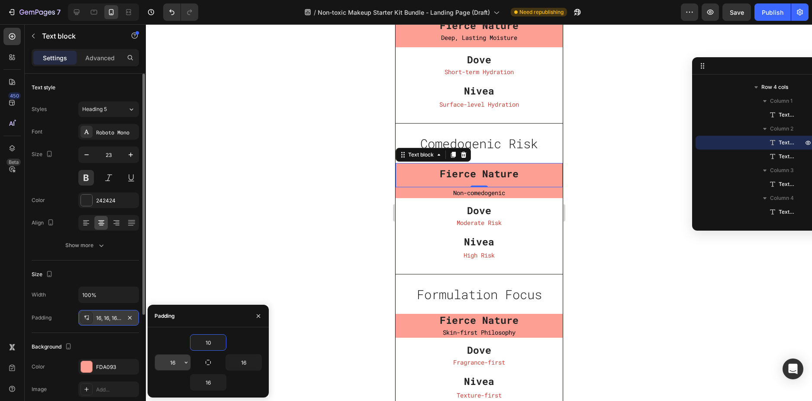
type input "10"
click at [178, 360] on input "16" at bounding box center [173, 362] width 36 height 16
type input "0"
click at [243, 359] on input "16" at bounding box center [244, 362] width 36 height 16
type input "0"
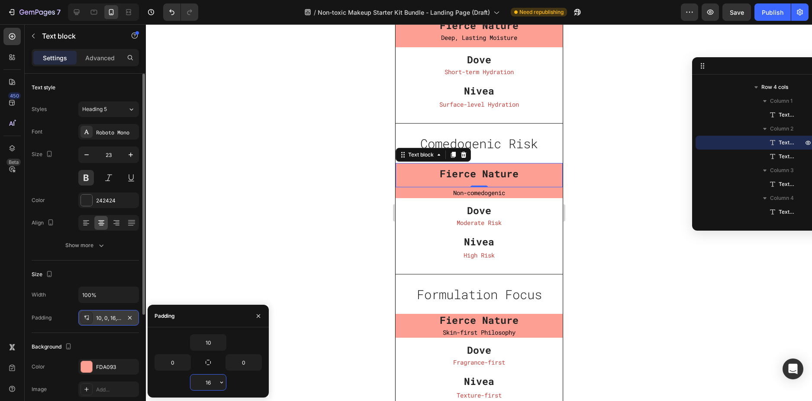
click at [211, 381] on input "16" at bounding box center [209, 382] width 36 height 16
type input "0"
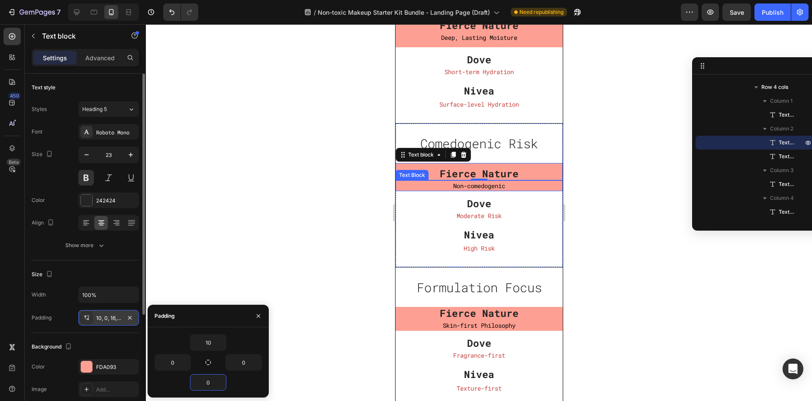
click at [513, 181] on p "Non-comedogenic" at bounding box center [478, 185] width 167 height 11
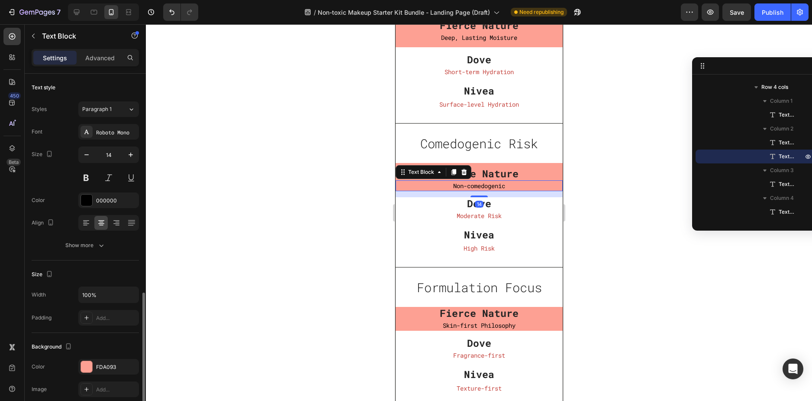
scroll to position [130, 0]
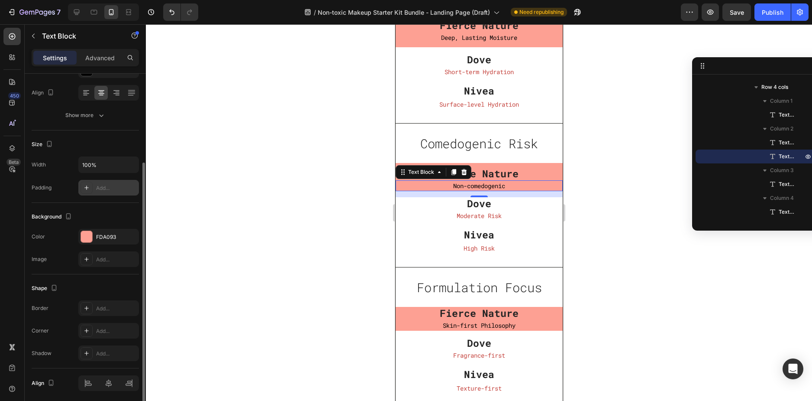
click at [100, 187] on div "Add..." at bounding box center [116, 188] width 41 height 8
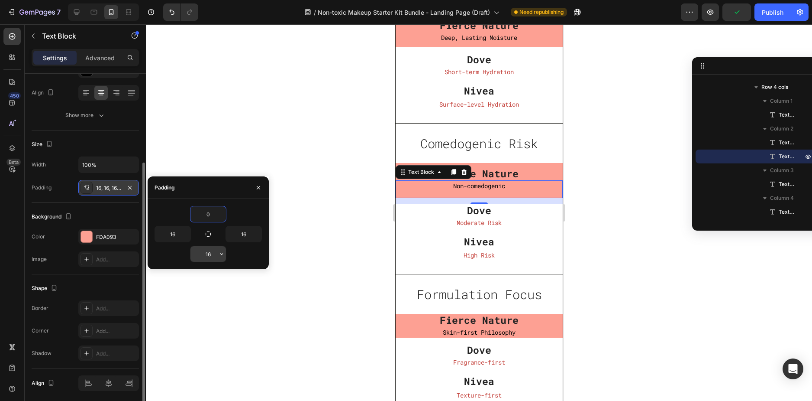
type input "0"
click at [209, 255] on input "16" at bounding box center [209, 254] width 36 height 16
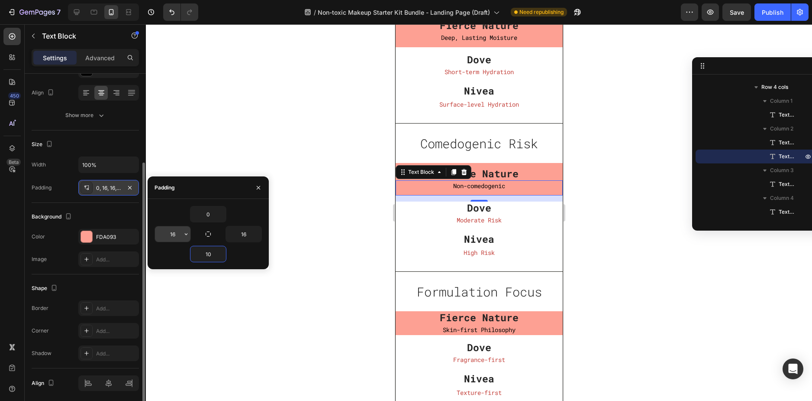
type input "10"
click at [172, 233] on input "16" at bounding box center [173, 234] width 36 height 16
type input "0"
click at [246, 232] on input "16" at bounding box center [244, 234] width 36 height 16
type input "0"
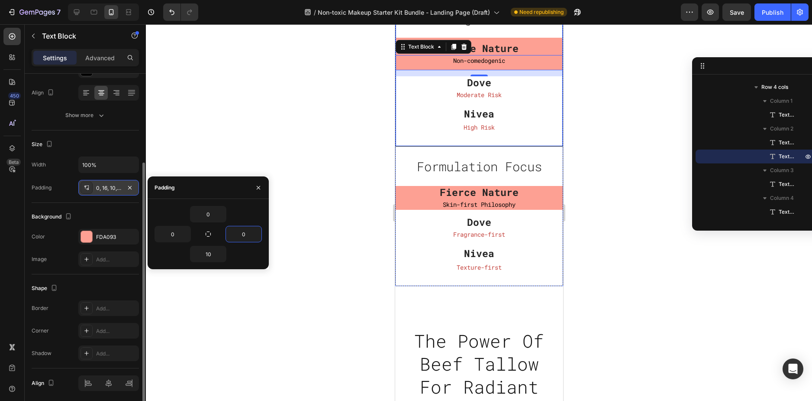
scroll to position [3785, 0]
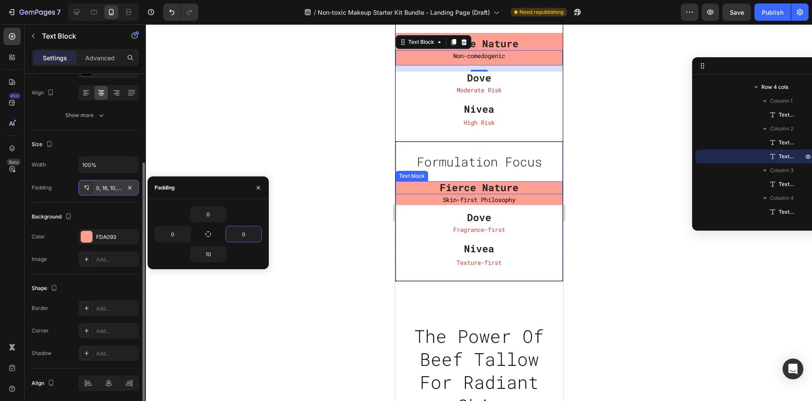
click at [527, 185] on p "Fierce Nature" at bounding box center [478, 187] width 167 height 13
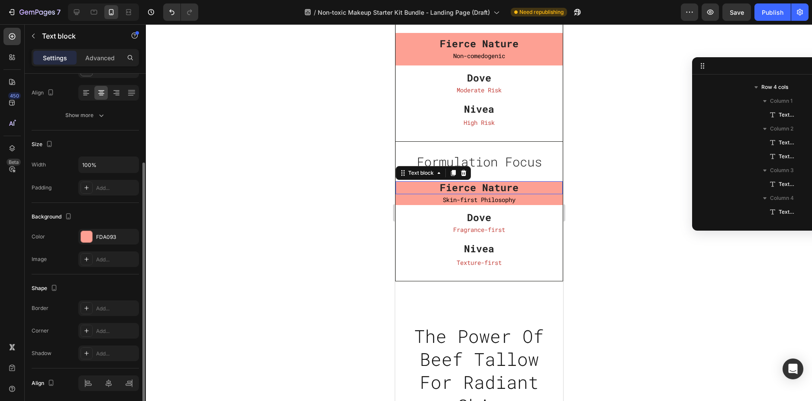
scroll to position [1176, 0]
click at [101, 185] on div "Add..." at bounding box center [116, 188] width 41 height 8
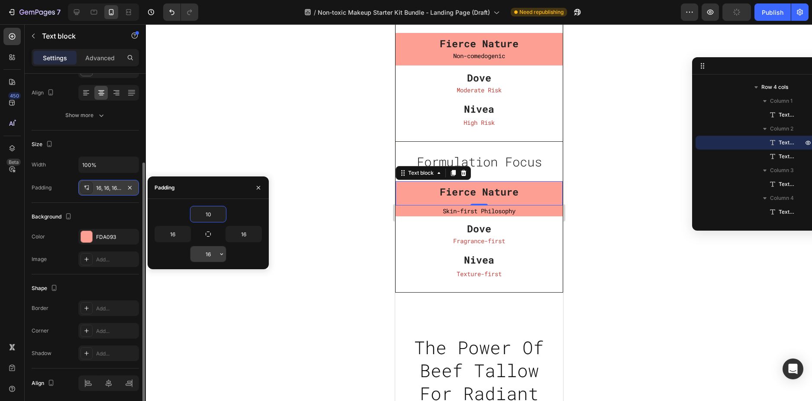
type input "10"
click at [206, 249] on input "16" at bounding box center [209, 254] width 36 height 16
type input "1"
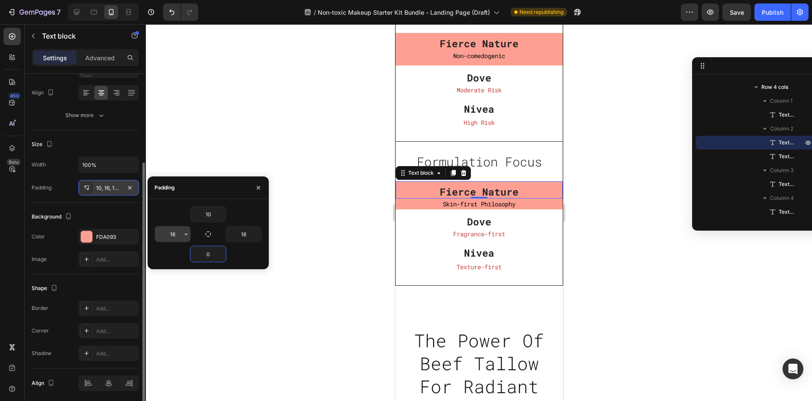
type input "0"
click at [175, 236] on input "16" at bounding box center [173, 234] width 36 height 16
type input "0"
click at [240, 229] on input "16" at bounding box center [244, 234] width 36 height 16
type input "0"
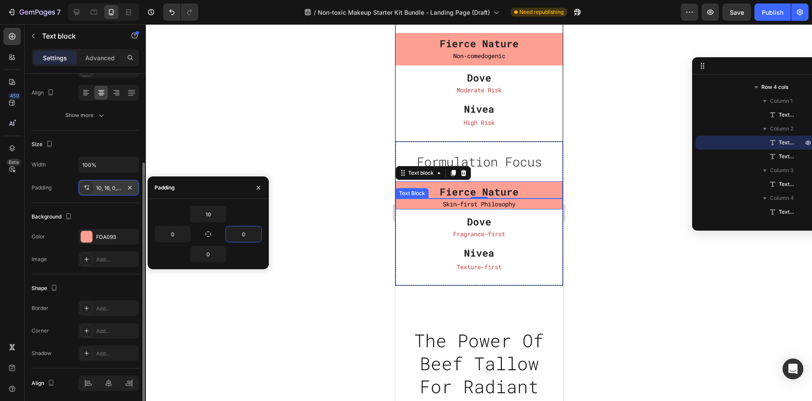
click at [493, 203] on p "Skin-first Philosophy" at bounding box center [478, 203] width 167 height 11
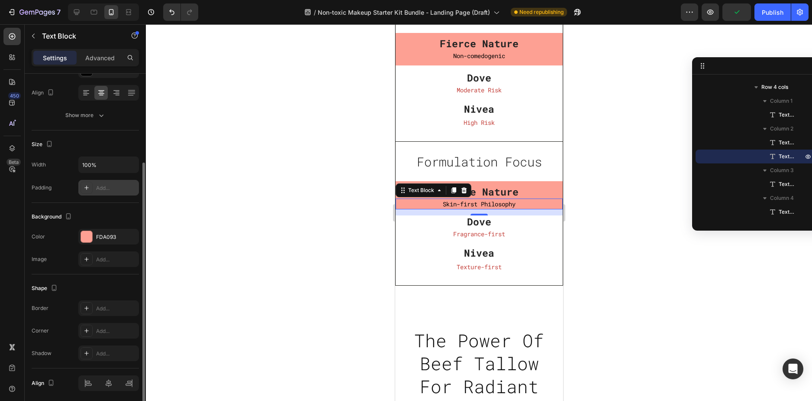
click at [103, 187] on div "Add..." at bounding box center [116, 188] width 41 height 8
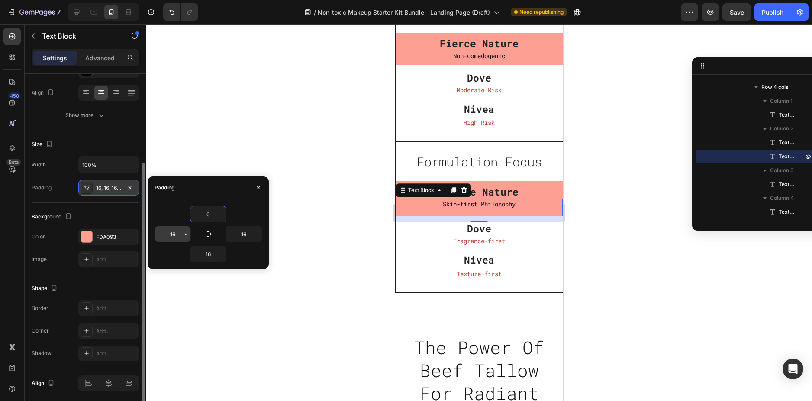
type input "0"
click at [170, 233] on input "16" at bounding box center [173, 234] width 36 height 16
type input "0"
click at [245, 230] on input "16" at bounding box center [244, 234] width 36 height 16
type input "0"
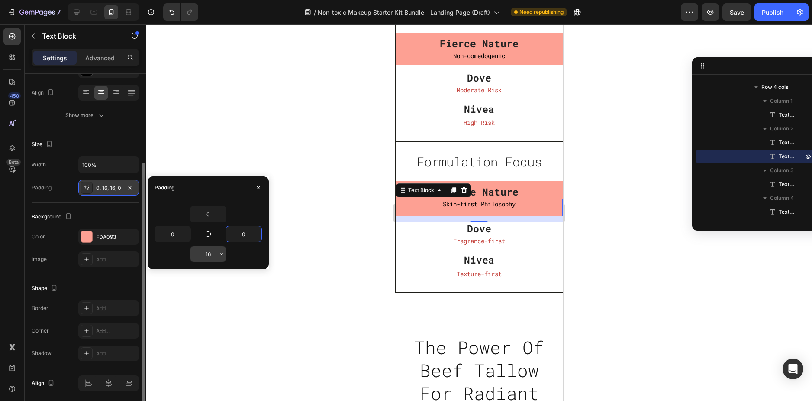
click at [206, 253] on input "16" at bounding box center [209, 254] width 36 height 16
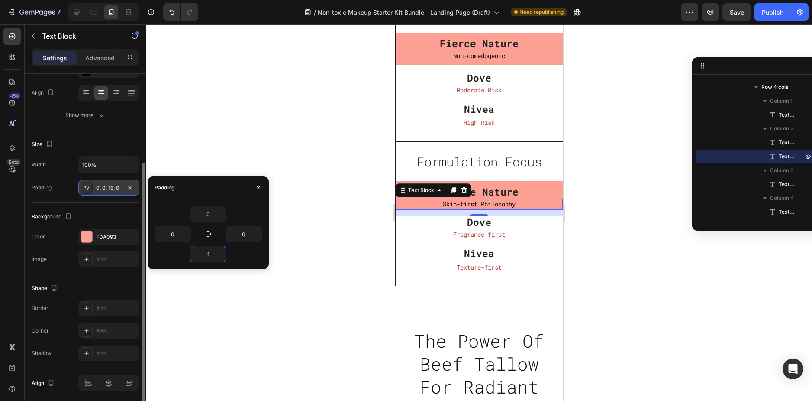
type input "10"
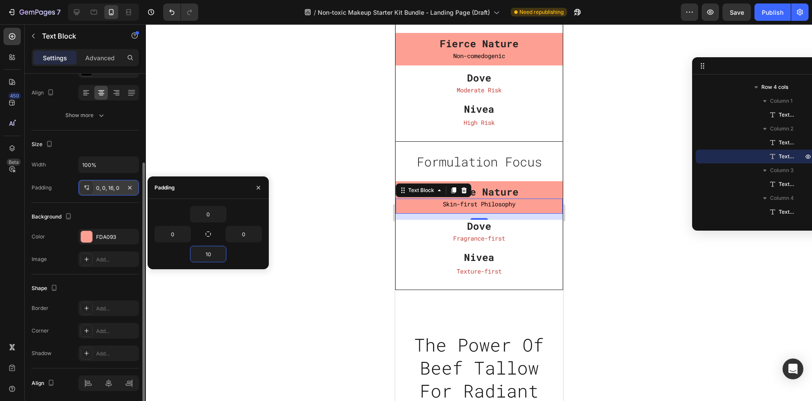
click at [615, 205] on div at bounding box center [479, 212] width 666 height 376
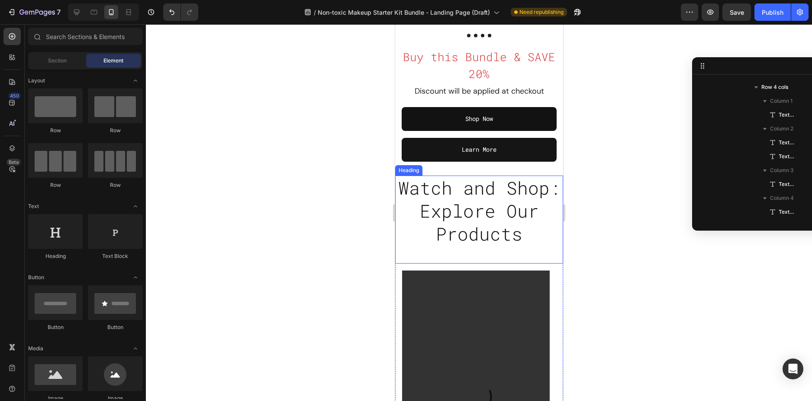
scroll to position [253, 0]
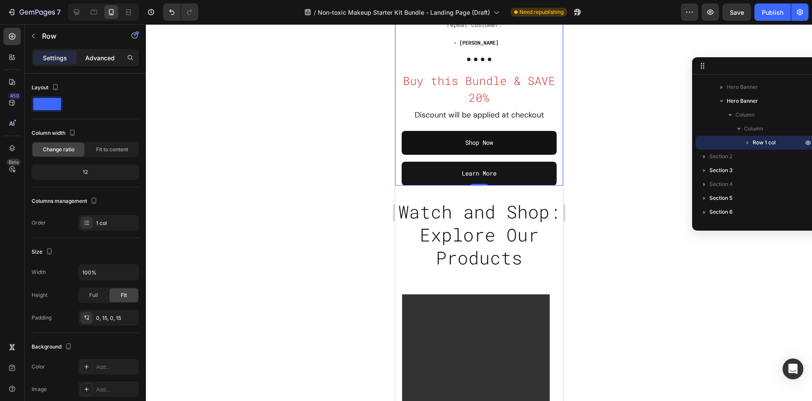
click at [101, 61] on p "Advanced" at bounding box center [99, 57] width 29 height 9
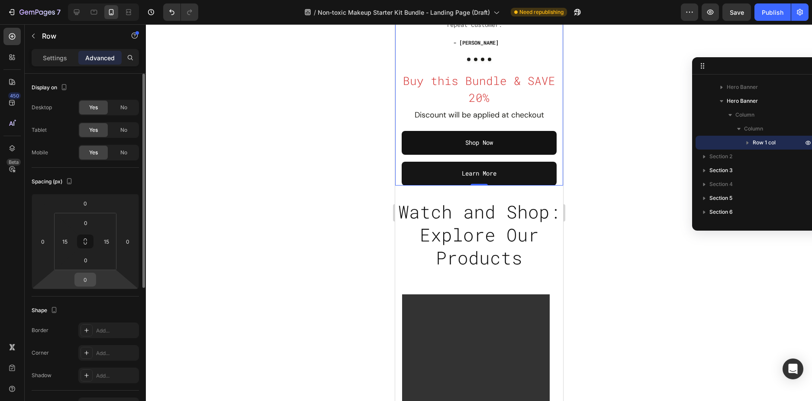
click at [88, 280] on input "0" at bounding box center [85, 279] width 17 height 13
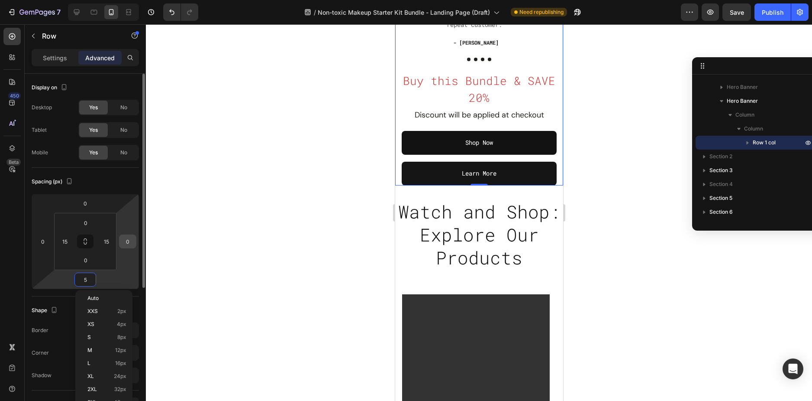
type input "50"
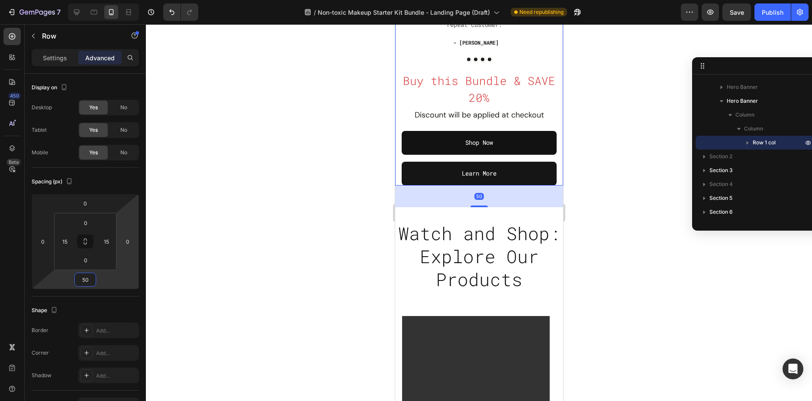
click at [608, 194] on div at bounding box center [479, 212] width 666 height 376
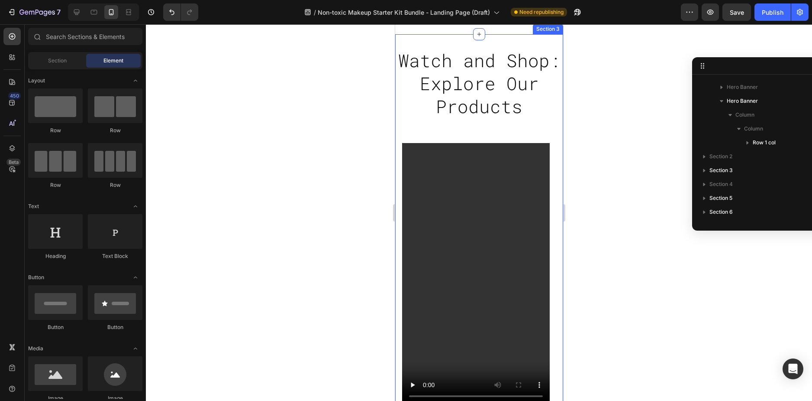
scroll to position [426, 0]
click at [486, 103] on h2 "Watch and Shop: Explore Our Products" at bounding box center [479, 83] width 168 height 71
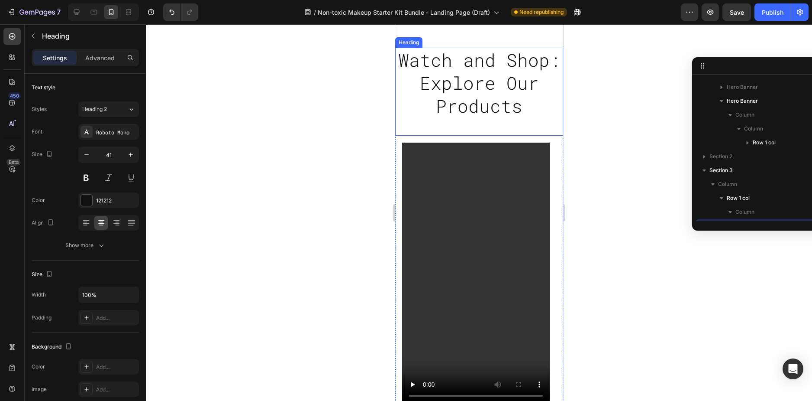
scroll to position [109, 0]
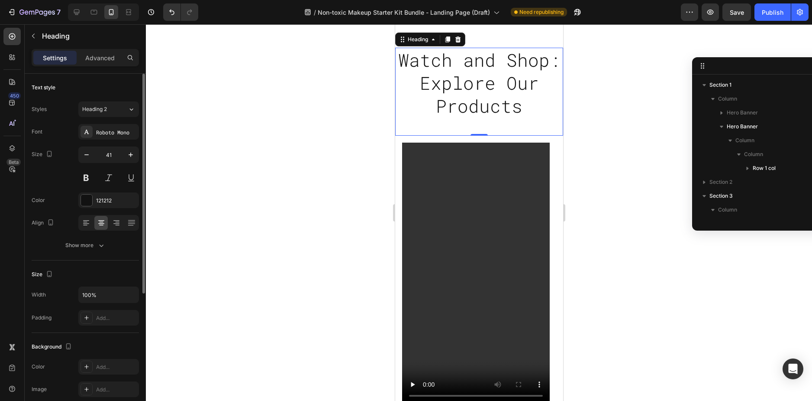
scroll to position [109, 0]
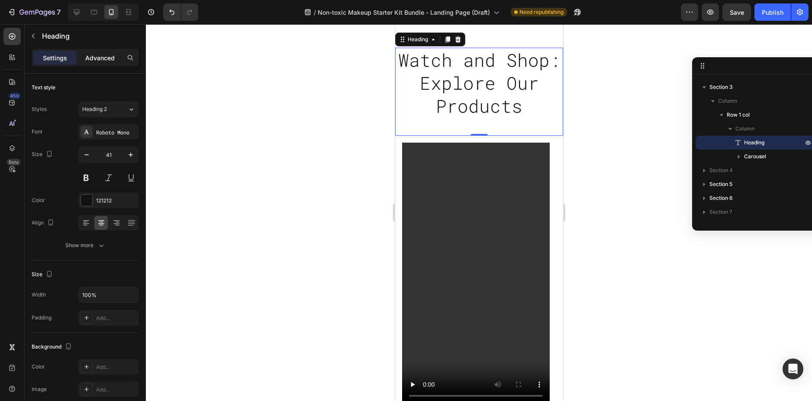
click at [93, 58] on p "Advanced" at bounding box center [99, 57] width 29 height 9
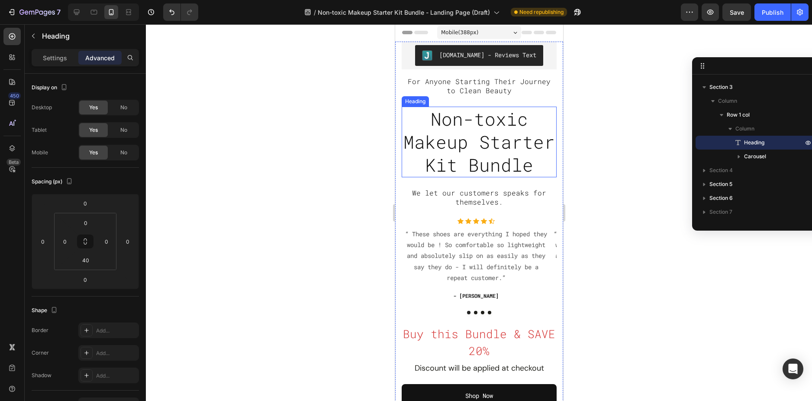
scroll to position [0, 0]
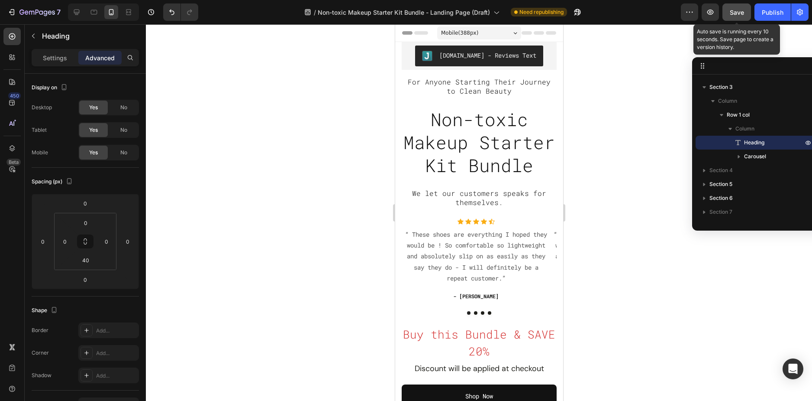
click at [729, 14] on button "Save" at bounding box center [737, 11] width 29 height 17
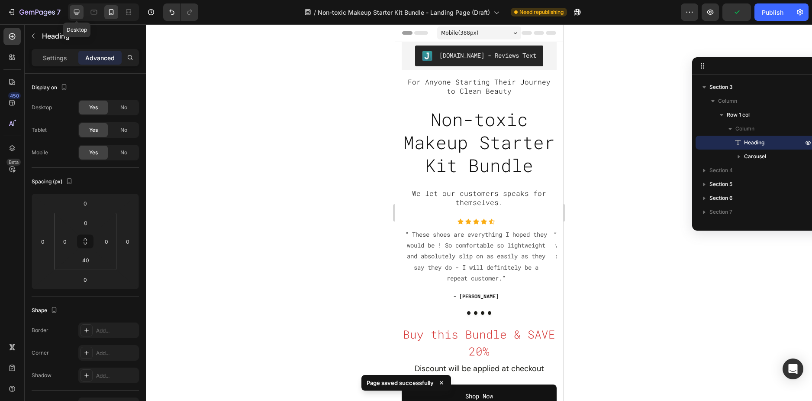
click at [73, 14] on icon at bounding box center [76, 12] width 9 height 9
type input "50"
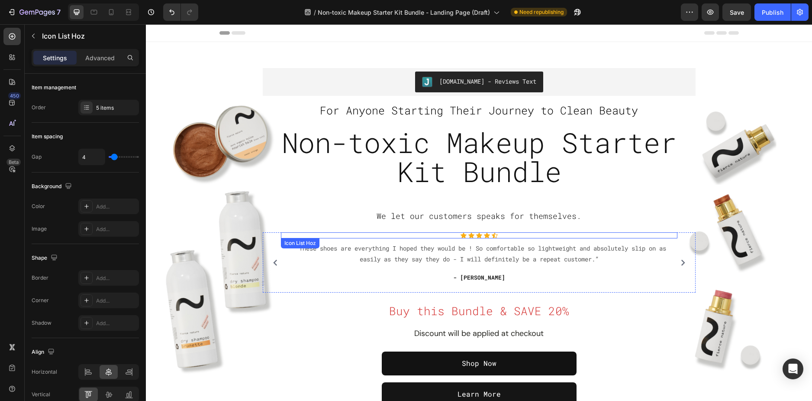
click at [426, 236] on div "Icon Icon Icon Icon Icon" at bounding box center [479, 235] width 397 height 6
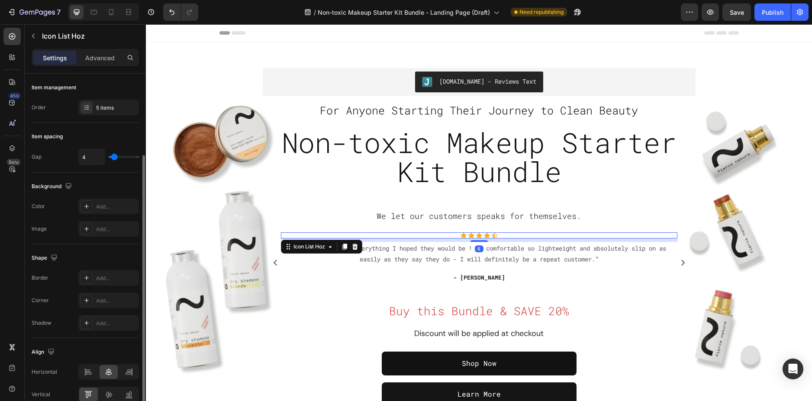
scroll to position [43, 0]
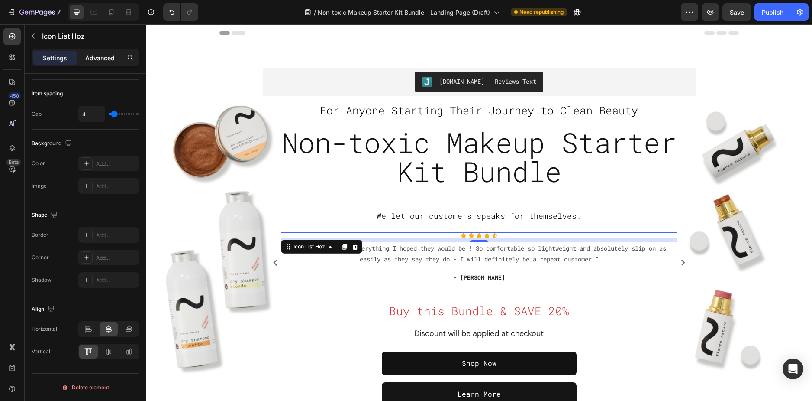
click at [102, 54] on p "Advanced" at bounding box center [99, 57] width 29 height 9
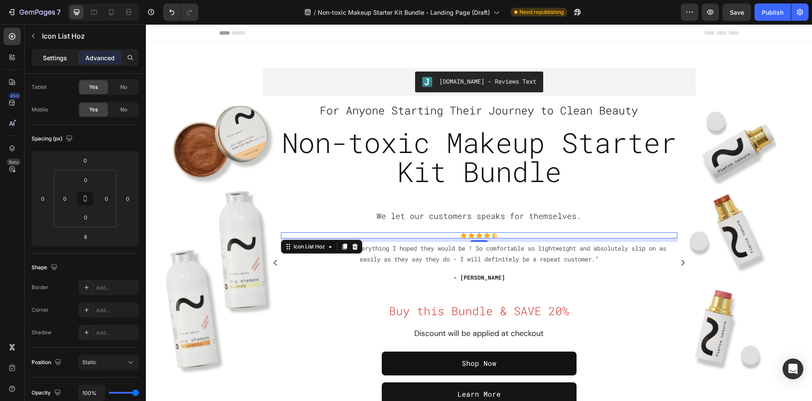
click at [64, 59] on p "Settings" at bounding box center [55, 57] width 24 height 9
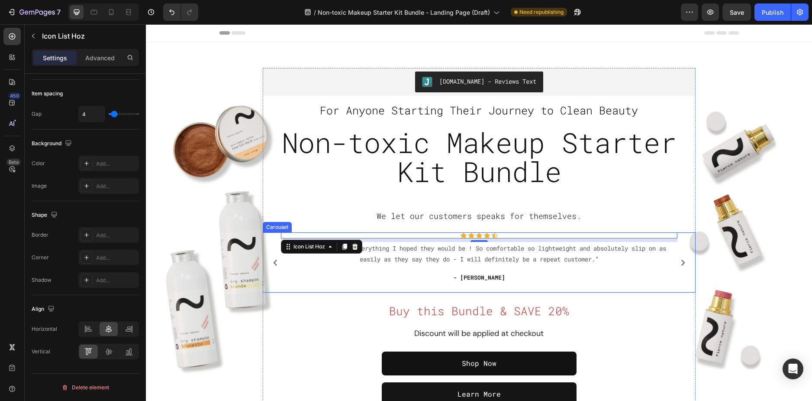
click at [267, 286] on div "Icon Icon Icon Icon Icon Icon List Hoz 8 “ These shoes are everything I hoped t…" at bounding box center [479, 262] width 424 height 60
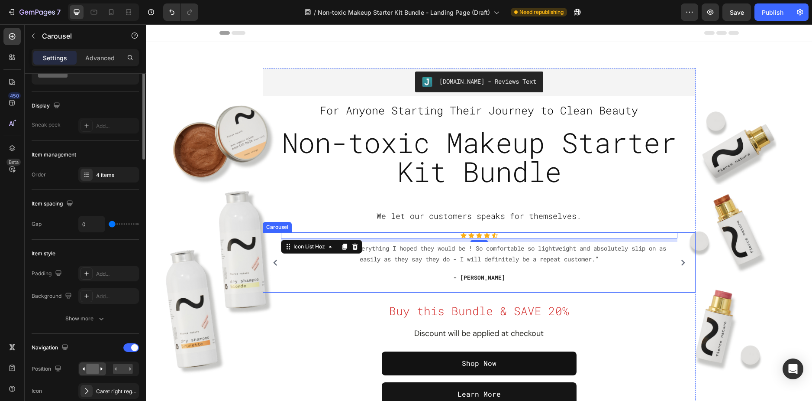
scroll to position [0, 0]
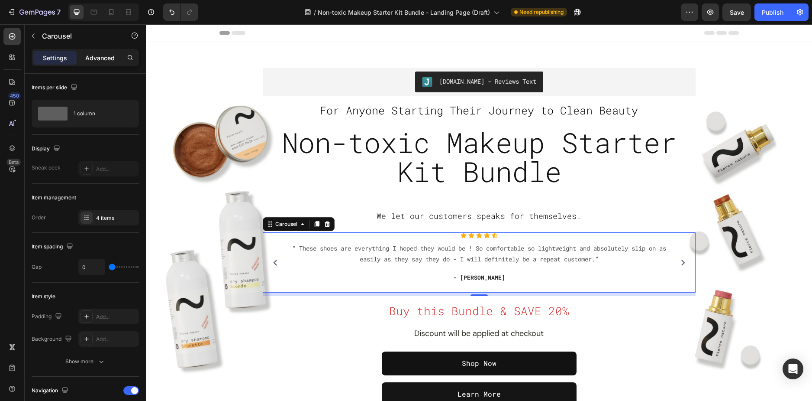
click at [89, 57] on p "Advanced" at bounding box center [99, 57] width 29 height 9
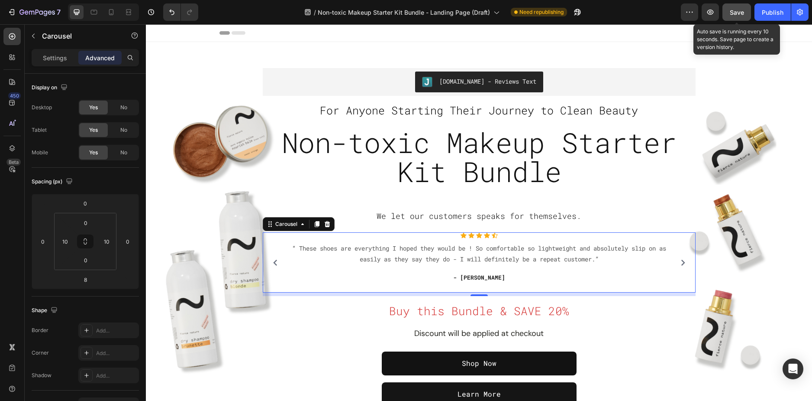
click at [724, 12] on button "Save" at bounding box center [737, 11] width 29 height 17
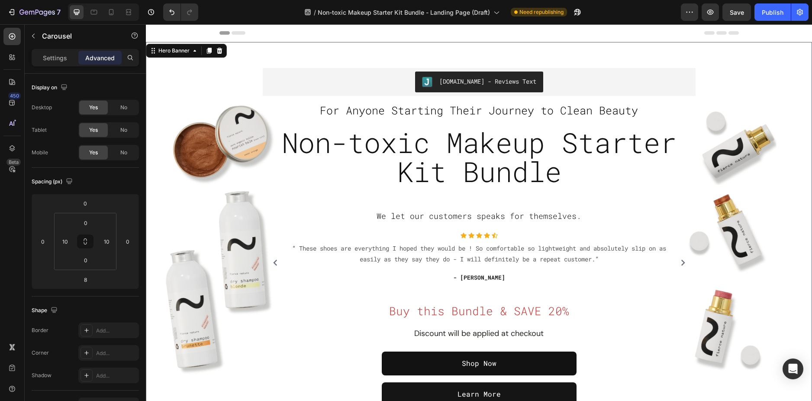
click at [754, 296] on div "Overlay" at bounding box center [479, 237] width 666 height 372
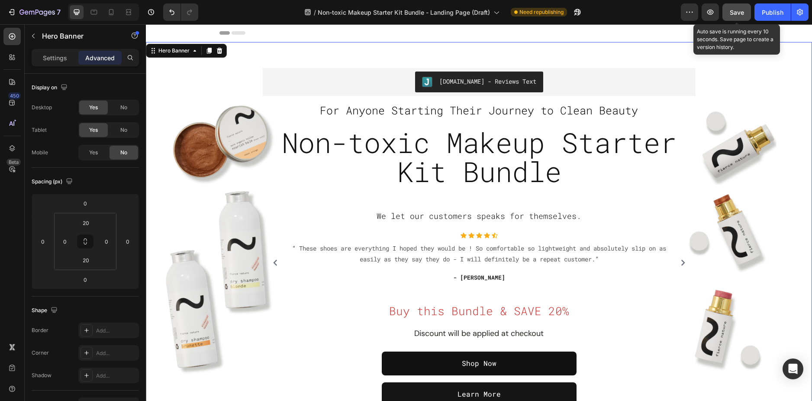
click at [737, 19] on button "Save" at bounding box center [737, 11] width 29 height 17
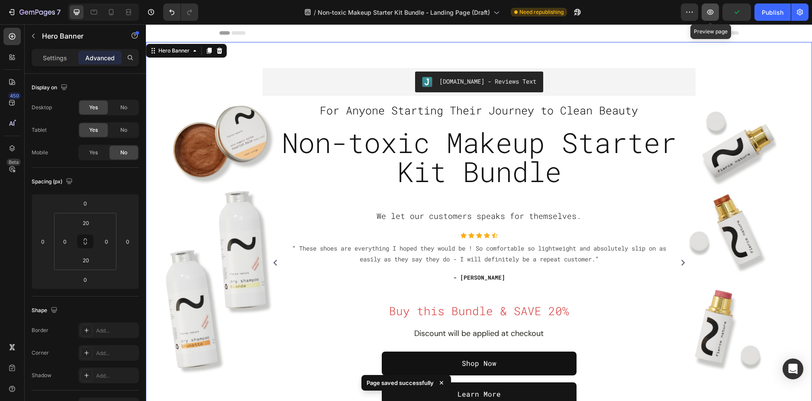
click at [709, 12] on icon "button" at bounding box center [710, 12] width 9 height 9
click at [86, 9] on div at bounding box center [103, 11] width 71 height 17
click at [90, 10] on icon at bounding box center [94, 12] width 9 height 9
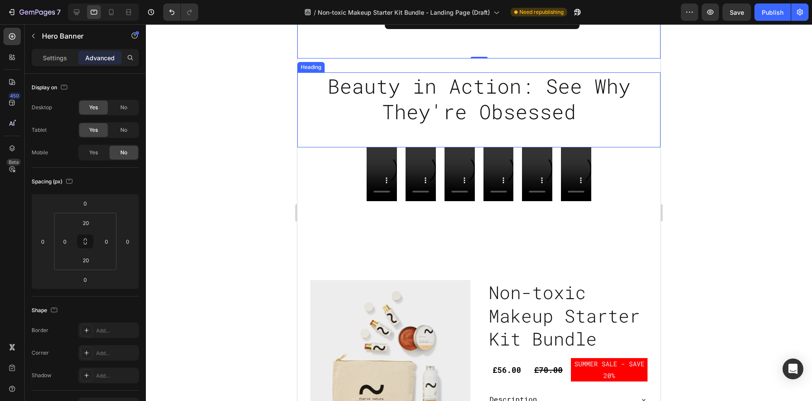
scroll to position [390, 0]
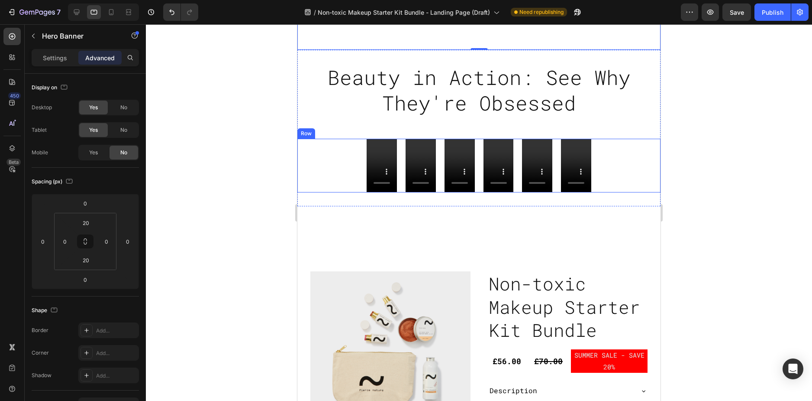
click at [610, 171] on div "Video Video Video Video Video Video Row" at bounding box center [478, 166] width 363 height 54
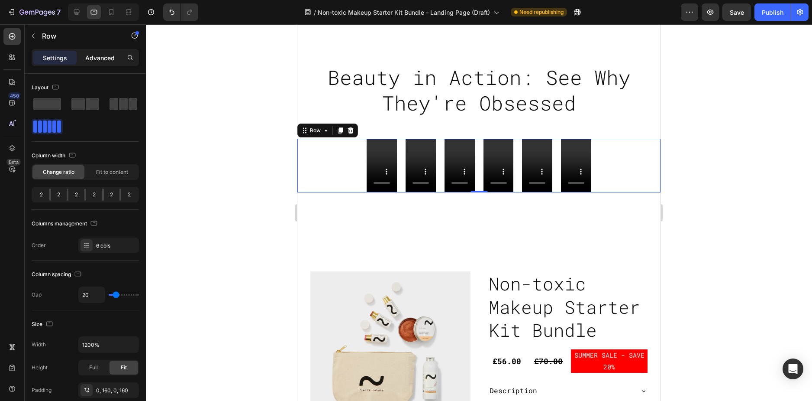
click at [101, 58] on p "Advanced" at bounding box center [99, 57] width 29 height 9
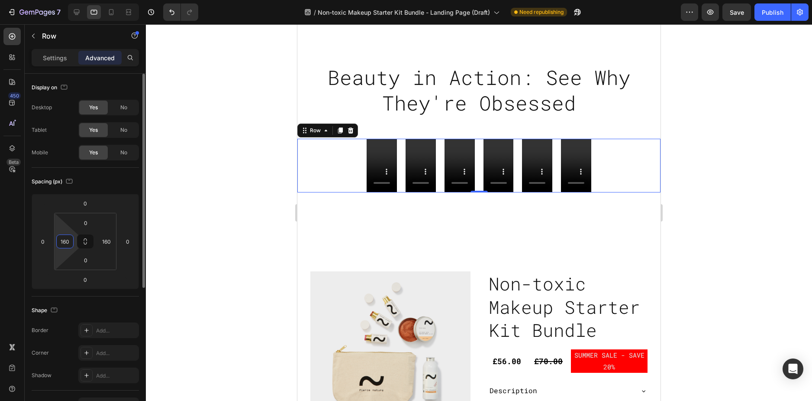
click at [68, 245] on input "160" at bounding box center [64, 241] width 13 height 13
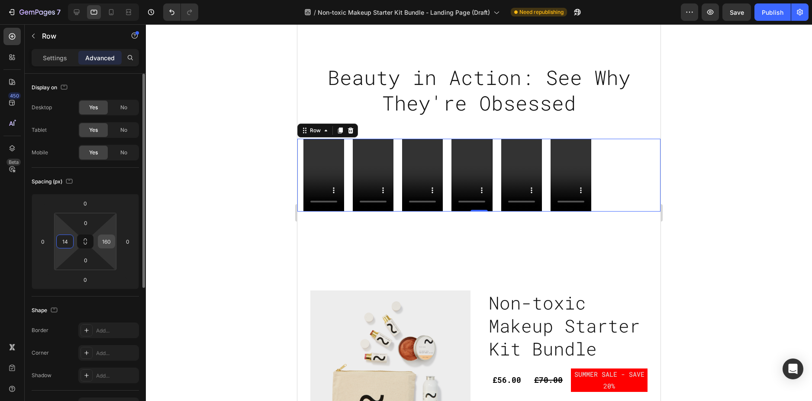
type input "14"
click at [105, 242] on input "160" at bounding box center [106, 241] width 13 height 13
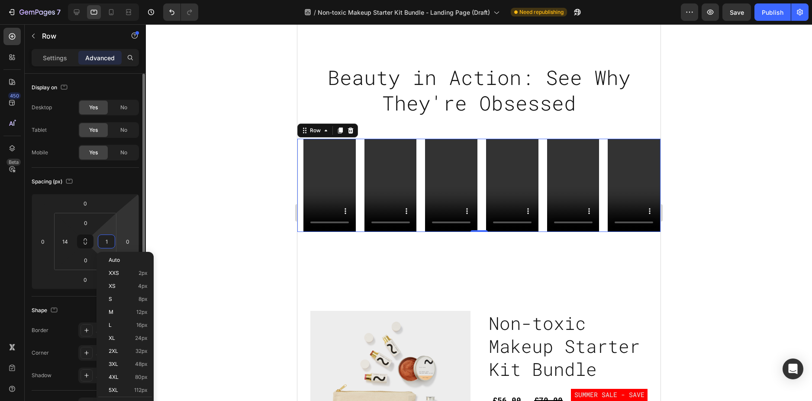
type input "14"
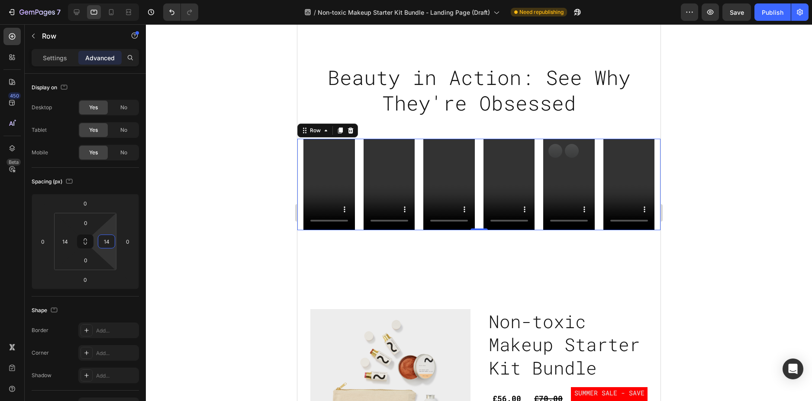
click at [710, 129] on div at bounding box center [479, 212] width 666 height 376
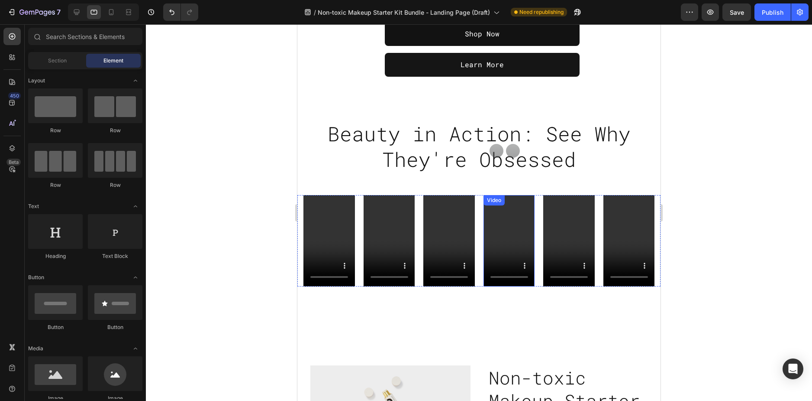
scroll to position [260, 0]
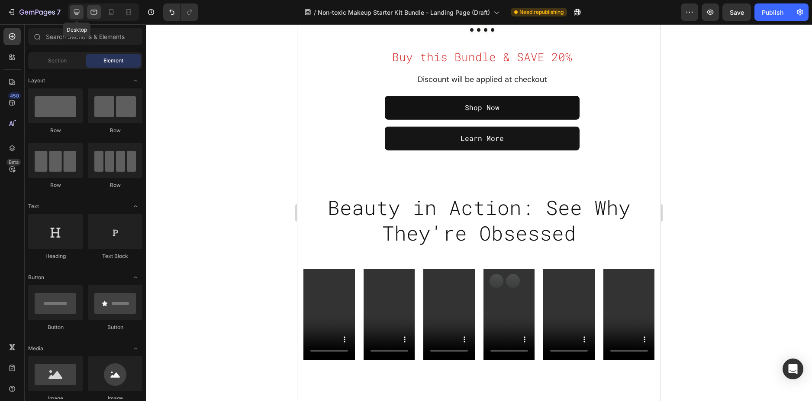
click at [76, 16] on icon at bounding box center [76, 12] width 9 height 9
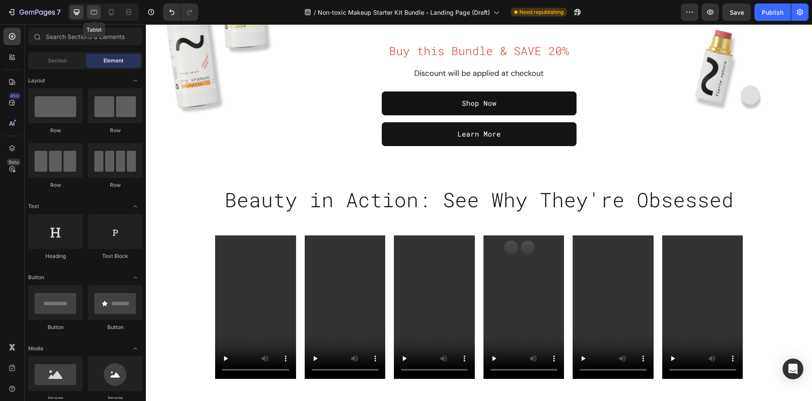
click at [97, 12] on icon at bounding box center [94, 12] width 9 height 9
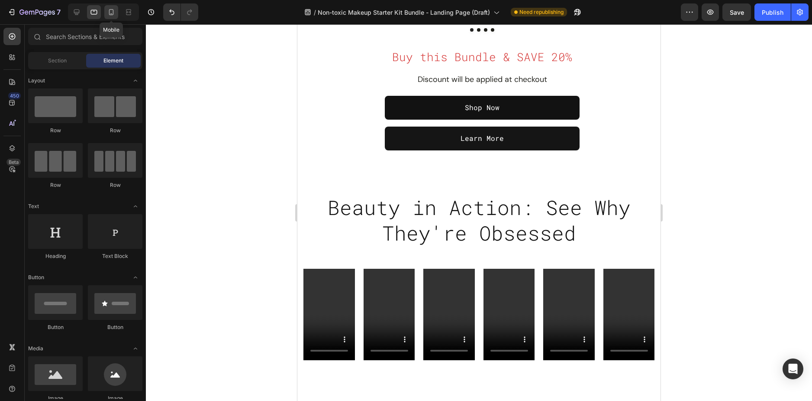
click at [107, 13] on icon at bounding box center [111, 12] width 9 height 9
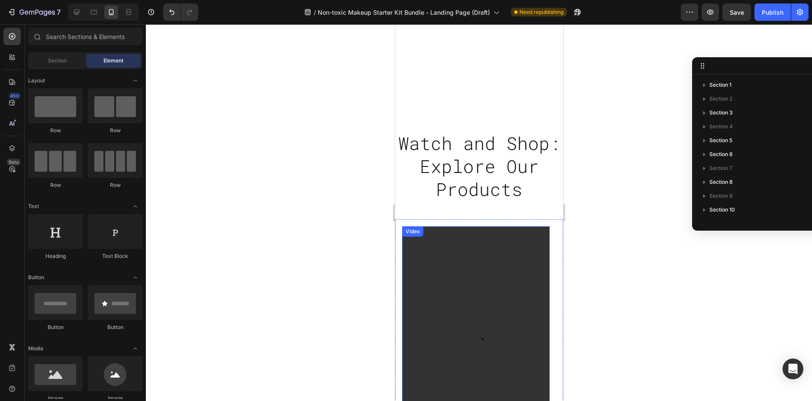
scroll to position [476, 0]
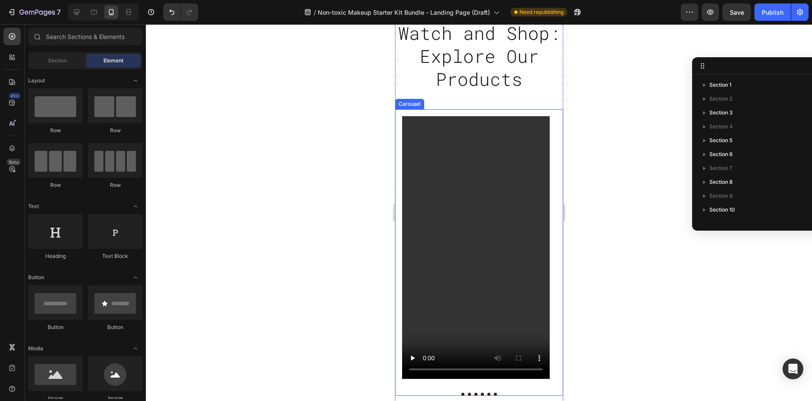
click at [397, 149] on div "Video" at bounding box center [476, 247] width 162 height 276
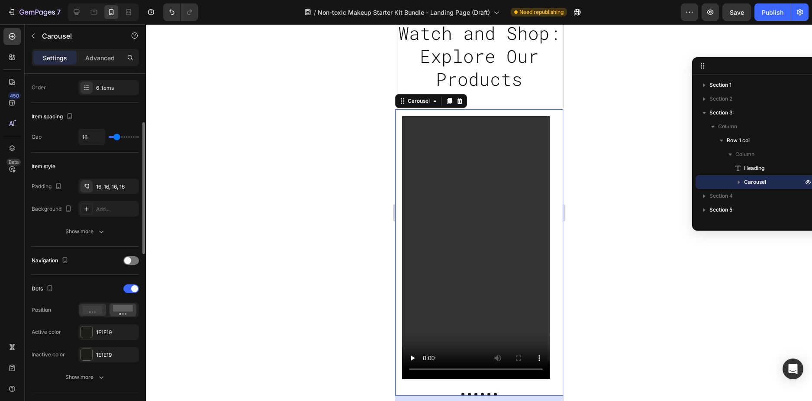
scroll to position [173, 0]
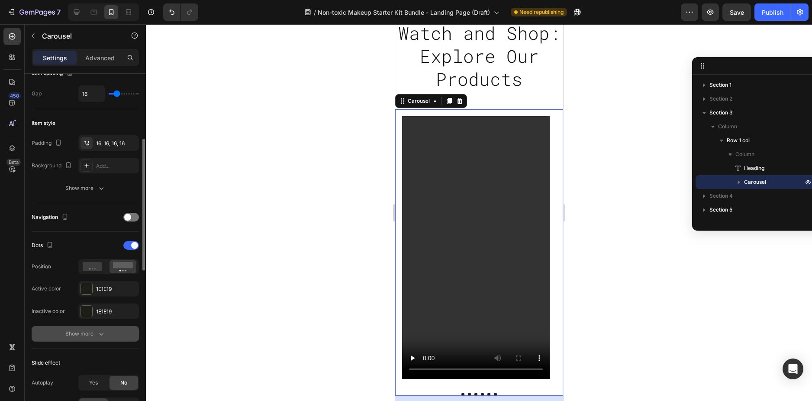
click at [71, 331] on div "Show more" at bounding box center [85, 333] width 40 height 9
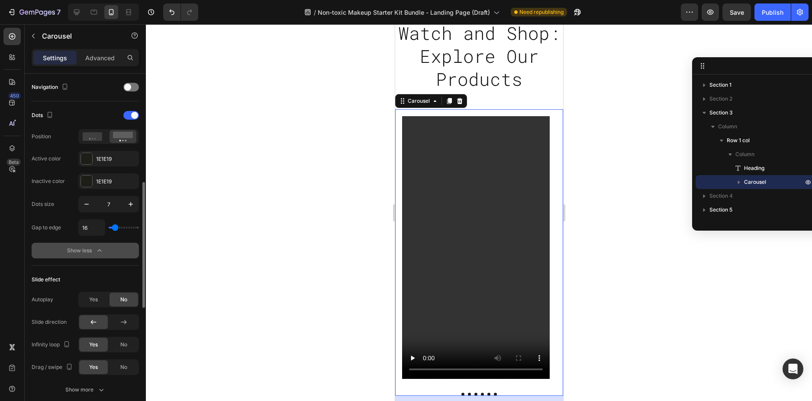
scroll to position [346, 0]
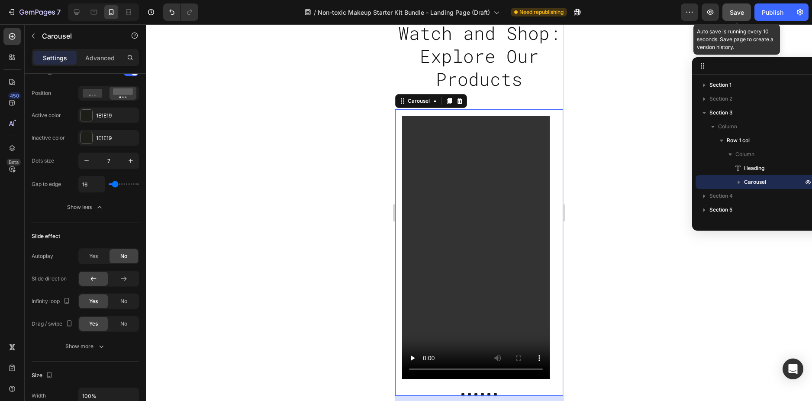
click at [730, 9] on span "Save" at bounding box center [737, 12] width 14 height 7
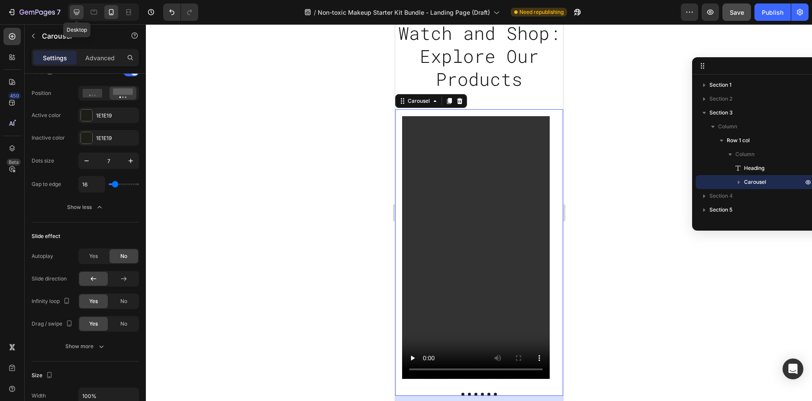
click at [72, 13] on div at bounding box center [77, 12] width 14 height 14
type input "1200"
type input "12"
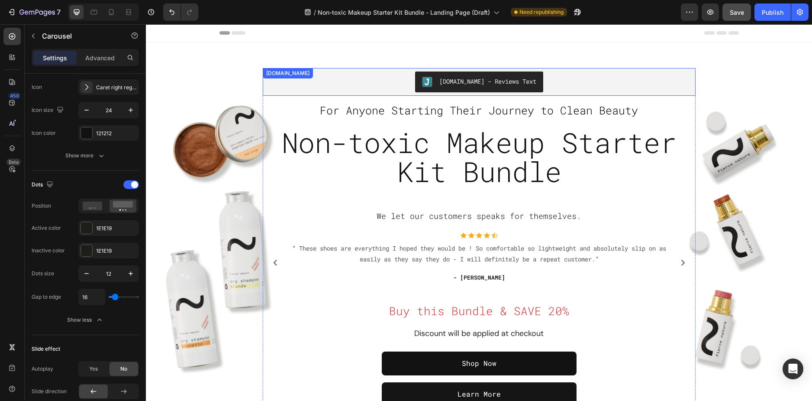
click at [397, 81] on div "[DOMAIN_NAME] - Reviews Text" at bounding box center [479, 81] width 426 height 21
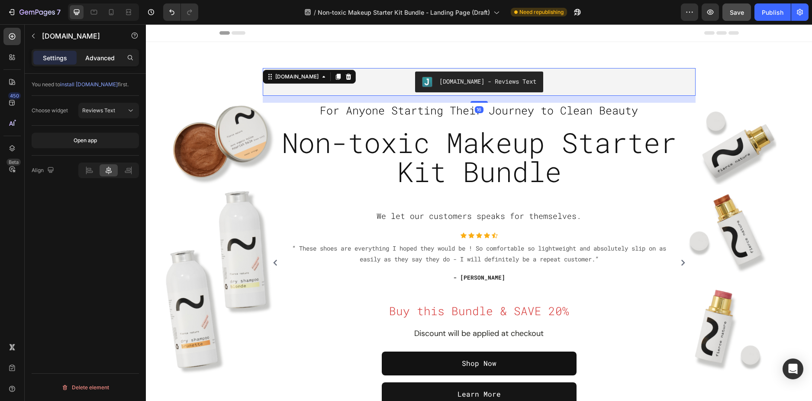
click at [97, 55] on p "Advanced" at bounding box center [99, 57] width 29 height 9
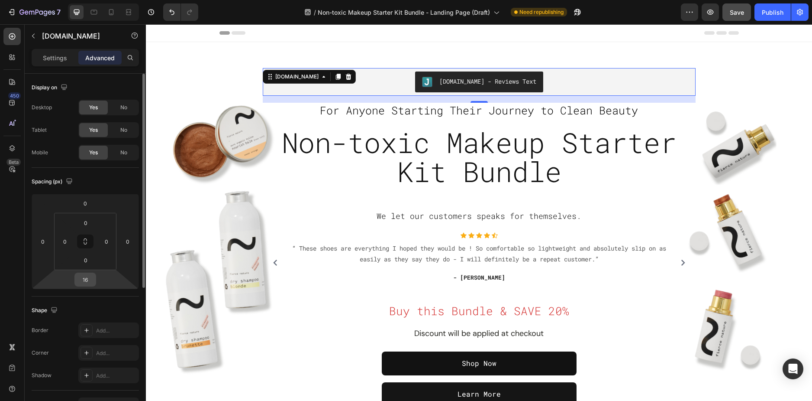
click at [85, 281] on input "16" at bounding box center [85, 279] width 17 height 13
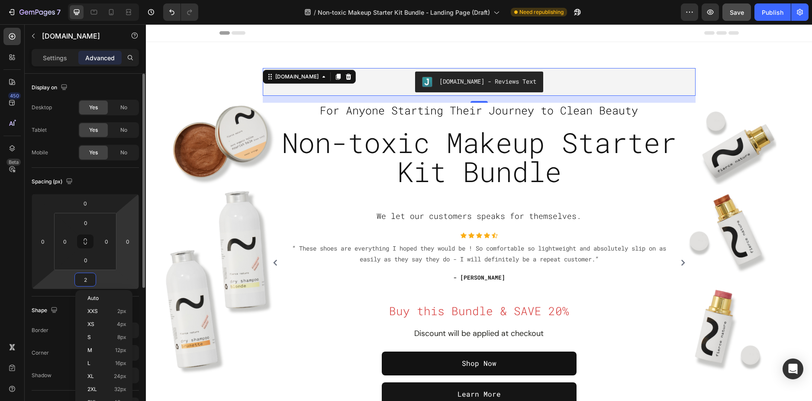
type input "24"
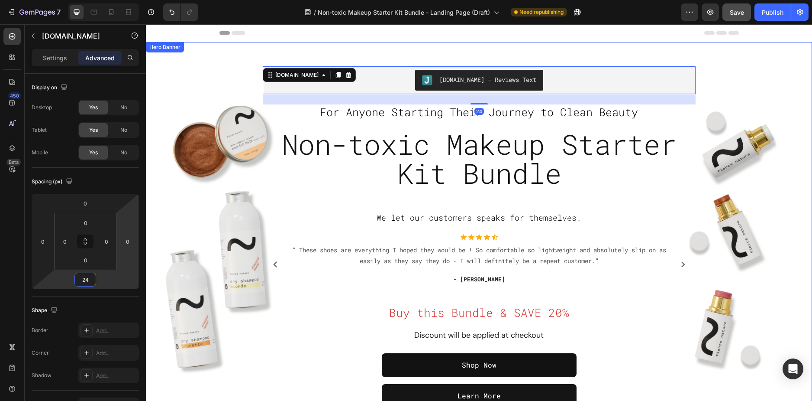
click at [173, 86] on div "Overlay" at bounding box center [479, 237] width 666 height 372
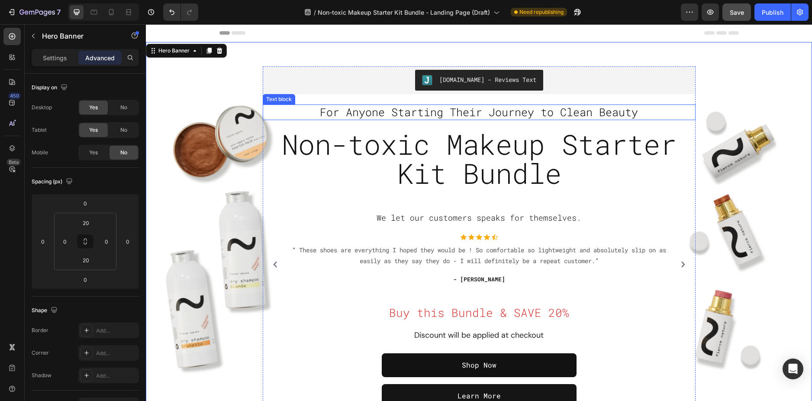
click at [532, 113] on span "For Anyone Starting Their Journey to Clean Beauty" at bounding box center [479, 112] width 318 height 14
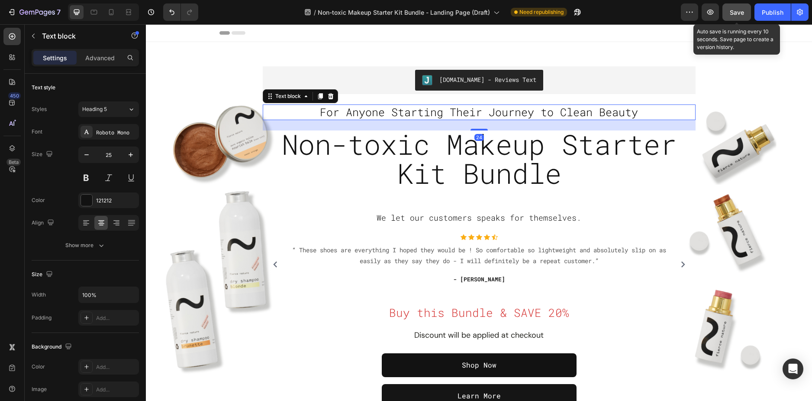
click at [738, 16] on div "Save" at bounding box center [737, 12] width 14 height 9
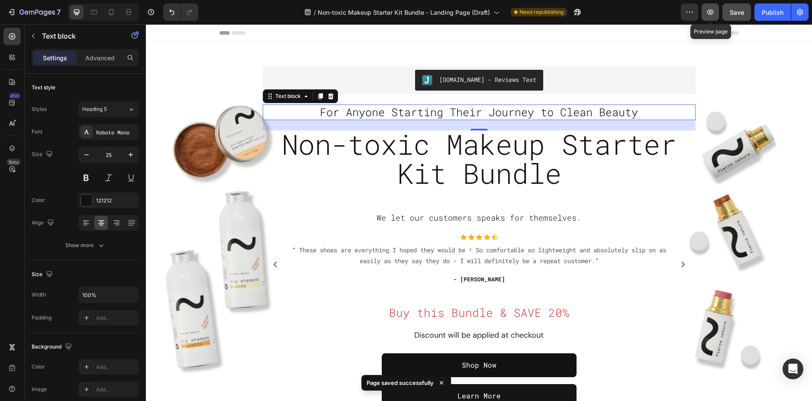
click at [718, 13] on button "button" at bounding box center [710, 11] width 17 height 17
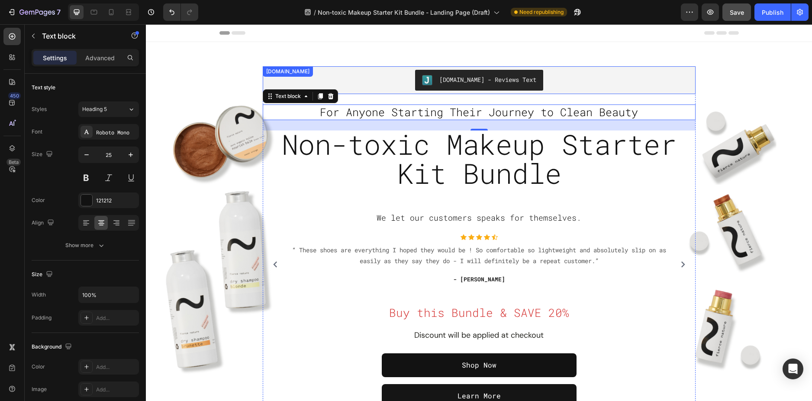
click at [388, 79] on div "[DOMAIN_NAME] - Reviews Text" at bounding box center [479, 80] width 426 height 21
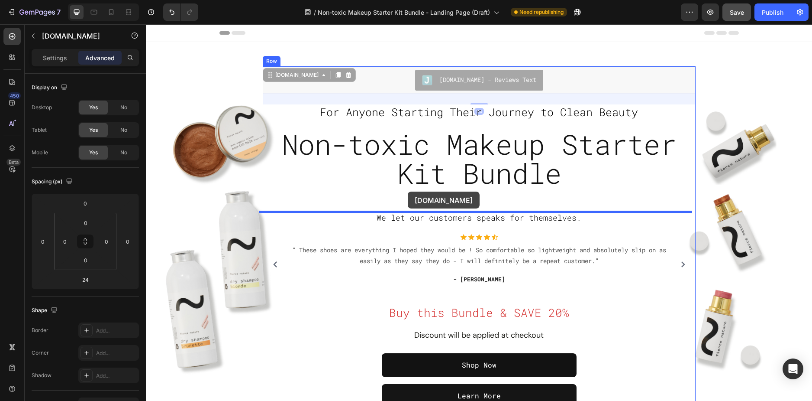
drag, startPoint x: 388, startPoint y: 79, endPoint x: 408, endPoint y: 191, distance: 114.0
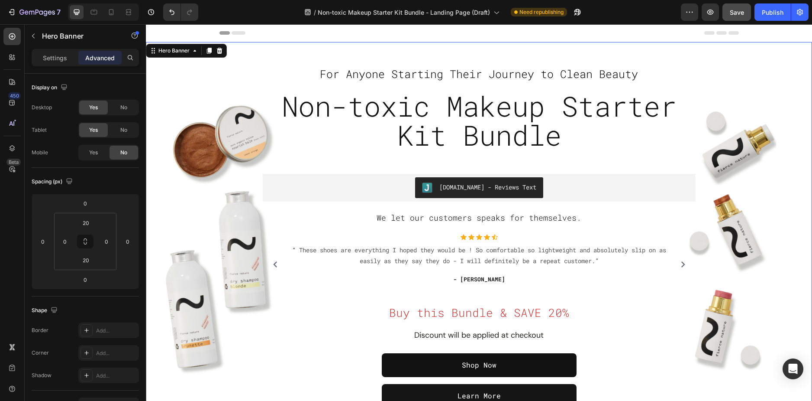
click at [726, 84] on div "Overlay" at bounding box center [479, 237] width 666 height 372
click at [737, 9] on span "Save" at bounding box center [737, 12] width 14 height 7
click at [710, 13] on icon "button" at bounding box center [710, 12] width 9 height 9
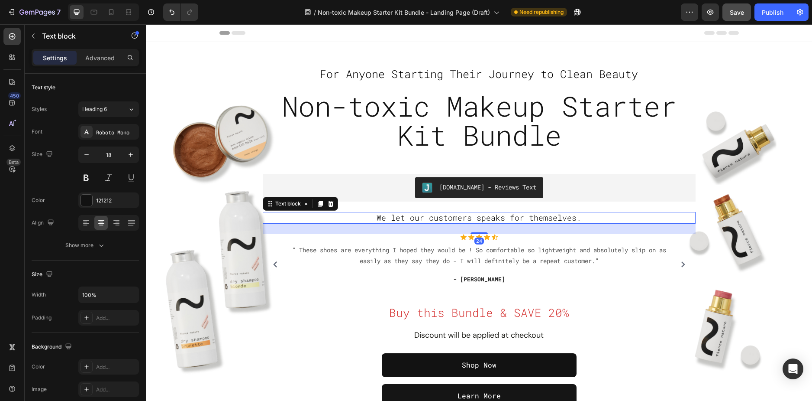
click at [493, 216] on span "We let our customers speaks for themselves." at bounding box center [479, 217] width 205 height 10
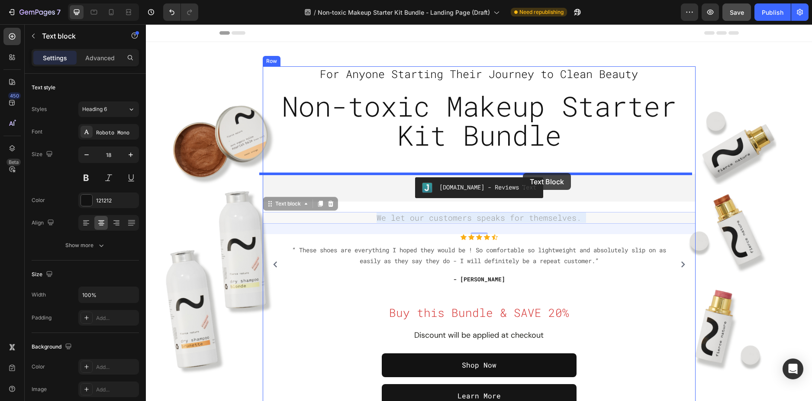
drag, startPoint x: 526, startPoint y: 220, endPoint x: 523, endPoint y: 173, distance: 47.3
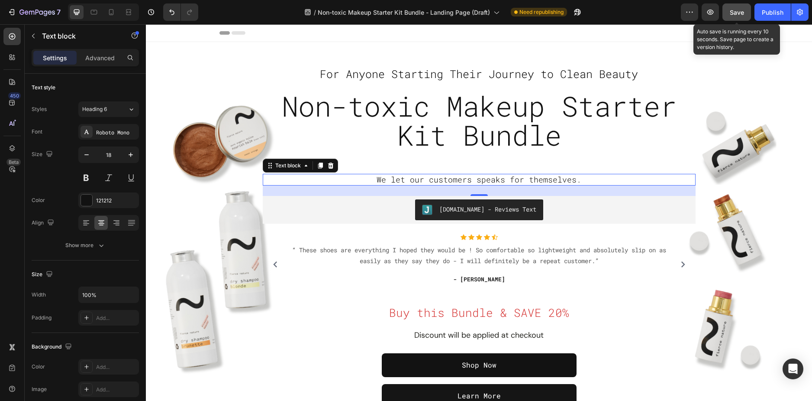
click at [733, 12] on span "Save" at bounding box center [737, 12] width 14 height 7
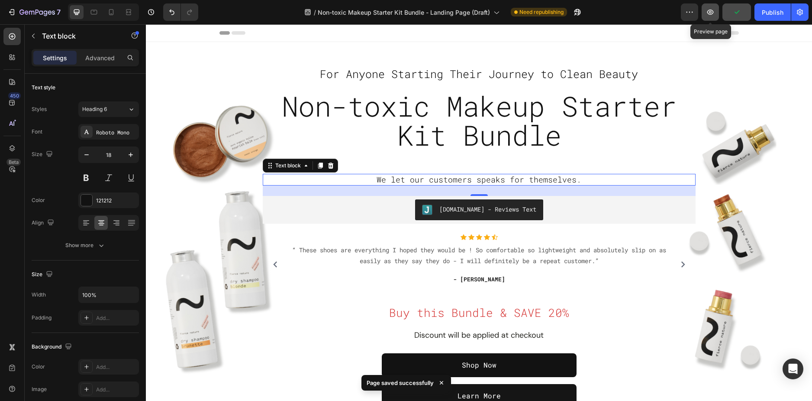
click at [713, 13] on icon "button" at bounding box center [710, 12] width 6 height 5
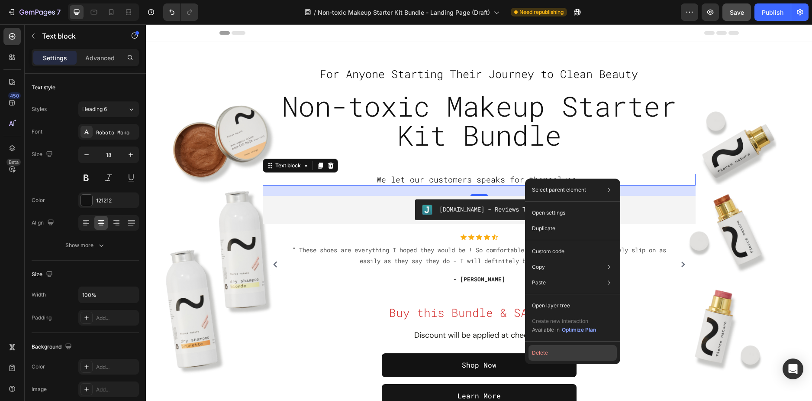
drag, startPoint x: 567, startPoint y: 352, endPoint x: 422, endPoint y: 322, distance: 148.7
click at [567, 352] on button "Delete" at bounding box center [573, 353] width 88 height 16
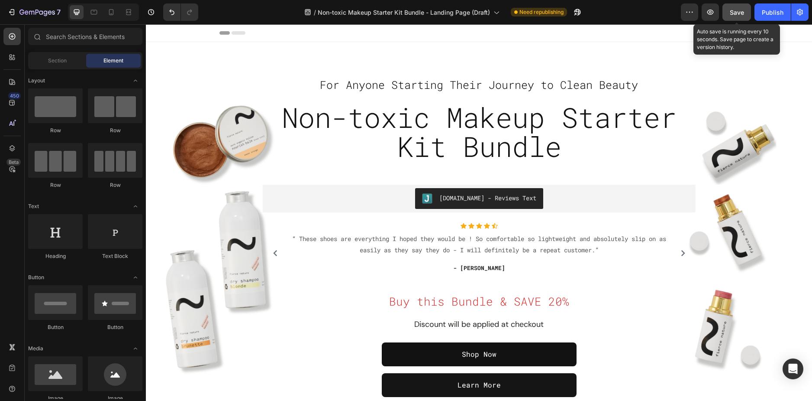
click at [740, 15] on span "Save" at bounding box center [737, 12] width 14 height 7
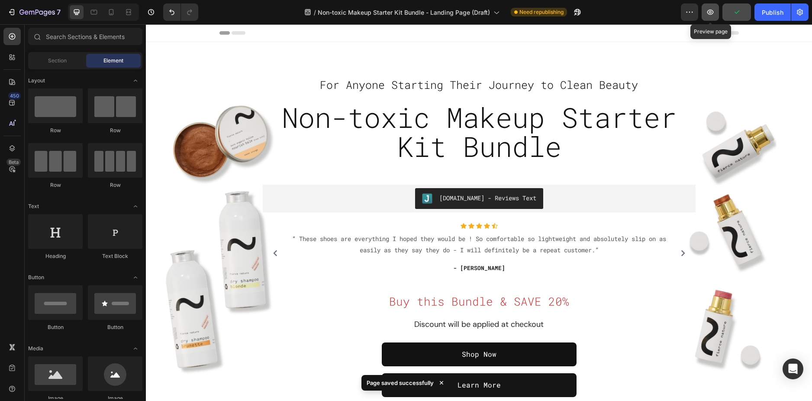
click at [711, 12] on icon "button" at bounding box center [710, 12] width 9 height 9
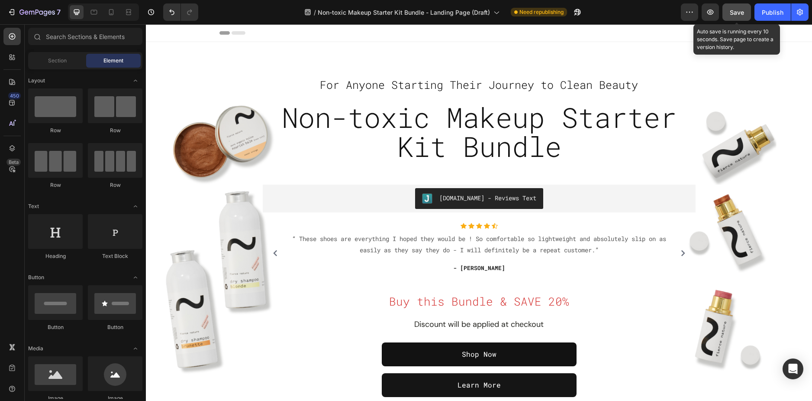
click at [732, 8] on div "Save" at bounding box center [737, 12] width 14 height 9
